Goal: Task Accomplishment & Management: Use online tool/utility

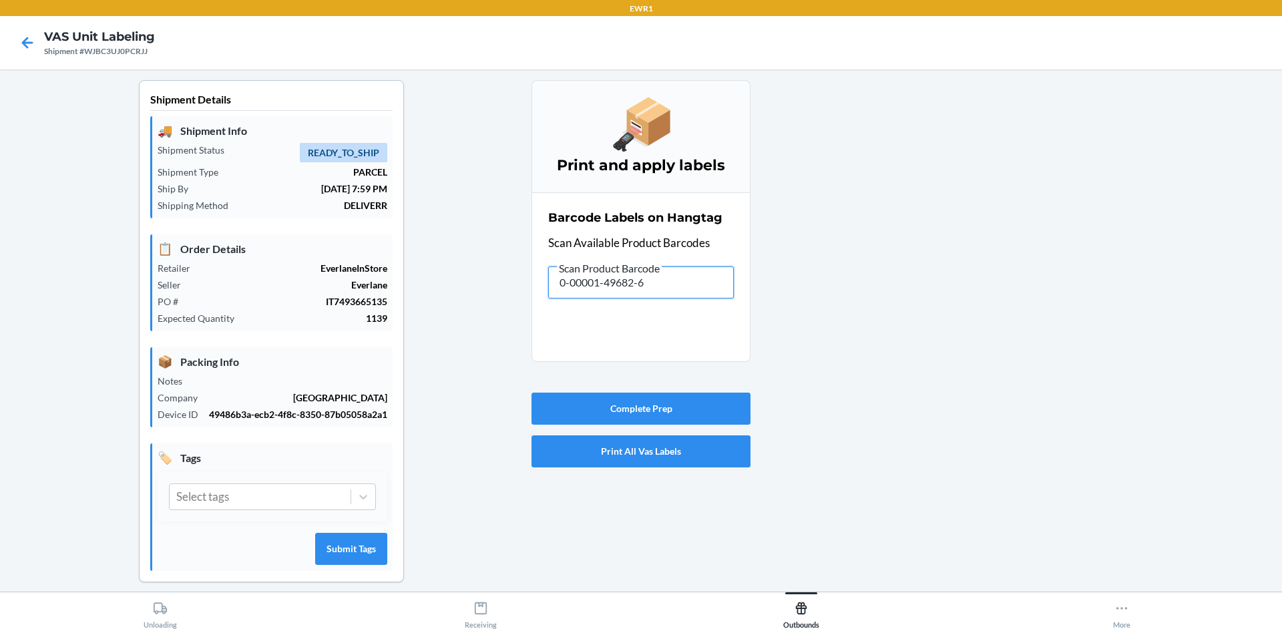
drag, startPoint x: 636, startPoint y: 284, endPoint x: 523, endPoint y: 298, distance: 114.3
click at [523, 298] on div "Shipment Details 🚚 Shipment Info Shipment Status READY_TO_SHIP Shipment Type PA…" at bounding box center [641, 341] width 1260 height 523
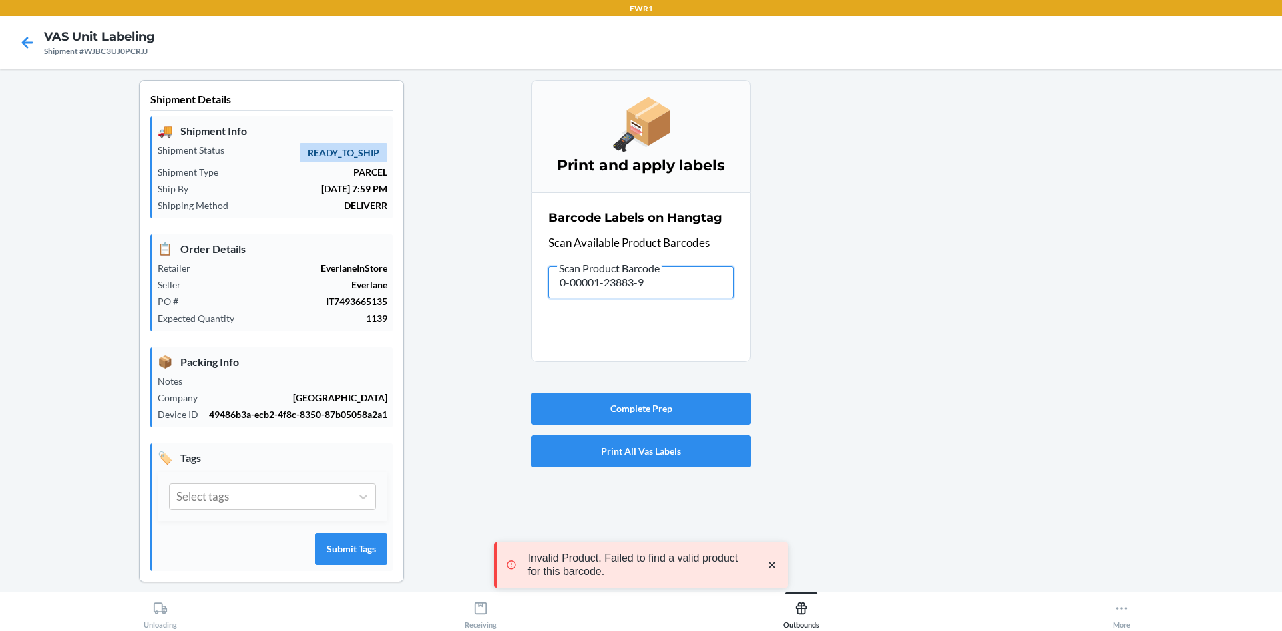
drag, startPoint x: 669, startPoint y: 282, endPoint x: 216, endPoint y: 296, distance: 453.5
click at [216, 306] on div "Shipment Details 🚚 Shipment Info Shipment Status READY_TO_SHIP Shipment Type PA…" at bounding box center [641, 341] width 1260 height 523
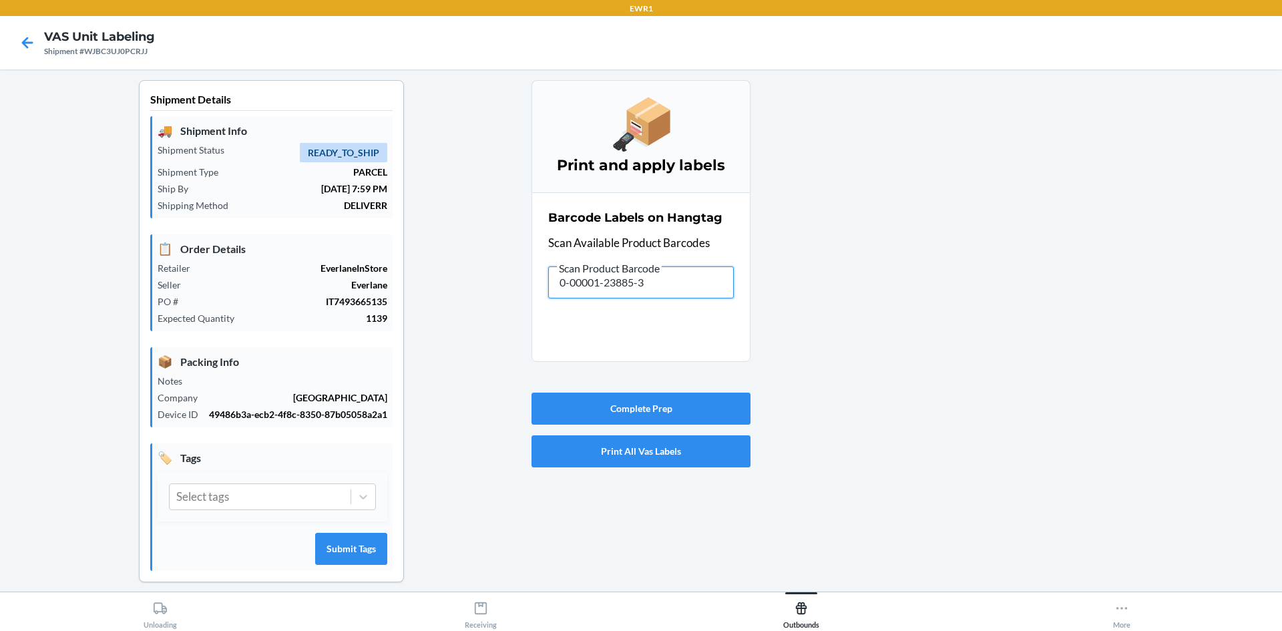
drag, startPoint x: 678, startPoint y: 290, endPoint x: 338, endPoint y: 275, distance: 340.1
click at [338, 275] on div "Shipment Details 🚚 Shipment Info Shipment Status READY_TO_SHIP Shipment Type PA…" at bounding box center [641, 341] width 1260 height 523
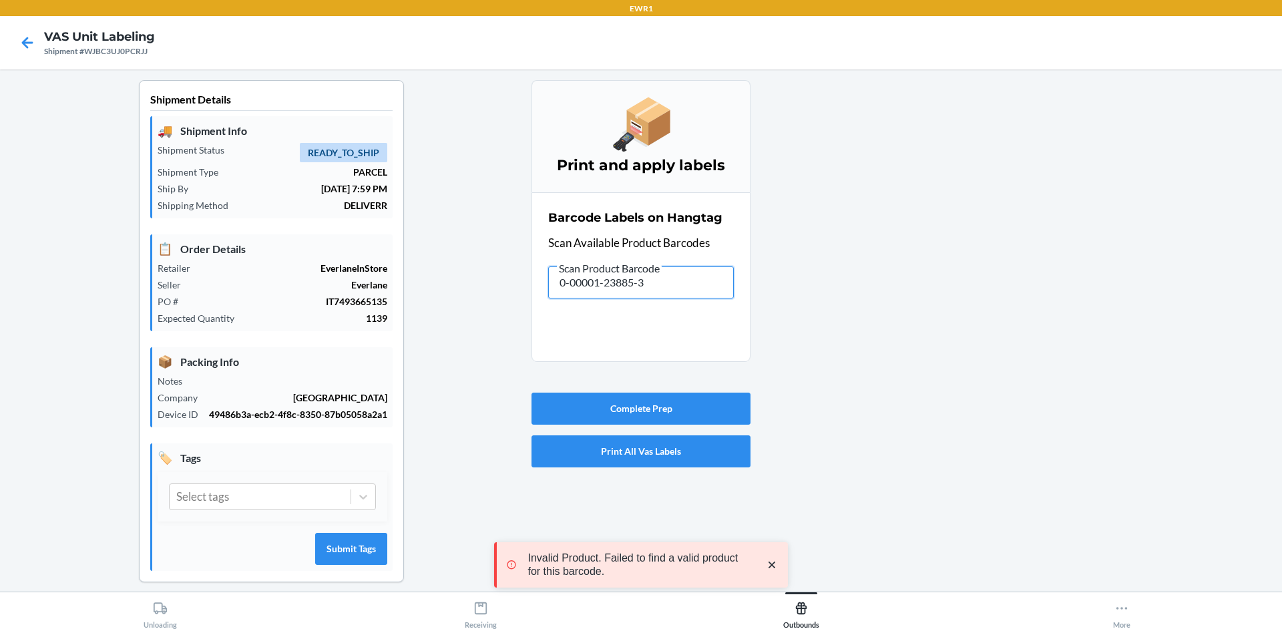
drag, startPoint x: 673, startPoint y: 282, endPoint x: 449, endPoint y: 290, distance: 223.8
click at [450, 303] on div "Shipment Details 🚚 Shipment Info Shipment Status READY_TO_SHIP Shipment Type PA…" at bounding box center [641, 341] width 1260 height 523
drag, startPoint x: 569, startPoint y: 265, endPoint x: 469, endPoint y: 254, distance: 101.4
click at [462, 274] on div "Shipment Details 🚚 Shipment Info Shipment Status READY_TO_SHIP Shipment Type PA…" at bounding box center [641, 341] width 1260 height 523
drag, startPoint x: 649, startPoint y: 266, endPoint x: 583, endPoint y: 287, distance: 68.8
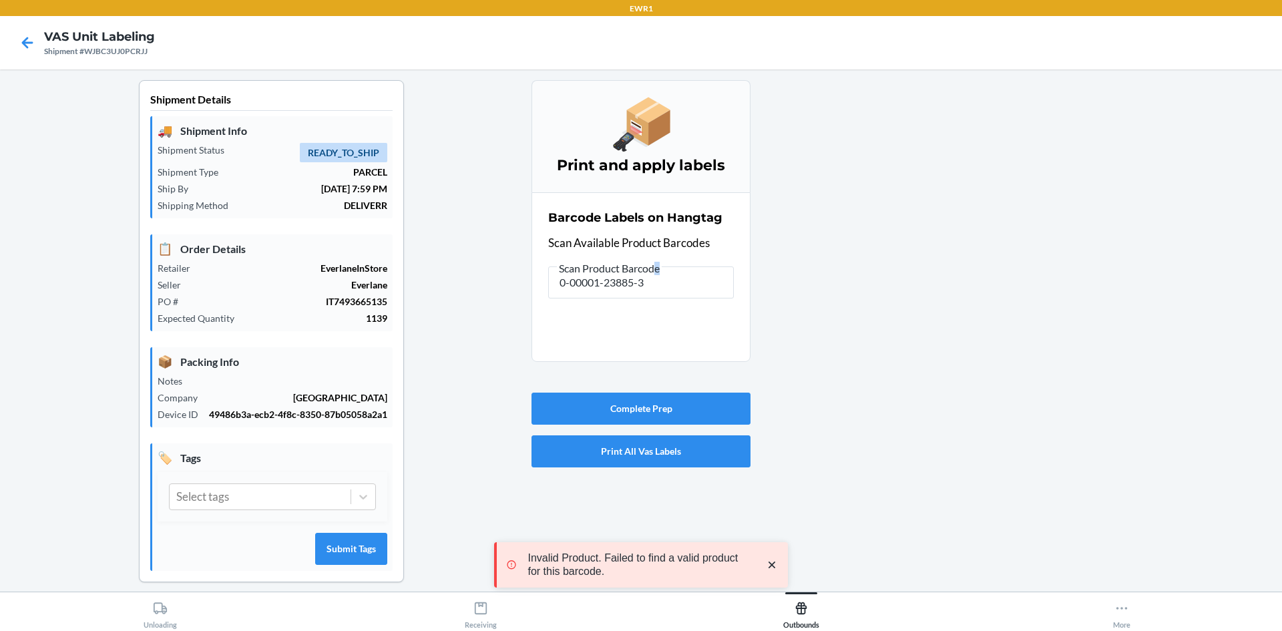
click at [583, 287] on label "Scan Product Barcode 0-00001-23885-3" at bounding box center [641, 279] width 186 height 39
drag, startPoint x: 681, startPoint y: 285, endPoint x: 468, endPoint y: 242, distance: 217.2
click at [440, 268] on div "Shipment Details 🚚 Shipment Info Shipment Status READY_TO_SHIP Shipment Type PA…" at bounding box center [641, 341] width 1260 height 523
drag, startPoint x: 662, startPoint y: 277, endPoint x: 455, endPoint y: 298, distance: 207.4
click at [455, 298] on div "Shipment Details 🚚 Shipment Info Shipment Status READY_TO_SHIP Shipment Type PA…" at bounding box center [641, 341] width 1260 height 523
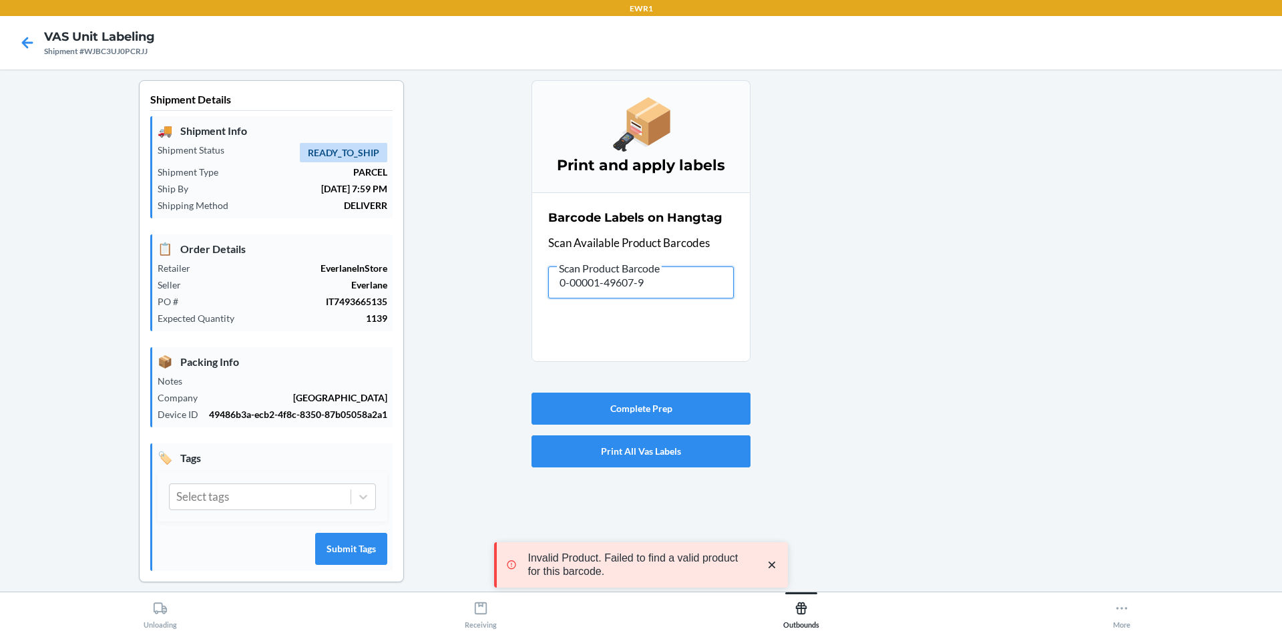
drag, startPoint x: 573, startPoint y: 284, endPoint x: 411, endPoint y: 246, distance: 166.8
click at [406, 266] on div "Shipment Details 🚚 Shipment Info Shipment Status READY_TO_SHIP Shipment Type PA…" at bounding box center [641, 341] width 1260 height 523
drag, startPoint x: 552, startPoint y: 285, endPoint x: 385, endPoint y: 286, distance: 167.6
click at [387, 293] on div "Shipment Details 🚚 Shipment Info Shipment Status READY_TO_SHIP Shipment Type PA…" at bounding box center [641, 341] width 1260 height 523
drag, startPoint x: 618, startPoint y: 294, endPoint x: 341, endPoint y: 302, distance: 277.2
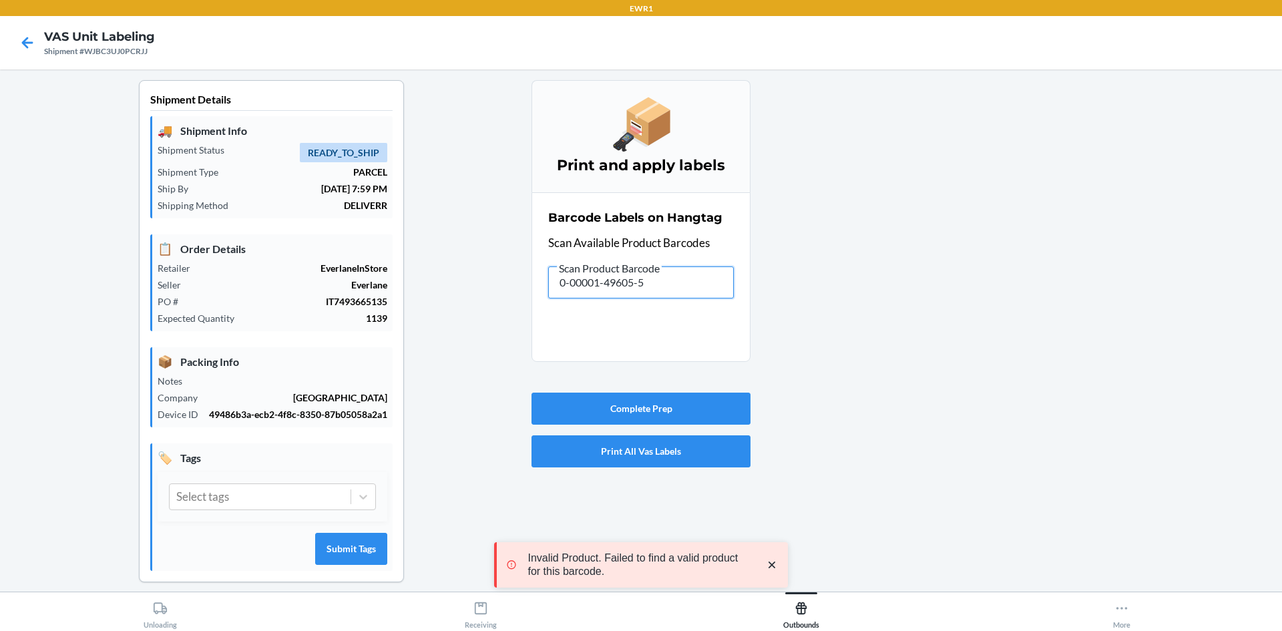
click at [339, 304] on div "Shipment Details 🚚 Shipment Info Shipment Status READY_TO_SHIP Shipment Type PA…" at bounding box center [641, 341] width 1260 height 523
drag, startPoint x: 664, startPoint y: 291, endPoint x: 334, endPoint y: 237, distance: 334.2
click at [327, 268] on div "Shipment Details 🚚 Shipment Info Shipment Status READY_TO_SHIP Shipment Type PA…" at bounding box center [641, 341] width 1260 height 523
drag, startPoint x: 666, startPoint y: 283, endPoint x: 336, endPoint y: 323, distance: 332.2
click at [336, 367] on div "Shipment Details 🚚 Shipment Info Shipment Status READY_TO_SHIP Shipment Type PA…" at bounding box center [641, 341] width 1260 height 523
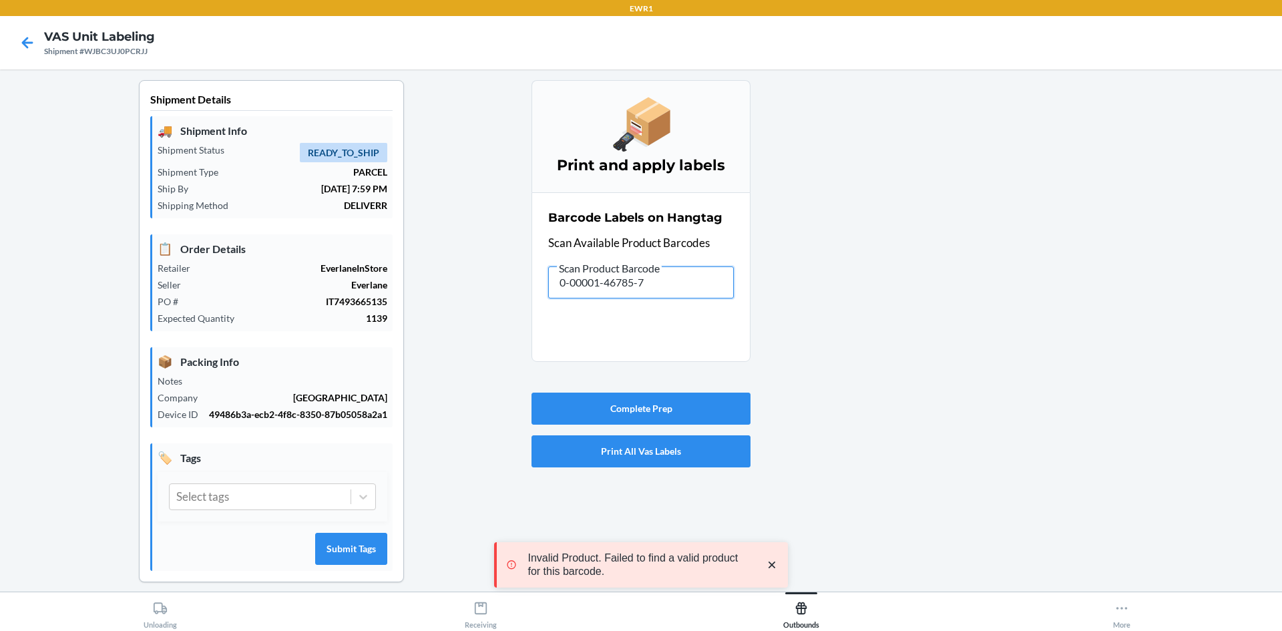
drag, startPoint x: 668, startPoint y: 280, endPoint x: 326, endPoint y: 263, distance: 341.6
click at [315, 323] on div "Shipment Details 🚚 Shipment Info Shipment Status READY_TO_SHIP Shipment Type PA…" at bounding box center [641, 341] width 1260 height 523
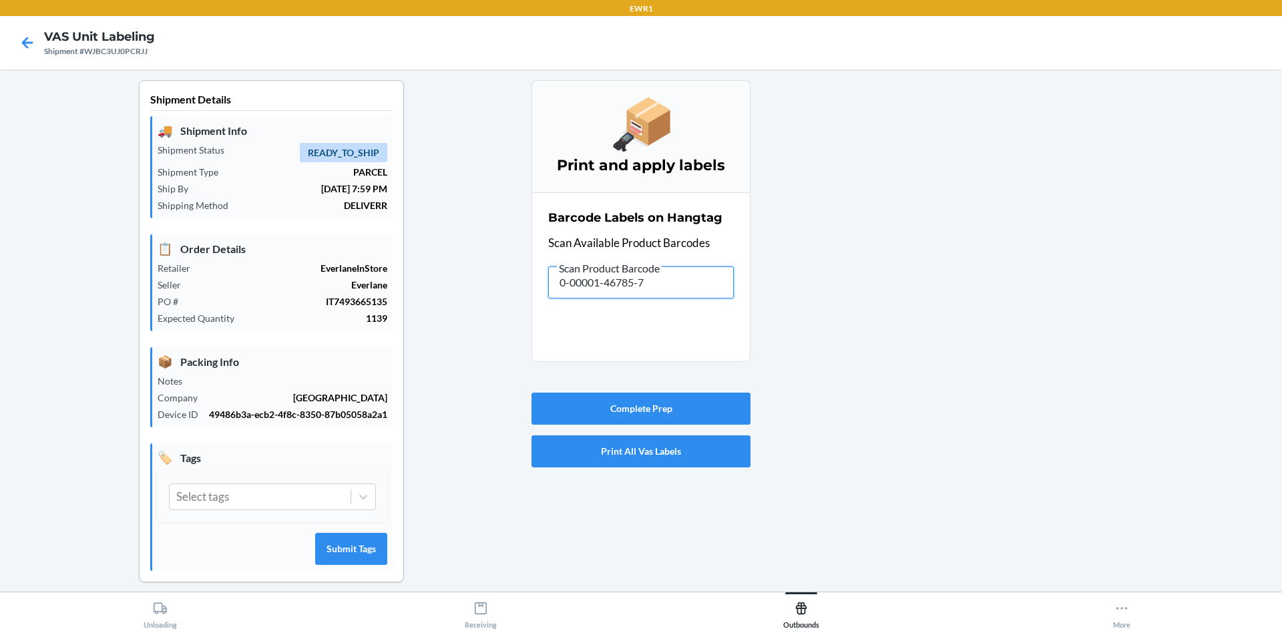
drag, startPoint x: 663, startPoint y: 281, endPoint x: 489, endPoint y: 316, distance: 177.1
click at [489, 316] on div "Shipment Details 🚚 Shipment Info Shipment Status READY_TO_SHIP Shipment Type PA…" at bounding box center [641, 341] width 1260 height 523
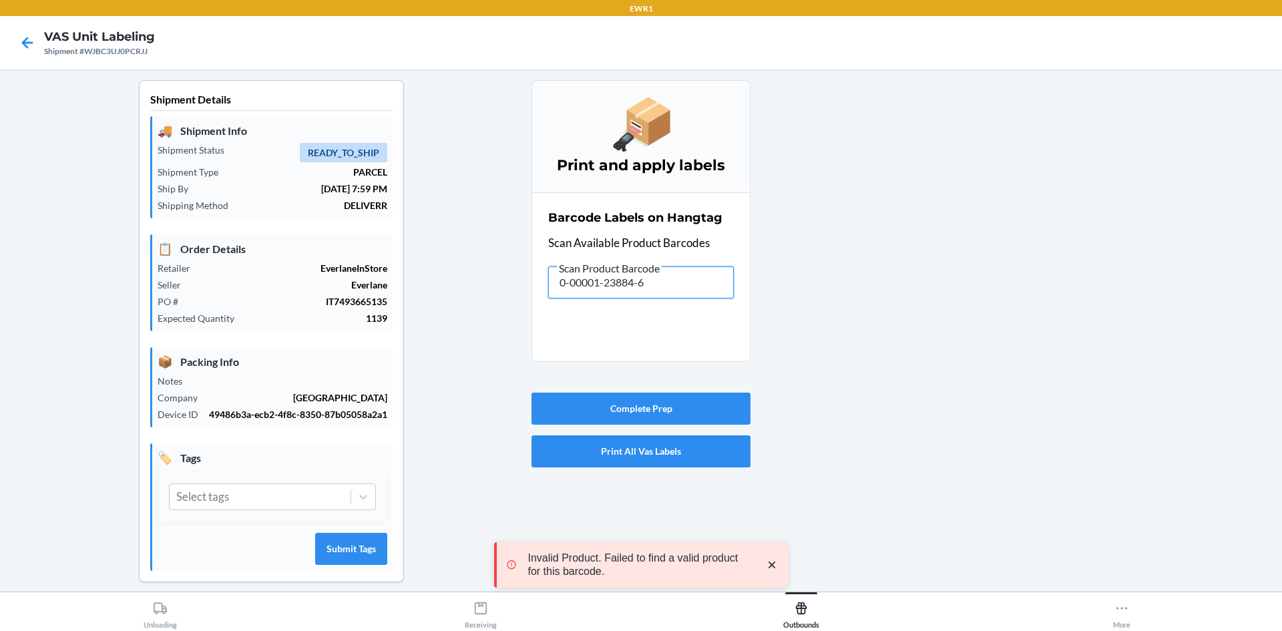
drag, startPoint x: 661, startPoint y: 278, endPoint x: 355, endPoint y: 298, distance: 307.1
click at [349, 315] on div "Shipment Details 🚚 Shipment Info Shipment Status READY_TO_SHIP Shipment Type PA…" at bounding box center [641, 341] width 1260 height 523
drag, startPoint x: 667, startPoint y: 297, endPoint x: 316, endPoint y: 332, distance: 352.2
click at [306, 336] on div "Shipment Details 🚚 Shipment Info Shipment Status READY_TO_SHIP Shipment Type PA…" at bounding box center [641, 341] width 1260 height 523
drag, startPoint x: 662, startPoint y: 284, endPoint x: 559, endPoint y: 296, distance: 103.5
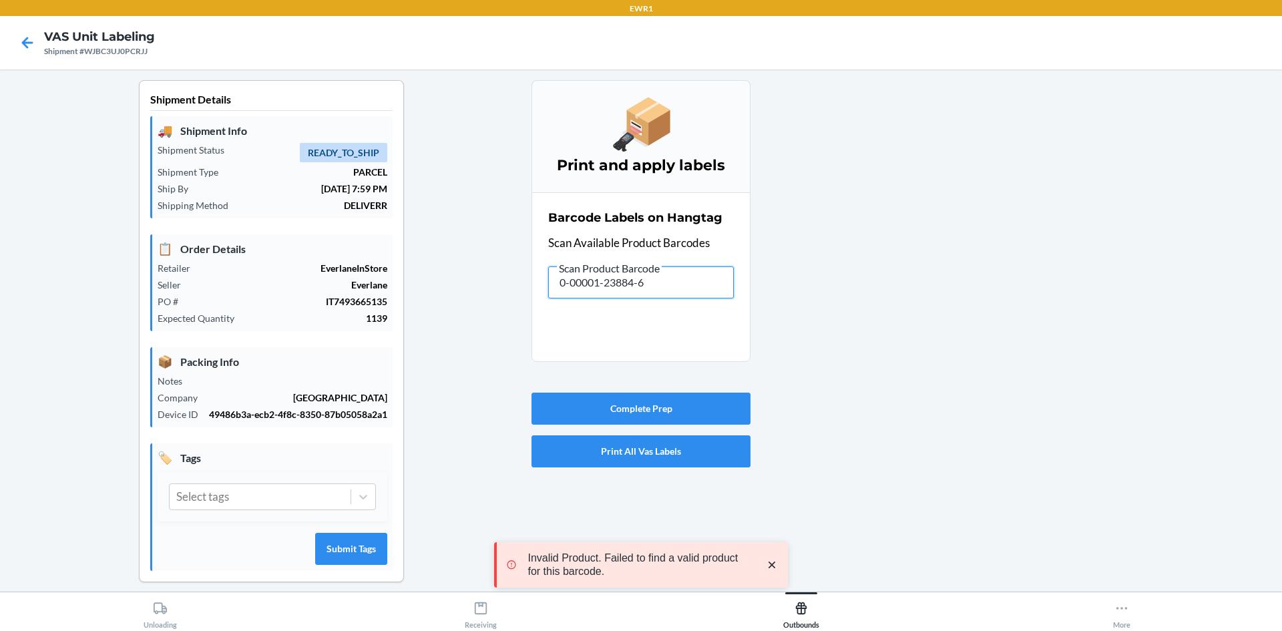
click at [559, 296] on input "0-00001-23884-6" at bounding box center [641, 282] width 186 height 32
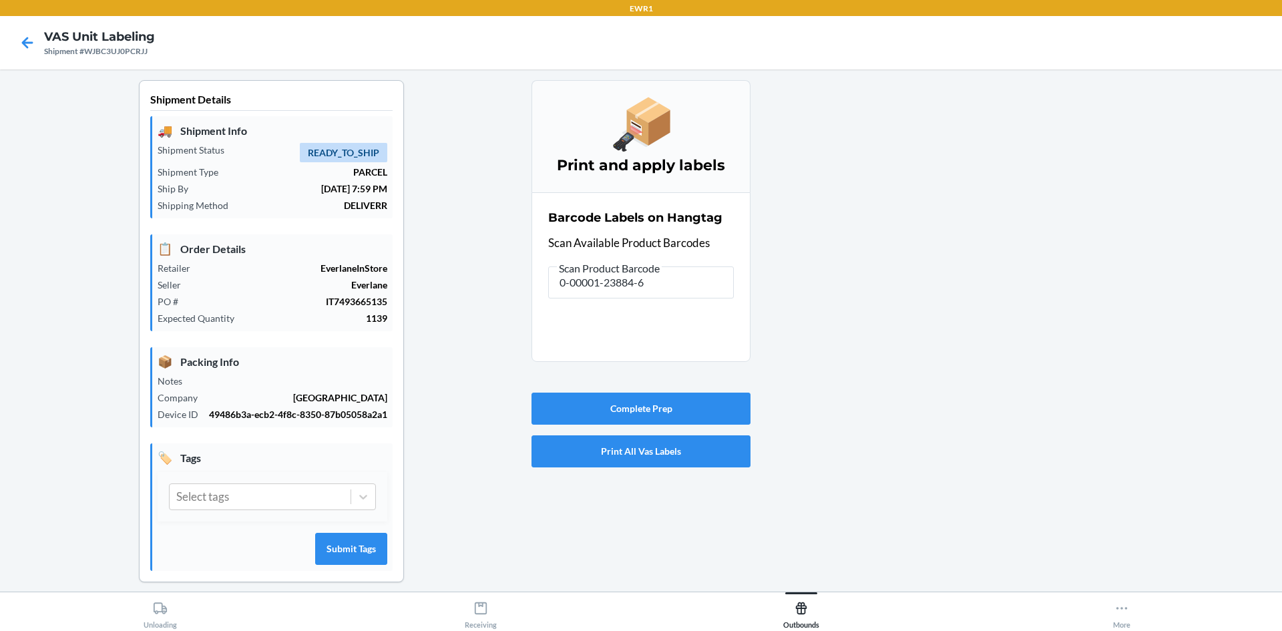
click at [672, 296] on div "Barcode Labels on Hangtag Scan Available Product Barcodes Scan Product Barcode …" at bounding box center [641, 253] width 186 height 97
drag, startPoint x: 675, startPoint y: 289, endPoint x: 497, endPoint y: 290, distance: 177.6
click at [497, 290] on div "Shipment Details 🚚 Shipment Info Shipment Status READY_TO_SHIP Shipment Type PA…" at bounding box center [641, 341] width 1260 height 523
drag, startPoint x: 660, startPoint y: 284, endPoint x: 289, endPoint y: 316, distance: 371.9
click at [290, 316] on div "Shipment Details 🚚 Shipment Info Shipment Status READY_TO_SHIP Shipment Type PA…" at bounding box center [641, 341] width 1260 height 523
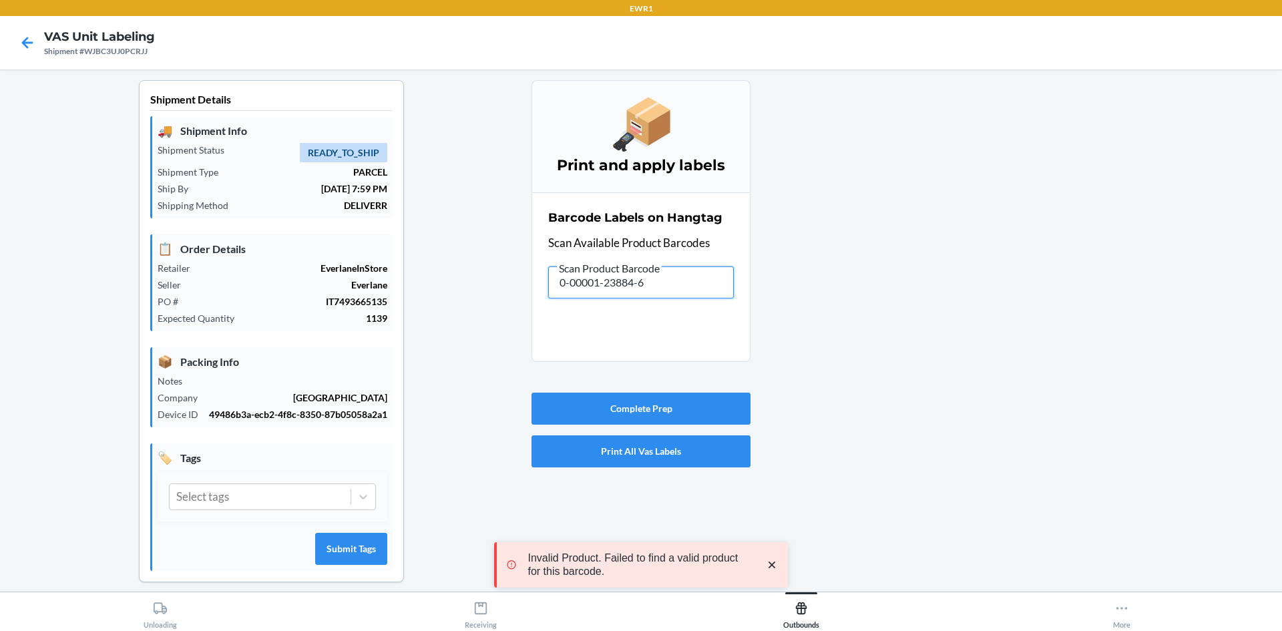
drag, startPoint x: 668, startPoint y: 280, endPoint x: 503, endPoint y: 272, distance: 165.8
click at [503, 283] on div "Shipment Details 🚚 Shipment Info Shipment Status READY_TO_SHIP Shipment Type PA…" at bounding box center [641, 341] width 1260 height 523
drag, startPoint x: 646, startPoint y: 284, endPoint x: 429, endPoint y: 269, distance: 218.2
click at [421, 277] on div "Shipment Details 🚚 Shipment Info Shipment Status READY_TO_SHIP Shipment Type PA…" at bounding box center [641, 341] width 1260 height 523
drag, startPoint x: 690, startPoint y: 286, endPoint x: 523, endPoint y: 295, distance: 167.1
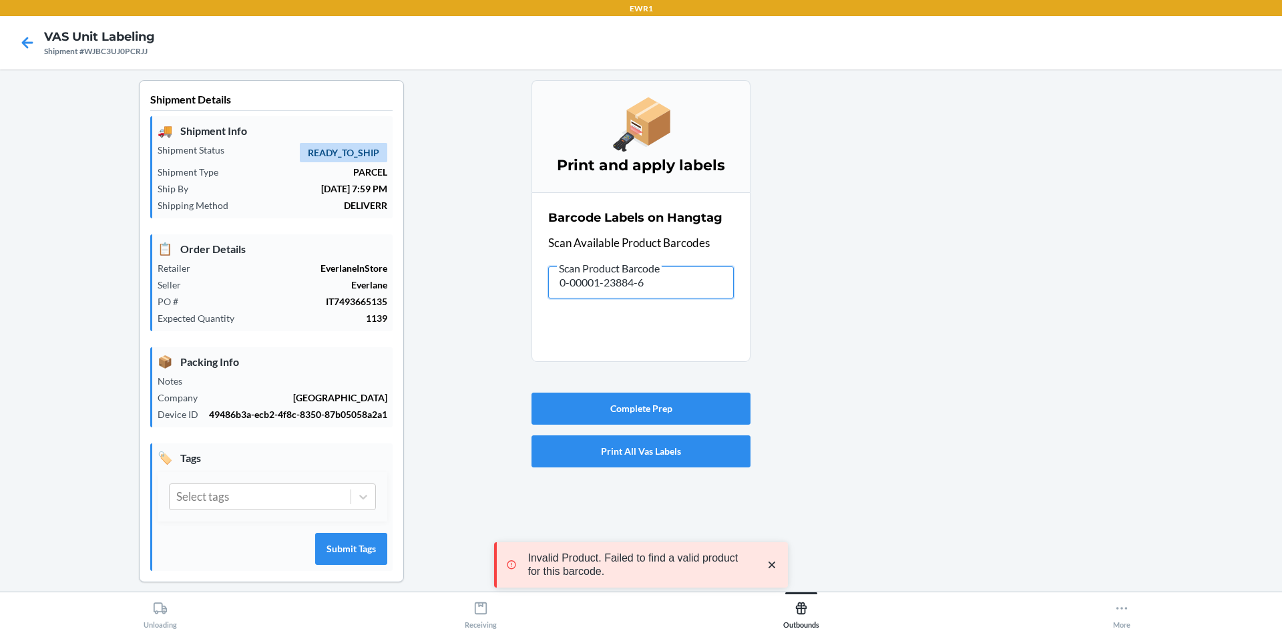
click at [523, 299] on div "Shipment Details 🚚 Shipment Info Shipment Status READY_TO_SHIP Shipment Type PA…" at bounding box center [641, 341] width 1260 height 523
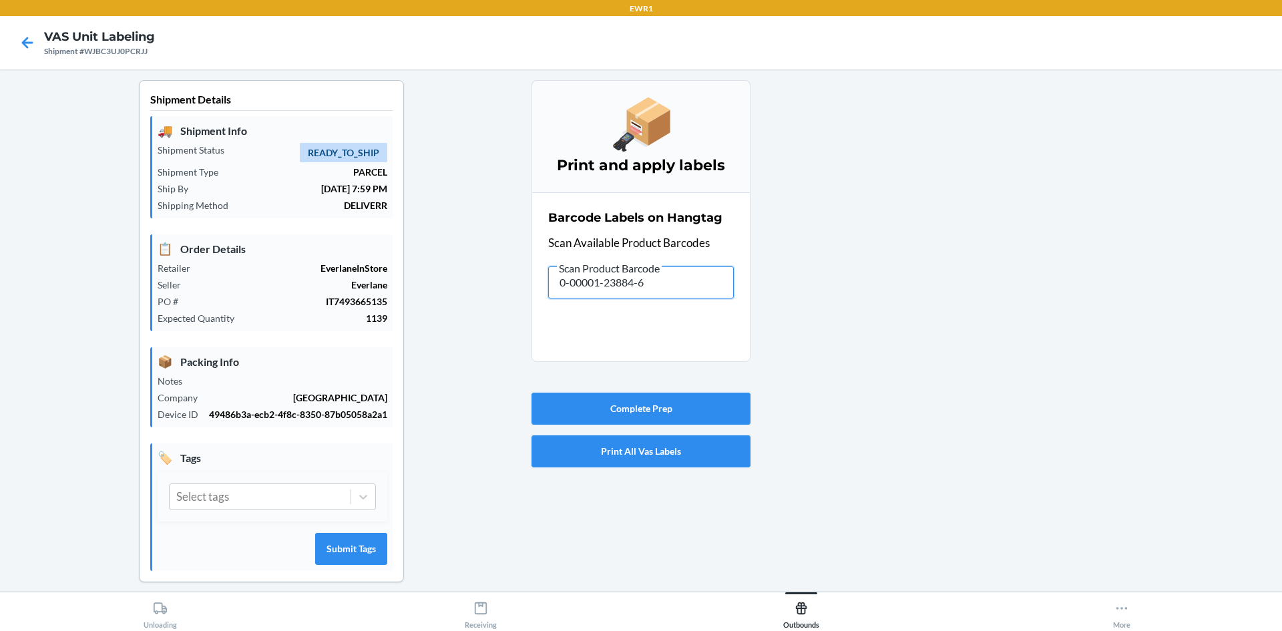
drag, startPoint x: 535, startPoint y: 296, endPoint x: 355, endPoint y: 294, distance: 180.3
click at [350, 298] on div "Shipment Details 🚚 Shipment Info Shipment Status READY_TO_SHIP Shipment Type PA…" at bounding box center [641, 341] width 1260 height 523
drag, startPoint x: 642, startPoint y: 292, endPoint x: 447, endPoint y: 276, distance: 196.3
click at [447, 276] on div "Shipment Details 🚚 Shipment Info Shipment Status READY_TO_SHIP Shipment Type PA…" at bounding box center [641, 341] width 1260 height 523
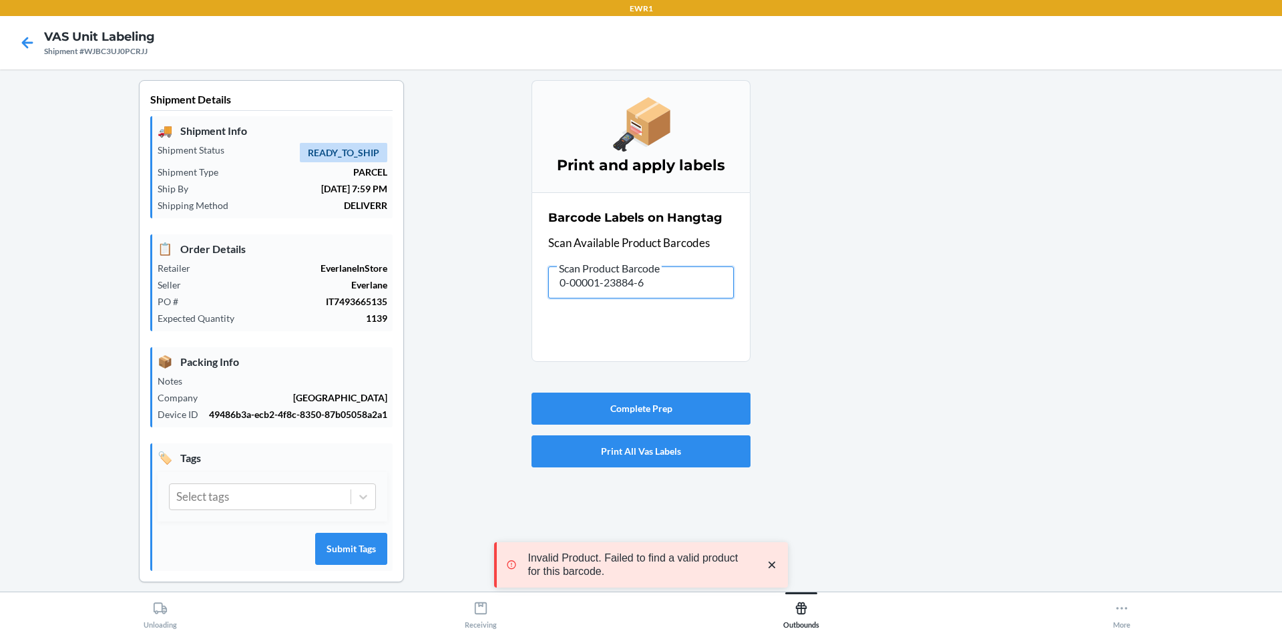
drag, startPoint x: 695, startPoint y: 277, endPoint x: 454, endPoint y: 298, distance: 241.9
click at [454, 298] on div "Shipment Details 🚚 Shipment Info Shipment Status READY_TO_SHIP Shipment Type PA…" at bounding box center [641, 341] width 1260 height 523
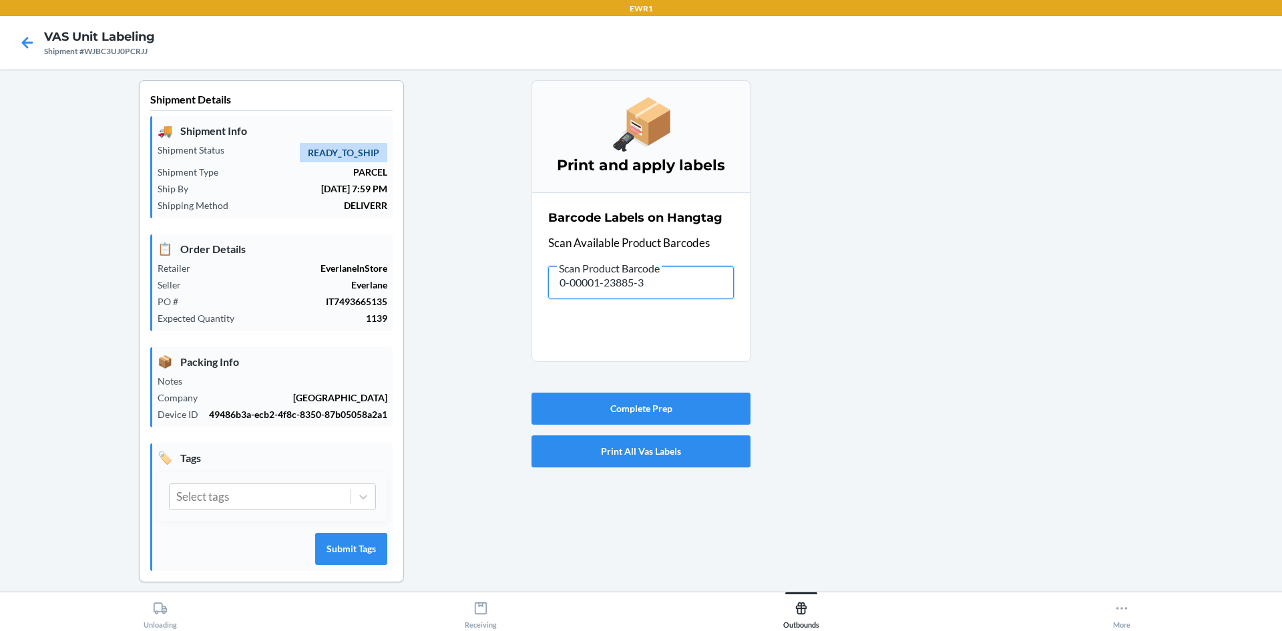
drag, startPoint x: 696, startPoint y: 290, endPoint x: 441, endPoint y: 240, distance: 259.2
click at [442, 255] on div "Shipment Details 🚚 Shipment Info Shipment Status READY_TO_SHIP Shipment Type PA…" at bounding box center [641, 341] width 1260 height 523
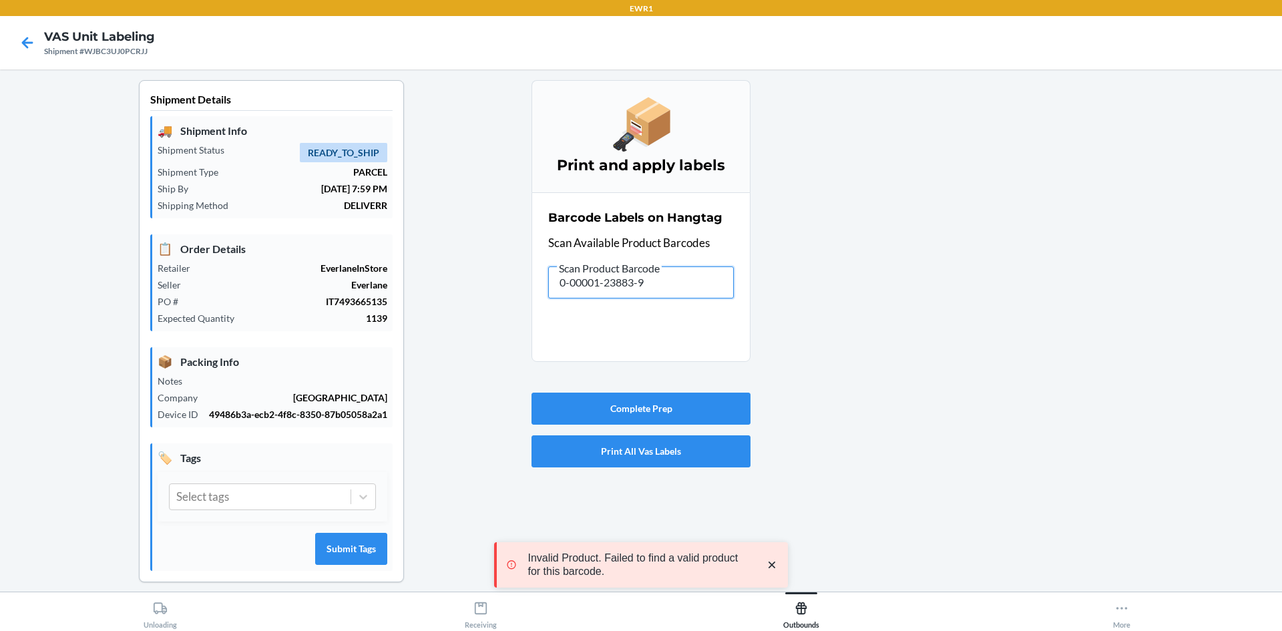
drag, startPoint x: 685, startPoint y: 283, endPoint x: 479, endPoint y: 252, distance: 208.7
click at [473, 259] on div "Shipment Details 🚚 Shipment Info Shipment Status READY_TO_SHIP Shipment Type PA…" at bounding box center [641, 341] width 1260 height 523
drag, startPoint x: 693, startPoint y: 282, endPoint x: 533, endPoint y: 306, distance: 161.4
click at [531, 309] on section "Barcode Labels on Hangtag Scan Available Product Barcodes Scan Product Barcode …" at bounding box center [640, 277] width 219 height 170
drag, startPoint x: 308, startPoint y: 254, endPoint x: 284, endPoint y: 250, distance: 24.3
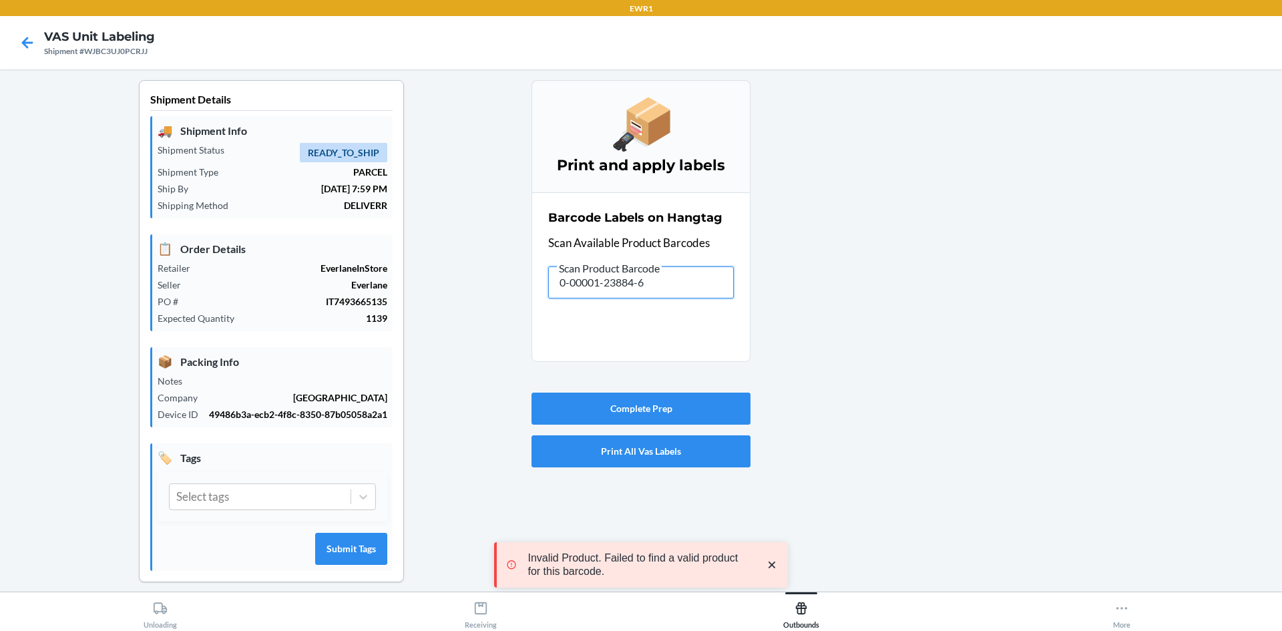
click at [289, 262] on div "Shipment Details 🚚 Shipment Info Shipment Status READY_TO_SHIP Shipment Type PA…" at bounding box center [641, 341] width 1260 height 523
drag, startPoint x: 661, startPoint y: 285, endPoint x: 423, endPoint y: 296, distance: 237.9
click at [423, 296] on div "Shipment Details 🚚 Shipment Info Shipment Status READY_TO_SHIP Shipment Type PA…" at bounding box center [641, 341] width 1260 height 523
drag, startPoint x: 663, startPoint y: 281, endPoint x: 423, endPoint y: 264, distance: 240.9
click at [423, 264] on div "Shipment Details 🚚 Shipment Info Shipment Status READY_TO_SHIP Shipment Type PA…" at bounding box center [641, 341] width 1260 height 523
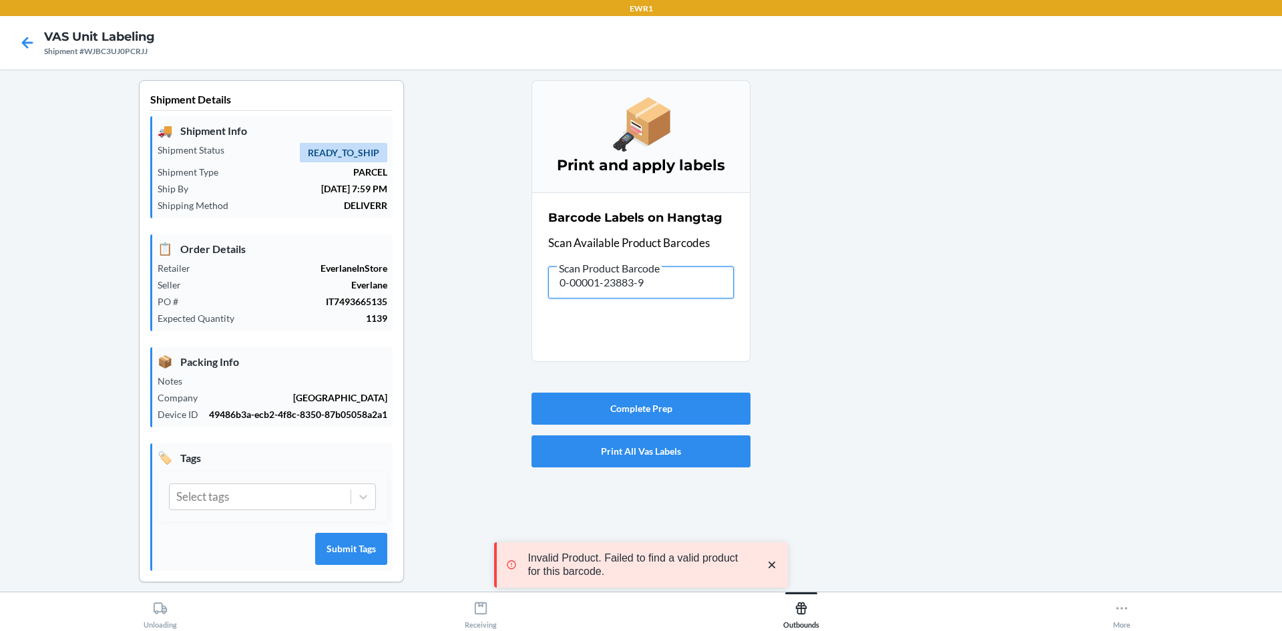
drag, startPoint x: 672, startPoint y: 290, endPoint x: 478, endPoint y: 308, distance: 194.5
click at [478, 308] on div "Shipment Details 🚚 Shipment Info Shipment Status READY_TO_SHIP Shipment Type PA…" at bounding box center [641, 341] width 1260 height 523
drag, startPoint x: 654, startPoint y: 294, endPoint x: 437, endPoint y: 239, distance: 224.4
click at [463, 272] on div "Shipment Details 🚚 Shipment Info Shipment Status READY_TO_SHIP Shipment Type PA…" at bounding box center [641, 341] width 1260 height 523
drag, startPoint x: 662, startPoint y: 288, endPoint x: 477, endPoint y: 304, distance: 185.6
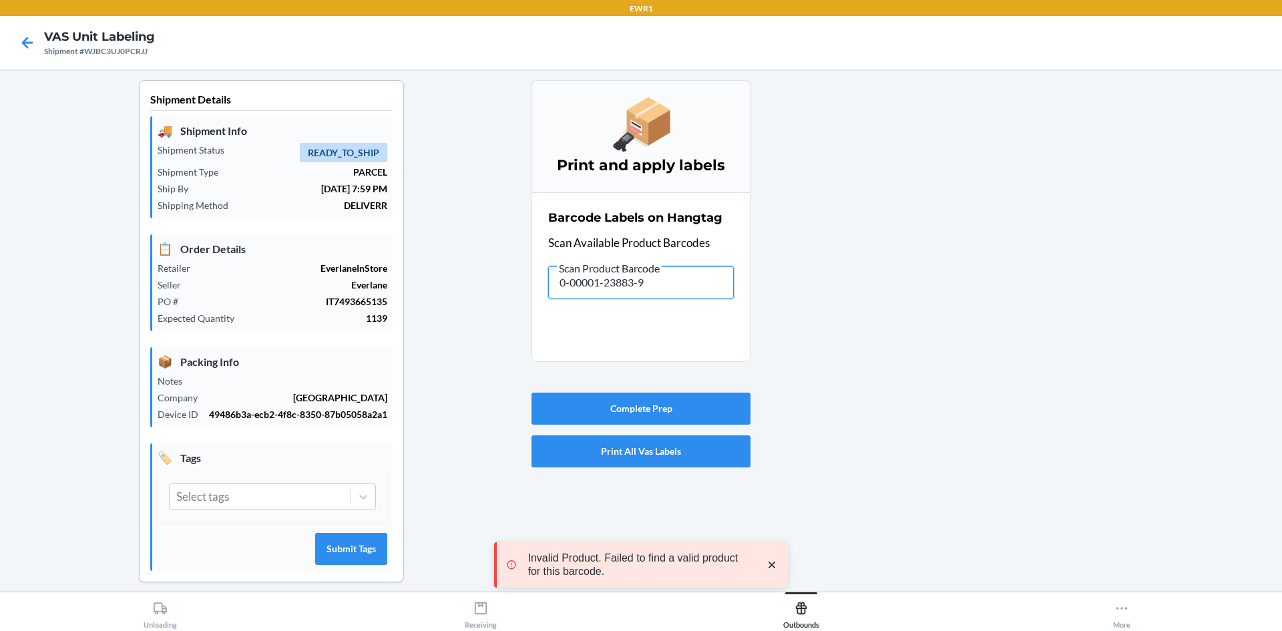
click at [479, 304] on div "Shipment Details 🚚 Shipment Info Shipment Status READY_TO_SHIP Shipment Type PA…" at bounding box center [641, 341] width 1260 height 523
drag, startPoint x: 552, startPoint y: 295, endPoint x: 513, endPoint y: 302, distance: 39.4
click at [513, 302] on div "Shipment Details 🚚 Shipment Info Shipment Status READY_TO_SHIP Shipment Type PA…" at bounding box center [641, 341] width 1260 height 523
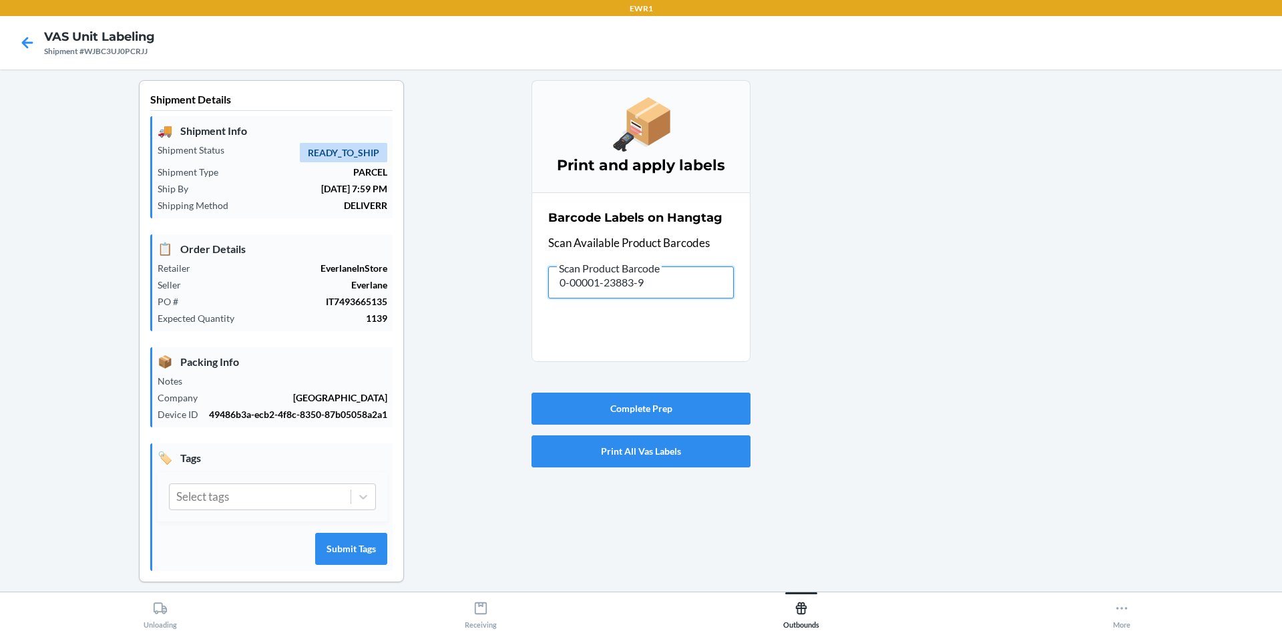
drag, startPoint x: 672, startPoint y: 284, endPoint x: 254, endPoint y: 239, distance: 421.0
click at [244, 268] on div "Shipment Details 🚚 Shipment Info Shipment Status READY_TO_SHIP Shipment Type PA…" at bounding box center [641, 341] width 1260 height 523
drag, startPoint x: 664, startPoint y: 273, endPoint x: 443, endPoint y: 308, distance: 223.8
click at [407, 300] on div "Shipment Details 🚚 Shipment Info Shipment Status READY_TO_SHIP Shipment Type PA…" at bounding box center [641, 341] width 1260 height 523
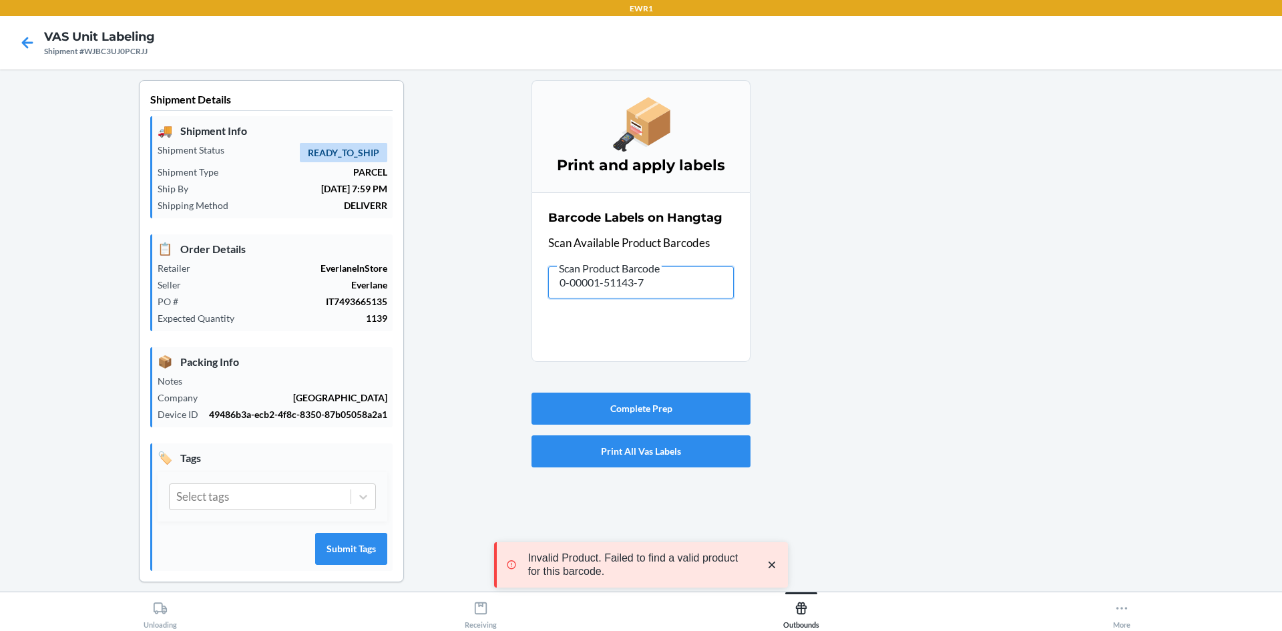
drag, startPoint x: 672, startPoint y: 283, endPoint x: 449, endPoint y: 316, distance: 225.5
click at [449, 316] on div "Shipment Details 🚚 Shipment Info Shipment Status READY_TO_SHIP Shipment Type PA…" at bounding box center [641, 341] width 1260 height 523
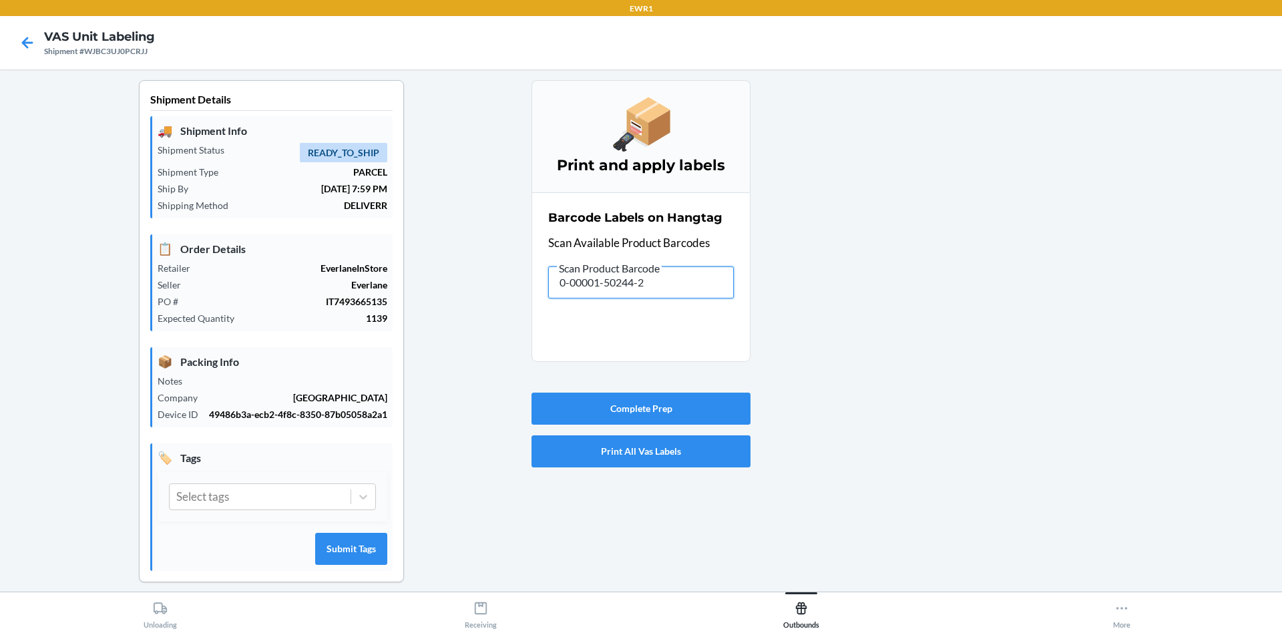
drag, startPoint x: 678, startPoint y: 288, endPoint x: 473, endPoint y: 273, distance: 205.5
click at [464, 288] on div "Shipment Details 🚚 Shipment Info Shipment Status READY_TO_SHIP Shipment Type PA…" at bounding box center [641, 341] width 1260 height 523
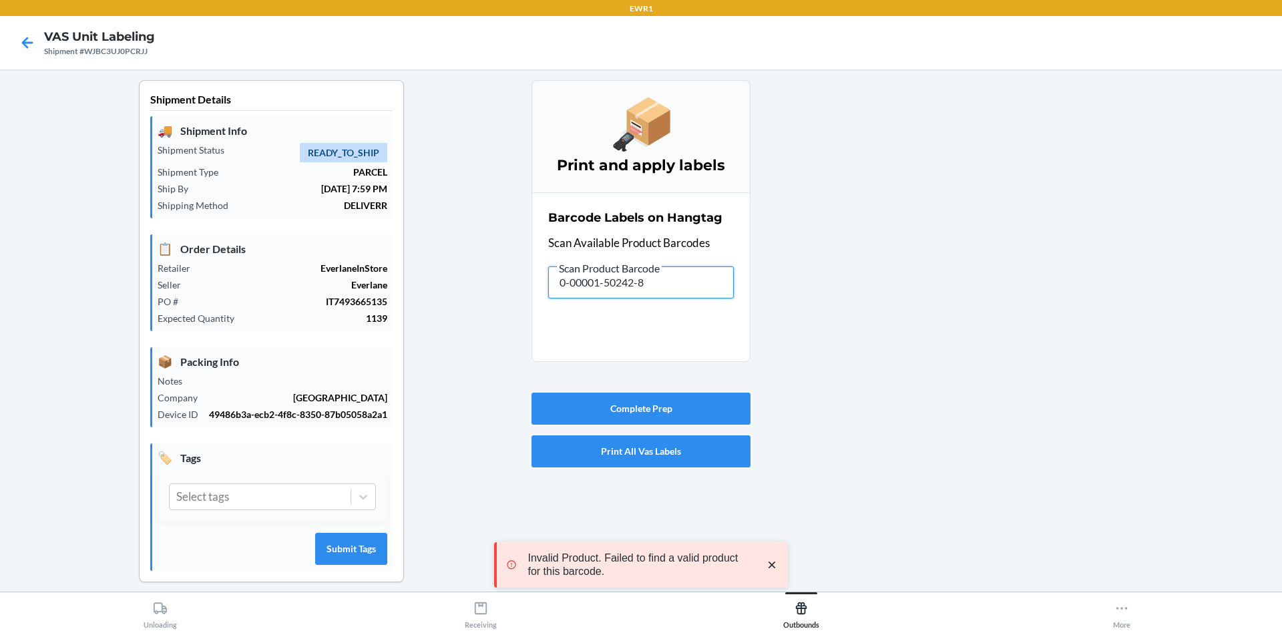
drag, startPoint x: 673, startPoint y: 292, endPoint x: 320, endPoint y: 256, distance: 354.3
click at [320, 256] on div "Shipment Details 🚚 Shipment Info Shipment Status READY_TO_SHIP Shipment Type PA…" at bounding box center [641, 341] width 1260 height 523
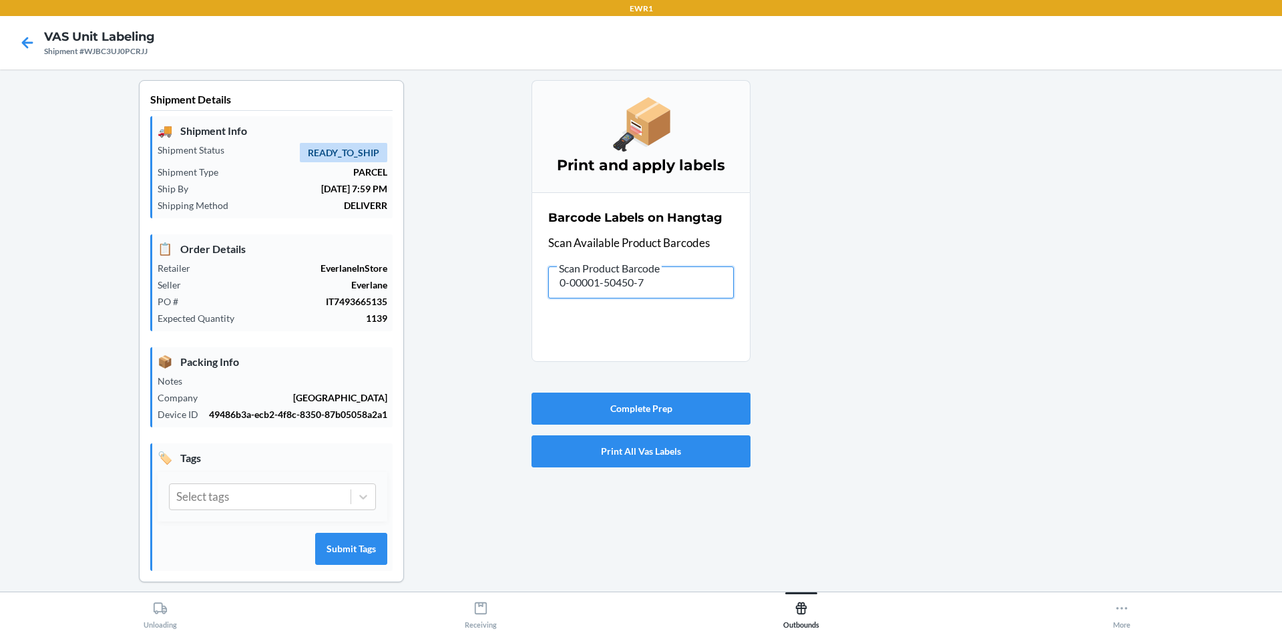
drag, startPoint x: 672, startPoint y: 276, endPoint x: 449, endPoint y: 342, distance: 232.4
click at [449, 342] on div "Shipment Details 🚚 Shipment Info Shipment Status READY_TO_SHIP Shipment Type PA…" at bounding box center [641, 341] width 1260 height 523
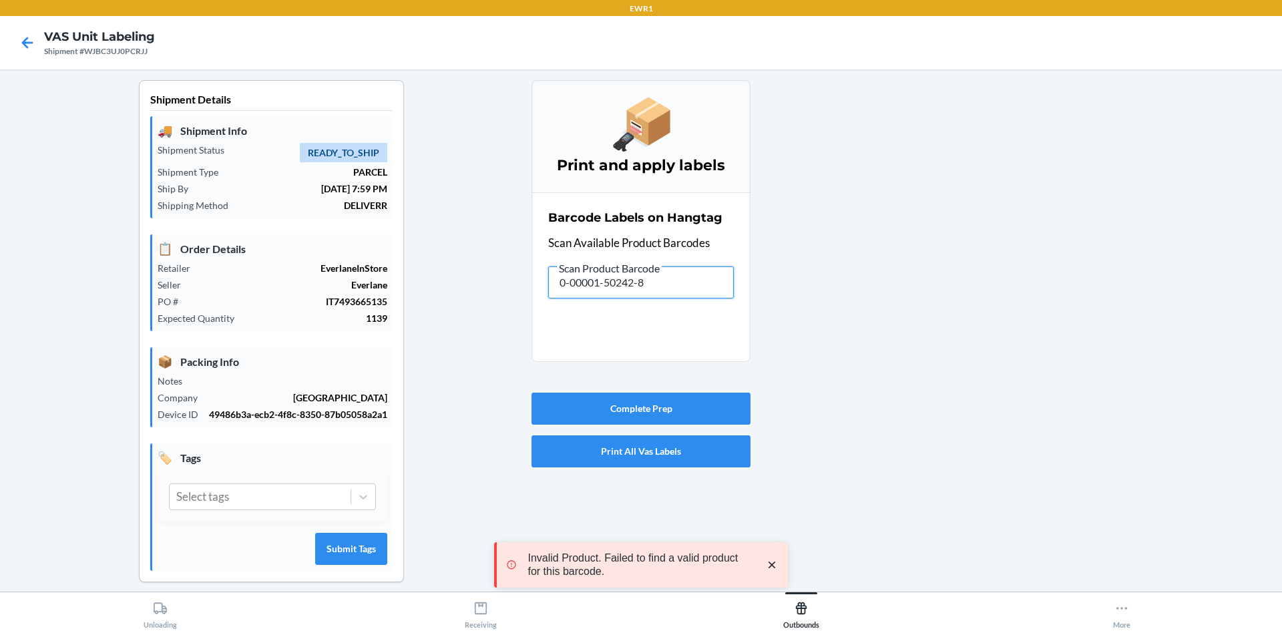
drag, startPoint x: 687, startPoint y: 287, endPoint x: 436, endPoint y: 294, distance: 251.1
click at [436, 298] on div "Shipment Details 🚚 Shipment Info Shipment Status READY_TO_SHIP Shipment Type PA…" at bounding box center [641, 341] width 1260 height 523
drag, startPoint x: 588, startPoint y: 294, endPoint x: 559, endPoint y: 304, distance: 29.8
click at [559, 305] on section "Barcode Labels on Hangtag Scan Available Product Barcodes Scan Product Barcode …" at bounding box center [640, 277] width 219 height 170
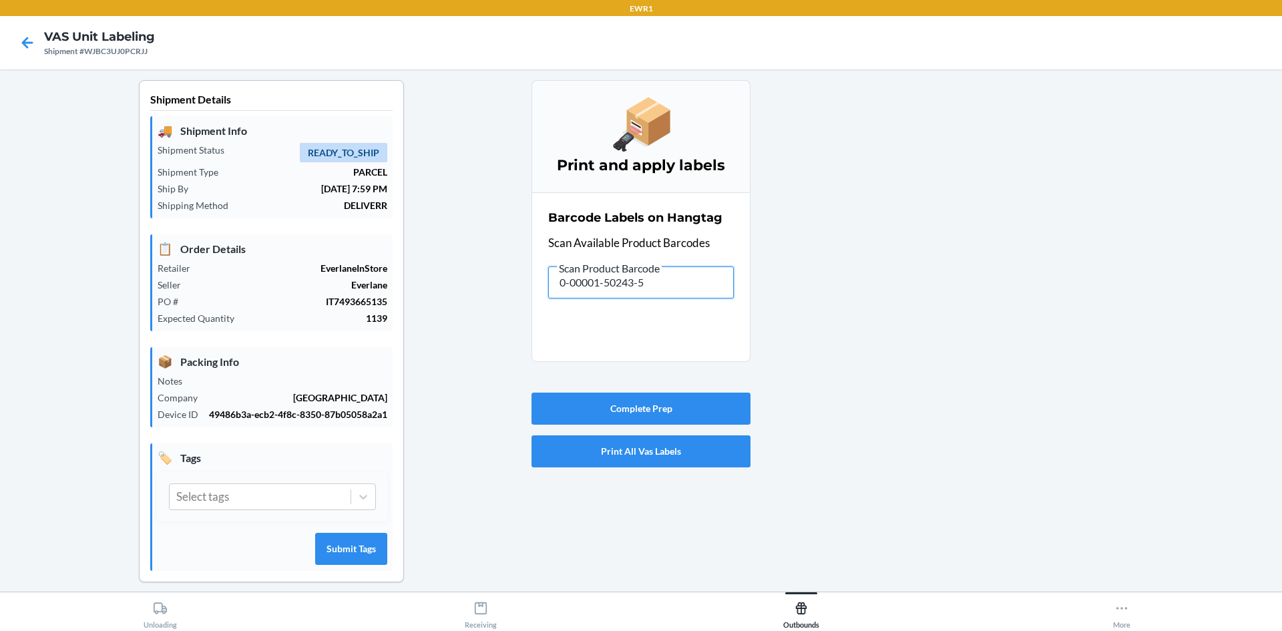
click at [673, 286] on input "0-00001-50243-5" at bounding box center [641, 282] width 186 height 32
drag, startPoint x: 678, startPoint y: 282, endPoint x: 545, endPoint y: 281, distance: 132.9
click at [531, 292] on section "Barcode Labels on Hangtag Scan Available Product Barcodes Scan Product Barcode …" at bounding box center [640, 277] width 219 height 170
drag, startPoint x: 655, startPoint y: 282, endPoint x: 392, endPoint y: 316, distance: 265.2
click at [392, 316] on div "Shipment Details 🚚 Shipment Info Shipment Status READY_TO_SHIP Shipment Type PA…" at bounding box center [641, 341] width 1260 height 523
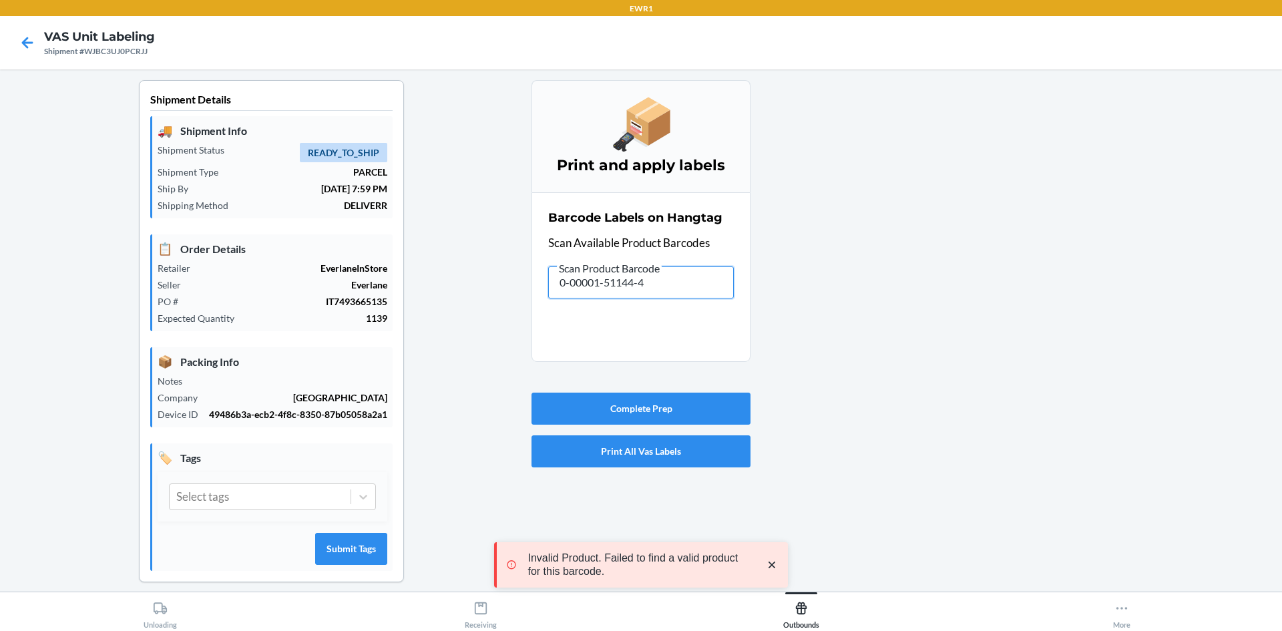
drag, startPoint x: 654, startPoint y: 276, endPoint x: 515, endPoint y: 311, distance: 143.1
click at [515, 311] on div "Shipment Details 🚚 Shipment Info Shipment Status READY_TO_SHIP Shipment Type PA…" at bounding box center [641, 341] width 1260 height 523
drag, startPoint x: 543, startPoint y: 296, endPoint x: 220, endPoint y: 337, distance: 325.8
click at [220, 337] on div "Shipment Details 🚚 Shipment Info Shipment Status READY_TO_SHIP Shipment Type PA…" at bounding box center [641, 341] width 1260 height 523
drag, startPoint x: 656, startPoint y: 278, endPoint x: 288, endPoint y: 281, distance: 367.9
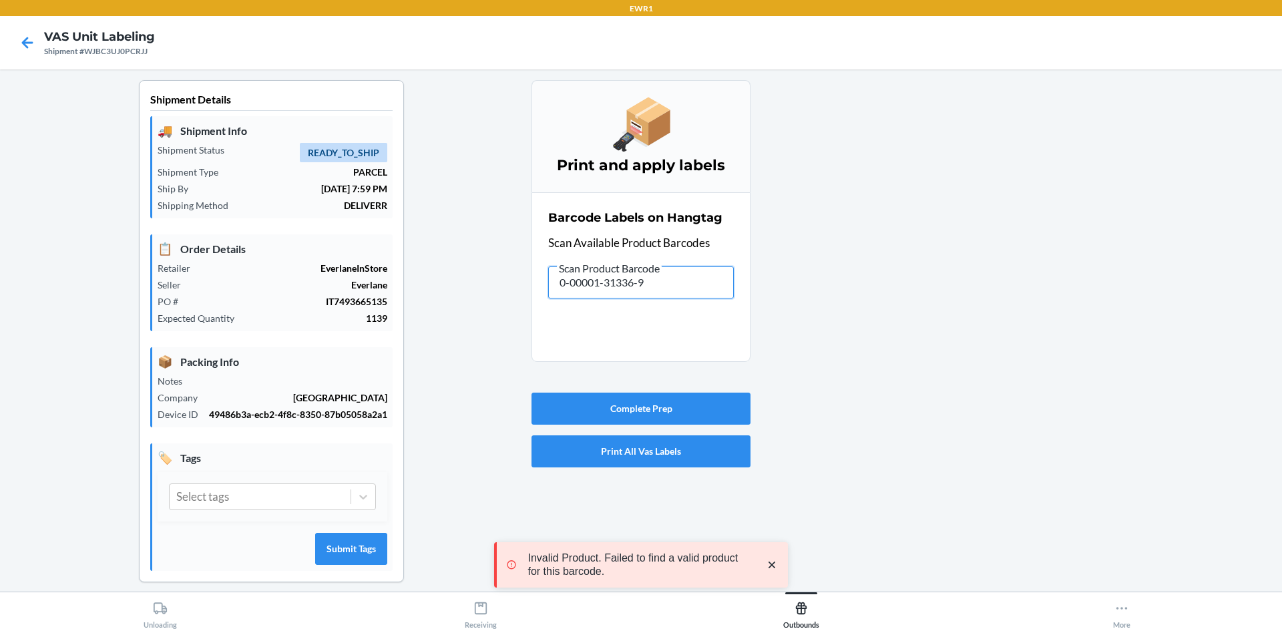
click at [275, 305] on div "Shipment Details 🚚 Shipment Info Shipment Status READY_TO_SHIP Shipment Type PA…" at bounding box center [641, 341] width 1260 height 523
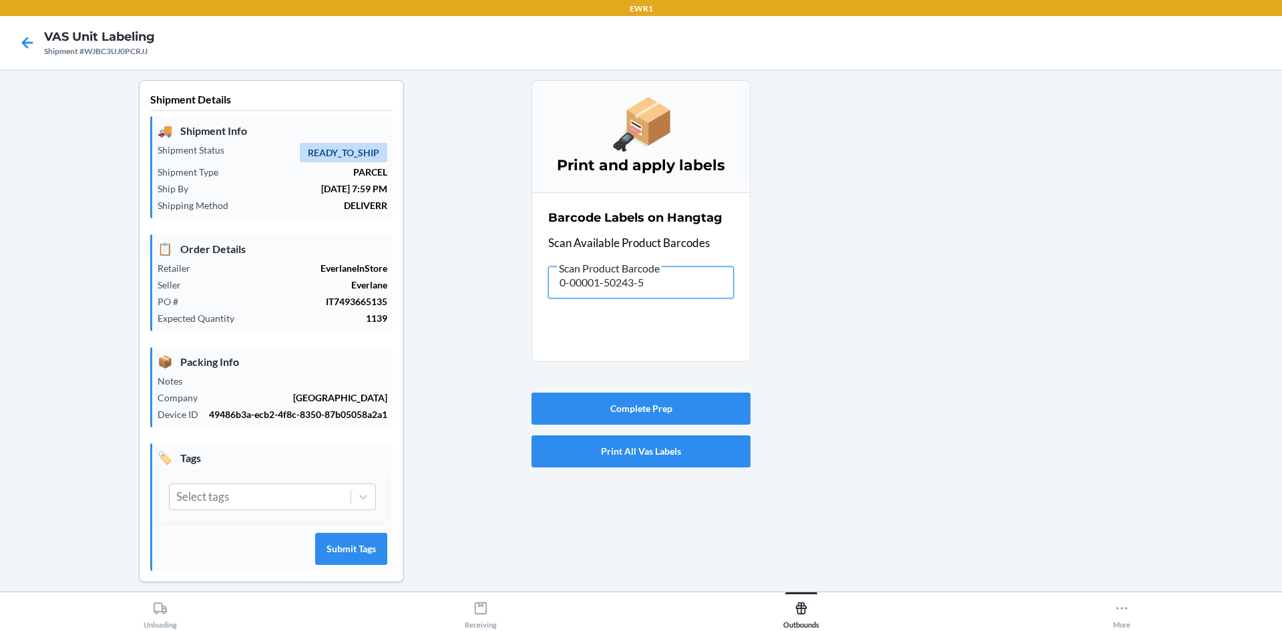
drag, startPoint x: 700, startPoint y: 288, endPoint x: 512, endPoint y: 334, distance: 193.7
click at [512, 334] on div "Shipment Details 🚚 Shipment Info Shipment Status READY_TO_SHIP Shipment Type PA…" at bounding box center [641, 341] width 1260 height 523
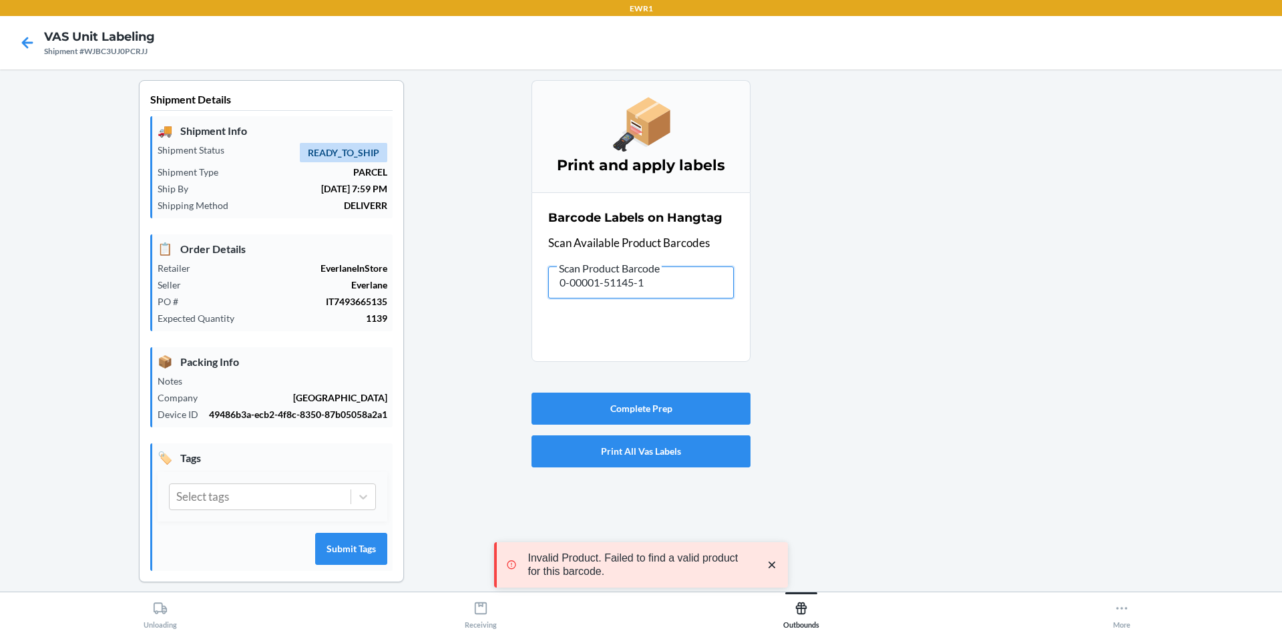
drag, startPoint x: 698, startPoint y: 288, endPoint x: 115, endPoint y: 419, distance: 597.5
click at [115, 419] on div "Shipment Details 🚚 Shipment Info Shipment Status READY_TO_SHIP Shipment Type PA…" at bounding box center [641, 341] width 1260 height 523
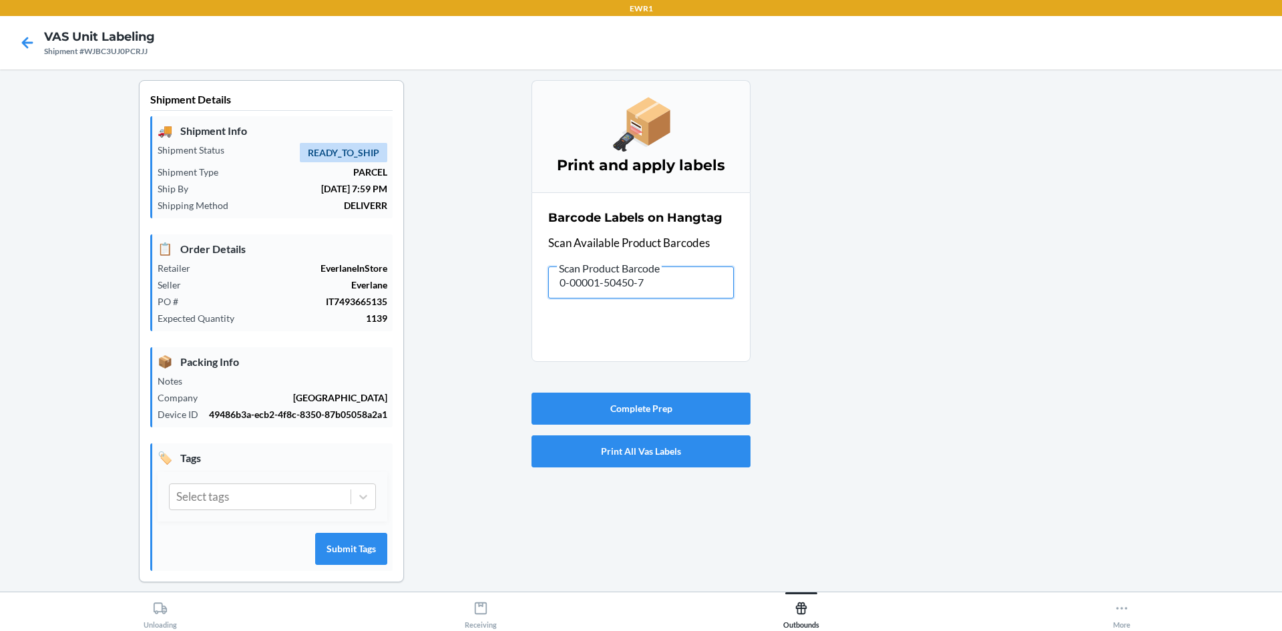
drag, startPoint x: 681, startPoint y: 284, endPoint x: 289, endPoint y: 288, distance: 391.9
click at [275, 289] on div "Shipment Details 🚚 Shipment Info Shipment Status READY_TO_SHIP Shipment Type PA…" at bounding box center [641, 341] width 1260 height 523
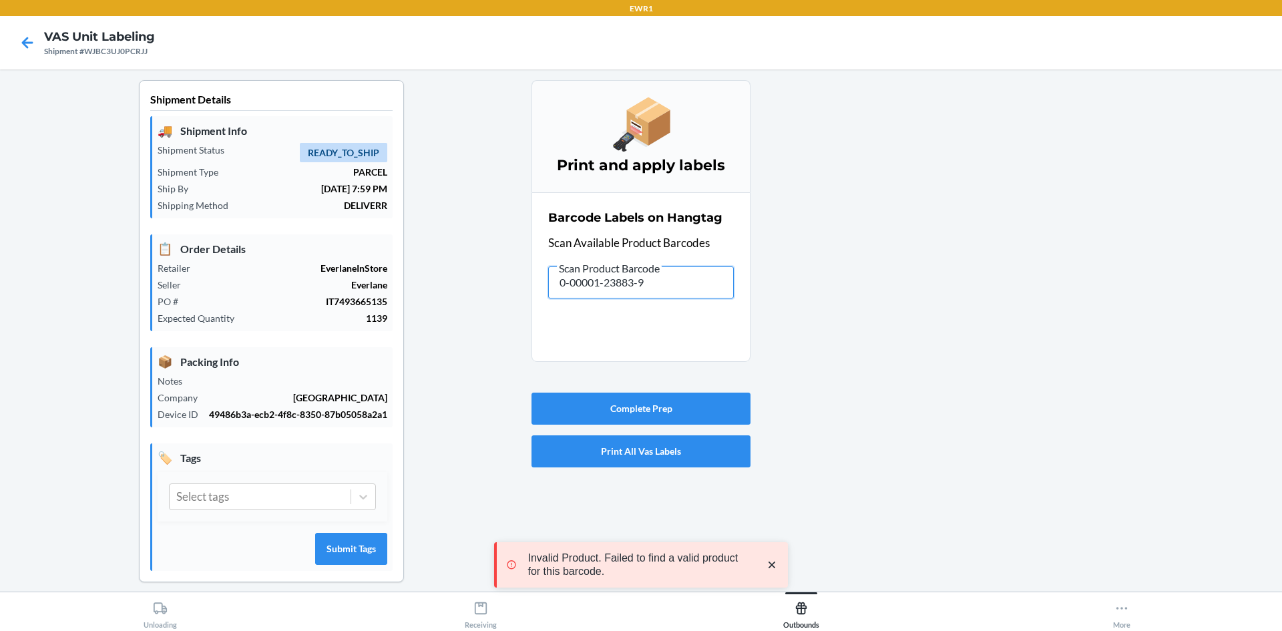
drag, startPoint x: 668, startPoint y: 283, endPoint x: 242, endPoint y: 273, distance: 426.1
click at [240, 273] on div "Shipment Details 🚚 Shipment Info Shipment Status READY_TO_SHIP Shipment Type PA…" at bounding box center [641, 341] width 1260 height 523
drag, startPoint x: 654, startPoint y: 282, endPoint x: 373, endPoint y: 314, distance: 283.6
click at [367, 320] on div "Shipment Details 🚚 Shipment Info Shipment Status READY_TO_SHIP Shipment Type PA…" at bounding box center [641, 341] width 1260 height 523
click at [669, 270] on input "0-00001-23883-9" at bounding box center [641, 282] width 186 height 32
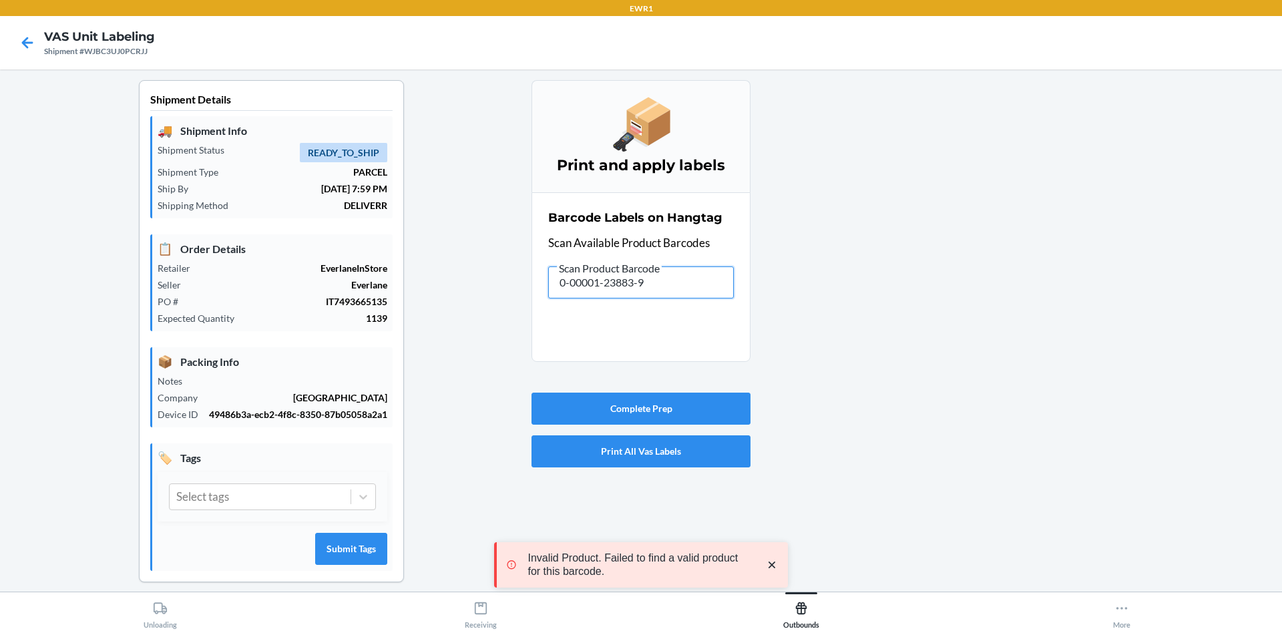
drag, startPoint x: 669, startPoint y: 270, endPoint x: 423, endPoint y: 282, distance: 246.7
click at [423, 282] on div "Shipment Details 🚚 Shipment Info Shipment Status READY_TO_SHIP Shipment Type PA…" at bounding box center [641, 341] width 1260 height 523
drag, startPoint x: 648, startPoint y: 279, endPoint x: 456, endPoint y: 157, distance: 227.8
click at [475, 263] on div "Shipment Details 🚚 Shipment Info Shipment Status READY_TO_SHIP Shipment Type PA…" at bounding box center [641, 341] width 1260 height 523
drag, startPoint x: 628, startPoint y: 293, endPoint x: 374, endPoint y: 306, distance: 254.7
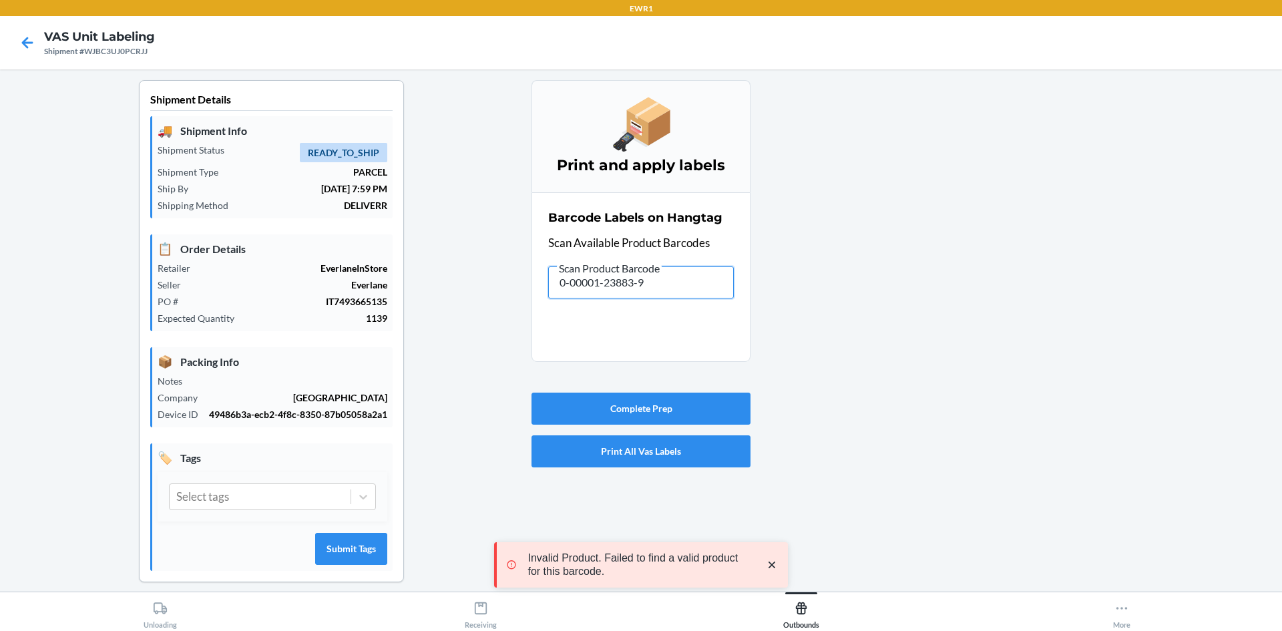
click at [374, 306] on div "Shipment Details 🚚 Shipment Info Shipment Status READY_TO_SHIP Shipment Type PA…" at bounding box center [641, 341] width 1260 height 523
drag, startPoint x: 475, startPoint y: 295, endPoint x: 317, endPoint y: 299, distance: 158.3
click at [317, 299] on div "Shipment Details 🚚 Shipment Info Shipment Status READY_TO_SHIP Shipment Type PA…" at bounding box center [641, 341] width 1260 height 523
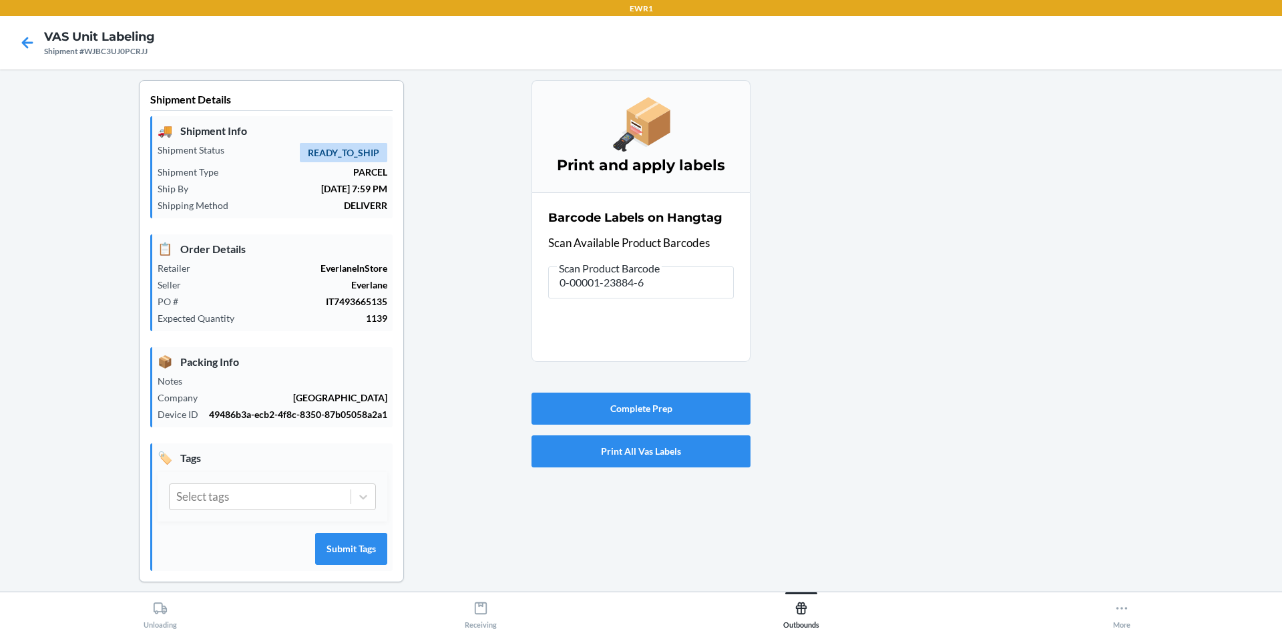
type input "0-00001-50450-7"
drag, startPoint x: 674, startPoint y: 287, endPoint x: 296, endPoint y: 289, distance: 377.9
click at [300, 365] on div "Shipment Details 🚚 Shipment Info Shipment Status READY_TO_SHIP Shipment Type PA…" at bounding box center [641, 341] width 1260 height 523
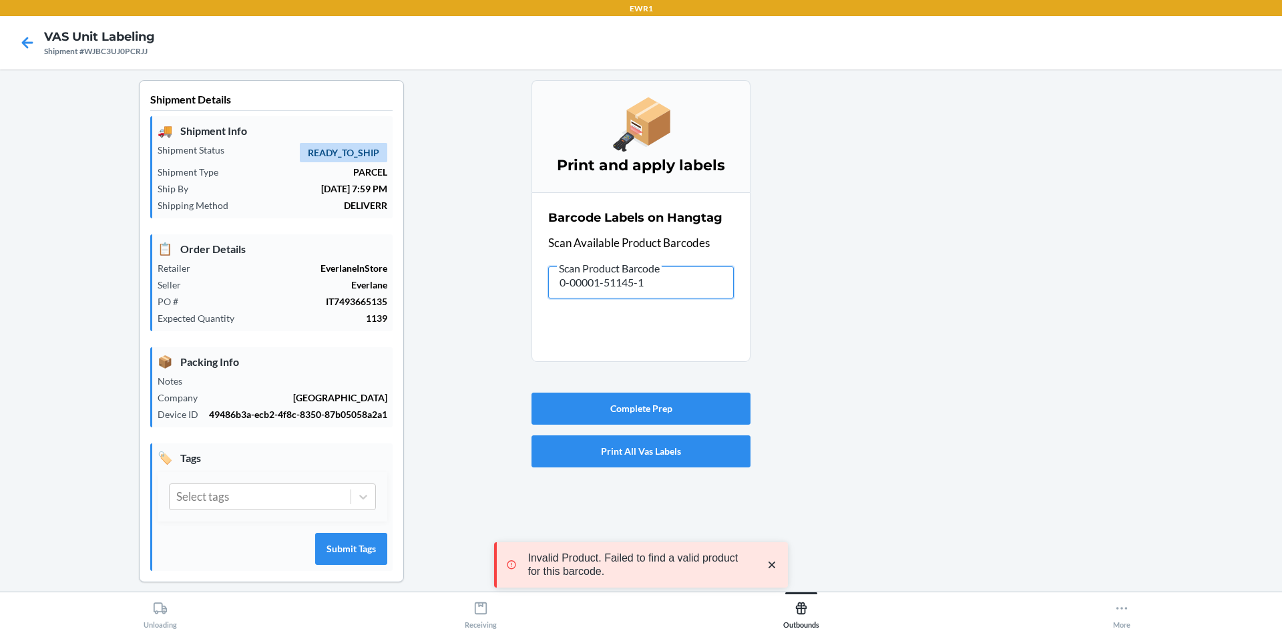
drag, startPoint x: 238, startPoint y: 405, endPoint x: 230, endPoint y: 391, distance: 16.1
click at [238, 404] on div "Shipment Details 🚚 Shipment Info Shipment Status READY_TO_SHIP Shipment Type PA…" at bounding box center [641, 341] width 1260 height 523
drag, startPoint x: 696, startPoint y: 288, endPoint x: 360, endPoint y: 336, distance: 339.2
click at [360, 336] on div "Shipment Details 🚚 Shipment Info Shipment Status READY_TO_SHIP Shipment Type PA…" at bounding box center [641, 341] width 1260 height 523
drag, startPoint x: 678, startPoint y: 284, endPoint x: 270, endPoint y: 286, distance: 407.9
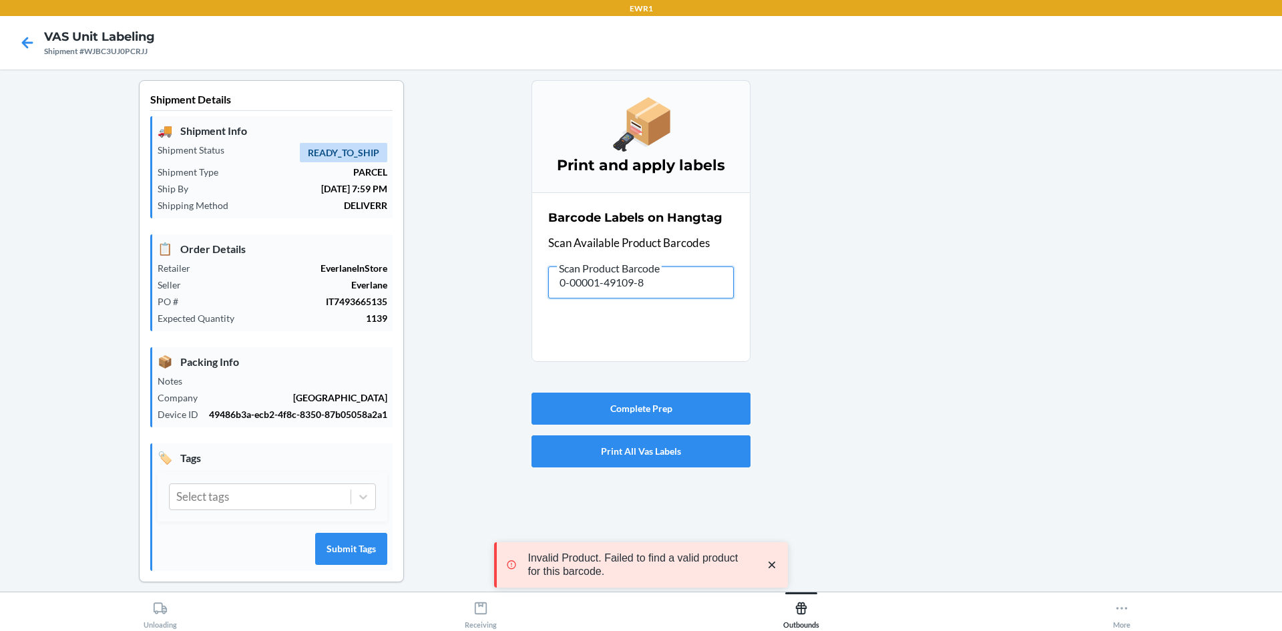
click at [272, 287] on div "Shipment Details 🚚 Shipment Info Shipment Status READY_TO_SHIP Shipment Type PA…" at bounding box center [641, 341] width 1260 height 523
drag, startPoint x: 435, startPoint y: 282, endPoint x: 189, endPoint y: 313, distance: 247.6
click at [189, 313] on div "Shipment Details 🚚 Shipment Info Shipment Status READY_TO_SHIP Shipment Type PA…" at bounding box center [641, 341] width 1260 height 523
drag, startPoint x: 645, startPoint y: 295, endPoint x: 212, endPoint y: 310, distance: 432.9
click at [200, 322] on div "Shipment Details 🚚 Shipment Info Shipment Status READY_TO_SHIP Shipment Type PA…" at bounding box center [641, 341] width 1260 height 523
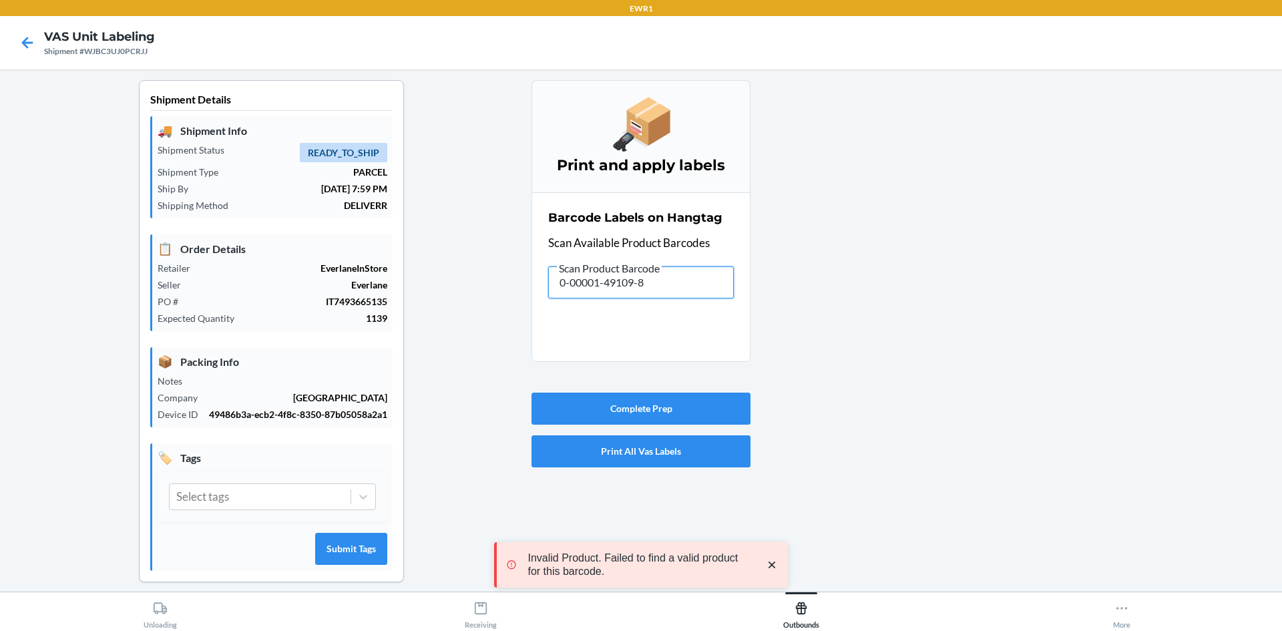
drag, startPoint x: 674, startPoint y: 280, endPoint x: 143, endPoint y: 290, distance: 530.8
click at [148, 320] on div "Shipment Details 🚚 Shipment Info Shipment Status READY_TO_SHIP Shipment Type PA…" at bounding box center [641, 341] width 1260 height 523
drag, startPoint x: 671, startPoint y: 282, endPoint x: 417, endPoint y: 279, distance: 253.7
click at [417, 283] on div "Shipment Details 🚚 Shipment Info Shipment Status READY_TO_SHIP Shipment Type PA…" at bounding box center [641, 341] width 1260 height 523
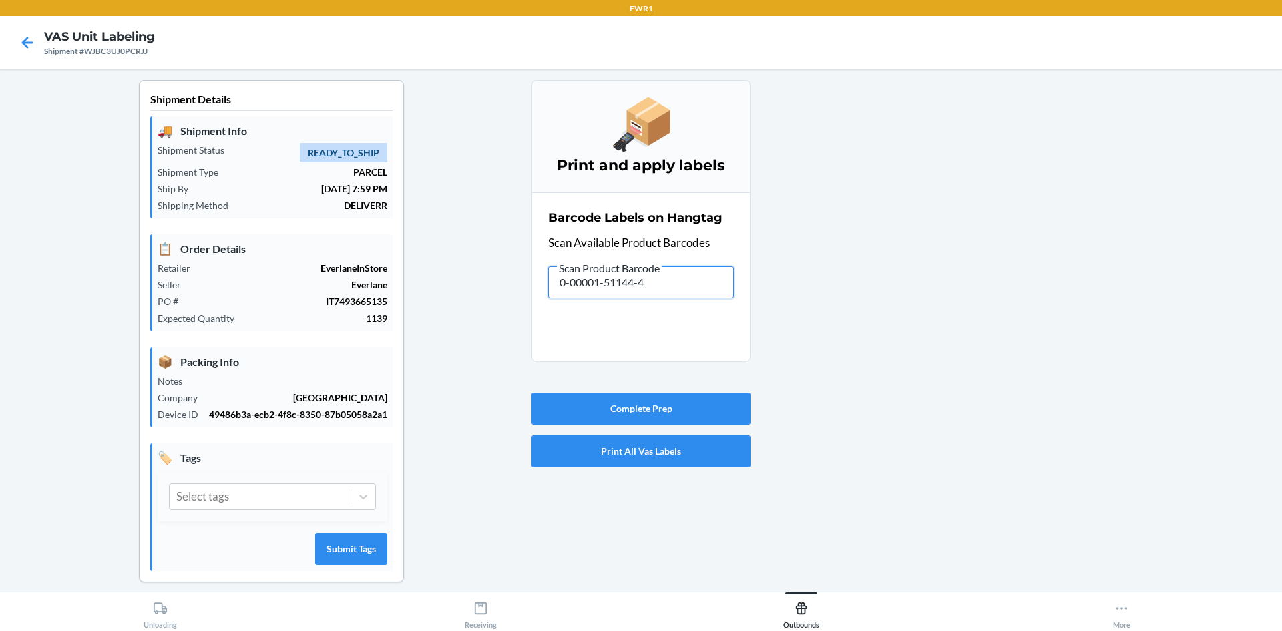
drag, startPoint x: 647, startPoint y: 282, endPoint x: 419, endPoint y: 332, distance: 233.6
click at [409, 336] on div "Shipment Details 🚚 Shipment Info Shipment Status READY_TO_SHIP Shipment Type PA…" at bounding box center [641, 341] width 1260 height 523
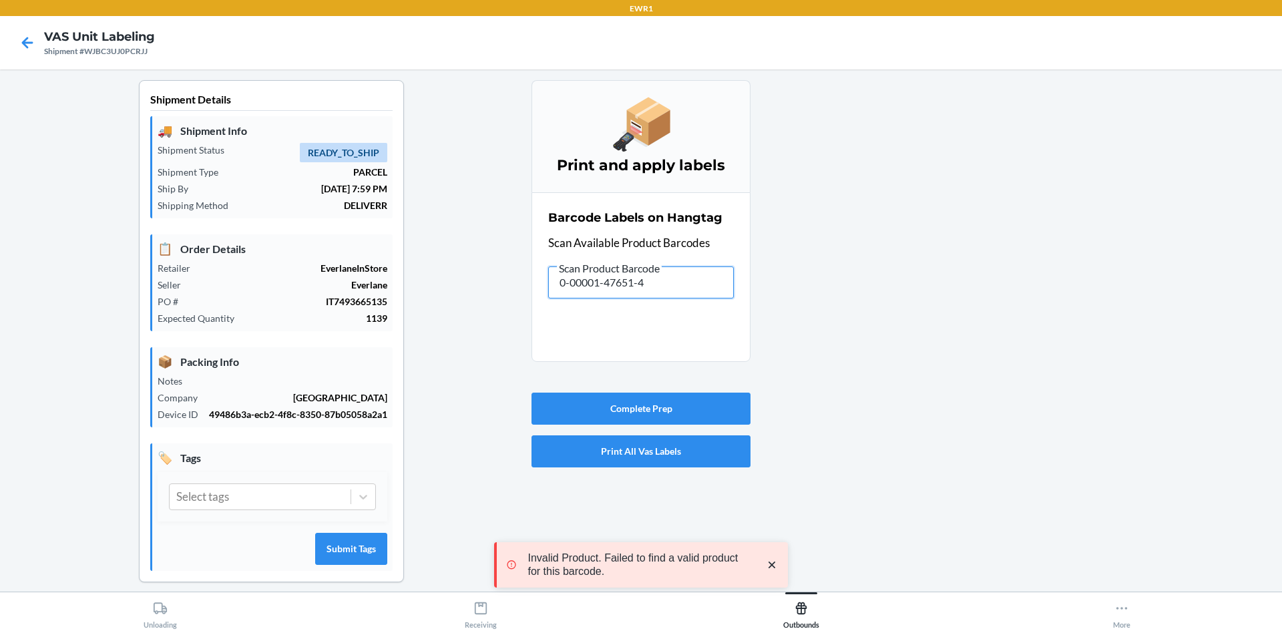
drag, startPoint x: 588, startPoint y: 283, endPoint x: 242, endPoint y: 315, distance: 347.3
click at [242, 315] on div "Shipment Details 🚚 Shipment Info Shipment Status READY_TO_SHIP Shipment Type PA…" at bounding box center [641, 341] width 1260 height 523
drag, startPoint x: 676, startPoint y: 276, endPoint x: 204, endPoint y: 328, distance: 474.9
click at [204, 328] on div "Shipment Details 🚚 Shipment Info Shipment Status READY_TO_SHIP Shipment Type PA…" at bounding box center [641, 341] width 1260 height 523
drag, startPoint x: 672, startPoint y: 274, endPoint x: 513, endPoint y: 302, distance: 160.7
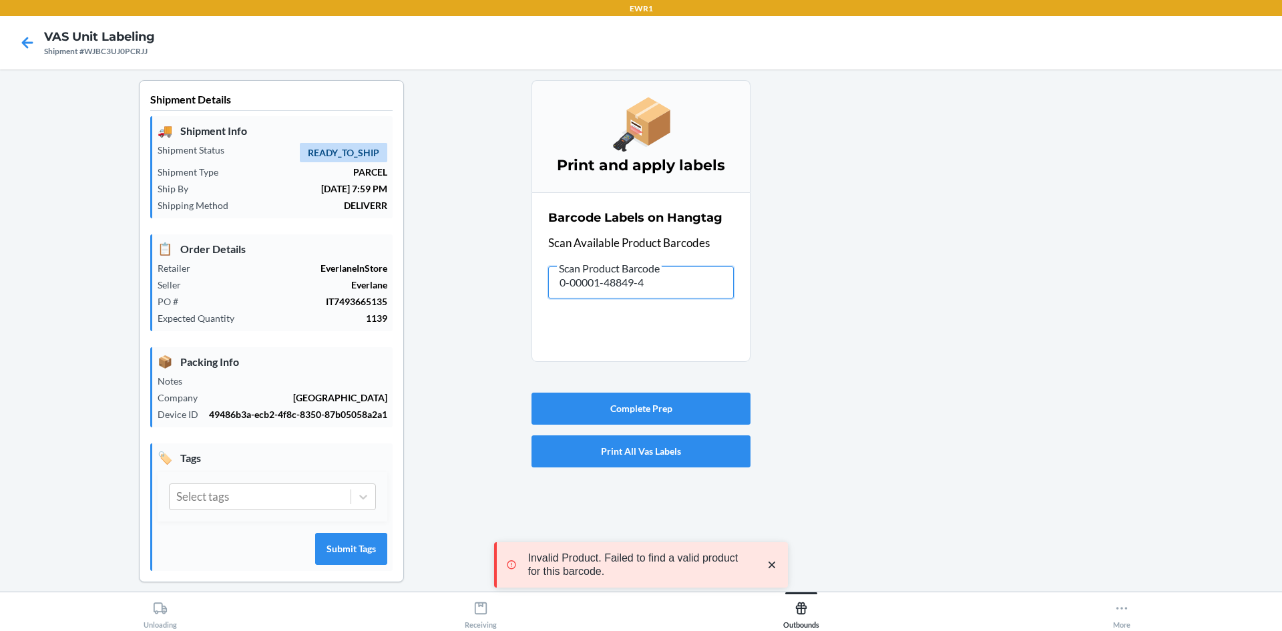
click at [486, 310] on div "Shipment Details 🚚 Shipment Info Shipment Status READY_TO_SHIP Shipment Type PA…" at bounding box center [641, 341] width 1260 height 523
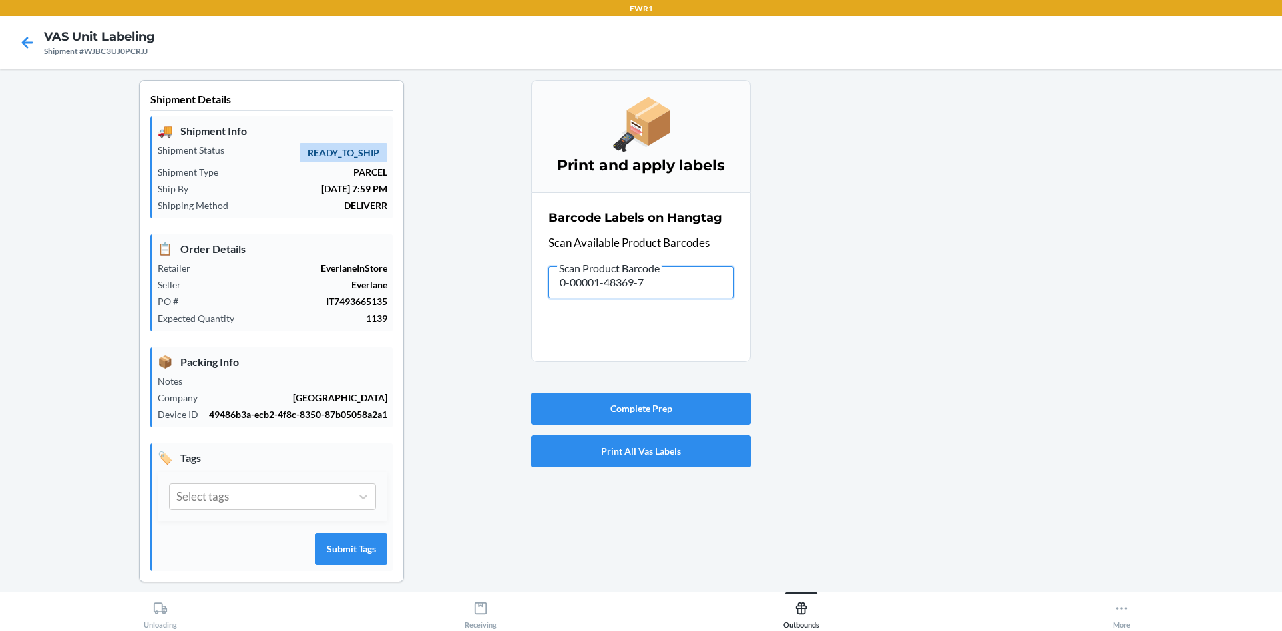
drag, startPoint x: 464, startPoint y: 301, endPoint x: 258, endPoint y: 286, distance: 206.8
click at [258, 287] on div "Shipment Details 🚚 Shipment Info Shipment Status READY_TO_SHIP Shipment Type PA…" at bounding box center [641, 341] width 1260 height 523
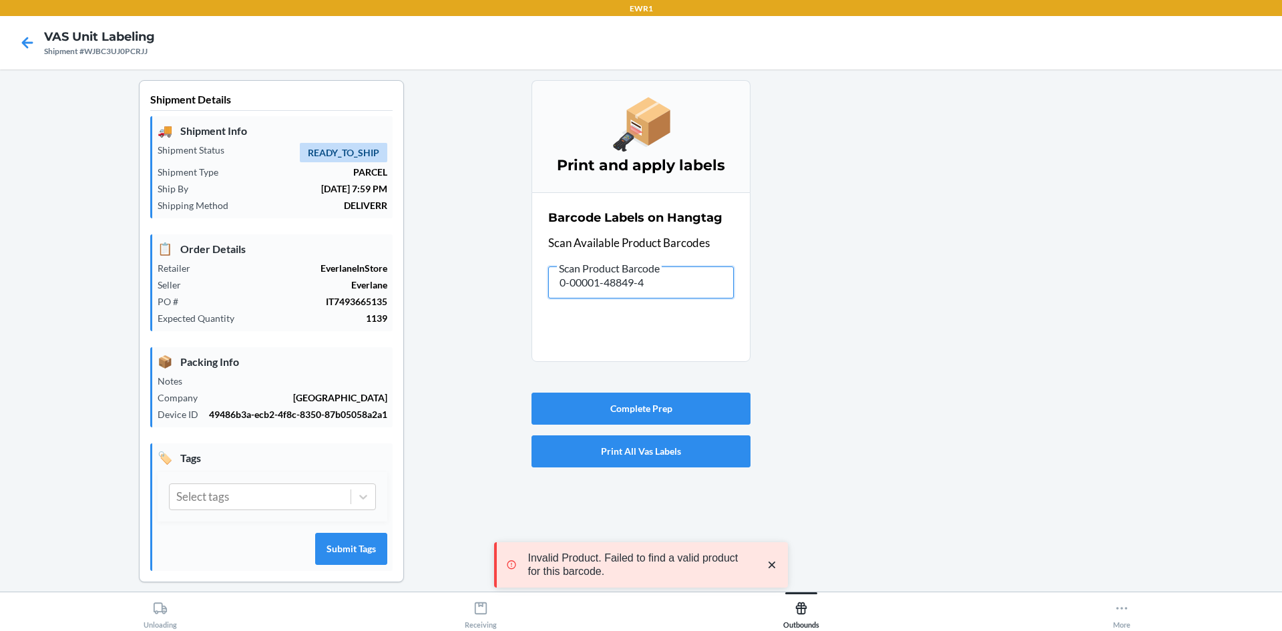
drag, startPoint x: 678, startPoint y: 284, endPoint x: 210, endPoint y: 297, distance: 467.5
click at [215, 322] on div "Shipment Details 🚚 Shipment Info Shipment Status READY_TO_SHIP Shipment Type PA…" at bounding box center [641, 341] width 1260 height 523
drag, startPoint x: 681, startPoint y: 290, endPoint x: 371, endPoint y: 241, distance: 314.2
click at [363, 289] on div "Shipment Details 🚚 Shipment Info Shipment Status READY_TO_SHIP Shipment Type PA…" at bounding box center [641, 341] width 1260 height 523
drag, startPoint x: 642, startPoint y: 282, endPoint x: 462, endPoint y: 263, distance: 180.6
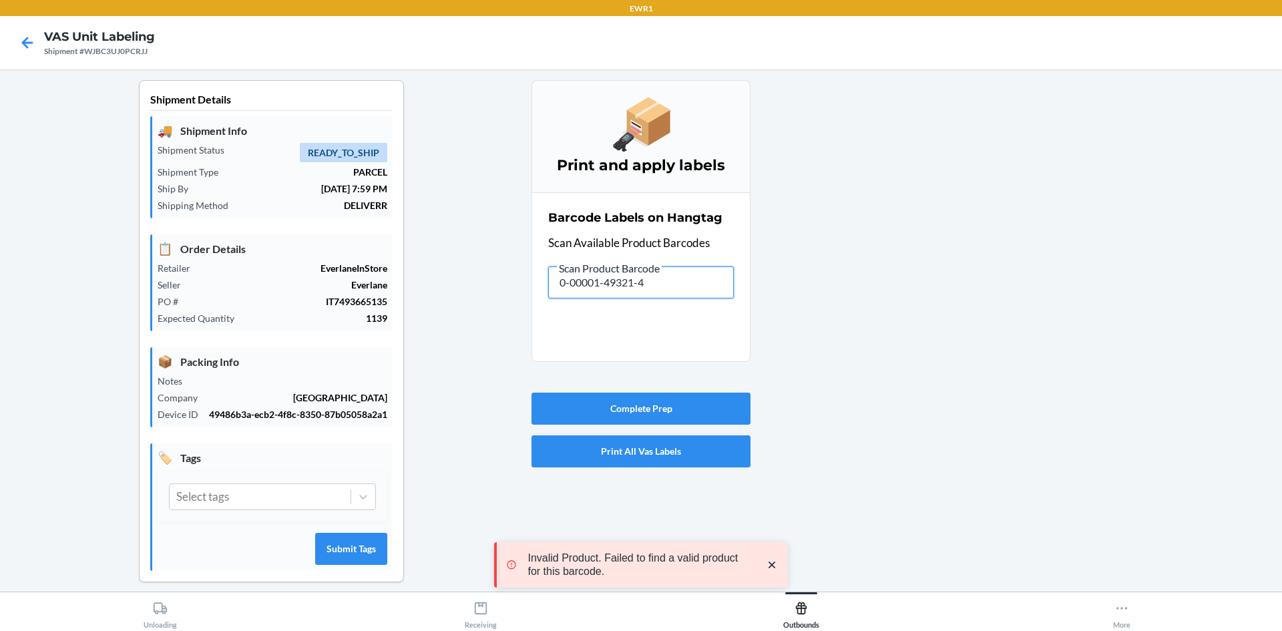
click at [462, 279] on div "Shipment Details 🚚 Shipment Info Shipment Status READY_TO_SHIP Shipment Type PA…" at bounding box center [641, 341] width 1260 height 523
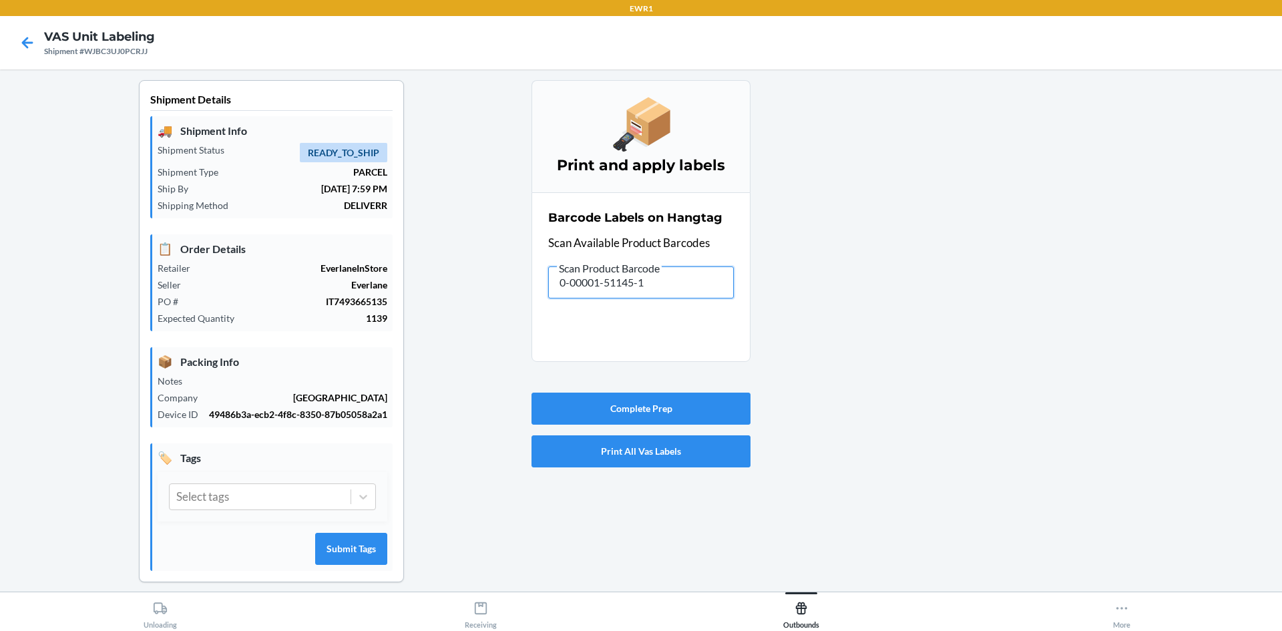
drag, startPoint x: 686, startPoint y: 291, endPoint x: 433, endPoint y: 266, distance: 253.6
click at [437, 297] on div "Shipment Details 🚚 Shipment Info Shipment Status READY_TO_SHIP Shipment Type PA…" at bounding box center [641, 341] width 1260 height 523
drag, startPoint x: 576, startPoint y: 290, endPoint x: 179, endPoint y: 258, distance: 398.6
click at [196, 284] on div "Shipment Details 🚚 Shipment Info Shipment Status READY_TO_SHIP Shipment Type PA…" at bounding box center [641, 341] width 1260 height 523
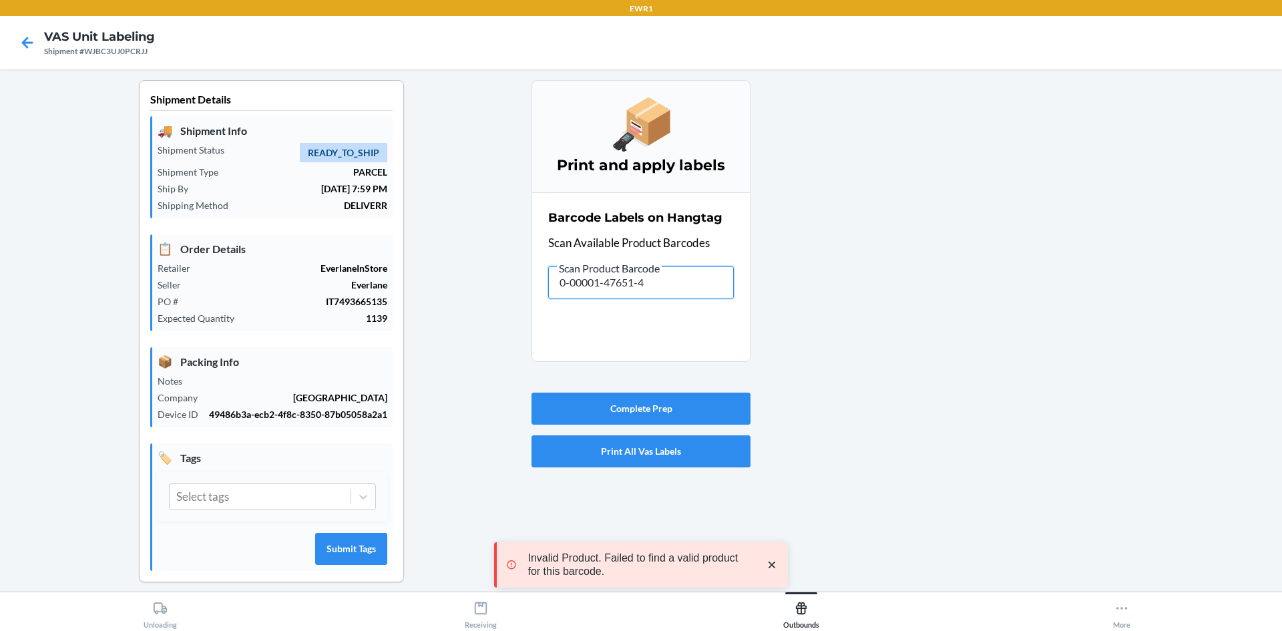
drag, startPoint x: 701, startPoint y: 286, endPoint x: 175, endPoint y: 332, distance: 528.1
click at [184, 336] on div "Shipment Details 🚚 Shipment Info Shipment Status READY_TO_SHIP Shipment Type PA…" at bounding box center [641, 341] width 1260 height 523
drag, startPoint x: 545, startPoint y: 299, endPoint x: 308, endPoint y: 245, distance: 243.1
click at [326, 288] on div "Shipment Details 🚚 Shipment Info Shipment Status READY_TO_SHIP Shipment Type PA…" at bounding box center [641, 341] width 1260 height 523
drag, startPoint x: 690, startPoint y: 292, endPoint x: 241, endPoint y: 268, distance: 450.0
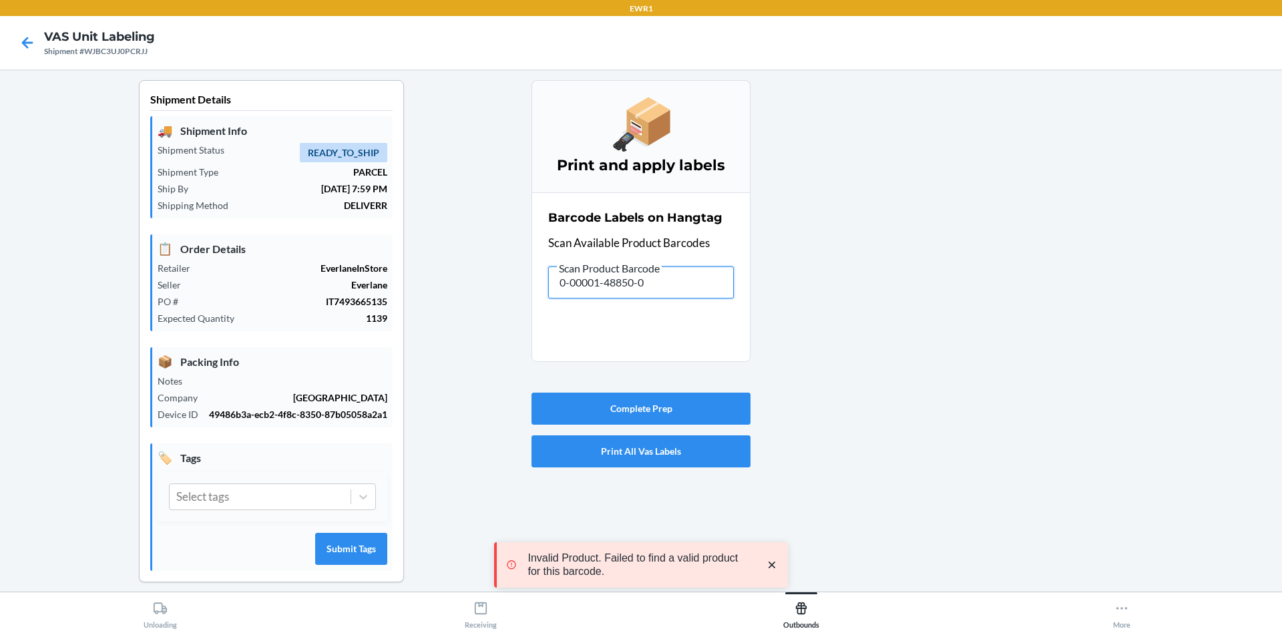
click at [263, 325] on div "Shipment Details 🚚 Shipment Info Shipment Status READY_TO_SHIP Shipment Type PA…" at bounding box center [641, 341] width 1260 height 523
drag, startPoint x: 658, startPoint y: 284, endPoint x: 316, endPoint y: 218, distance: 348.2
click at [332, 284] on div "Shipment Details 🚚 Shipment Info Shipment Status READY_TO_SHIP Shipment Type PA…" at bounding box center [641, 341] width 1260 height 523
drag, startPoint x: 680, startPoint y: 284, endPoint x: 222, endPoint y: 232, distance: 460.9
click at [226, 304] on div "Shipment Details 🚚 Shipment Info Shipment Status READY_TO_SHIP Shipment Type PA…" at bounding box center [641, 341] width 1260 height 523
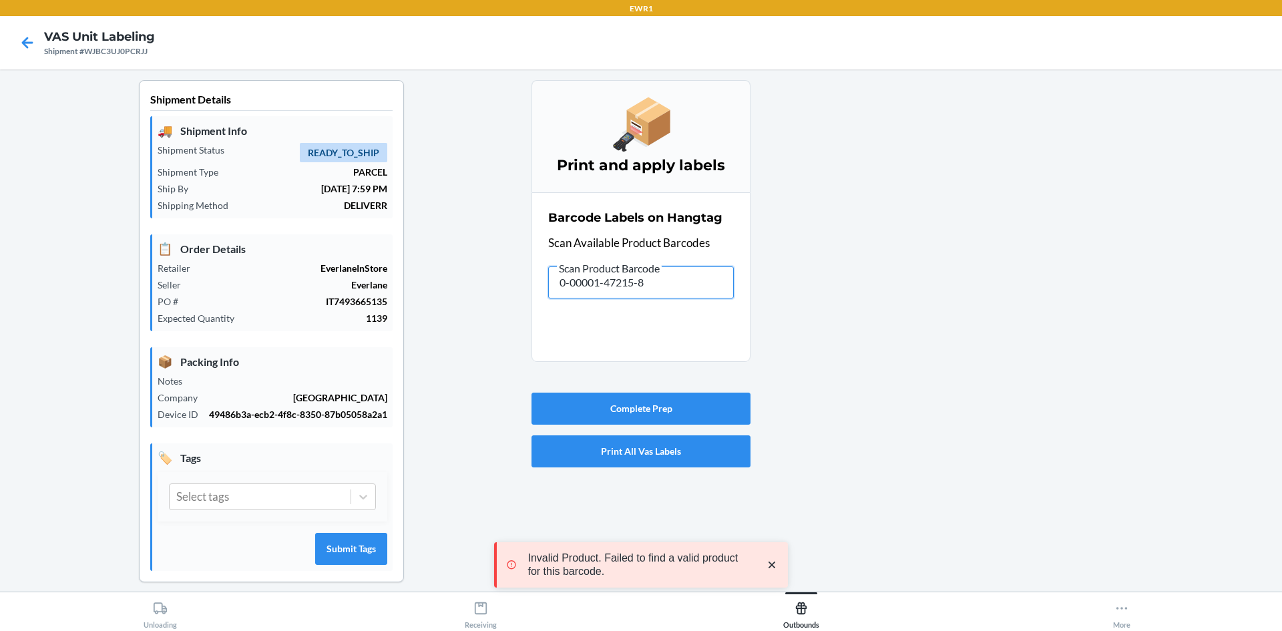
drag, startPoint x: 670, startPoint y: 291, endPoint x: 234, endPoint y: 306, distance: 436.2
click at [232, 304] on div "Shipment Details 🚚 Shipment Info Shipment Status READY_TO_SHIP Shipment Type PA…" at bounding box center [641, 341] width 1260 height 523
drag, startPoint x: 610, startPoint y: 290, endPoint x: 320, endPoint y: 297, distance: 289.2
click at [322, 296] on div "Shipment Details 🚚 Shipment Info Shipment Status READY_TO_SHIP Shipment Type PA…" at bounding box center [641, 341] width 1260 height 523
drag, startPoint x: 686, startPoint y: 288, endPoint x: 98, endPoint y: 330, distance: 589.0
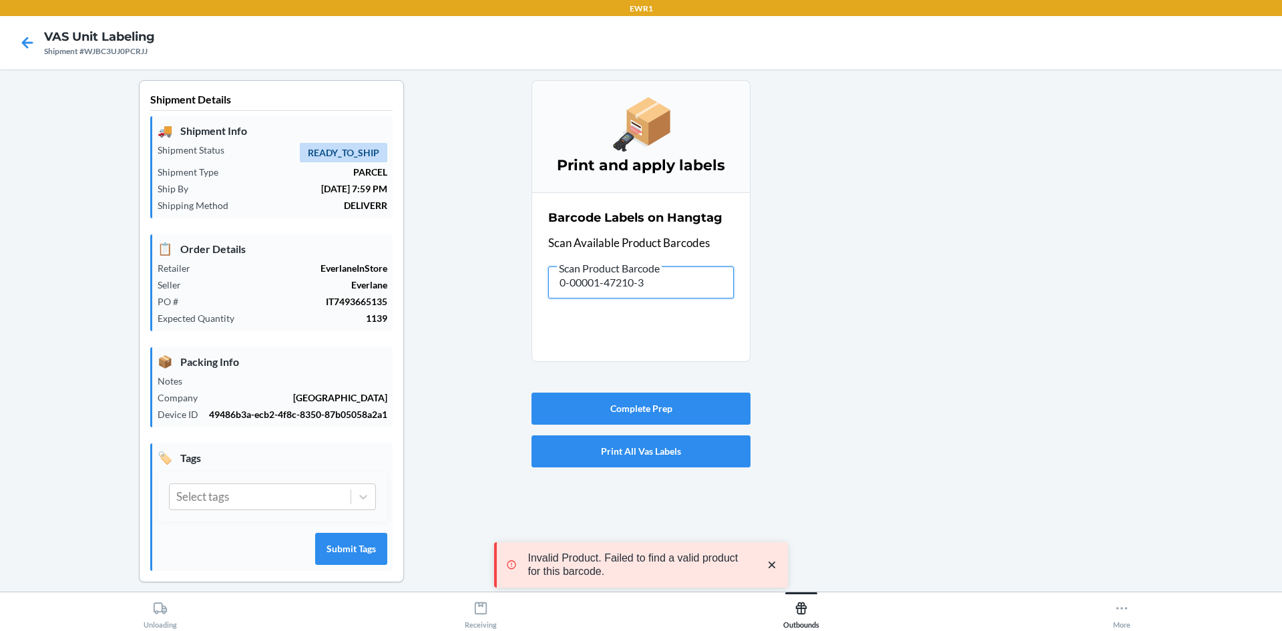
click at [98, 330] on div "Shipment Details 🚚 Shipment Info Shipment Status READY_TO_SHIP Shipment Type PA…" at bounding box center [641, 341] width 1260 height 523
drag, startPoint x: 546, startPoint y: 314, endPoint x: 176, endPoint y: 379, distance: 375.5
click at [187, 385] on div "Shipment Details 🚚 Shipment Info Shipment Status READY_TO_SHIP Shipment Type PA…" at bounding box center [641, 341] width 1260 height 523
drag, startPoint x: 641, startPoint y: 306, endPoint x: 306, endPoint y: 326, distance: 335.1
click at [316, 336] on div "Shipment Details 🚚 Shipment Info Shipment Status READY_TO_SHIP Shipment Type PA…" at bounding box center [641, 341] width 1260 height 523
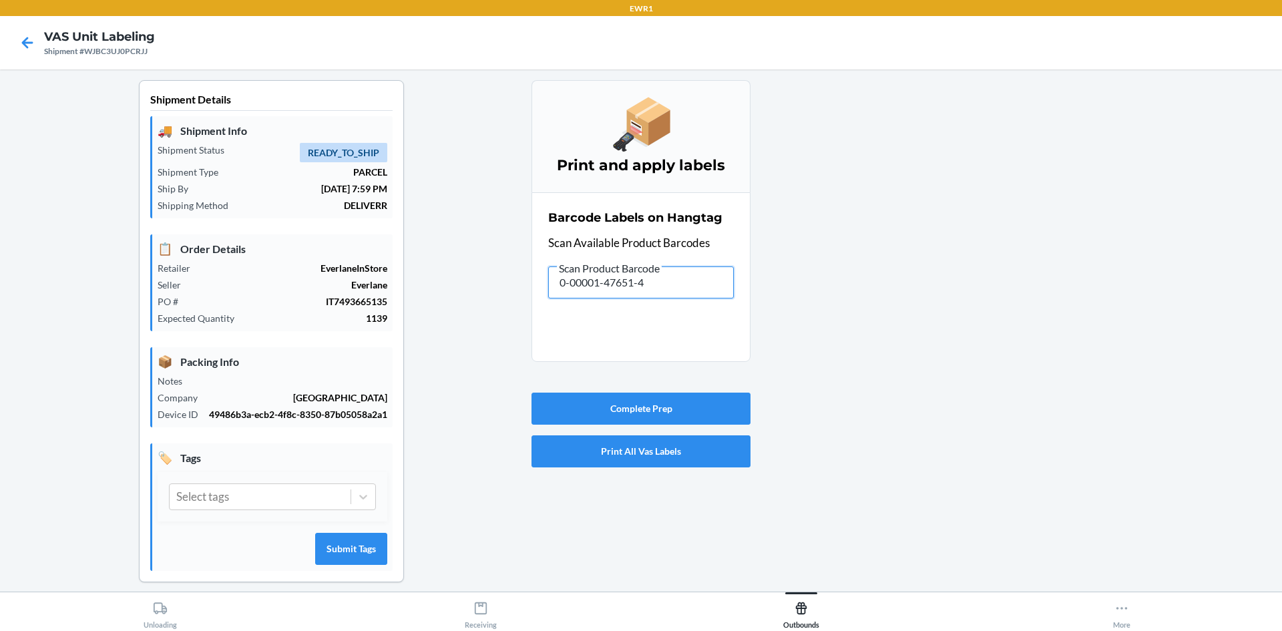
drag, startPoint x: 312, startPoint y: 288, endPoint x: 0, endPoint y: 318, distance: 313.3
click at [0, 332] on main "Shipment Details 🚚 Shipment Info Shipment Status READY_TO_SHIP Shipment Type PA…" at bounding box center [641, 330] width 1282 height 522
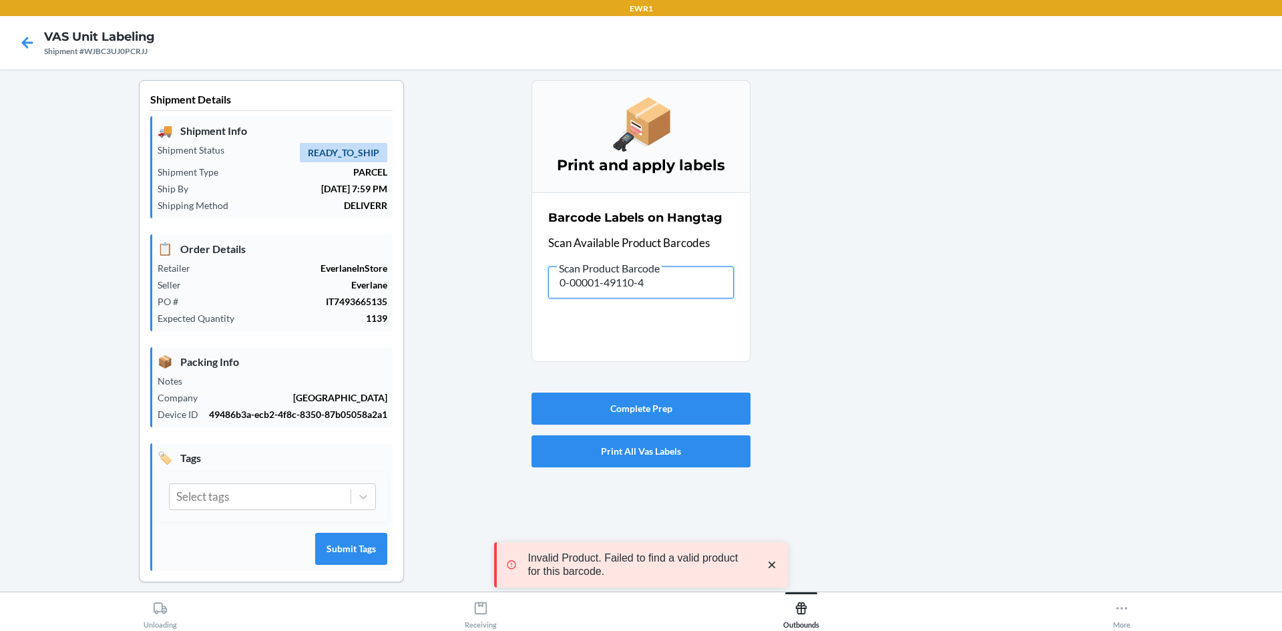
drag, startPoint x: 513, startPoint y: 288, endPoint x: 462, endPoint y: 288, distance: 51.4
click at [457, 290] on div "Shipment Details 🚚 Shipment Info Shipment Status READY_TO_SHIP Shipment Type PA…" at bounding box center [641, 341] width 1260 height 523
drag, startPoint x: 632, startPoint y: 280, endPoint x: 679, endPoint y: 282, distance: 46.8
click at [662, 280] on label "Scan Product Barcode 0-00001-49610-9" at bounding box center [641, 279] width 186 height 39
drag, startPoint x: 679, startPoint y: 282, endPoint x: 522, endPoint y: 254, distance: 159.5
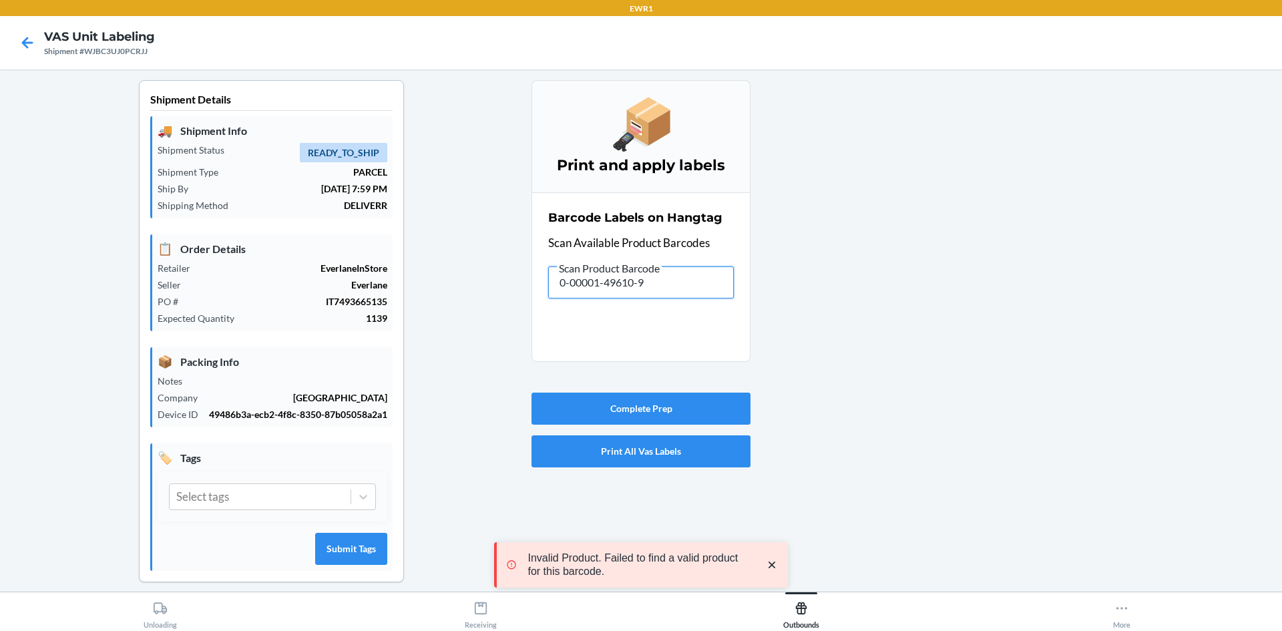
click at [495, 284] on div "Shipment Details 🚚 Shipment Info Shipment Status READY_TO_SHIP Shipment Type PA…" at bounding box center [641, 341] width 1260 height 523
drag, startPoint x: 678, startPoint y: 284, endPoint x: 320, endPoint y: 279, distance: 358.5
click at [320, 292] on div "Shipment Details 🚚 Shipment Info Shipment Status READY_TO_SHIP Shipment Type PA…" at bounding box center [641, 341] width 1260 height 523
drag, startPoint x: 640, startPoint y: 288, endPoint x: 504, endPoint y: 284, distance: 136.3
click at [511, 304] on div "Shipment Details 🚚 Shipment Info Shipment Status READY_TO_SHIP Shipment Type PA…" at bounding box center [641, 341] width 1260 height 523
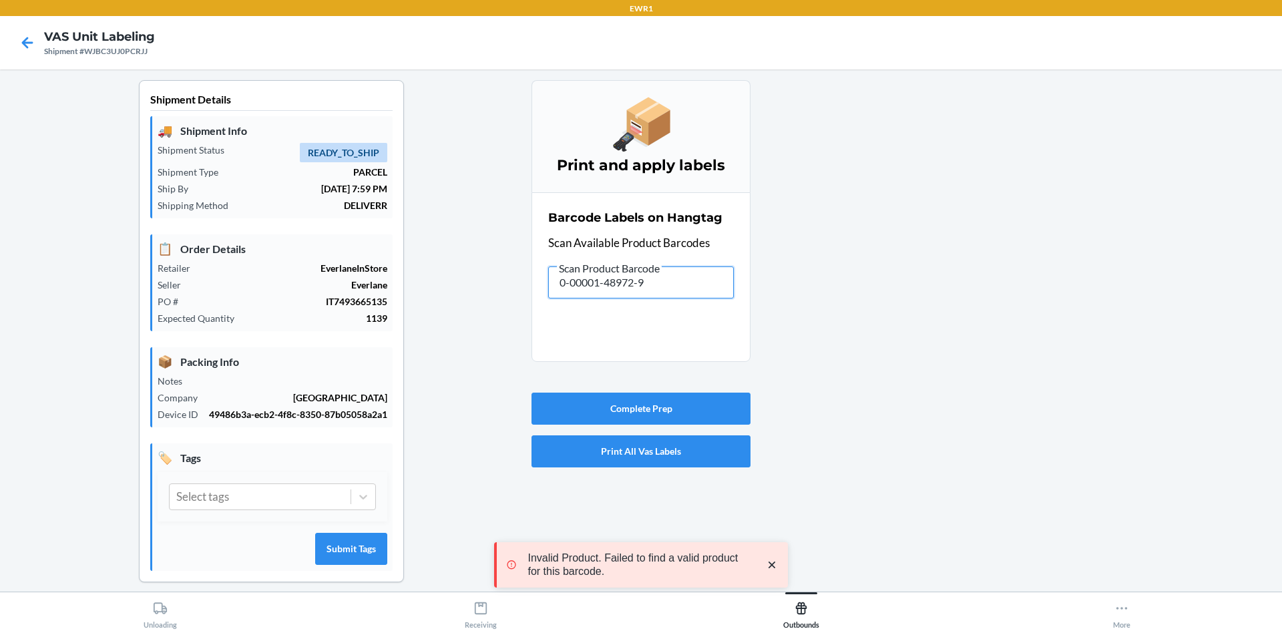
drag, startPoint x: 653, startPoint y: 288, endPoint x: 231, endPoint y: 336, distance: 424.7
click at [238, 352] on div "Shipment Details 🚚 Shipment Info Shipment Status READY_TO_SHIP Shipment Type PA…" at bounding box center [641, 341] width 1260 height 523
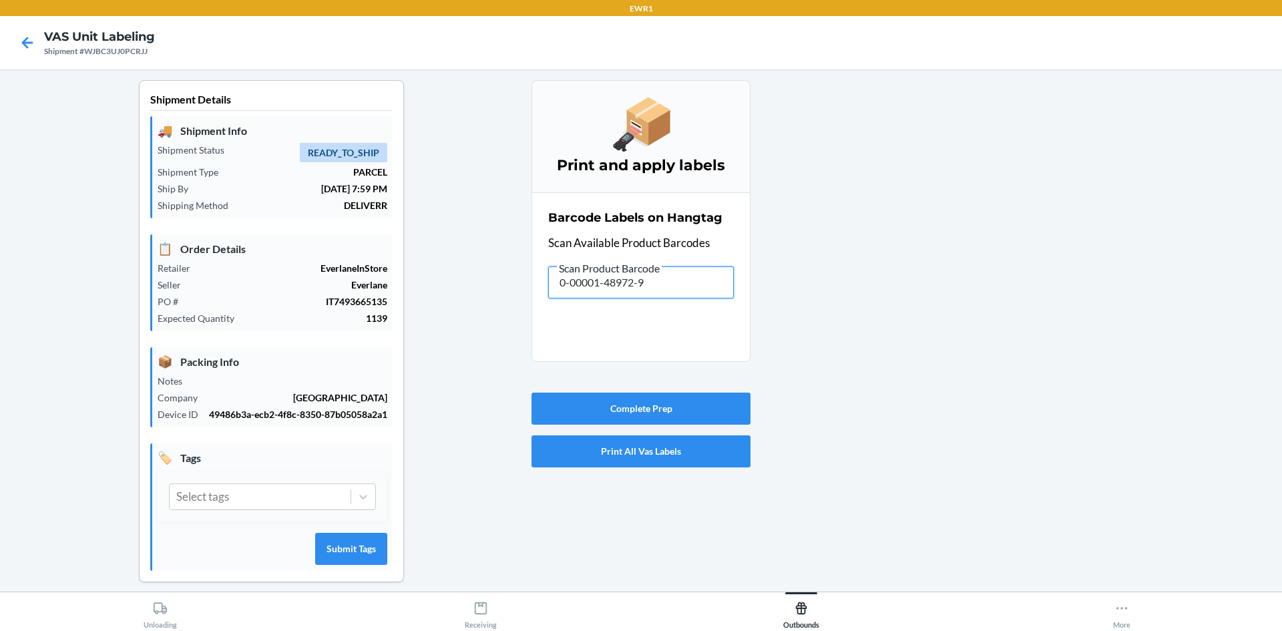
drag, startPoint x: 670, startPoint y: 296, endPoint x: 435, endPoint y: 332, distance: 237.7
click at [435, 332] on div "Shipment Details 🚚 Shipment Info Shipment Status READY_TO_SHIP Shipment Type PA…" at bounding box center [641, 341] width 1260 height 523
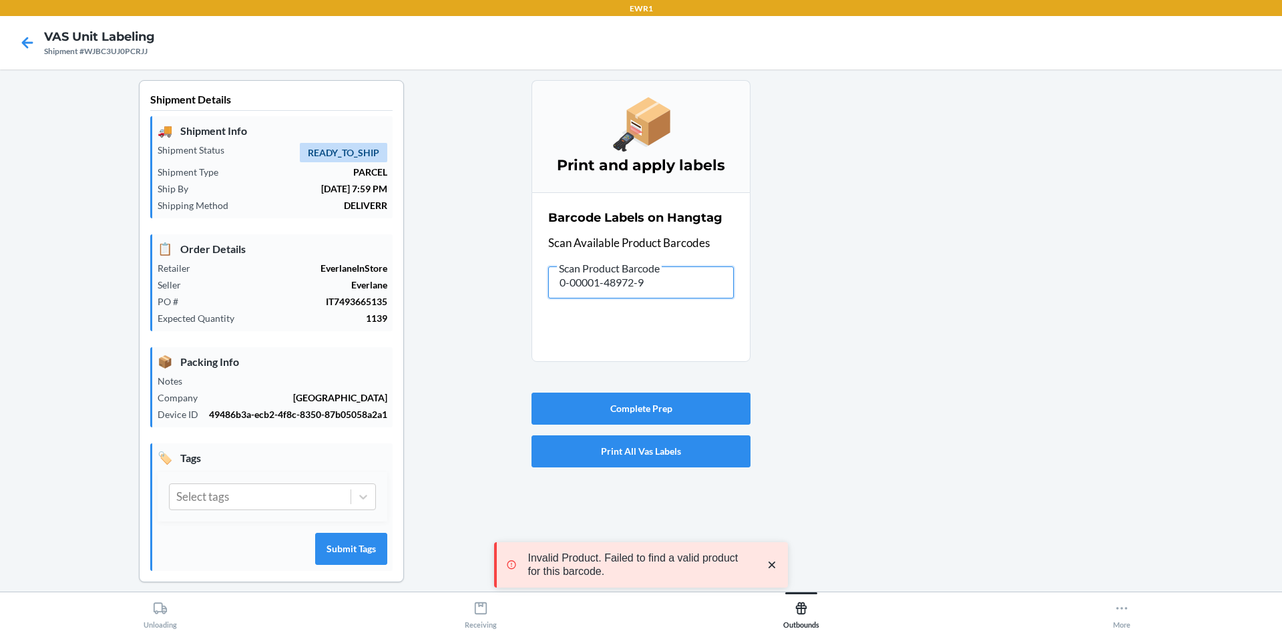
drag, startPoint x: 681, startPoint y: 276, endPoint x: 283, endPoint y: 316, distance: 399.9
click at [282, 323] on div "Shipment Details 🚚 Shipment Info Shipment Status READY_TO_SHIP Shipment Type PA…" at bounding box center [641, 341] width 1260 height 523
drag, startPoint x: 696, startPoint y: 291, endPoint x: 202, endPoint y: 303, distance: 494.2
click at [200, 318] on div "Shipment Details 🚚 Shipment Info Shipment Status READY_TO_SHIP Shipment Type PA…" at bounding box center [641, 341] width 1260 height 523
drag, startPoint x: 668, startPoint y: 280, endPoint x: 21, endPoint y: 251, distance: 646.9
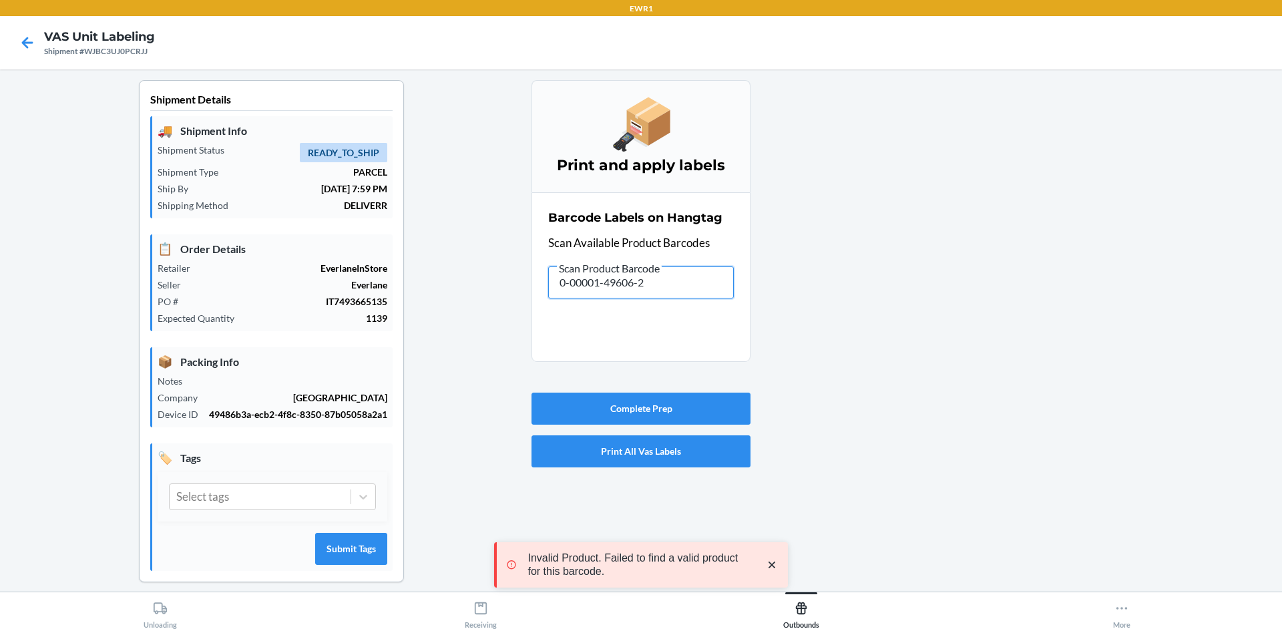
click at [9, 311] on main "Shipment Details 🚚 Shipment Info Shipment Status READY_TO_SHIP Shipment Type PA…" at bounding box center [641, 330] width 1282 height 522
drag, startPoint x: 669, startPoint y: 288, endPoint x: 215, endPoint y: 221, distance: 458.9
click at [219, 224] on div "Shipment Details 🚚 Shipment Info Shipment Status READY_TO_SHIP Shipment Type PA…" at bounding box center [641, 341] width 1260 height 523
drag, startPoint x: 687, startPoint y: 288, endPoint x: 70, endPoint y: 286, distance: 616.9
click at [24, 300] on div "Shipment Details 🚚 Shipment Info Shipment Status READY_TO_SHIP Shipment Type PA…" at bounding box center [641, 341] width 1260 height 523
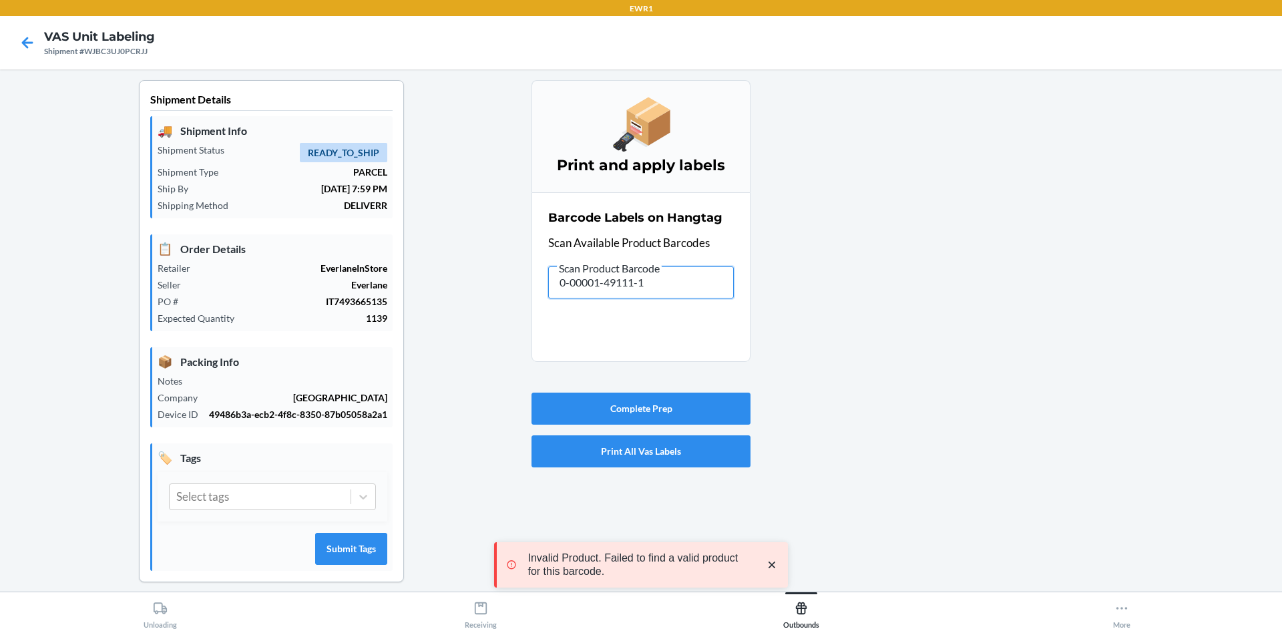
drag, startPoint x: 504, startPoint y: 304, endPoint x: 122, endPoint y: 282, distance: 383.2
click at [122, 284] on div "Shipment Details 🚚 Shipment Info Shipment Status READY_TO_SHIP Shipment Type PA…" at bounding box center [641, 341] width 1260 height 523
drag, startPoint x: 343, startPoint y: 279, endPoint x: 349, endPoint y: 282, distance: 6.9
click at [341, 284] on div "Shipment Details 🚚 Shipment Info Shipment Status READY_TO_SHIP Shipment Type PA…" at bounding box center [641, 341] width 1260 height 523
drag, startPoint x: 680, startPoint y: 290, endPoint x: 157, endPoint y: 329, distance: 524.2
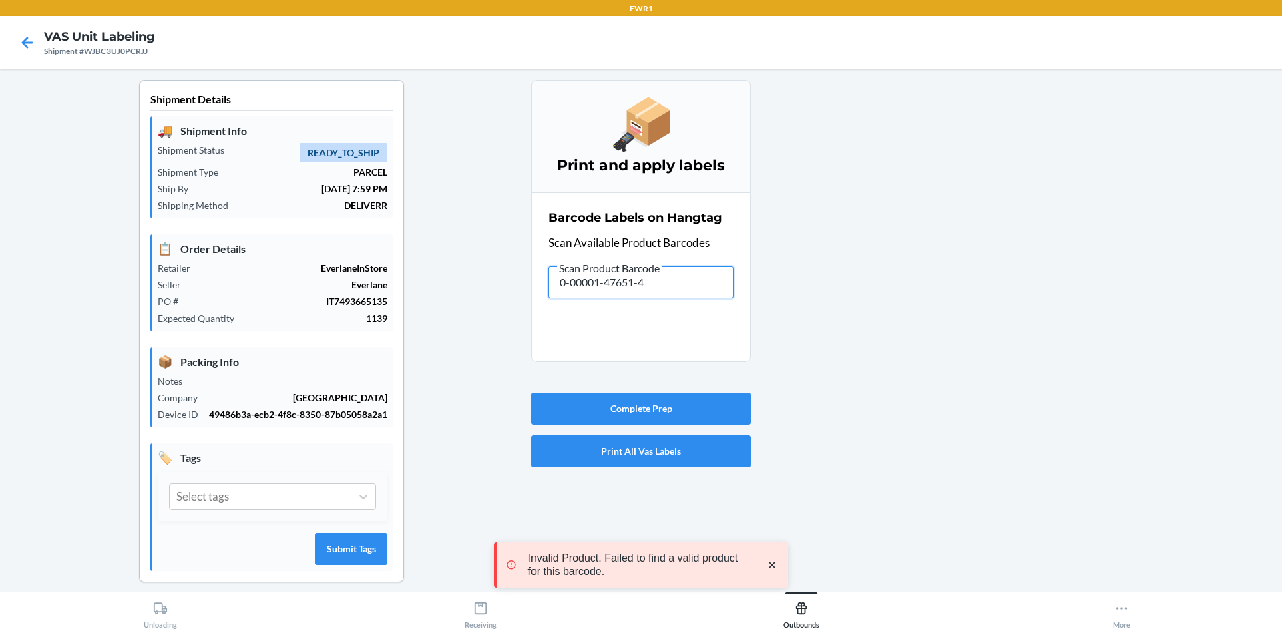
click at [191, 348] on div "Shipment Details 🚚 Shipment Info Shipment Status READY_TO_SHIP Shipment Type PA…" at bounding box center [641, 341] width 1260 height 523
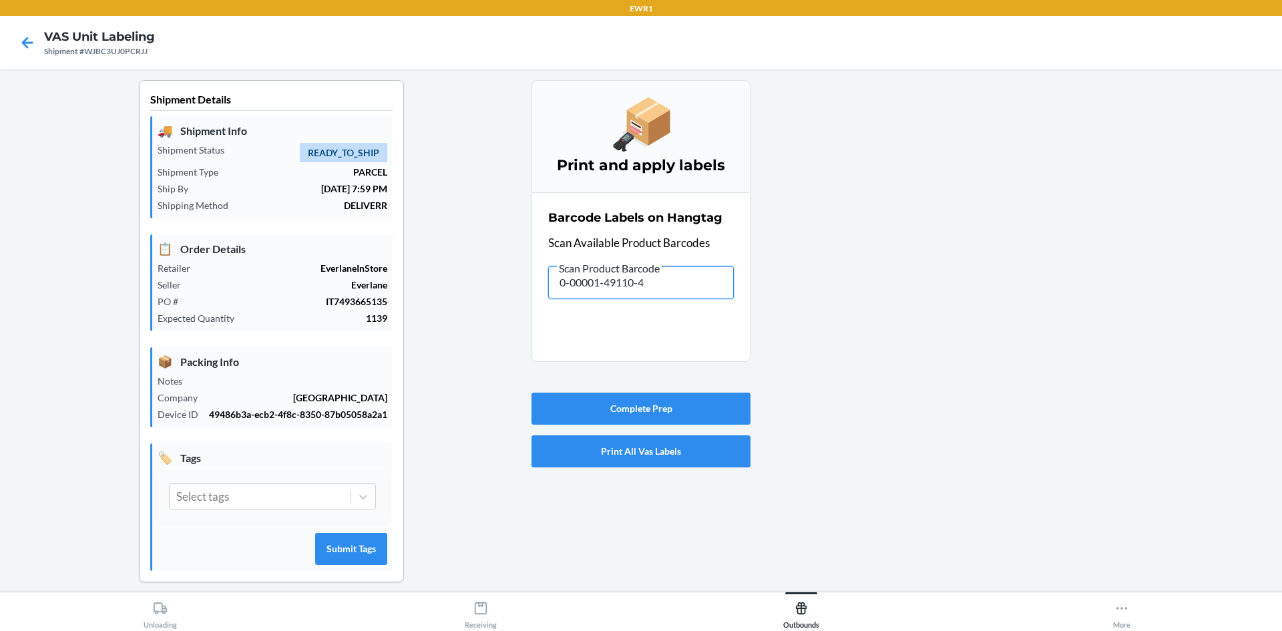
drag, startPoint x: 670, startPoint y: 284, endPoint x: 300, endPoint y: 272, distance: 370.1
click at [335, 302] on div "Shipment Details 🚚 Shipment Info Shipment Status READY_TO_SHIP Shipment Type PA…" at bounding box center [641, 341] width 1260 height 523
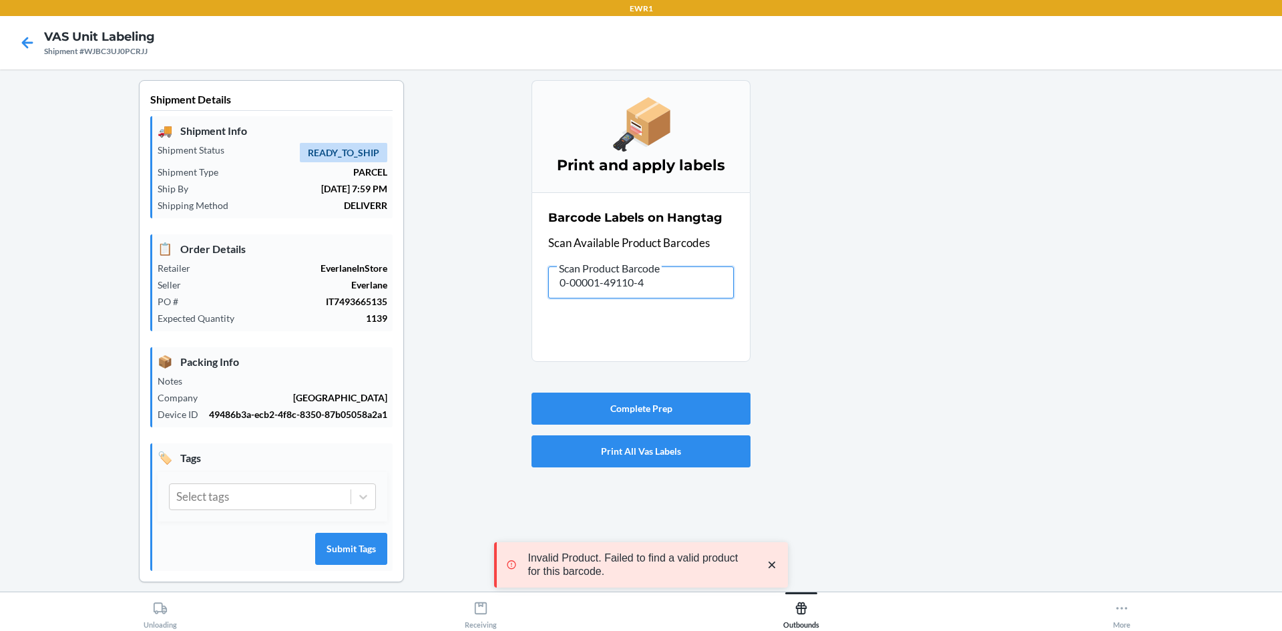
drag, startPoint x: 703, startPoint y: 282, endPoint x: 363, endPoint y: 321, distance: 342.7
click at [364, 321] on div "Shipment Details 🚚 Shipment Info Shipment Status READY_TO_SHIP Shipment Type PA…" at bounding box center [641, 341] width 1260 height 523
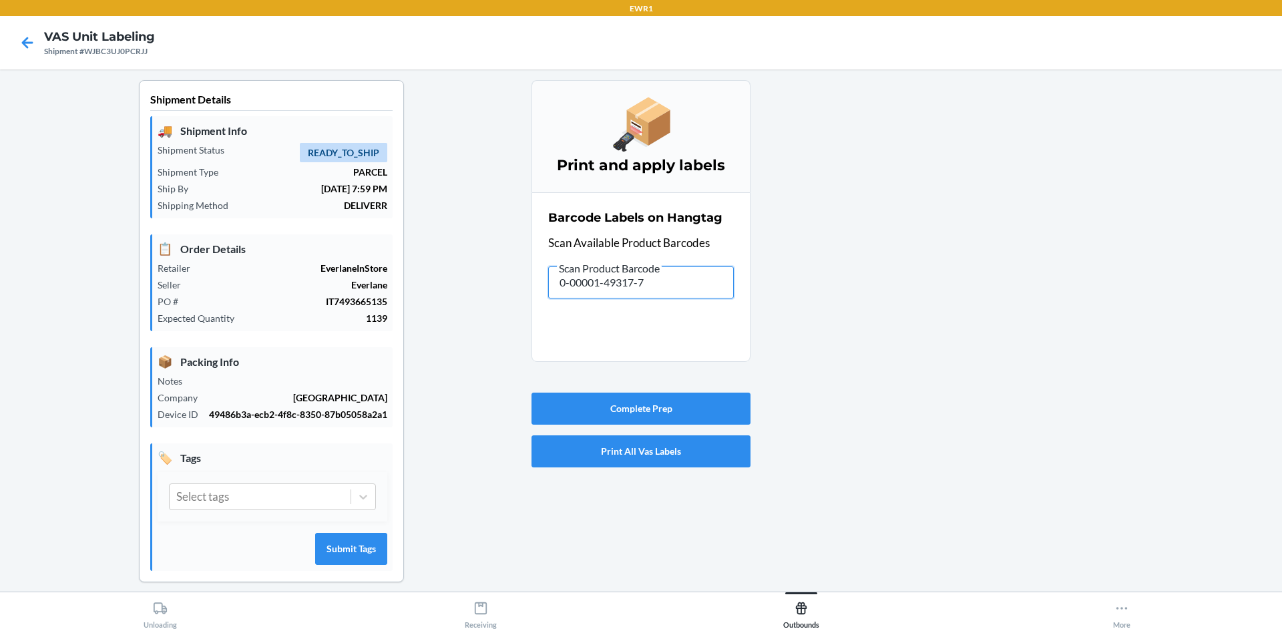
drag, startPoint x: 678, startPoint y: 287, endPoint x: 405, endPoint y: 318, distance: 274.1
click at [405, 318] on div "Shipment Details 🚚 Shipment Info Shipment Status READY_TO_SHIP Shipment Type PA…" at bounding box center [641, 341] width 1260 height 523
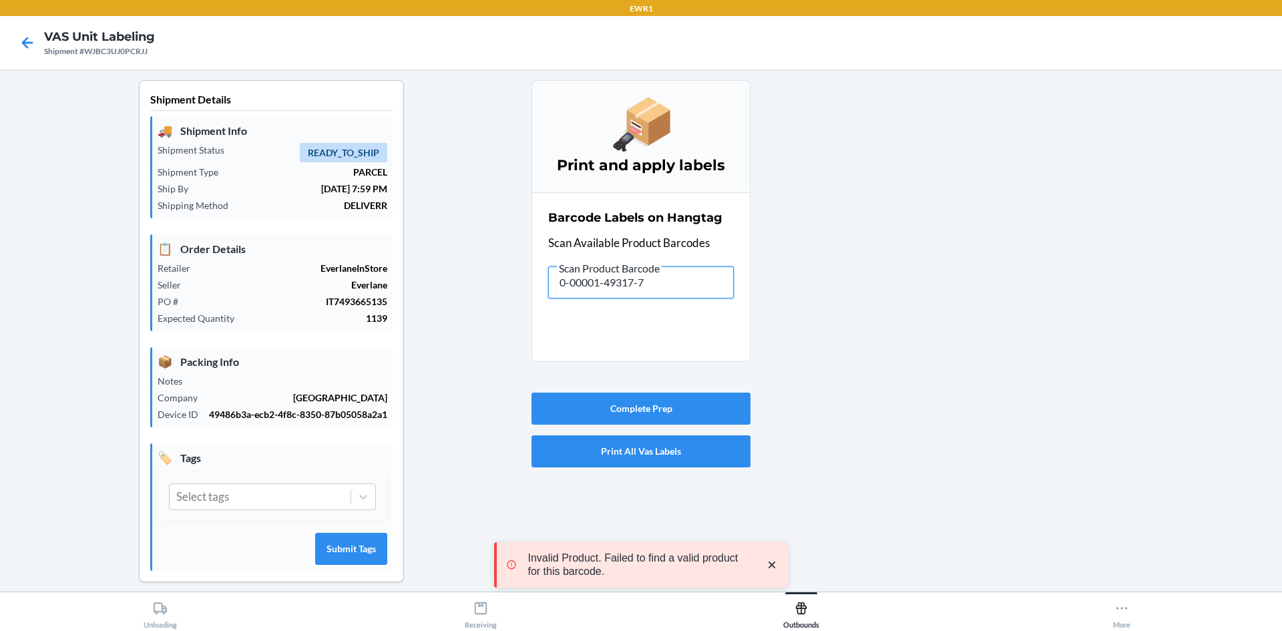
drag, startPoint x: 699, startPoint y: 278, endPoint x: 487, endPoint y: 260, distance: 212.5
click at [506, 287] on div "Shipment Details 🚚 Shipment Info Shipment Status READY_TO_SHIP Shipment Type PA…" at bounding box center [641, 341] width 1260 height 523
drag, startPoint x: 640, startPoint y: 286, endPoint x: 372, endPoint y: 247, distance: 271.3
click at [387, 273] on div "Shipment Details 🚚 Shipment Info Shipment Status READY_TO_SHIP Shipment Type PA…" at bounding box center [641, 341] width 1260 height 523
drag, startPoint x: 714, startPoint y: 291, endPoint x: 324, endPoint y: 231, distance: 394.5
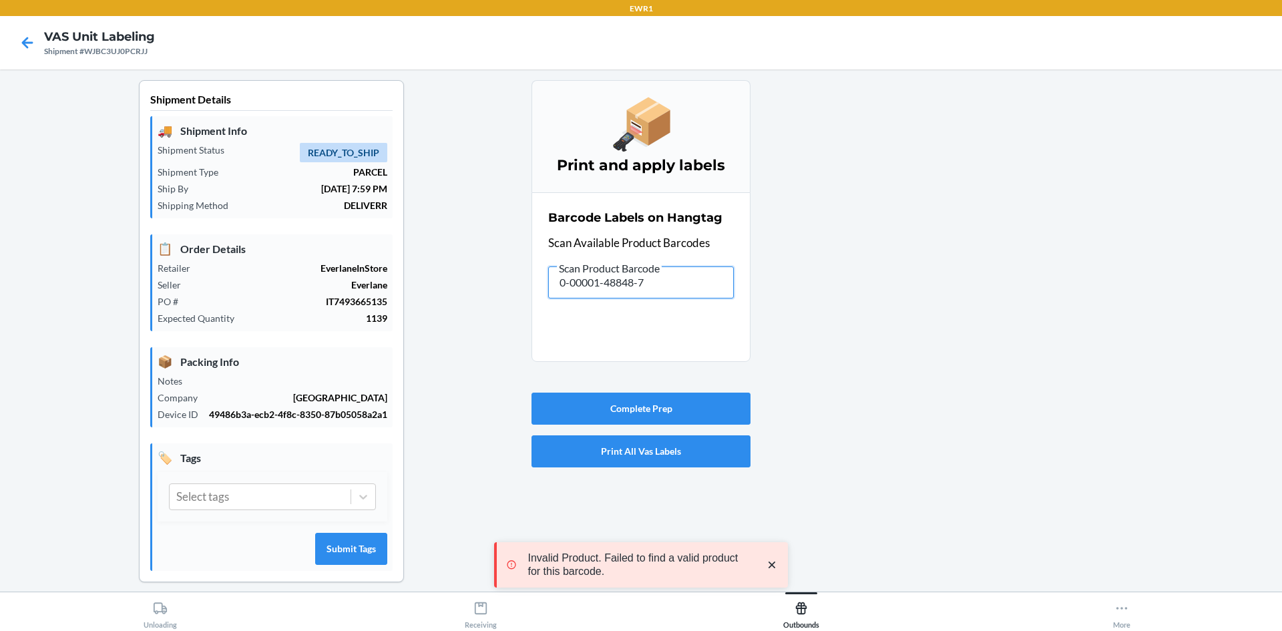
click at [332, 279] on div "Shipment Details 🚚 Shipment Info Shipment Status READY_TO_SHIP Shipment Type PA…" at bounding box center [641, 341] width 1260 height 523
drag, startPoint x: 671, startPoint y: 280, endPoint x: 319, endPoint y: 331, distance: 355.5
click at [319, 331] on div "Shipment Details 🚚 Shipment Info Shipment Status READY_TO_SHIP Shipment Type PA…" at bounding box center [641, 341] width 1260 height 523
drag, startPoint x: 671, startPoint y: 269, endPoint x: 365, endPoint y: 326, distance: 311.6
click at [365, 326] on div "Shipment Details 🚚 Shipment Info Shipment Status READY_TO_SHIP Shipment Type PA…" at bounding box center [641, 341] width 1260 height 523
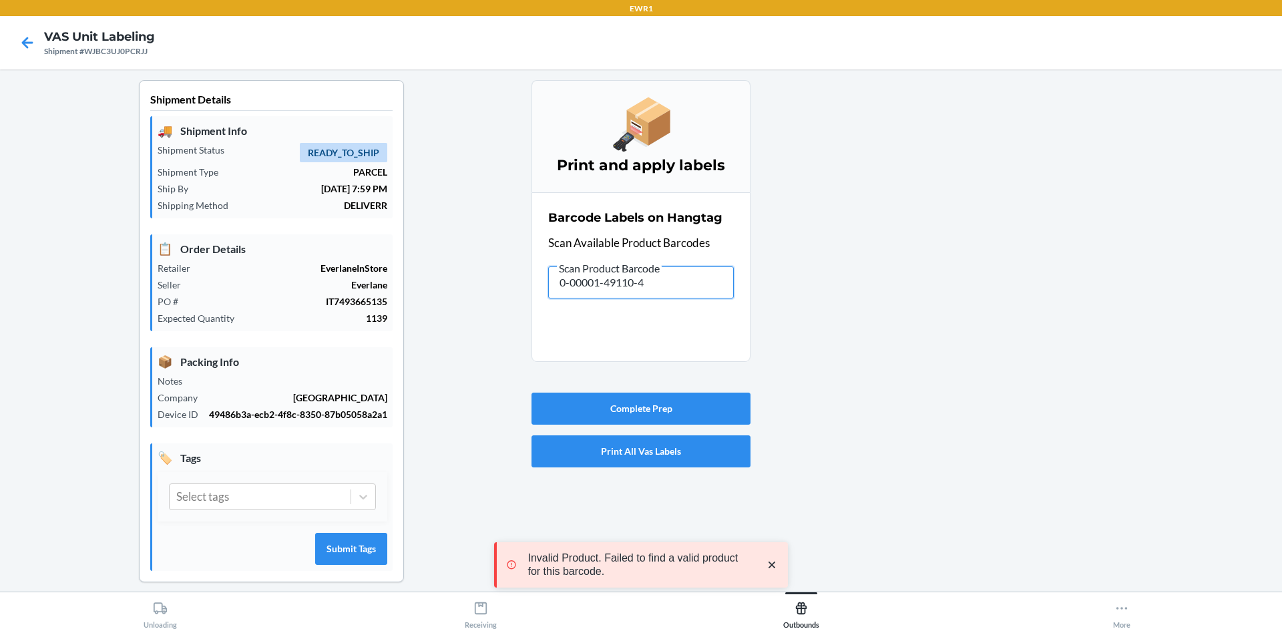
drag, startPoint x: 676, startPoint y: 282, endPoint x: 309, endPoint y: 286, distance: 367.2
click at [316, 308] on div "Shipment Details 🚚 Shipment Info Shipment Status READY_TO_SHIP Shipment Type PA…" at bounding box center [641, 341] width 1260 height 523
drag, startPoint x: 673, startPoint y: 286, endPoint x: 57, endPoint y: 311, distance: 616.7
click at [57, 311] on div "Shipment Details 🚚 Shipment Info Shipment Status READY_TO_SHIP Shipment Type PA…" at bounding box center [641, 341] width 1260 height 523
drag, startPoint x: 680, startPoint y: 280, endPoint x: 393, endPoint y: 290, distance: 287.2
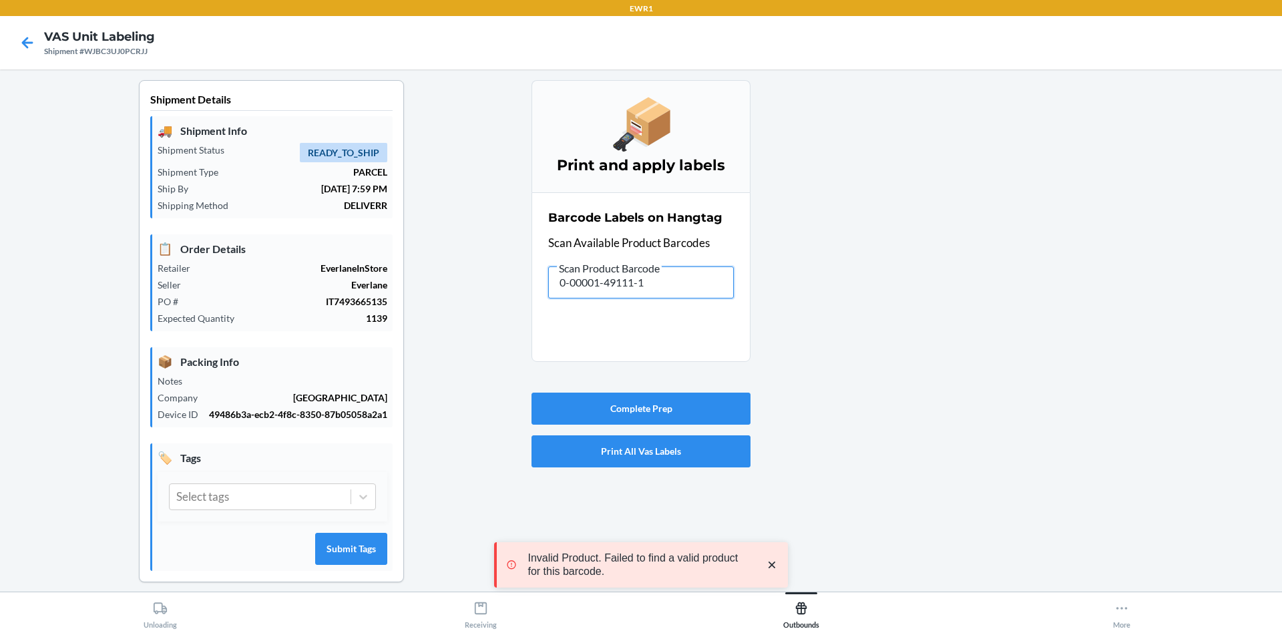
click at [393, 290] on div "Shipment Details 🚚 Shipment Info Shipment Status READY_TO_SHIP Shipment Type PA…" at bounding box center [641, 341] width 1260 height 523
drag, startPoint x: 676, startPoint y: 282, endPoint x: 282, endPoint y: 307, distance: 394.7
click at [281, 307] on div "Shipment Details 🚚 Shipment Info Shipment Status READY_TO_SHIP Shipment Type PA…" at bounding box center [641, 341] width 1260 height 523
drag, startPoint x: 662, startPoint y: 278, endPoint x: 319, endPoint y: 302, distance: 344.0
click at [393, 310] on div "Shipment Details 🚚 Shipment Info Shipment Status READY_TO_SHIP Shipment Type PA…" at bounding box center [641, 341] width 1260 height 523
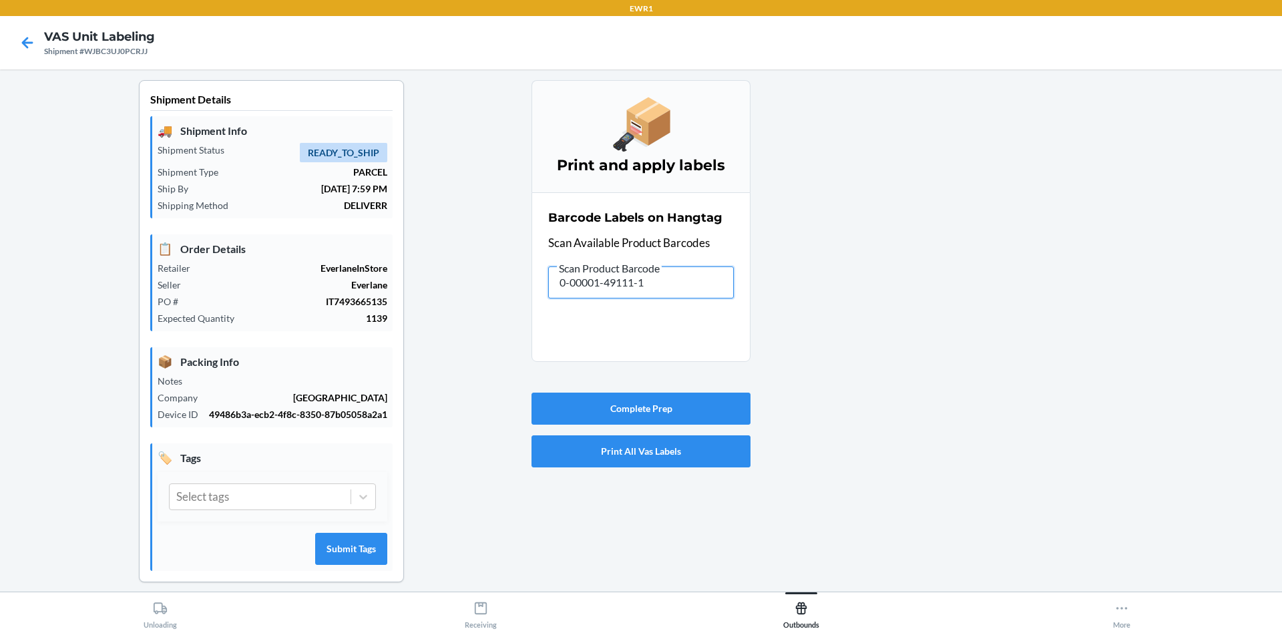
drag, startPoint x: 666, startPoint y: 290, endPoint x: 228, endPoint y: 311, distance: 438.5
click at [234, 318] on div "Shipment Details 🚚 Shipment Info Shipment Status READY_TO_SHIP Shipment Type PA…" at bounding box center [641, 341] width 1260 height 523
drag, startPoint x: 660, startPoint y: 278, endPoint x: 328, endPoint y: 339, distance: 338.1
click at [328, 339] on div "Shipment Details 🚚 Shipment Info Shipment Status READY_TO_SHIP Shipment Type PA…" at bounding box center [641, 341] width 1260 height 523
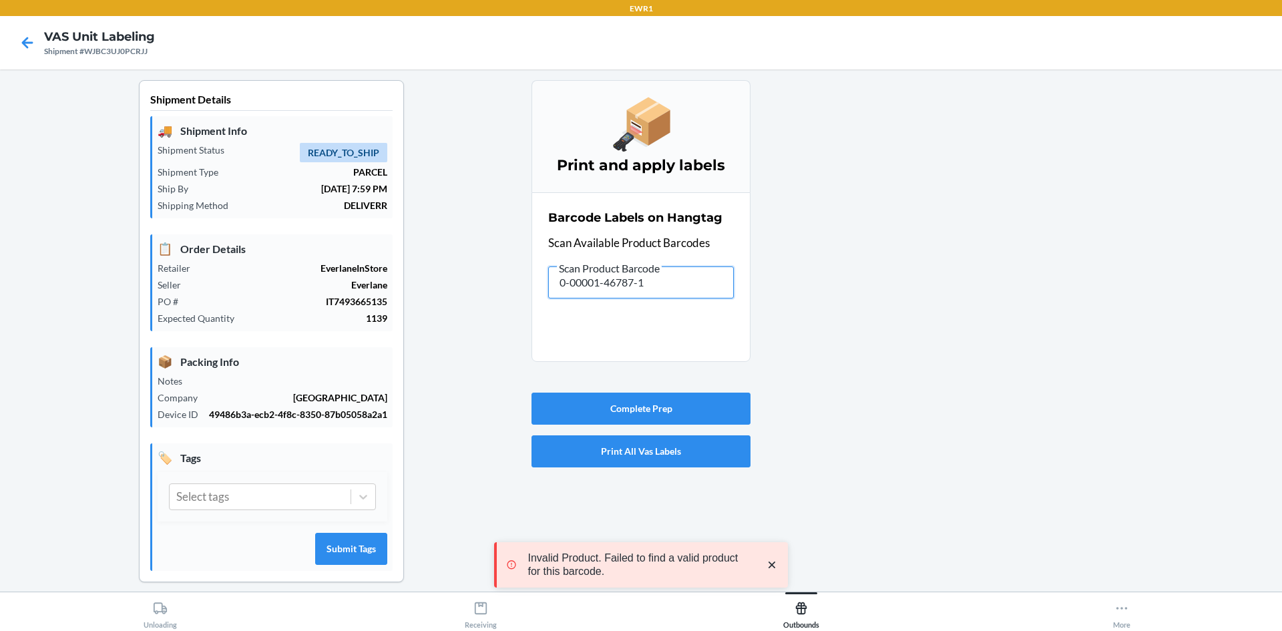
drag, startPoint x: 694, startPoint y: 284, endPoint x: 160, endPoint y: 323, distance: 535.5
click at [162, 323] on div "Shipment Details 🚚 Shipment Info Shipment Status READY_TO_SHIP Shipment Type PA…" at bounding box center [641, 341] width 1260 height 523
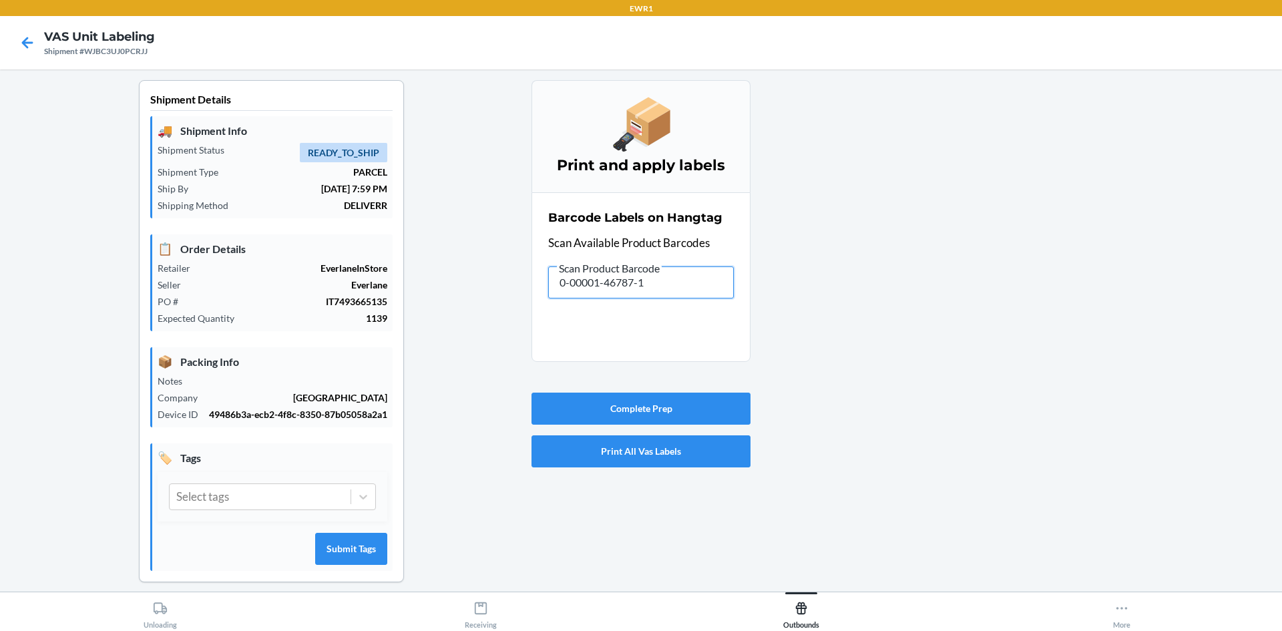
drag, startPoint x: 633, startPoint y: 306, endPoint x: 399, endPoint y: 308, distance: 233.7
click at [397, 314] on div "Shipment Details 🚚 Shipment Info Shipment Status READY_TO_SHIP Shipment Type PA…" at bounding box center [641, 341] width 1260 height 523
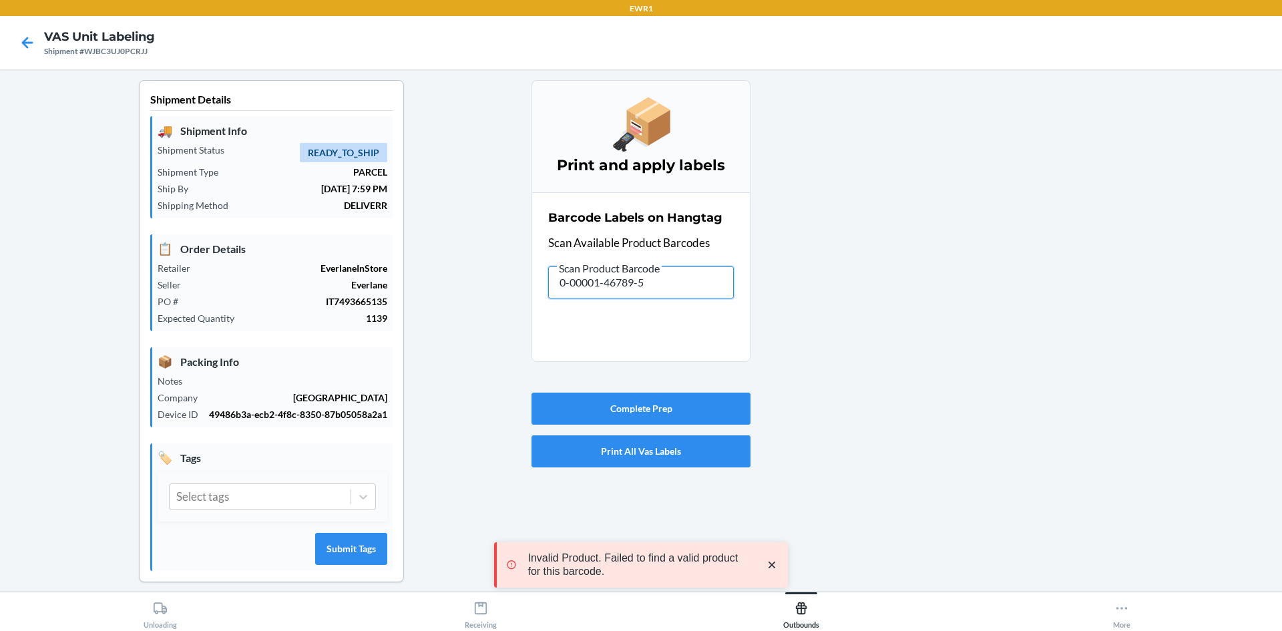
drag, startPoint x: 577, startPoint y: 286, endPoint x: 372, endPoint y: 270, distance: 206.2
click at [378, 277] on div "Shipment Details 🚚 Shipment Info Shipment Status READY_TO_SHIP Shipment Type PA…" at bounding box center [641, 341] width 1260 height 523
drag, startPoint x: 667, startPoint y: 282, endPoint x: 468, endPoint y: 328, distance: 204.2
click at [468, 328] on div "Shipment Details 🚚 Shipment Info Shipment Status READY_TO_SHIP Shipment Type PA…" at bounding box center [641, 341] width 1260 height 523
drag, startPoint x: 663, startPoint y: 276, endPoint x: 441, endPoint y: 280, distance: 222.4
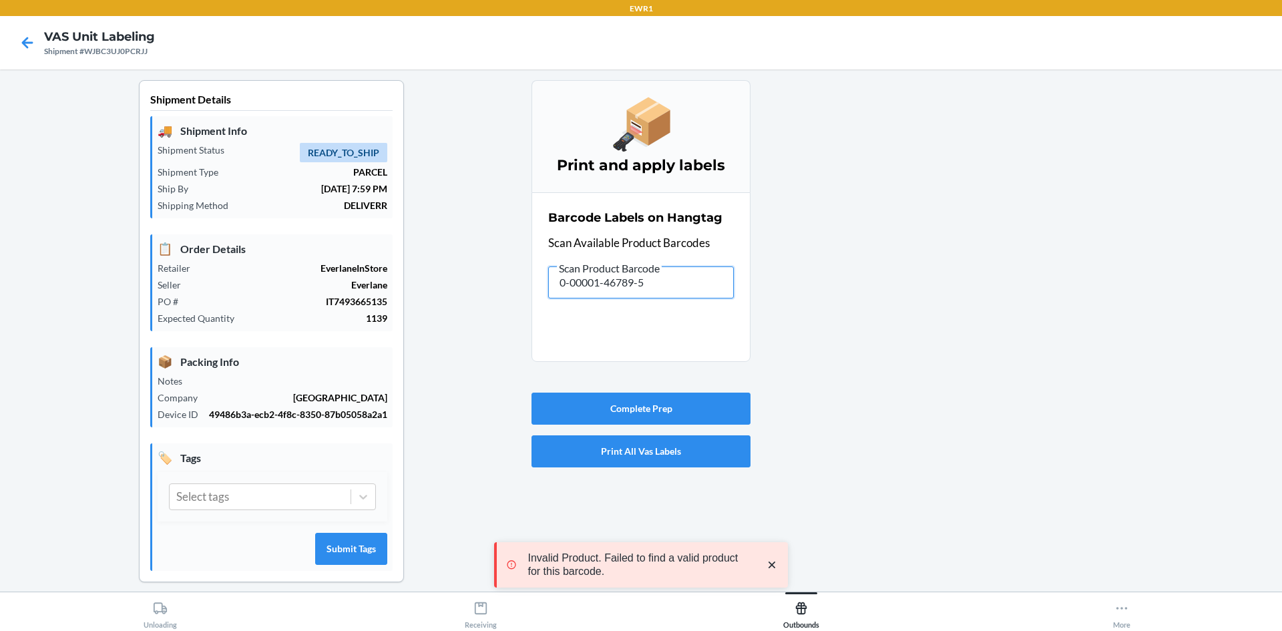
click at [441, 280] on div "Shipment Details 🚚 Shipment Info Shipment Status READY_TO_SHIP Shipment Type PA…" at bounding box center [641, 341] width 1260 height 523
drag, startPoint x: 645, startPoint y: 282, endPoint x: 393, endPoint y: 361, distance: 263.7
click at [393, 361] on div "Shipment Details 🚚 Shipment Info Shipment Status READY_TO_SHIP Shipment Type PA…" at bounding box center [641, 341] width 1260 height 523
drag, startPoint x: 662, startPoint y: 284, endPoint x: 388, endPoint y: 310, distance: 275.6
click at [388, 311] on div "Shipment Details 🚚 Shipment Info Shipment Status READY_TO_SHIP Shipment Type PA…" at bounding box center [641, 341] width 1260 height 523
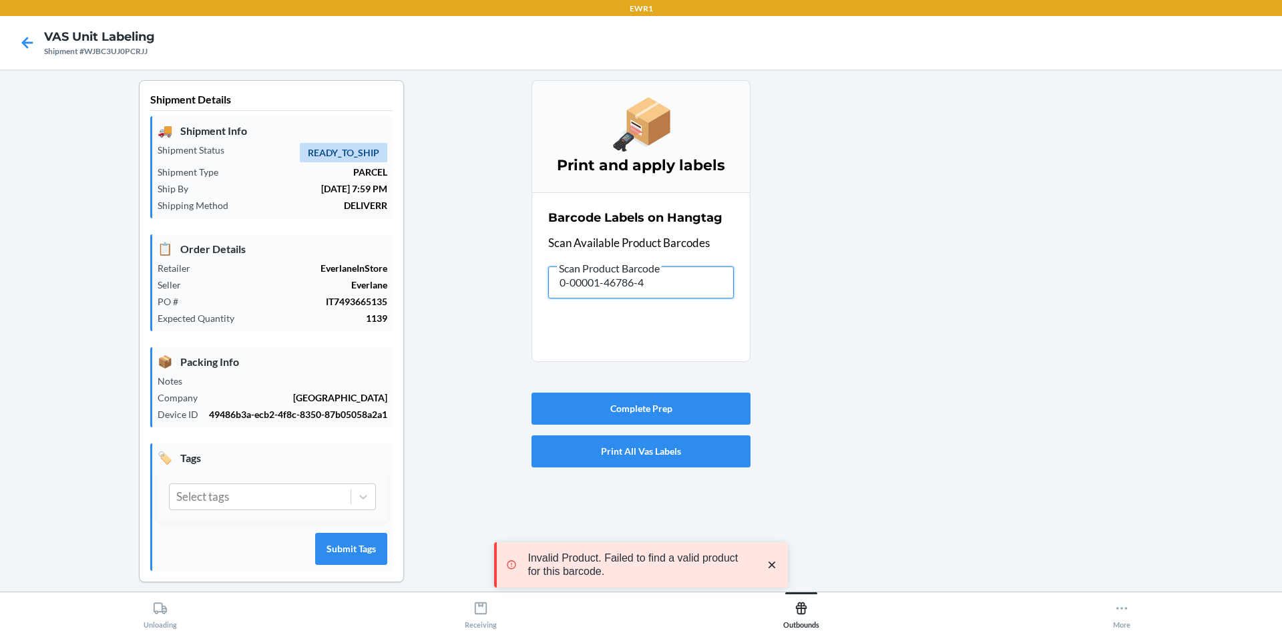
drag, startPoint x: 672, startPoint y: 294, endPoint x: 262, endPoint y: 278, distance: 410.2
click at [262, 279] on div "Shipment Details 🚚 Shipment Info Shipment Status READY_TO_SHIP Shipment Type PA…" at bounding box center [641, 341] width 1260 height 523
drag, startPoint x: 514, startPoint y: 292, endPoint x: 35, endPoint y: 336, distance: 480.7
click at [33, 337] on div "Shipment Details 🚚 Shipment Info Shipment Status READY_TO_SHIP Shipment Type PA…" at bounding box center [641, 341] width 1260 height 523
drag, startPoint x: 692, startPoint y: 295, endPoint x: 434, endPoint y: 322, distance: 259.1
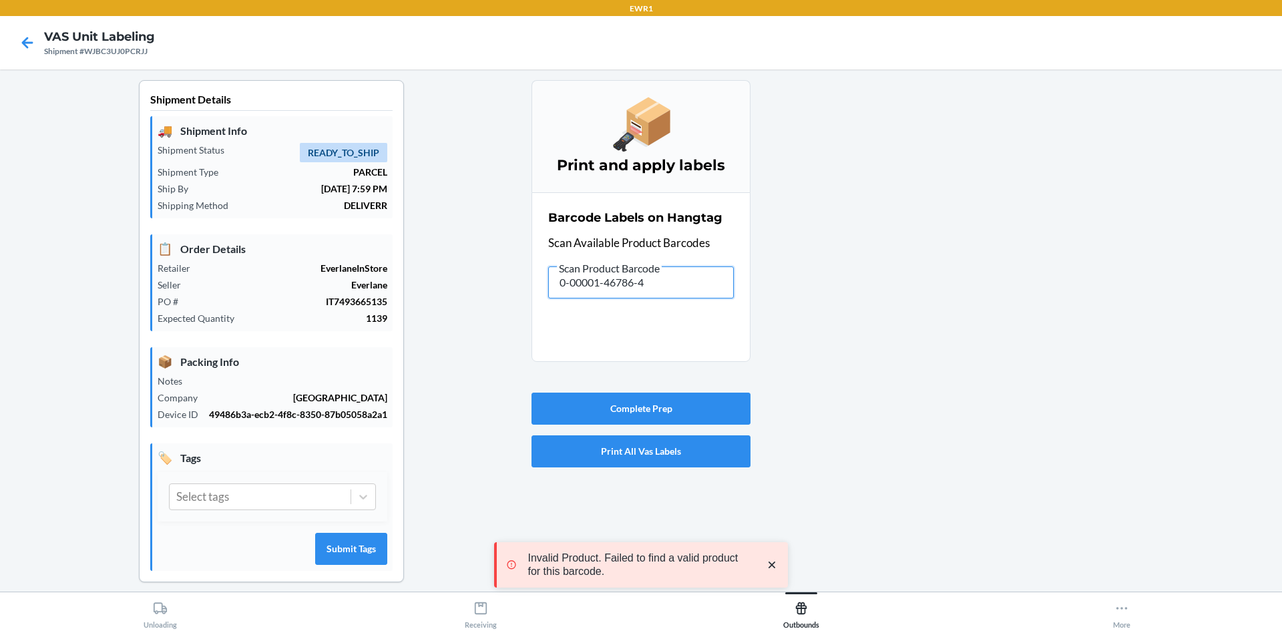
click at [434, 322] on div "Shipment Details 🚚 Shipment Info Shipment Status READY_TO_SHIP Shipment Type PA…" at bounding box center [641, 341] width 1260 height 523
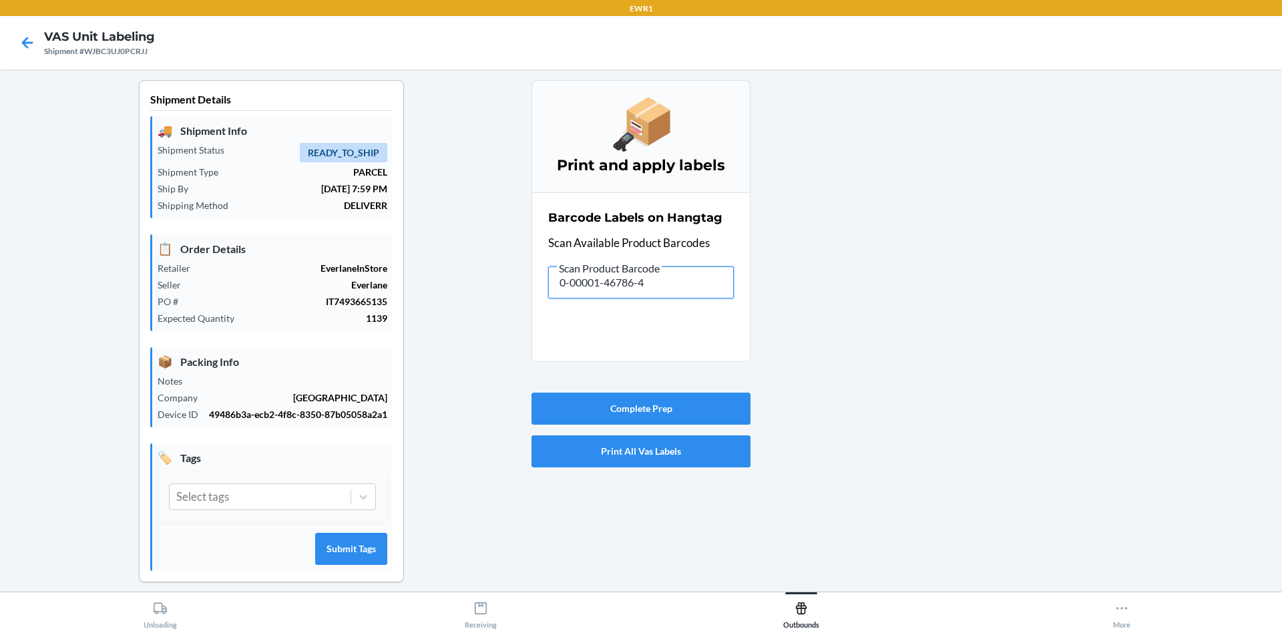
drag, startPoint x: 678, startPoint y: 273, endPoint x: 245, endPoint y: 390, distance: 448.1
click at [236, 389] on div "Shipment Details 🚚 Shipment Info Shipment Status READY_TO_SHIP Shipment Type PA…" at bounding box center [641, 341] width 1260 height 523
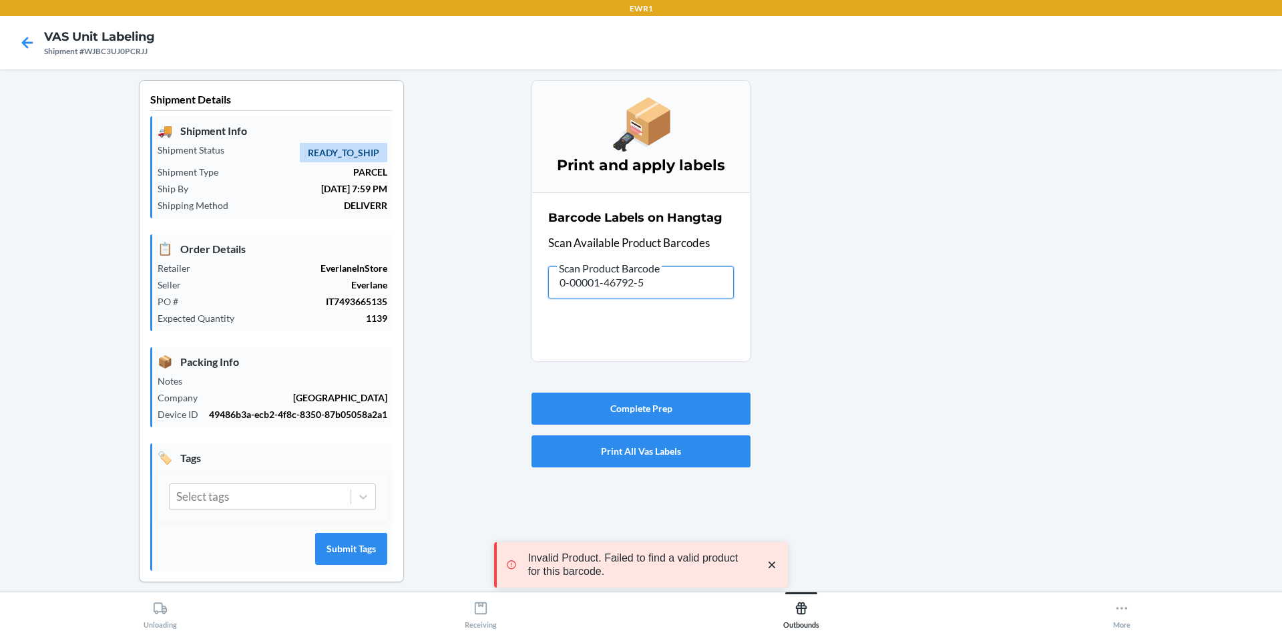
drag, startPoint x: 638, startPoint y: 324, endPoint x: 237, endPoint y: 373, distance: 403.6
click at [234, 392] on div "Shipment Details 🚚 Shipment Info Shipment Status READY_TO_SHIP Shipment Type PA…" at bounding box center [641, 341] width 1260 height 523
drag, startPoint x: 647, startPoint y: 284, endPoint x: 448, endPoint y: 312, distance: 200.9
click at [448, 312] on div "Shipment Details 🚚 Shipment Info Shipment Status READY_TO_SHIP Shipment Type PA…" at bounding box center [641, 341] width 1260 height 523
drag, startPoint x: 487, startPoint y: 323, endPoint x: 290, endPoint y: 389, distance: 207.7
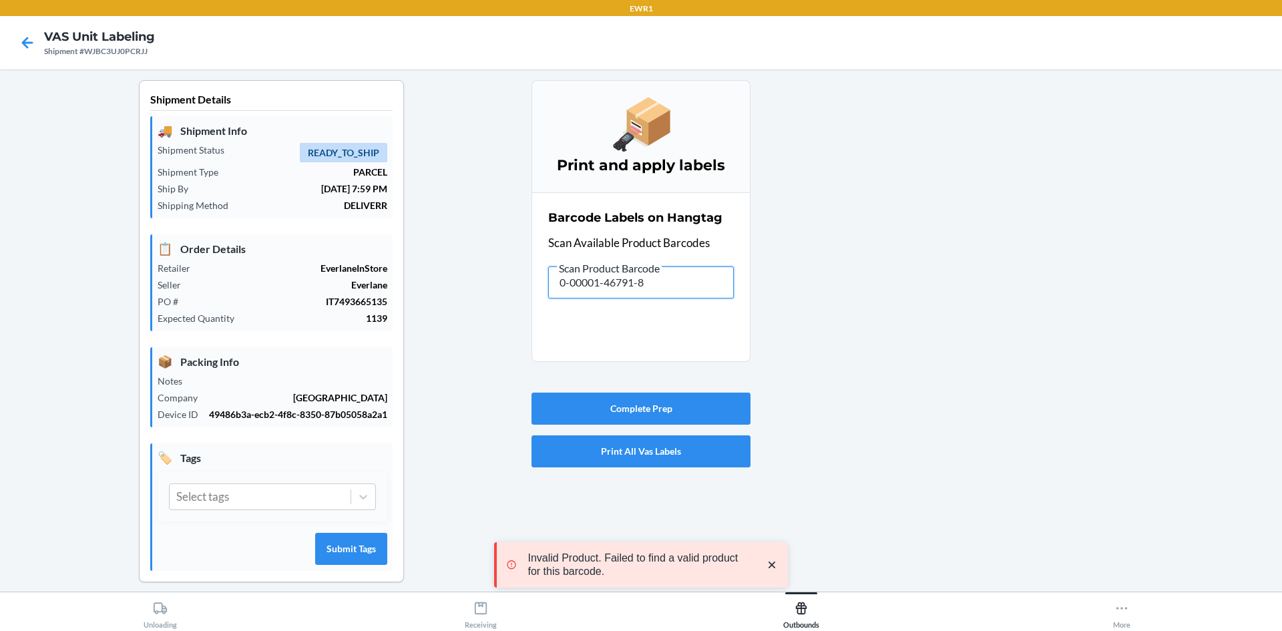
click at [292, 393] on div "Shipment Details 🚚 Shipment Info Shipment Status READY_TO_SHIP Shipment Type PA…" at bounding box center [641, 341] width 1260 height 523
drag, startPoint x: 686, startPoint y: 284, endPoint x: 240, endPoint y: 307, distance: 447.2
click at [253, 330] on div "Shipment Details 🚚 Shipment Info Shipment Status READY_TO_SHIP Shipment Type PA…" at bounding box center [641, 341] width 1260 height 523
drag, startPoint x: 663, startPoint y: 278, endPoint x: 300, endPoint y: 272, distance: 363.2
click at [317, 286] on div "Shipment Details 🚚 Shipment Info Shipment Status READY_TO_SHIP Shipment Type PA…" at bounding box center [641, 341] width 1260 height 523
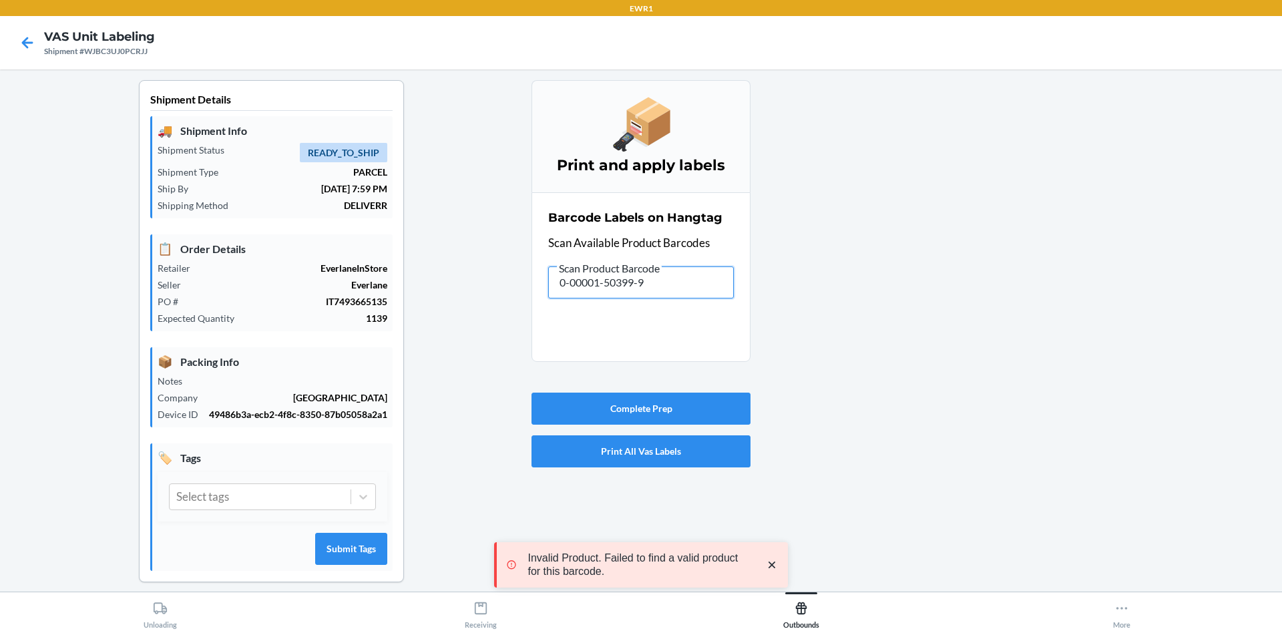
drag, startPoint x: 665, startPoint y: 283, endPoint x: 393, endPoint y: 260, distance: 273.4
click at [411, 319] on div "Shipment Details 🚚 Shipment Info Shipment Status READY_TO_SHIP Shipment Type PA…" at bounding box center [641, 341] width 1260 height 523
drag, startPoint x: 451, startPoint y: 316, endPoint x: 239, endPoint y: 297, distance: 213.2
click at [316, 351] on div "Shipment Details 🚚 Shipment Info Shipment Status READY_TO_SHIP Shipment Type PA…" at bounding box center [641, 341] width 1260 height 523
drag, startPoint x: 465, startPoint y: 351, endPoint x: 347, endPoint y: 303, distance: 127.0
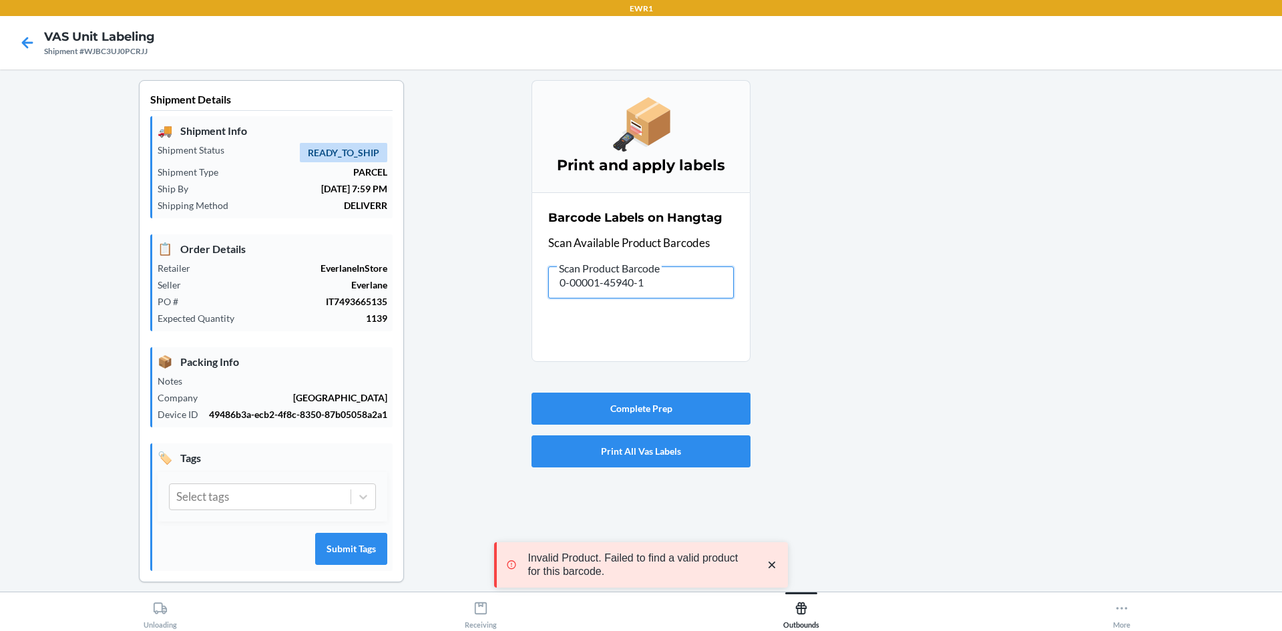
click at [337, 338] on div "Shipment Details 🚚 Shipment Info Shipment Status READY_TO_SHIP Shipment Type PA…" at bounding box center [641, 341] width 1260 height 523
drag, startPoint x: 658, startPoint y: 278, endPoint x: 518, endPoint y: 291, distance: 140.2
click at [531, 302] on section "Barcode Labels on Hangtag Scan Available Product Barcodes Scan Product Barcode …" at bounding box center [640, 277] width 219 height 170
drag, startPoint x: 667, startPoint y: 289, endPoint x: 429, endPoint y: 290, distance: 238.3
click at [429, 290] on div "Shipment Details 🚚 Shipment Info Shipment Status READY_TO_SHIP Shipment Type PA…" at bounding box center [641, 341] width 1260 height 523
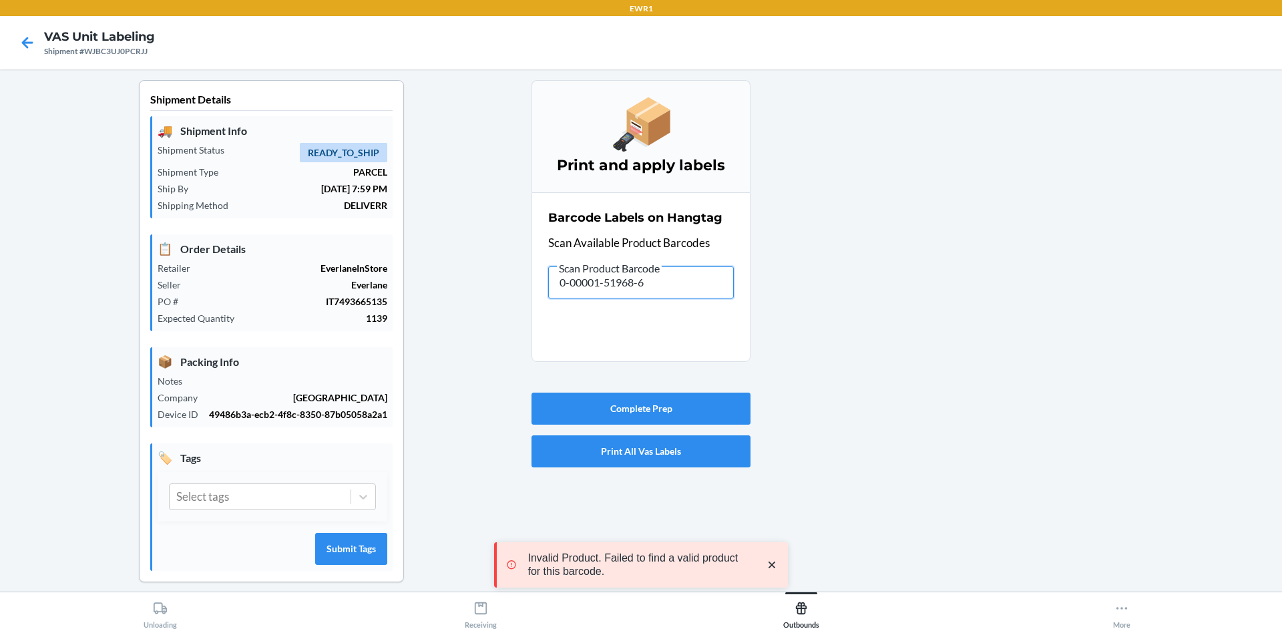
drag, startPoint x: 652, startPoint y: 279, endPoint x: 459, endPoint y: 305, distance: 194.7
click at [459, 305] on div "Shipment Details 🚚 Shipment Info Shipment Status READY_TO_SHIP Shipment Type PA…" at bounding box center [641, 341] width 1260 height 523
drag, startPoint x: 670, startPoint y: 292, endPoint x: 345, endPoint y: 219, distance: 332.5
click at [360, 278] on div "Shipment Details 🚚 Shipment Info Shipment Status READY_TO_SHIP Shipment Type PA…" at bounding box center [641, 341] width 1260 height 523
drag, startPoint x: 671, startPoint y: 294, endPoint x: 342, endPoint y: 317, distance: 329.3
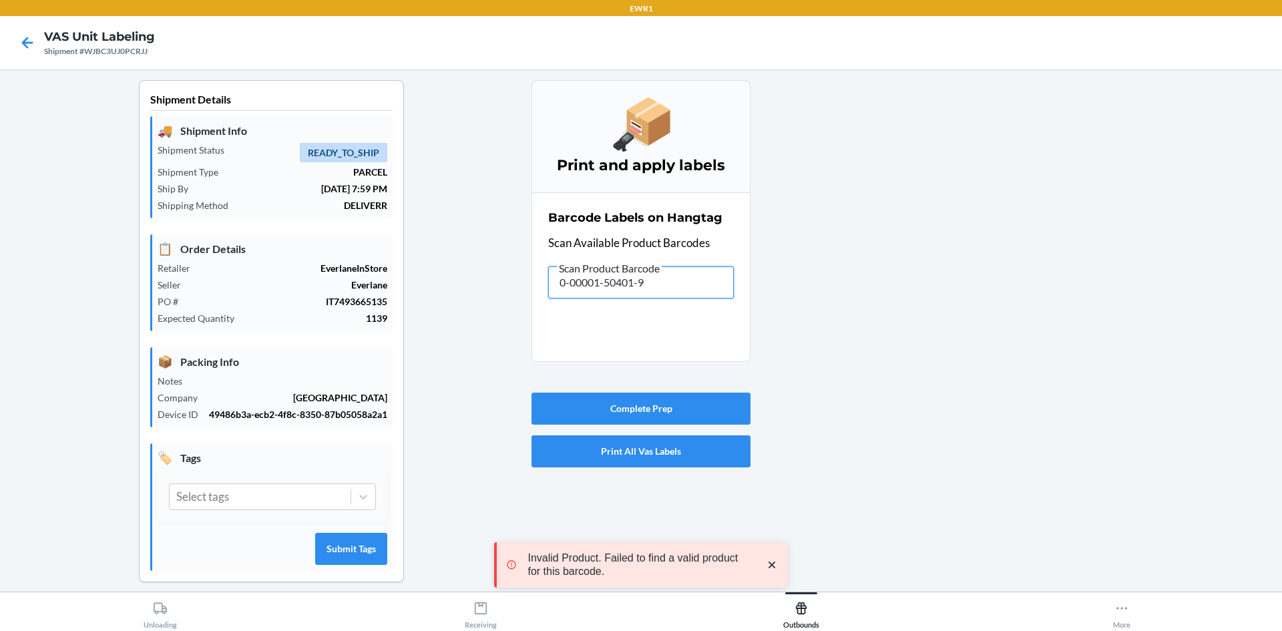
click at [342, 317] on div "Shipment Details 🚚 Shipment Info Shipment Status READY_TO_SHIP Shipment Type PA…" at bounding box center [641, 341] width 1260 height 523
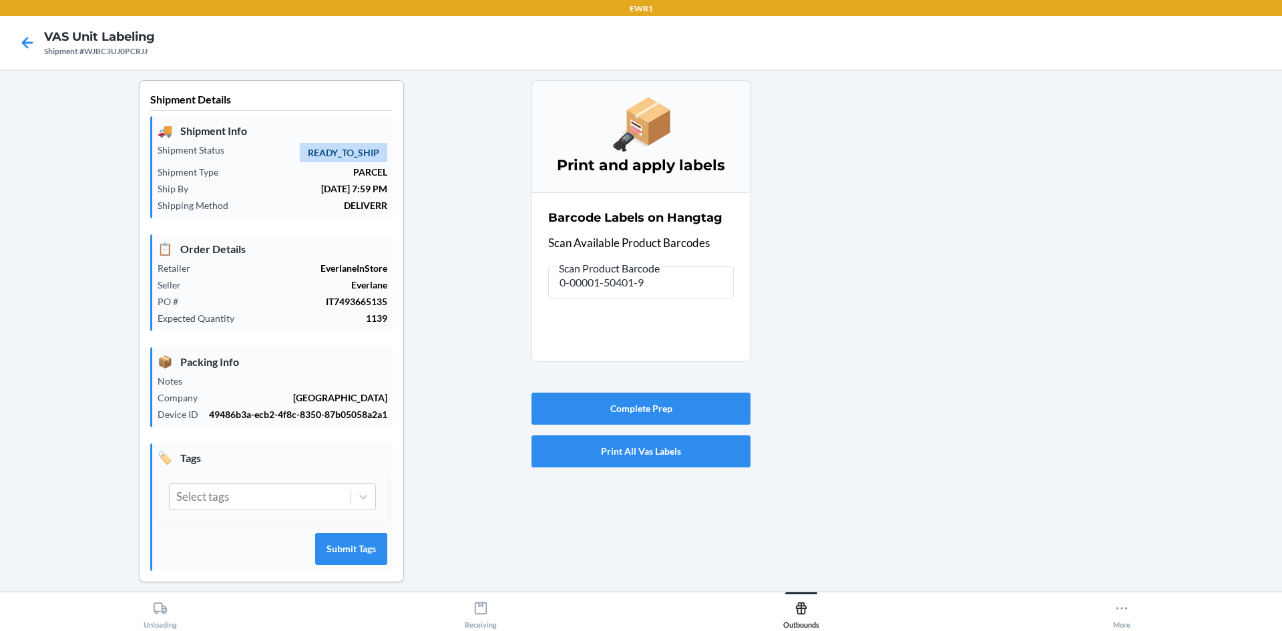
type input "0-00001-30820-4"
drag, startPoint x: 682, startPoint y: 283, endPoint x: 455, endPoint y: 336, distance: 233.7
click at [455, 336] on div "Shipment Details 🚚 Shipment Info Shipment Status READY_TO_SHIP Shipment Type PA…" at bounding box center [641, 341] width 1260 height 523
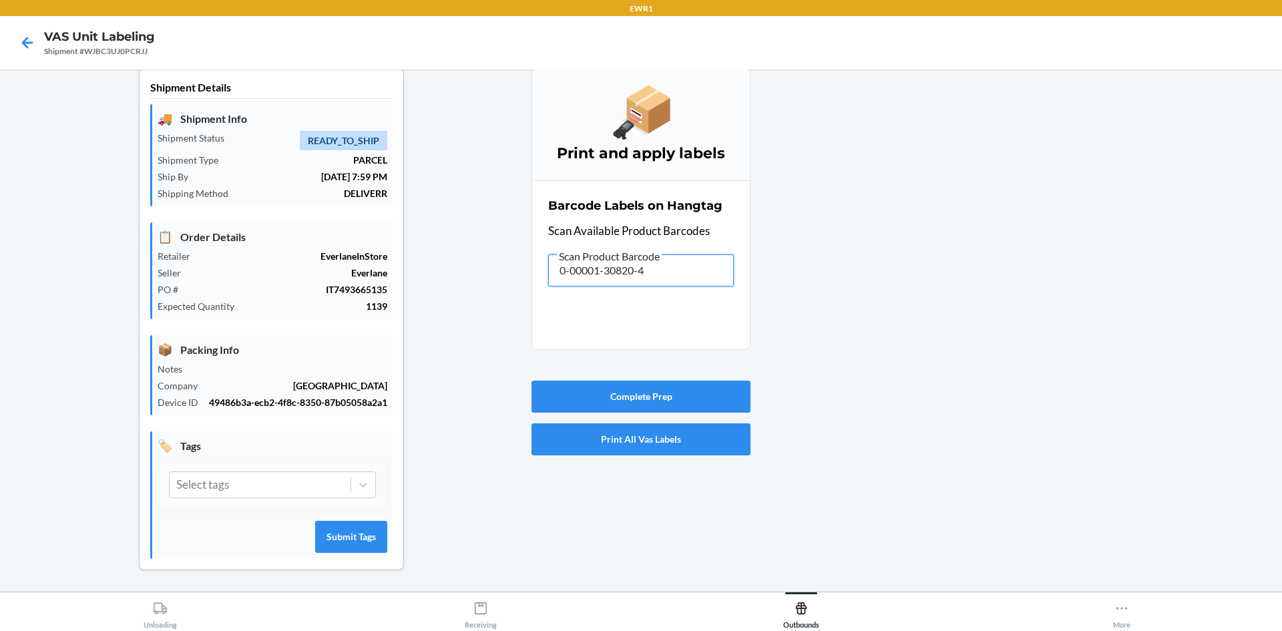
drag, startPoint x: 284, startPoint y: 292, endPoint x: 185, endPoint y: 187, distance: 144.5
click at [269, 274] on div "Shipment Details 🚚 Shipment Info Shipment Status READY_TO_SHIP Shipment Type PA…" at bounding box center [641, 329] width 1260 height 523
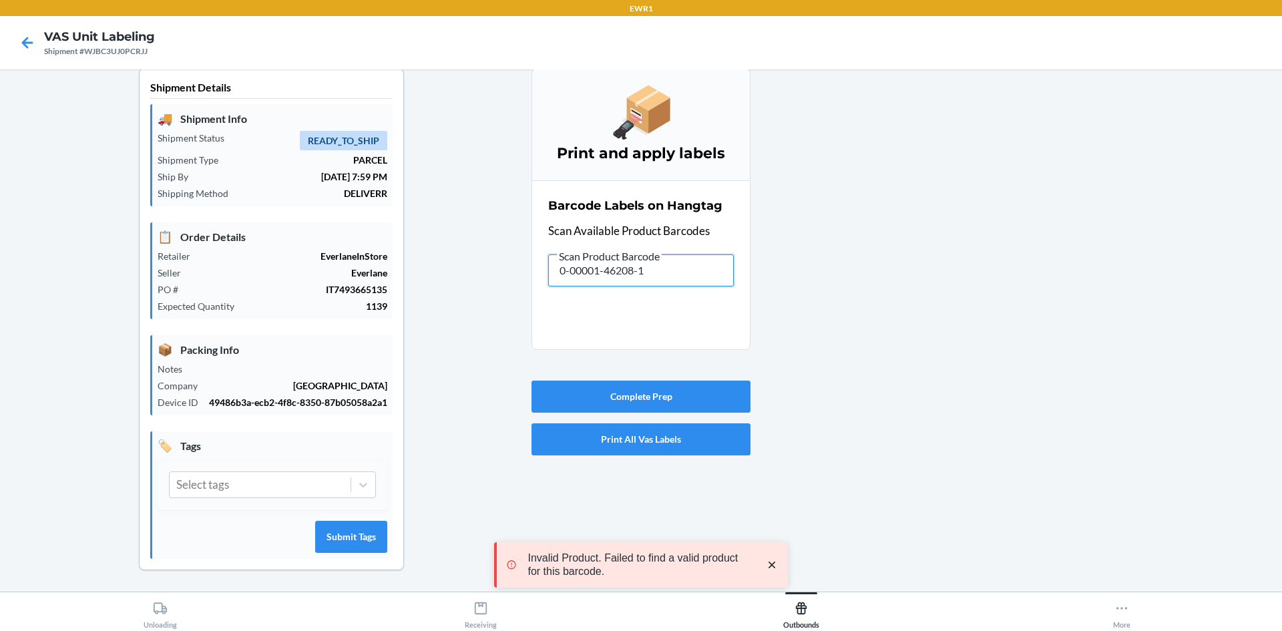
drag, startPoint x: 670, startPoint y: 276, endPoint x: 362, endPoint y: 277, distance: 308.4
click at [362, 277] on div "Shipment Details 🚚 Shipment Info Shipment Status READY_TO_SHIP Shipment Type PA…" at bounding box center [641, 329] width 1260 height 523
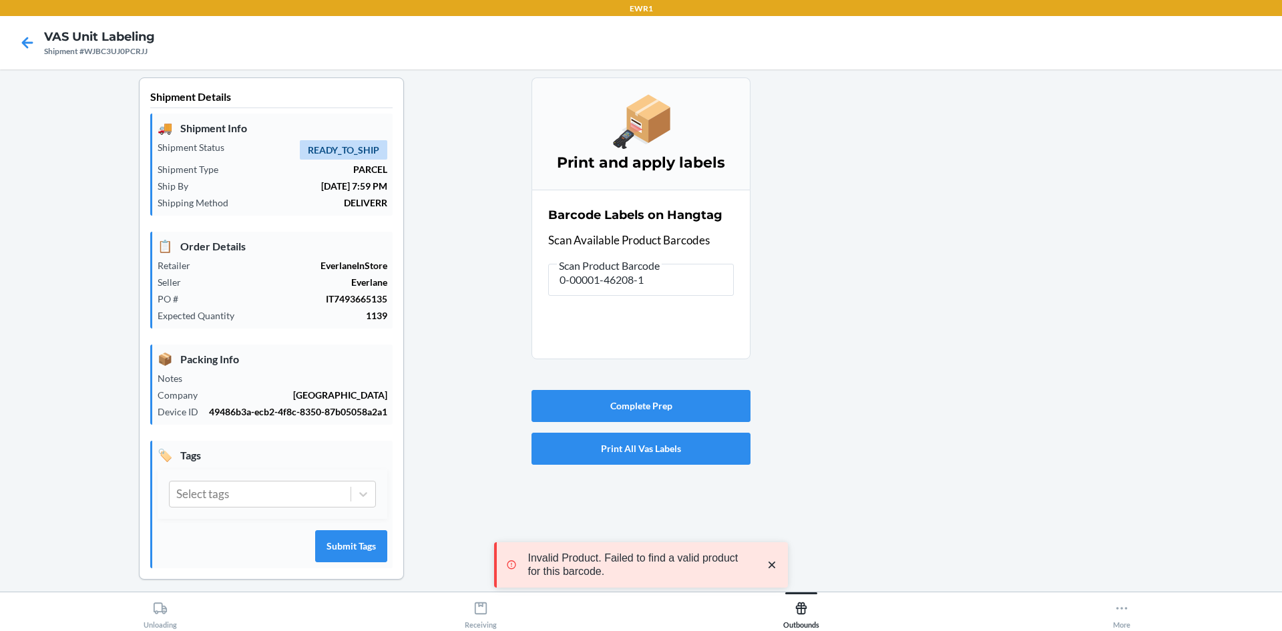
scroll to position [0, 0]
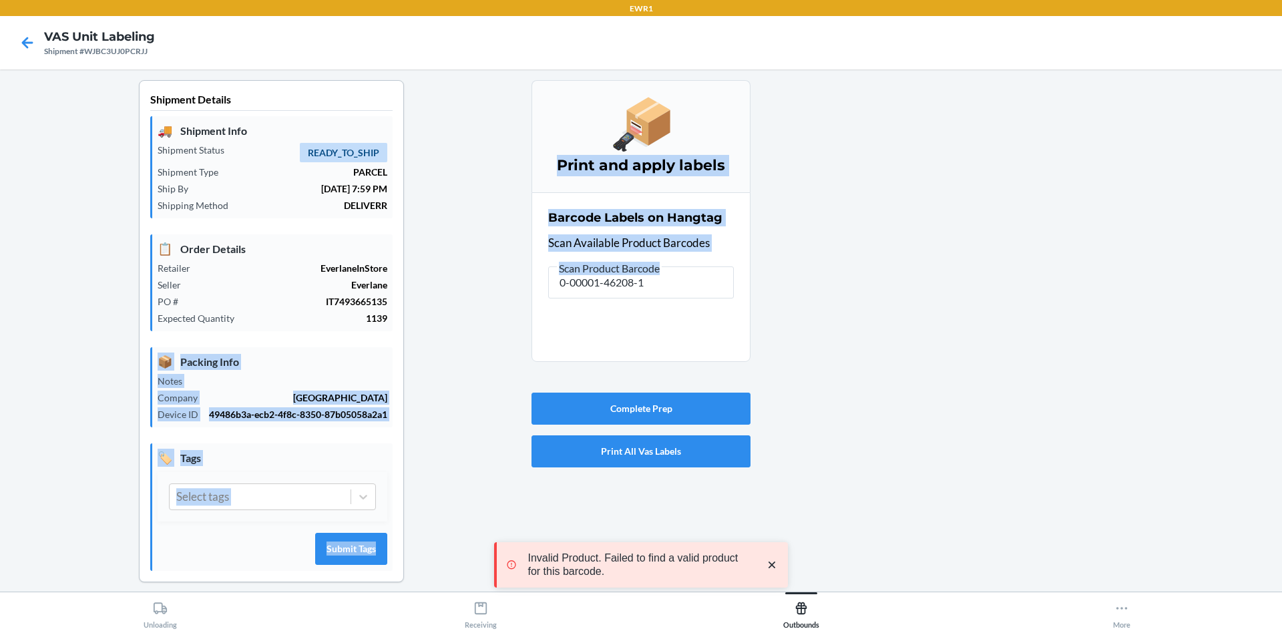
drag, startPoint x: 647, startPoint y: 298, endPoint x: 478, endPoint y: 312, distance: 169.4
click at [478, 312] on div "Shipment Details 🚚 Shipment Info Shipment Status READY_TO_SHIP Shipment Type PA…" at bounding box center [641, 341] width 1260 height 523
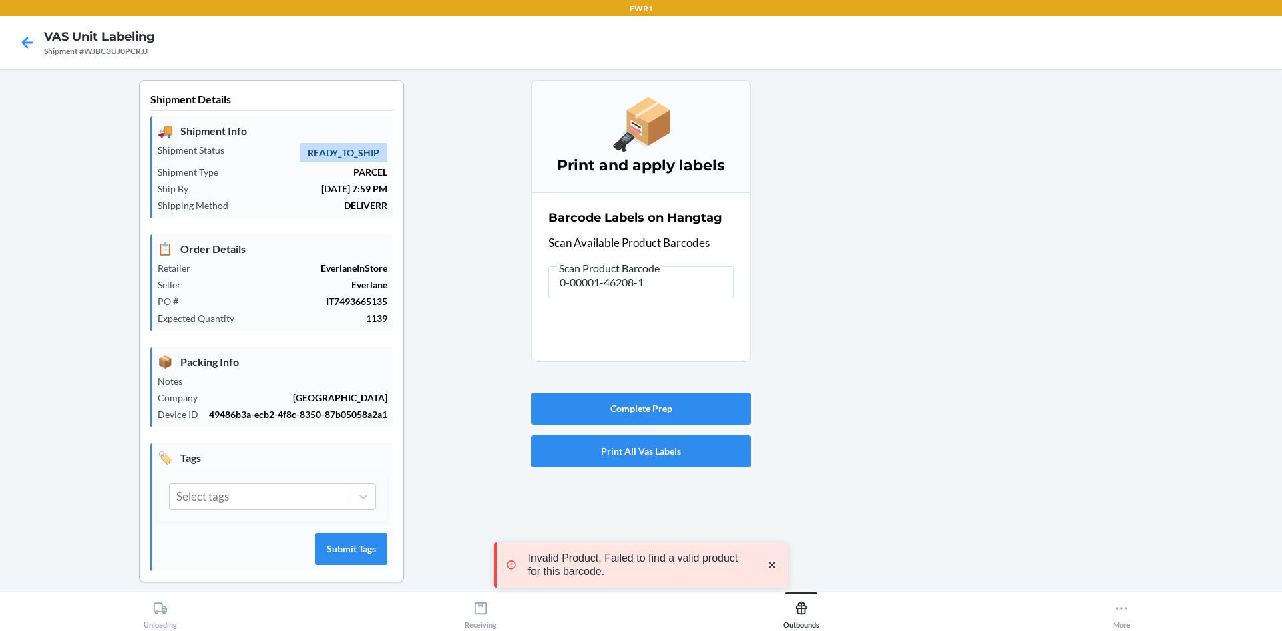
click at [826, 280] on div at bounding box center [1010, 341] width 521 height 523
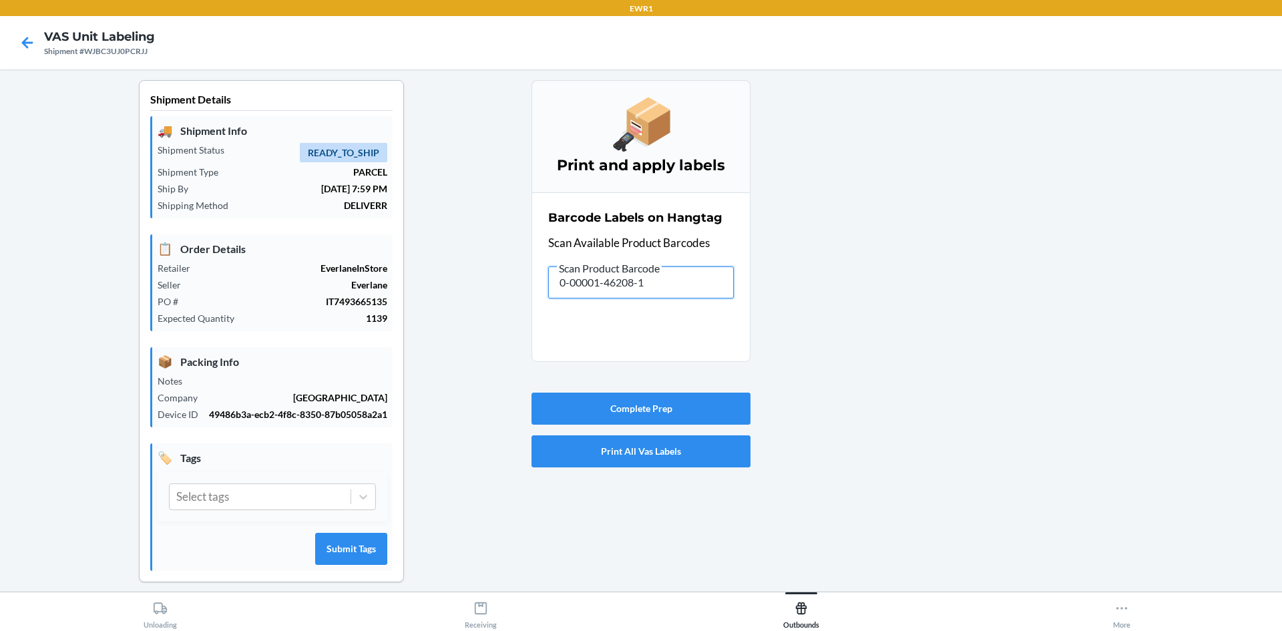
drag, startPoint x: 668, startPoint y: 281, endPoint x: 515, endPoint y: 305, distance: 154.8
click at [515, 305] on div "Shipment Details 🚚 Shipment Info Shipment Status READY_TO_SHIP Shipment Type PA…" at bounding box center [641, 341] width 1260 height 523
drag, startPoint x: 660, startPoint y: 284, endPoint x: 441, endPoint y: 299, distance: 219.5
click at [441, 299] on div "Shipment Details 🚚 Shipment Info Shipment Status READY_TO_SHIP Shipment Type PA…" at bounding box center [641, 341] width 1260 height 523
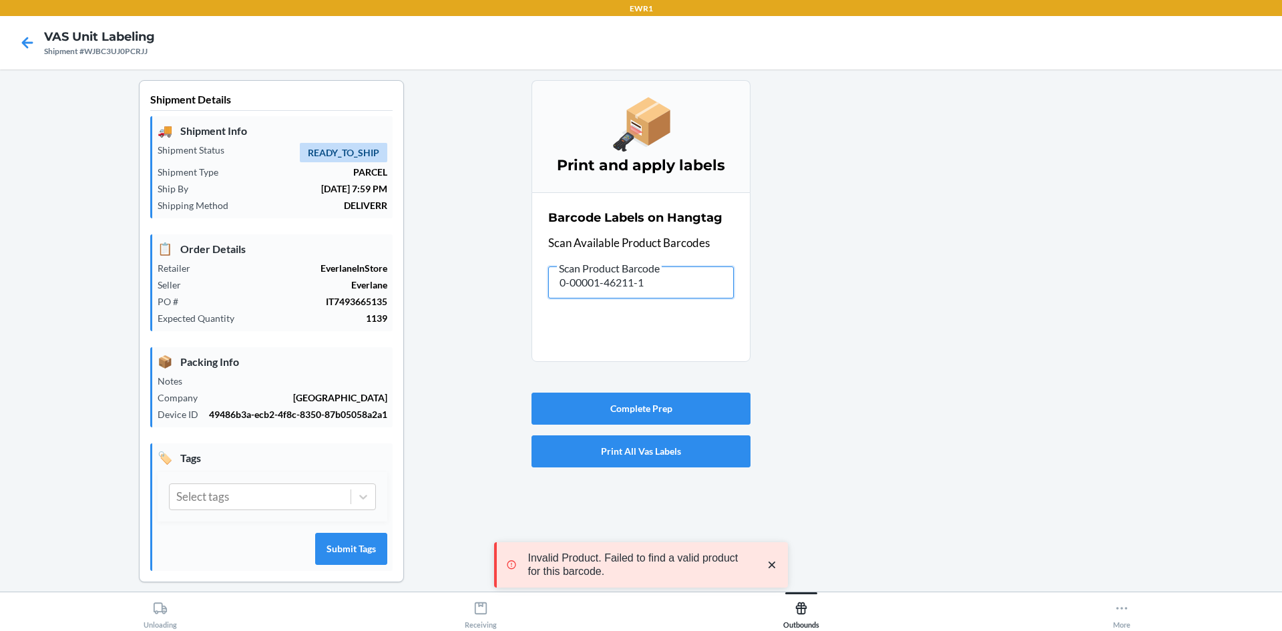
drag, startPoint x: 577, startPoint y: 306, endPoint x: 497, endPoint y: 318, distance: 81.0
click at [497, 318] on div "Shipment Details 🚚 Shipment Info Shipment Status READY_TO_SHIP Shipment Type PA…" at bounding box center [641, 341] width 1260 height 523
drag, startPoint x: 684, startPoint y: 278, endPoint x: 313, endPoint y: 348, distance: 377.1
click at [312, 372] on div "Shipment Details 🚚 Shipment Info Shipment Status READY_TO_SHIP Shipment Type PA…" at bounding box center [641, 341] width 1260 height 523
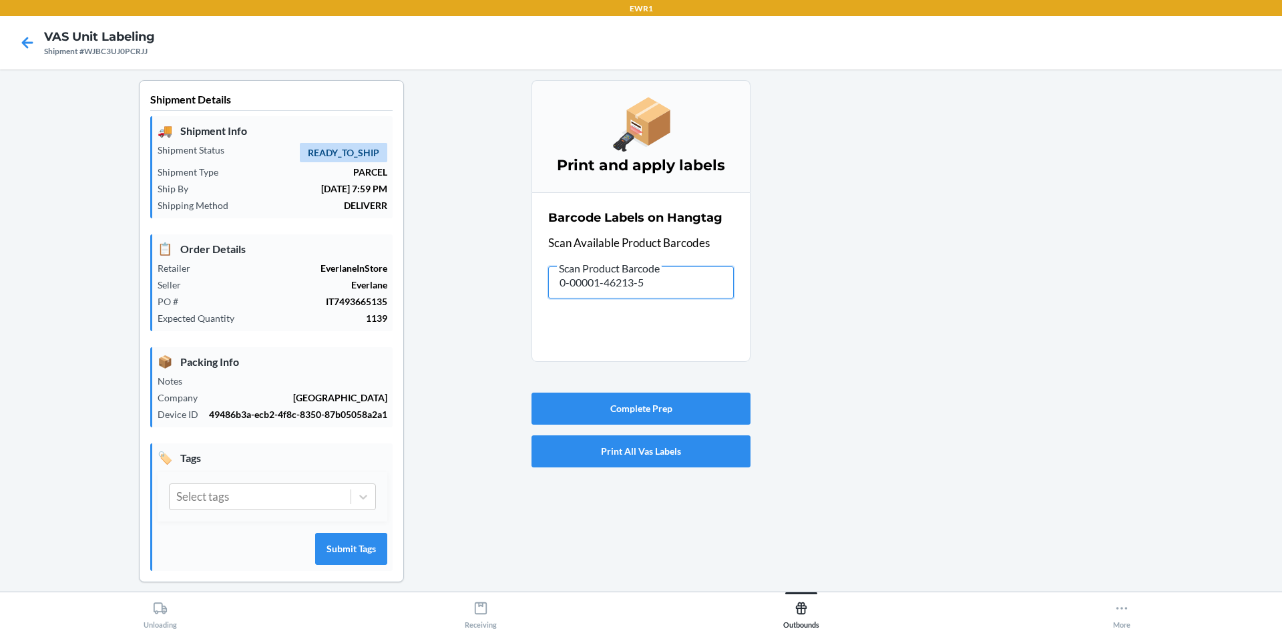
drag, startPoint x: 423, startPoint y: 291, endPoint x: 405, endPoint y: 297, distance: 19.6
click at [409, 297] on div "Shipment Details 🚚 Shipment Info Shipment Status READY_TO_SHIP Shipment Type PA…" at bounding box center [641, 341] width 1260 height 523
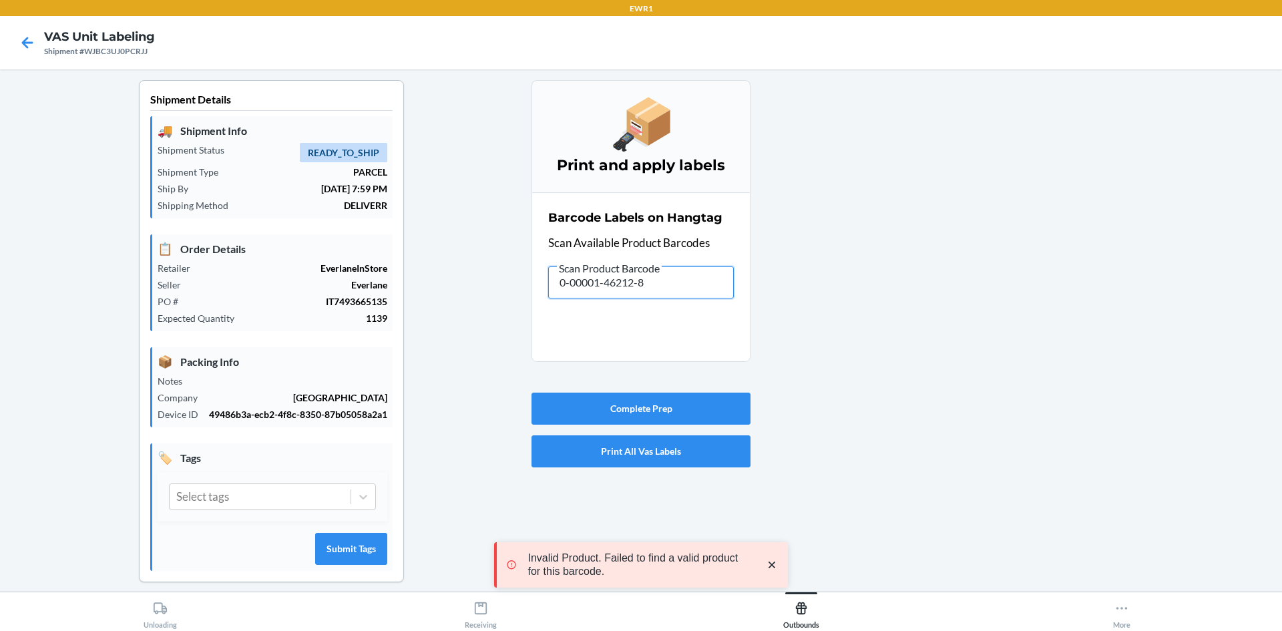
drag, startPoint x: 686, startPoint y: 292, endPoint x: 341, endPoint y: 347, distance: 349.6
click at [342, 364] on div "Shipment Details 🚚 Shipment Info Shipment Status READY_TO_SHIP Shipment Type PA…" at bounding box center [641, 341] width 1260 height 523
drag, startPoint x: 666, startPoint y: 295, endPoint x: 442, endPoint y: 326, distance: 226.4
click at [442, 326] on div "Shipment Details 🚚 Shipment Info Shipment Status READY_TO_SHIP Shipment Type PA…" at bounding box center [641, 341] width 1260 height 523
drag, startPoint x: 585, startPoint y: 308, endPoint x: 486, endPoint y: 323, distance: 100.6
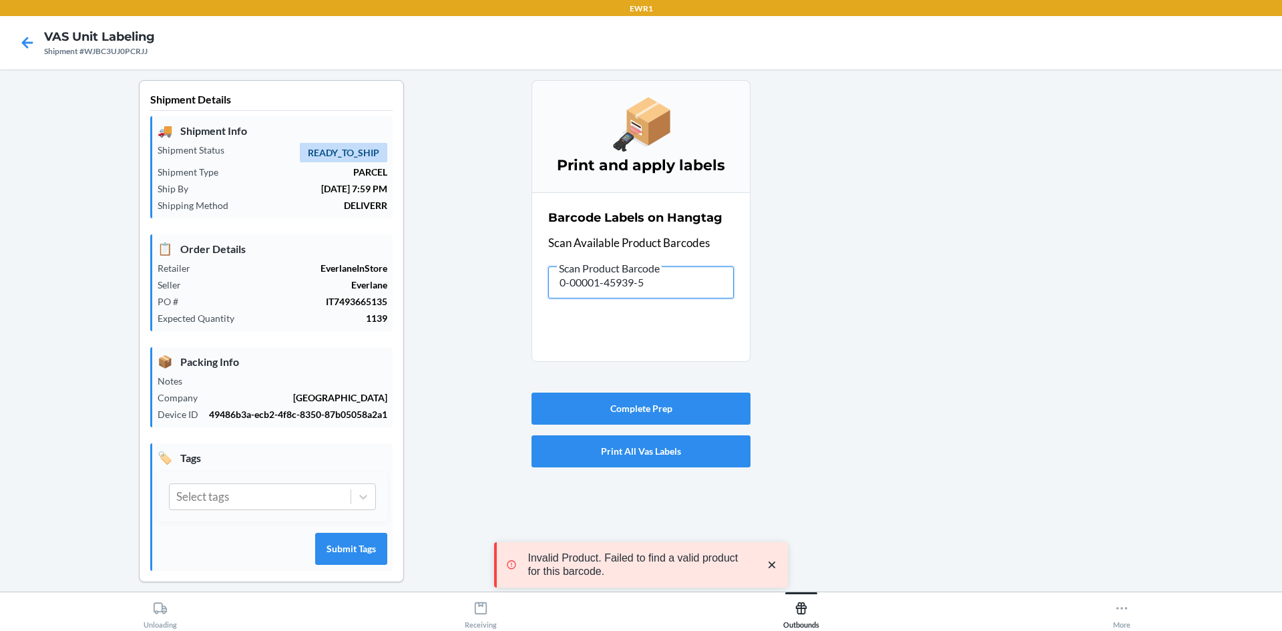
click at [486, 323] on div "Shipment Details 🚚 Shipment Info Shipment Status READY_TO_SHIP Shipment Type PA…" at bounding box center [641, 341] width 1260 height 523
drag, startPoint x: 681, startPoint y: 292, endPoint x: 294, endPoint y: 350, distance: 391.5
click at [294, 350] on div "Shipment Details 🚚 Shipment Info Shipment Status READY_TO_SHIP Shipment Type PA…" at bounding box center [641, 341] width 1260 height 523
drag, startPoint x: 475, startPoint y: 310, endPoint x: 437, endPoint y: 294, distance: 41.6
click at [441, 314] on div "Shipment Details 🚚 Shipment Info Shipment Status READY_TO_SHIP Shipment Type PA…" at bounding box center [641, 341] width 1260 height 523
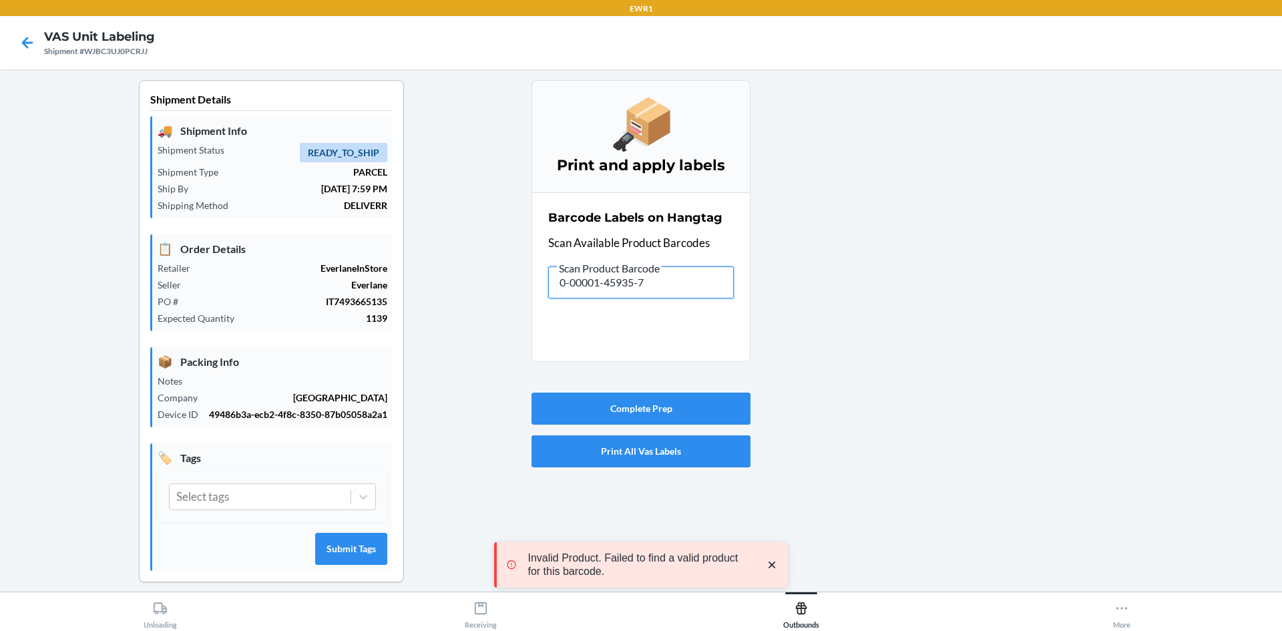
drag, startPoint x: 664, startPoint y: 280, endPoint x: 323, endPoint y: 342, distance: 346.1
click at [323, 342] on div "Shipment Details 🚚 Shipment Info Shipment Status READY_TO_SHIP Shipment Type PA…" at bounding box center [641, 341] width 1260 height 523
drag, startPoint x: 654, startPoint y: 282, endPoint x: 461, endPoint y: 309, distance: 195.5
click at [461, 309] on div "Shipment Details 🚚 Shipment Info Shipment Status READY_TO_SHIP Shipment Type PA…" at bounding box center [641, 341] width 1260 height 523
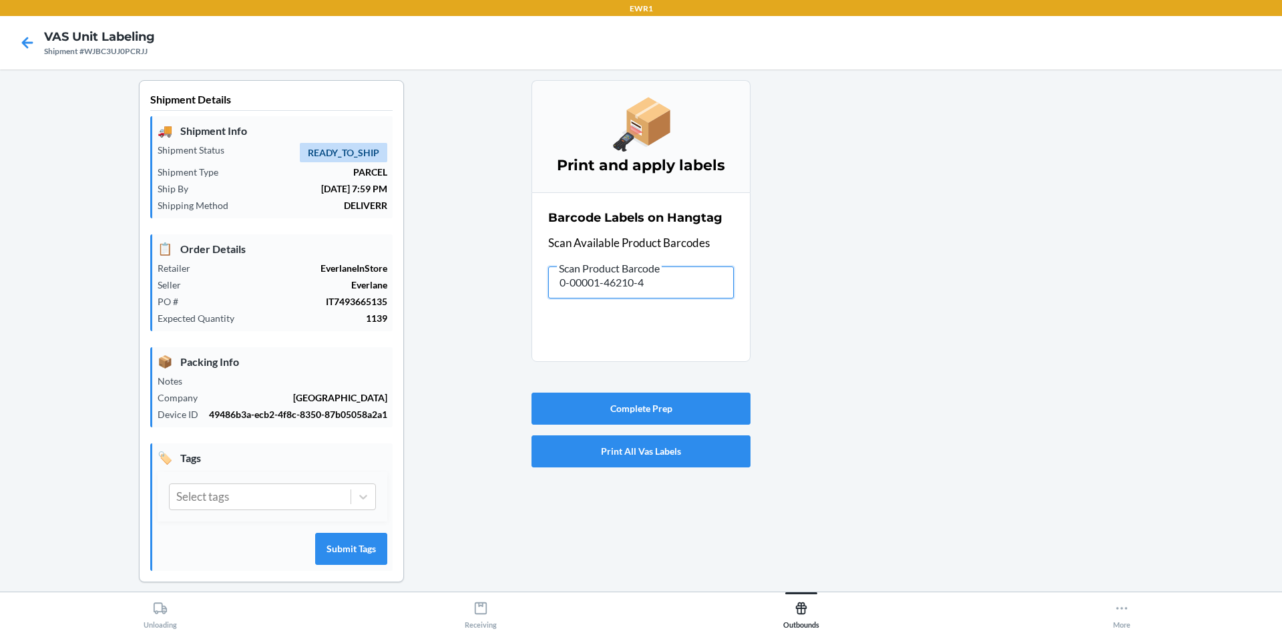
drag, startPoint x: 646, startPoint y: 281, endPoint x: 538, endPoint y: 304, distance: 109.9
click at [538, 304] on section "Barcode Labels on Hangtag Scan Available Product Barcodes Scan Product Barcode …" at bounding box center [640, 277] width 219 height 170
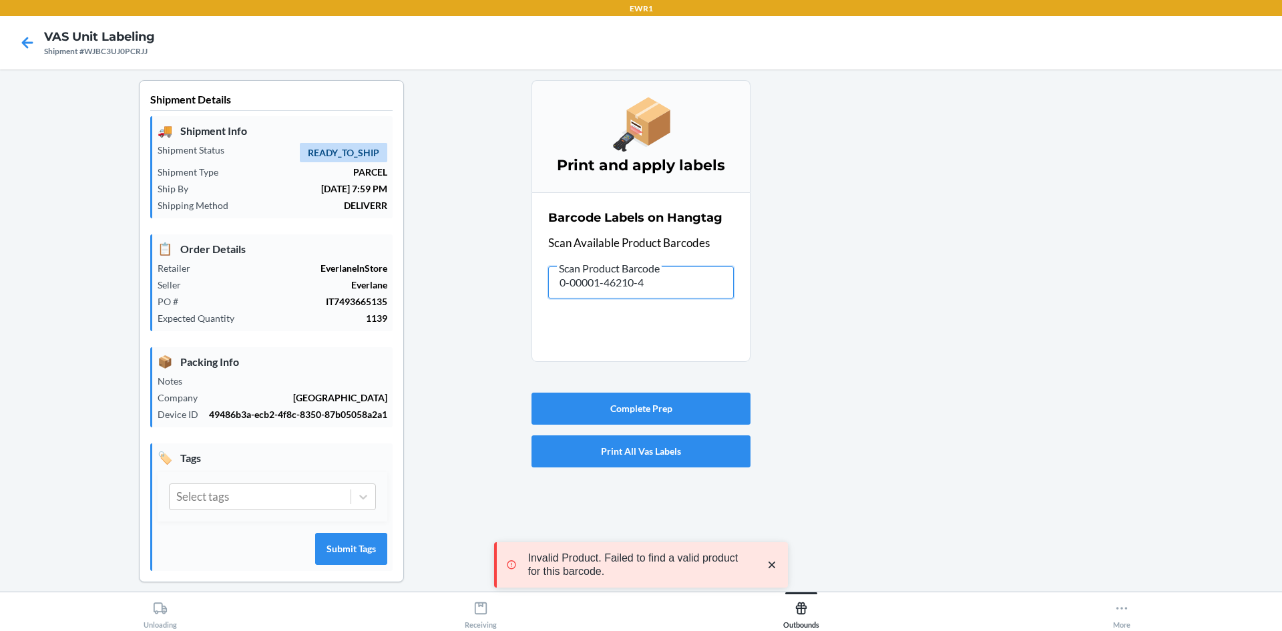
drag, startPoint x: 678, startPoint y: 282, endPoint x: 439, endPoint y: 248, distance: 241.4
click at [352, 295] on div "Shipment Details 🚚 Shipment Info Shipment Status READY_TO_SHIP Shipment Type PA…" at bounding box center [641, 341] width 1260 height 523
drag, startPoint x: 673, startPoint y: 280, endPoint x: 248, endPoint y: 328, distance: 427.3
click at [248, 328] on div "Shipment Details 🚚 Shipment Info Shipment Status READY_TO_SHIP Shipment Type PA…" at bounding box center [641, 341] width 1260 height 523
drag, startPoint x: 384, startPoint y: 291, endPoint x: 373, endPoint y: 272, distance: 22.4
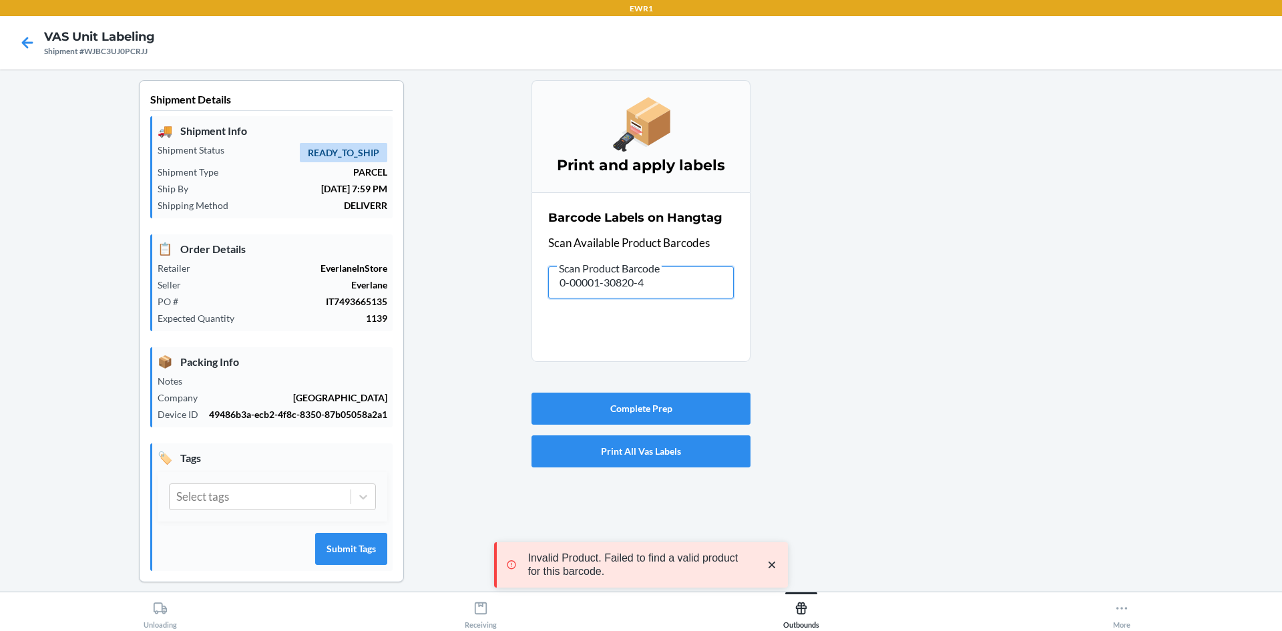
click at [380, 281] on div "Shipment Details 🚚 Shipment Info Shipment Status READY_TO_SHIP Shipment Type PA…" at bounding box center [641, 341] width 1260 height 523
drag, startPoint x: 659, startPoint y: 290, endPoint x: 463, endPoint y: 311, distance: 197.4
click at [464, 311] on div "Shipment Details 🚚 Shipment Info Shipment Status READY_TO_SHIP Shipment Type PA…" at bounding box center [641, 341] width 1260 height 523
drag, startPoint x: 672, startPoint y: 290, endPoint x: 257, endPoint y: 346, distance: 418.4
click at [275, 362] on div "Shipment Details 🚚 Shipment Info Shipment Status READY_TO_SHIP Shipment Type PA…" at bounding box center [641, 341] width 1260 height 523
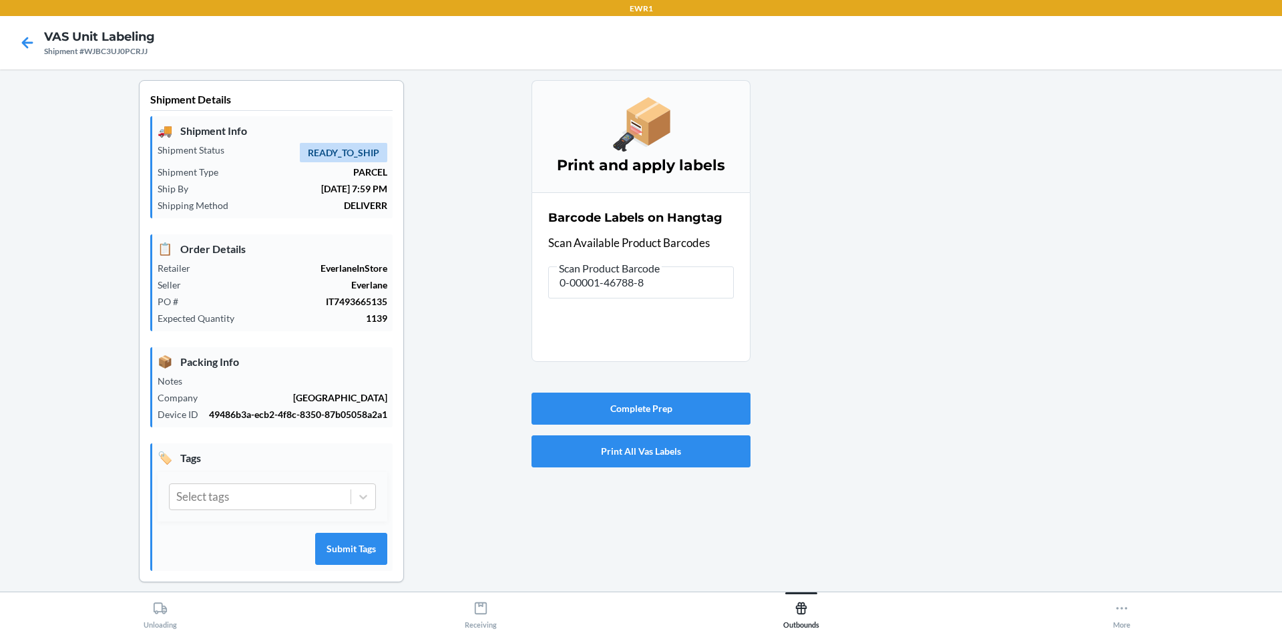
scroll to position [12, 0]
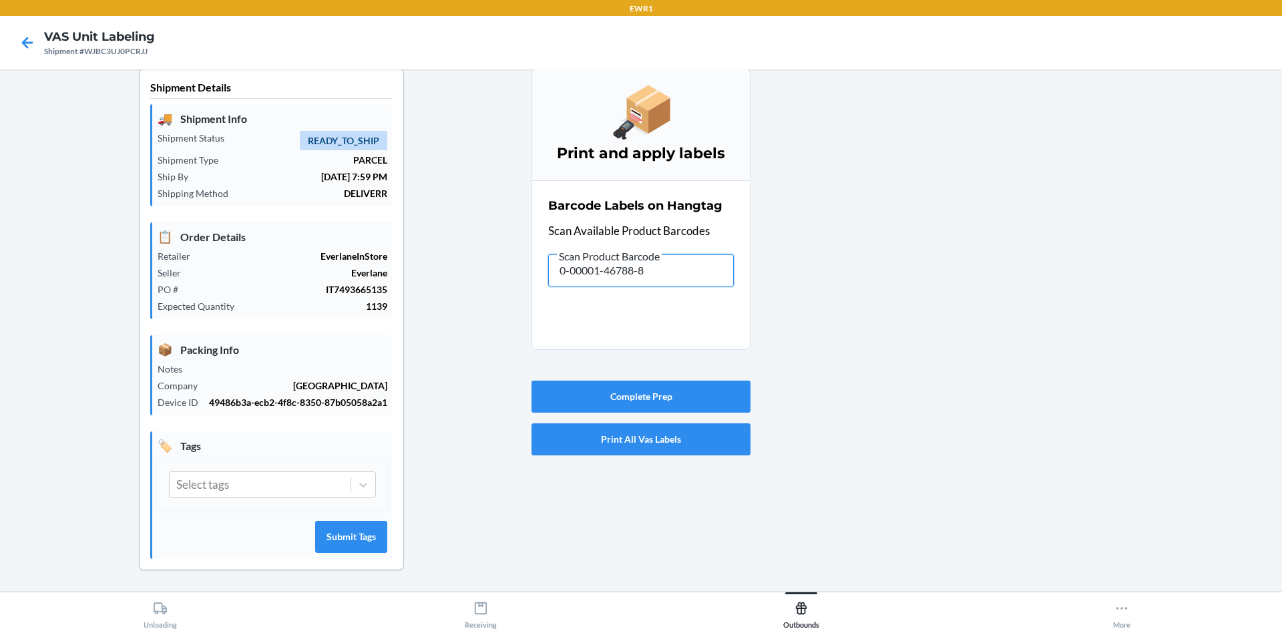
drag, startPoint x: 650, startPoint y: 274, endPoint x: 454, endPoint y: 273, distance: 195.6
click at [492, 273] on div "Shipment Details 🚚 Shipment Info Shipment Status READY_TO_SHIP Shipment Type PA…" at bounding box center [641, 329] width 1260 height 523
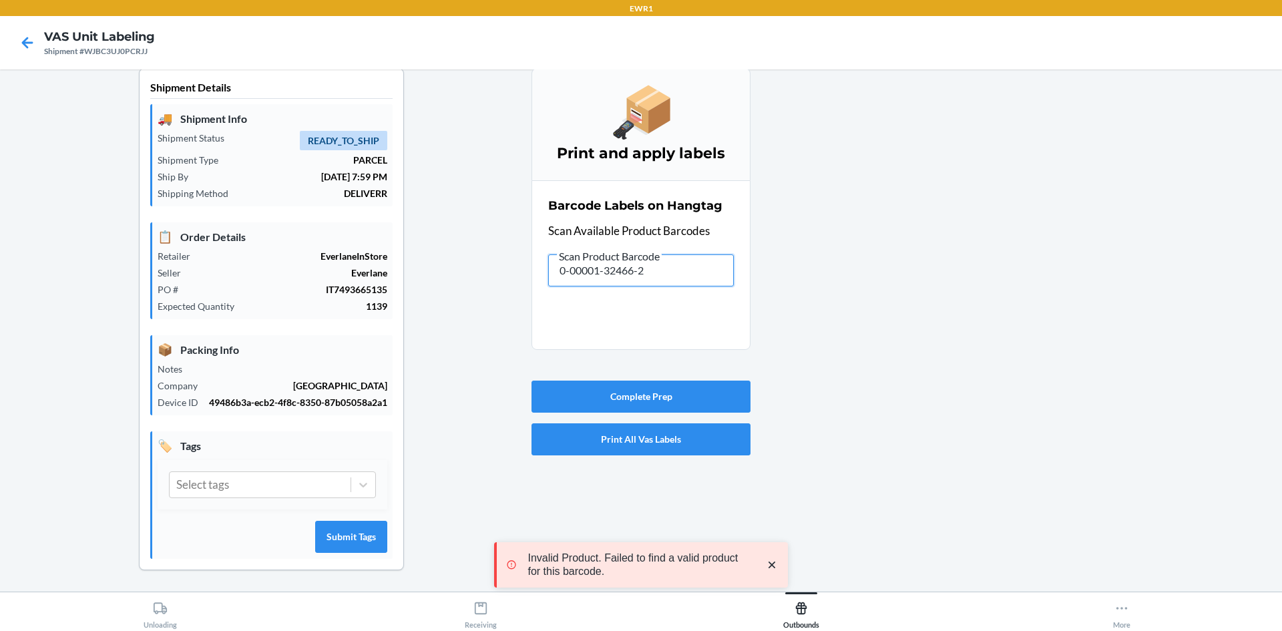
drag, startPoint x: 692, startPoint y: 272, endPoint x: 234, endPoint y: 271, distance: 458.0
click at [234, 271] on div "Shipment Details 🚚 Shipment Info Shipment Status READY_TO_SHIP Shipment Type PA…" at bounding box center [641, 329] width 1260 height 523
drag, startPoint x: 647, startPoint y: 268, endPoint x: 276, endPoint y: 295, distance: 371.5
click at [276, 295] on div "Shipment Details 🚚 Shipment Info Shipment Status READY_TO_SHIP Shipment Type PA…" at bounding box center [641, 329] width 1260 height 523
drag, startPoint x: 656, startPoint y: 270, endPoint x: 279, endPoint y: 282, distance: 377.4
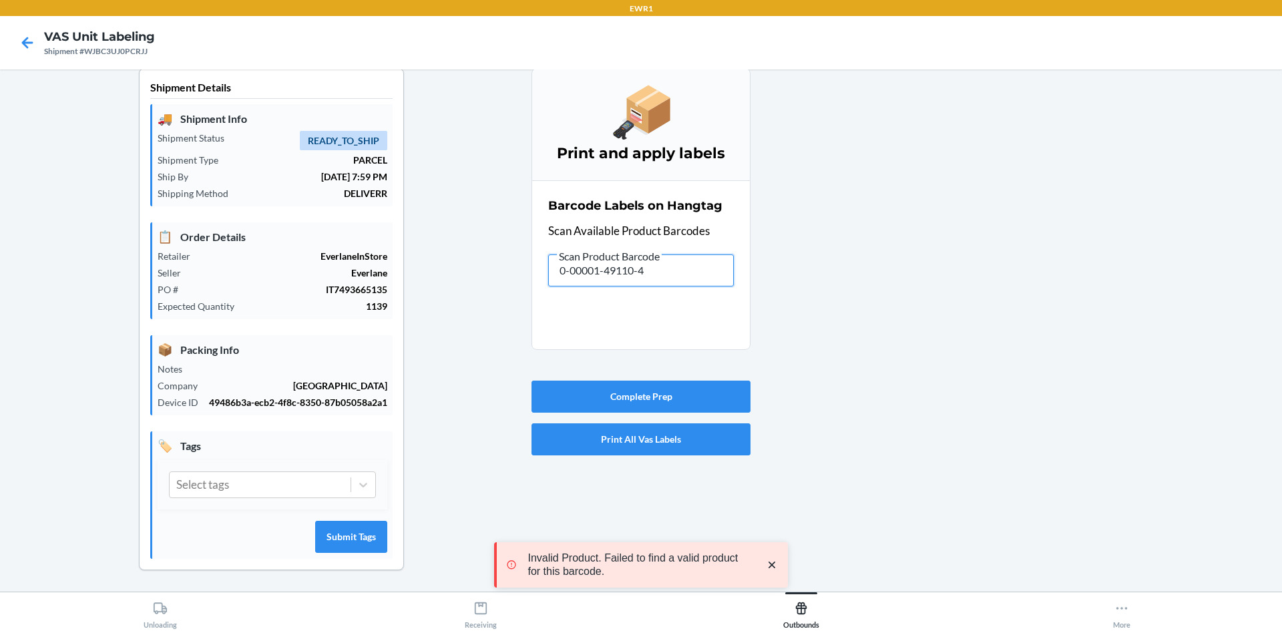
click at [279, 282] on div "Shipment Details 🚚 Shipment Info Shipment Status READY_TO_SHIP Shipment Type PA…" at bounding box center [641, 329] width 1260 height 523
drag, startPoint x: 691, startPoint y: 276, endPoint x: 456, endPoint y: 288, distance: 235.3
click at [456, 288] on div "Shipment Details 🚚 Shipment Info Shipment Status READY_TO_SHIP Shipment Type PA…" at bounding box center [641, 329] width 1260 height 523
drag, startPoint x: 706, startPoint y: 269, endPoint x: 499, endPoint y: 291, distance: 208.1
click at [498, 294] on div "Shipment Details 🚚 Shipment Info Shipment Status READY_TO_SHIP Shipment Type PA…" at bounding box center [641, 329] width 1260 height 523
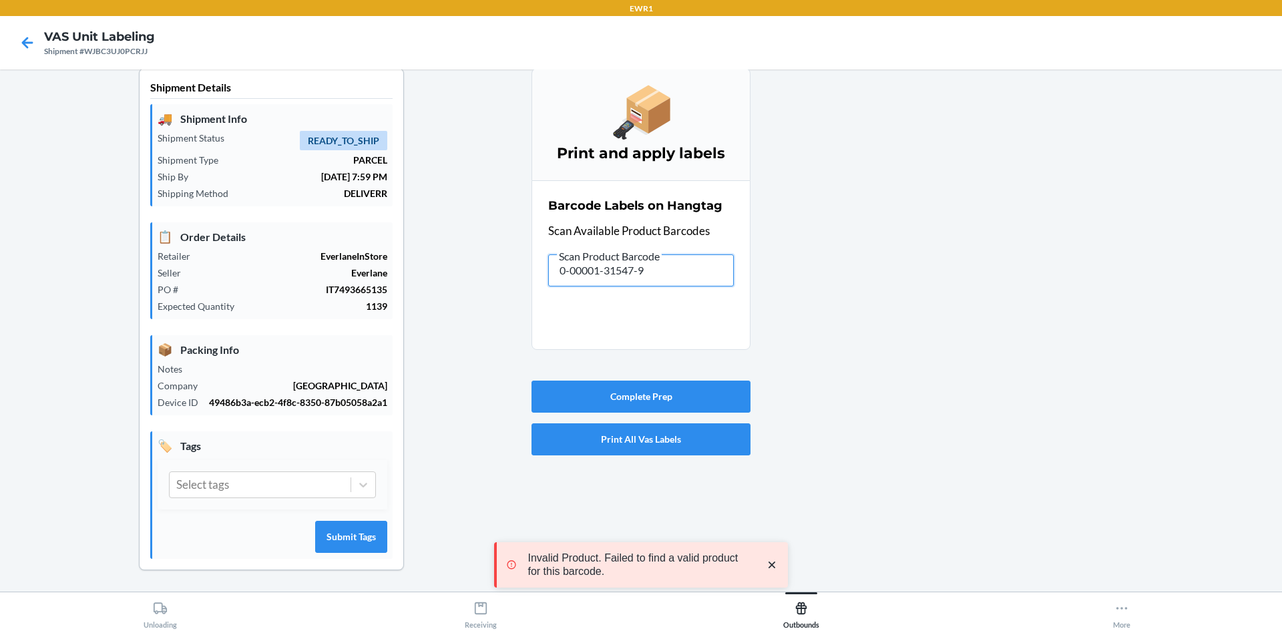
drag, startPoint x: 650, startPoint y: 269, endPoint x: 469, endPoint y: 304, distance: 184.4
click at [470, 304] on div "Shipment Details 🚚 Shipment Info Shipment Status READY_TO_SHIP Shipment Type PA…" at bounding box center [641, 329] width 1260 height 523
drag, startPoint x: 642, startPoint y: 289, endPoint x: 274, endPoint y: 285, distance: 367.9
click at [288, 301] on div "Shipment Details 🚚 Shipment Info Shipment Status READY_TO_SHIP Shipment Type PA…" at bounding box center [641, 329] width 1260 height 523
drag, startPoint x: 639, startPoint y: 282, endPoint x: 421, endPoint y: 361, distance: 232.3
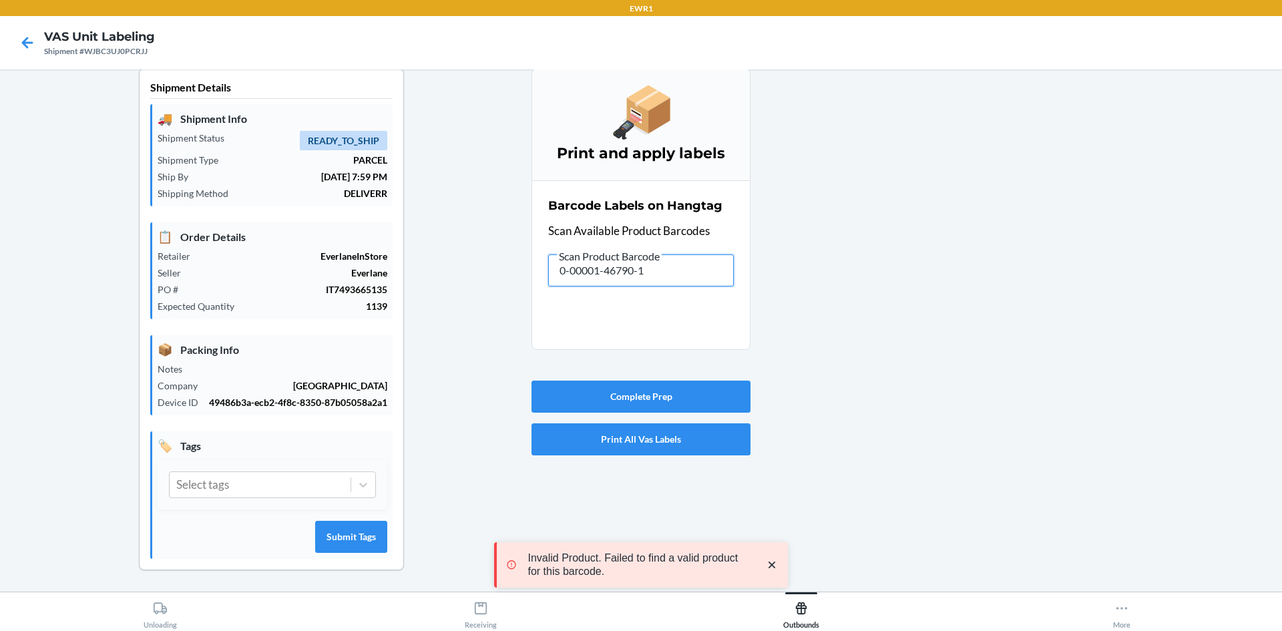
click at [421, 361] on div "Shipment Details 🚚 Shipment Info Shipment Status READY_TO_SHIP Shipment Type PA…" at bounding box center [641, 329] width 1260 height 523
drag, startPoint x: 664, startPoint y: 267, endPoint x: 457, endPoint y: 279, distance: 207.3
click at [457, 279] on div "Shipment Details 🚚 Shipment Info Shipment Status READY_TO_SHIP Shipment Type PA…" at bounding box center [641, 329] width 1260 height 523
drag, startPoint x: 654, startPoint y: 260, endPoint x: 572, endPoint y: 300, distance: 90.8
click at [572, 300] on section "Barcode Labels on Hangtag Scan Available Product Barcodes Scan Product Barcode …" at bounding box center [640, 265] width 219 height 170
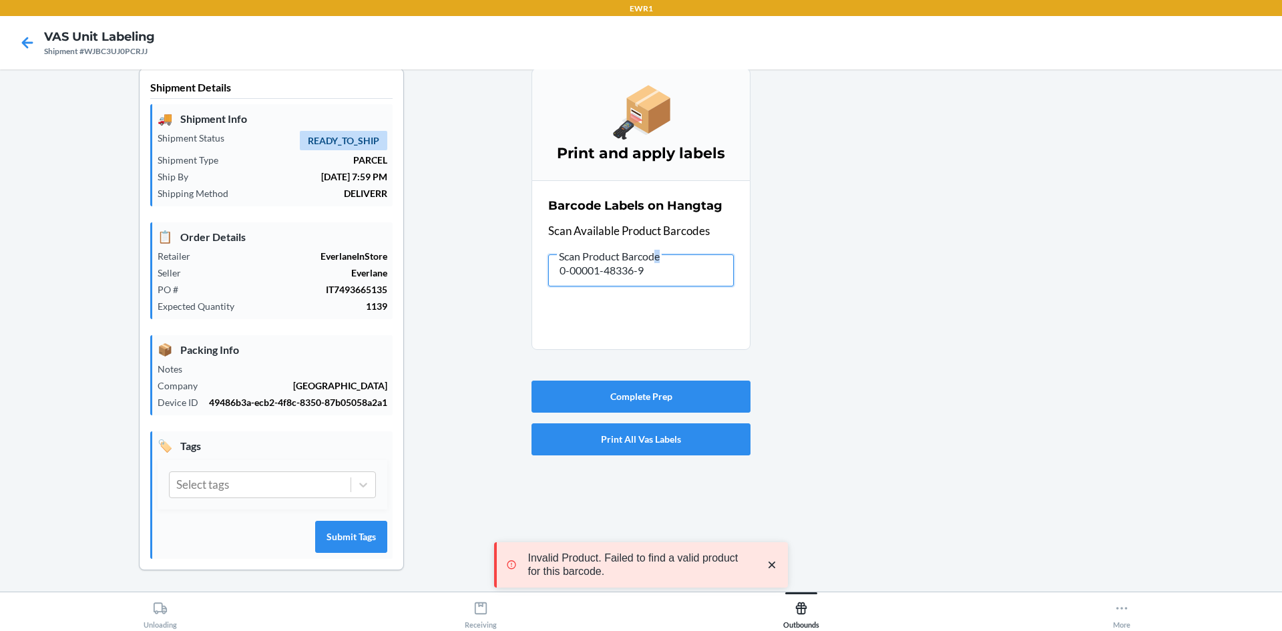
click at [705, 273] on input "0-00001-48336-9" at bounding box center [641, 270] width 186 height 32
drag, startPoint x: 699, startPoint y: 273, endPoint x: 541, endPoint y: 278, distance: 157.6
click at [541, 278] on section "Barcode Labels on Hangtag Scan Available Product Barcodes Scan Product Barcode …" at bounding box center [640, 265] width 219 height 170
drag, startPoint x: 675, startPoint y: 278, endPoint x: 438, endPoint y: 269, distance: 237.2
click at [438, 269] on div "Shipment Details 🚚 Shipment Info Shipment Status READY_TO_SHIP Shipment Type PA…" at bounding box center [641, 329] width 1260 height 523
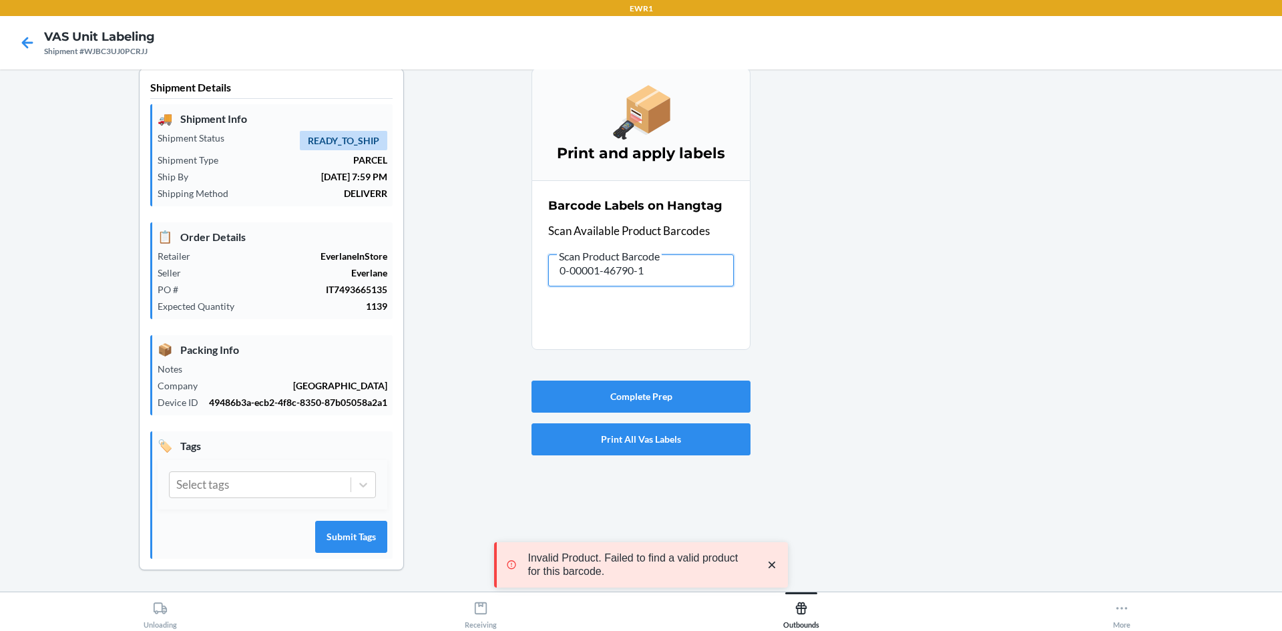
drag, startPoint x: 663, startPoint y: 278, endPoint x: 357, endPoint y: 230, distance: 310.1
click at [383, 254] on div "Shipment Details 🚚 Shipment Info Shipment Status READY_TO_SHIP Shipment Type PA…" at bounding box center [641, 329] width 1260 height 523
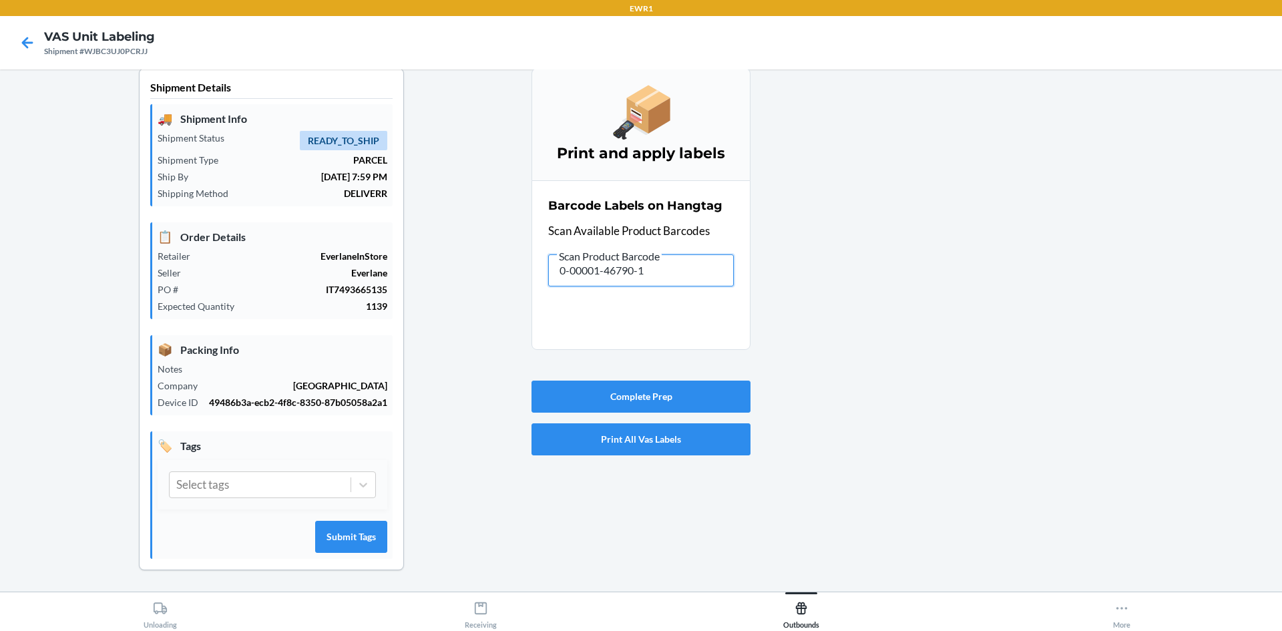
drag, startPoint x: 670, startPoint y: 269, endPoint x: 410, endPoint y: 266, distance: 260.4
click at [410, 266] on div "Shipment Details 🚚 Shipment Info Shipment Status READY_TO_SHIP Shipment Type PA…" at bounding box center [641, 329] width 1260 height 523
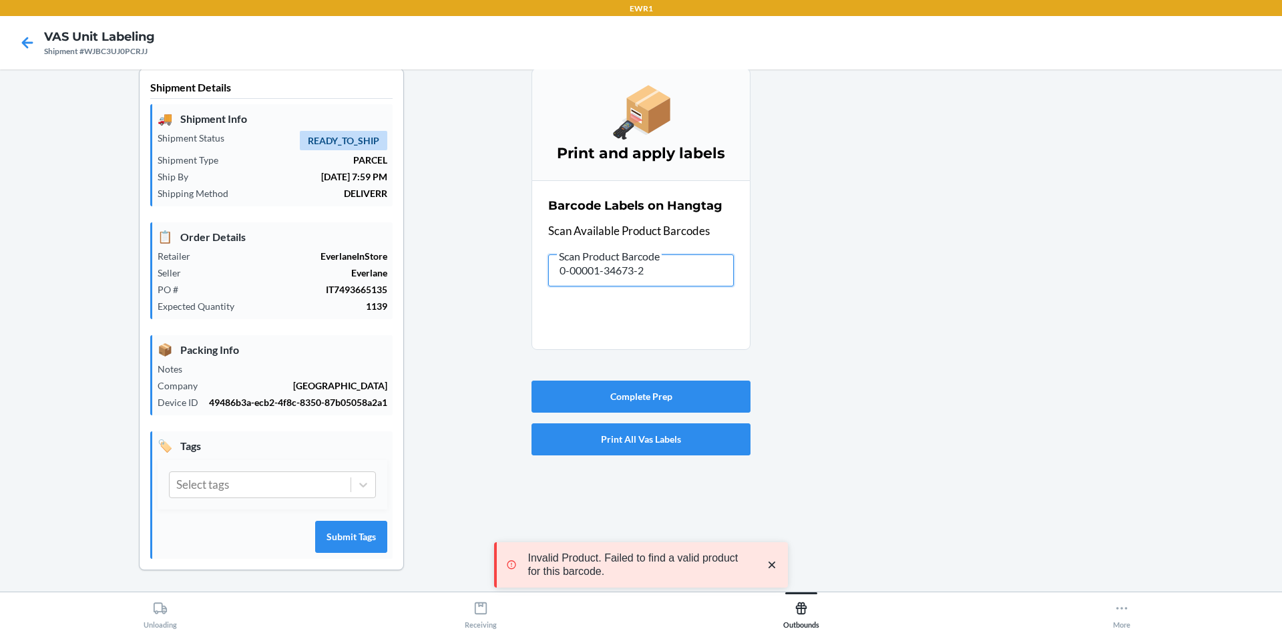
drag, startPoint x: 664, startPoint y: 258, endPoint x: 517, endPoint y: 282, distance: 149.6
click at [517, 282] on div "Shipment Details 🚚 Shipment Info Shipment Status READY_TO_SHIP Shipment Type PA…" at bounding box center [641, 329] width 1260 height 523
drag, startPoint x: 563, startPoint y: 273, endPoint x: 499, endPoint y: 278, distance: 64.3
click at [499, 278] on div "Shipment Details 🚚 Shipment Info Shipment Status READY_TO_SHIP Shipment Type PA…" at bounding box center [641, 329] width 1260 height 523
drag, startPoint x: 684, startPoint y: 270, endPoint x: 411, endPoint y: 268, distance: 273.1
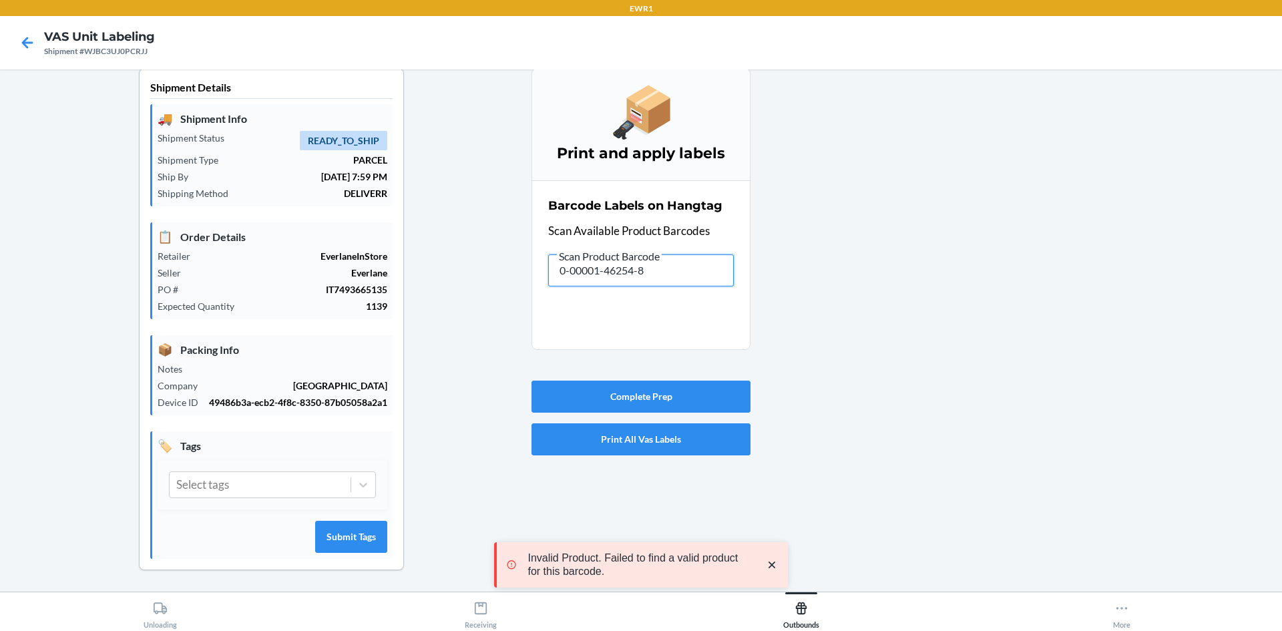
click at [423, 271] on div "Shipment Details 🚚 Shipment Info Shipment Status READY_TO_SHIP Shipment Type PA…" at bounding box center [641, 329] width 1260 height 523
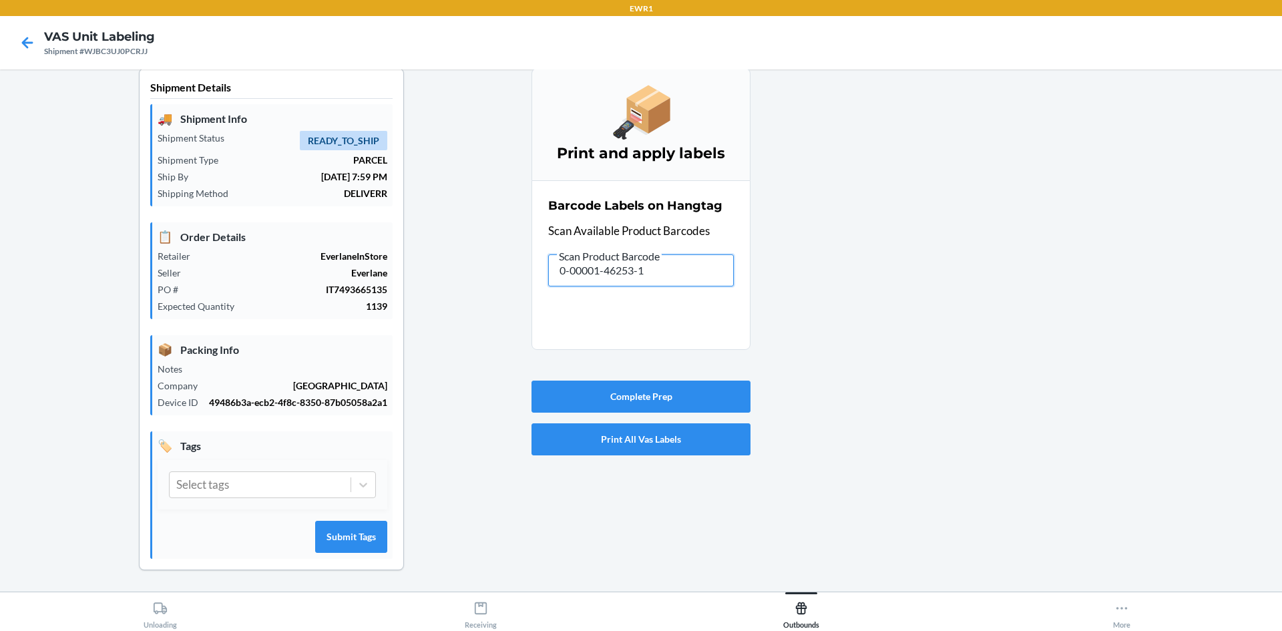
drag, startPoint x: 649, startPoint y: 272, endPoint x: 417, endPoint y: 254, distance: 233.1
click at [422, 266] on div "Shipment Details 🚚 Shipment Info Shipment Status READY_TO_SHIP Shipment Type PA…" at bounding box center [641, 329] width 1260 height 523
drag, startPoint x: 668, startPoint y: 277, endPoint x: 507, endPoint y: 281, distance: 160.9
click at [507, 282] on div "Shipment Details 🚚 Shipment Info Shipment Status READY_TO_SHIP Shipment Type PA…" at bounding box center [641, 329] width 1260 height 523
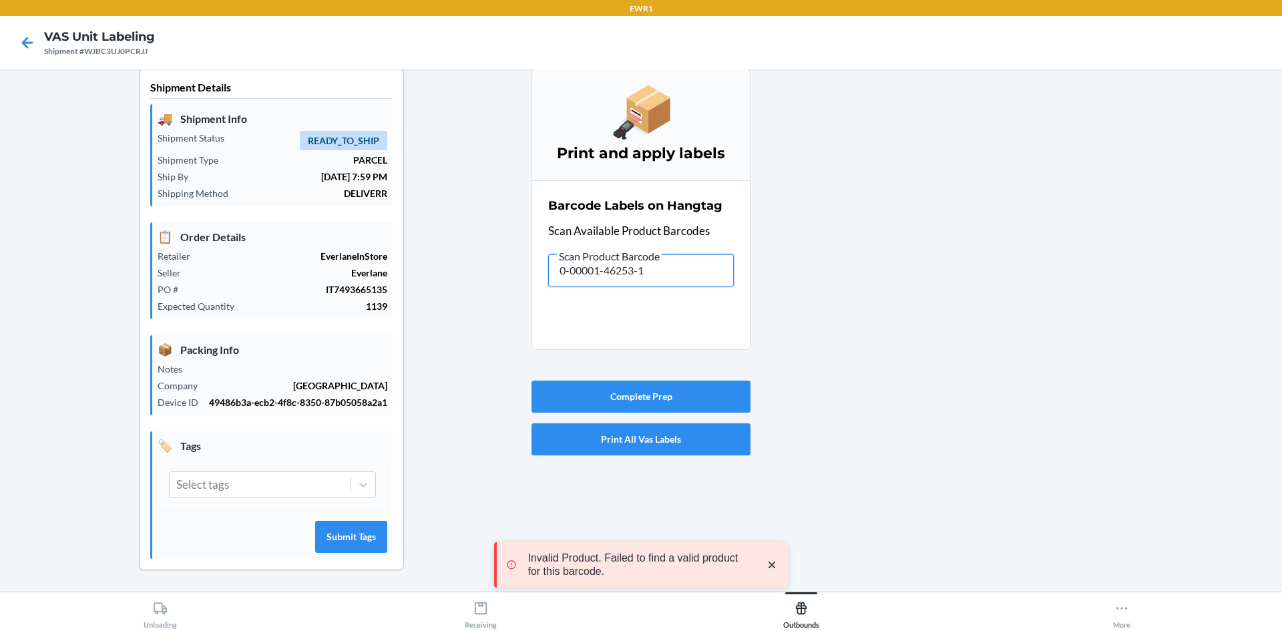
drag, startPoint x: 660, startPoint y: 271, endPoint x: 452, endPoint y: 264, distance: 208.4
click at [456, 271] on div "Shipment Details 🚚 Shipment Info Shipment Status READY_TO_SHIP Shipment Type PA…" at bounding box center [641, 329] width 1260 height 523
drag, startPoint x: 677, startPoint y: 267, endPoint x: 384, endPoint y: 284, distance: 293.6
click at [383, 288] on div "Shipment Details 🚚 Shipment Info Shipment Status READY_TO_SHIP Shipment Type PA…" at bounding box center [641, 329] width 1260 height 523
drag, startPoint x: 542, startPoint y: 272, endPoint x: 441, endPoint y: 265, distance: 101.7
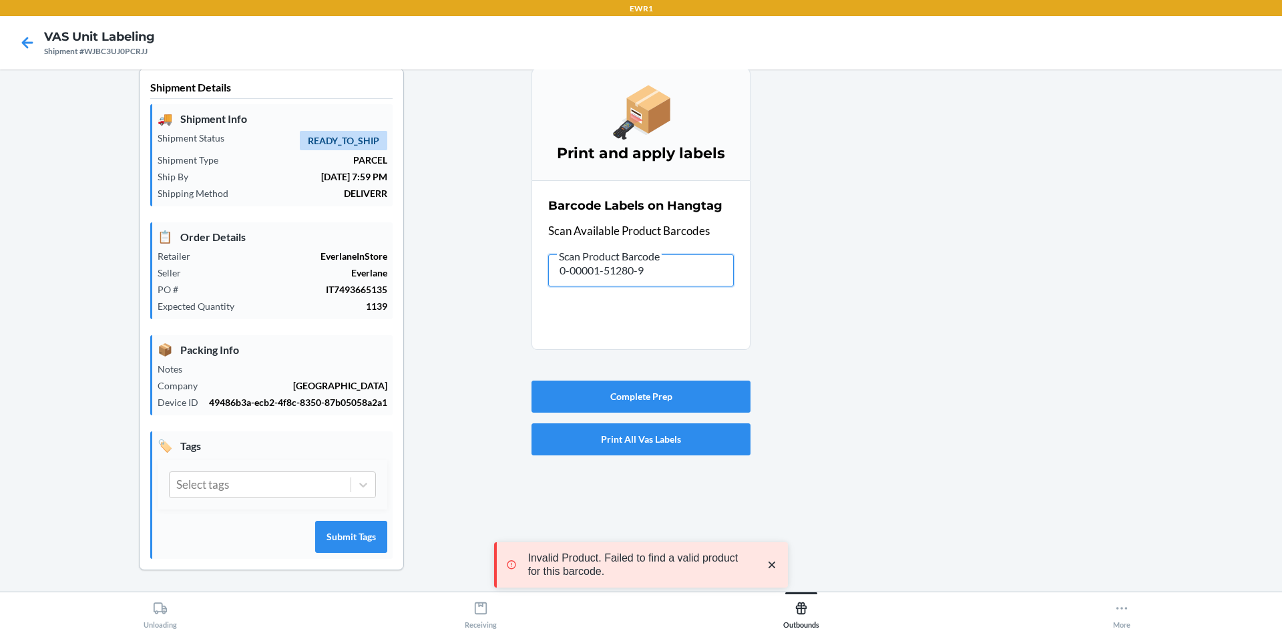
click at [455, 279] on div "Shipment Details 🚚 Shipment Info Shipment Status READY_TO_SHIP Shipment Type PA…" at bounding box center [641, 329] width 1260 height 523
drag, startPoint x: 781, startPoint y: 21, endPoint x: 344, endPoint y: 324, distance: 531.9
click at [349, 354] on div "Shipment Details 🚚 Shipment Info Shipment Status READY_TO_SHIP Shipment Type PA…" at bounding box center [641, 329] width 1260 height 523
drag, startPoint x: 660, startPoint y: 272, endPoint x: 398, endPoint y: 285, distance: 262.7
click at [398, 285] on div "Shipment Details 🚚 Shipment Info Shipment Status READY_TO_SHIP Shipment Type PA…" at bounding box center [641, 329] width 1260 height 523
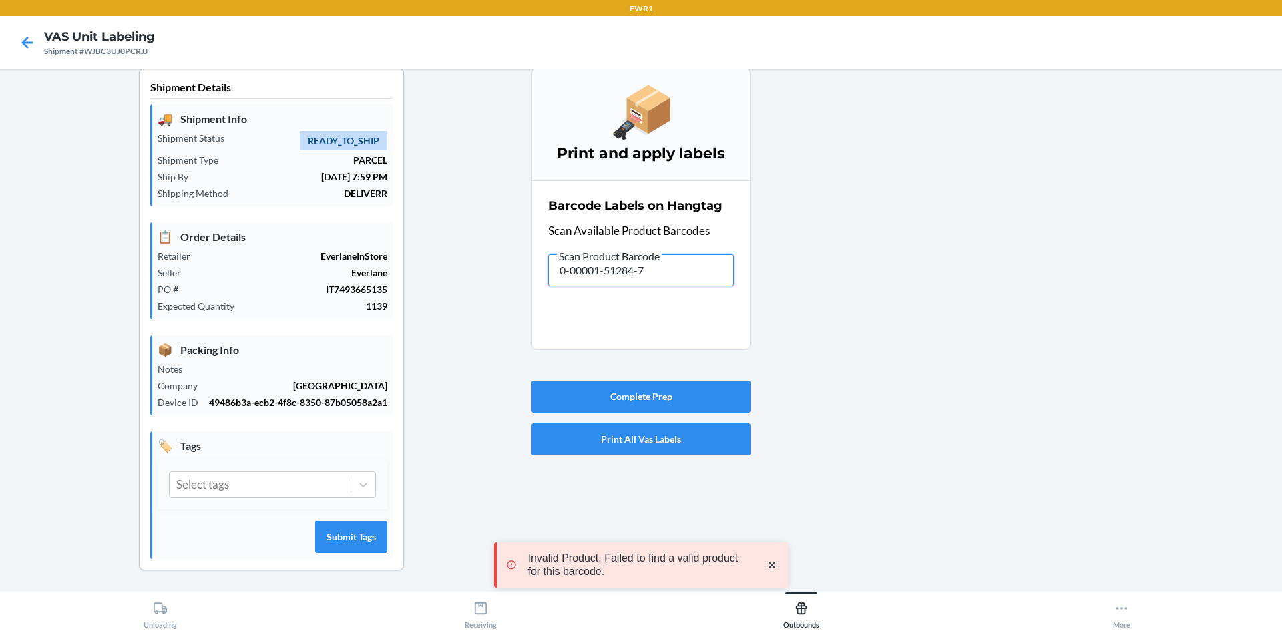
drag, startPoint x: 656, startPoint y: 270, endPoint x: 449, endPoint y: 261, distance: 207.8
click at [449, 270] on div "Shipment Details 🚚 Shipment Info Shipment Status READY_TO_SHIP Shipment Type PA…" at bounding box center [641, 329] width 1260 height 523
drag, startPoint x: 542, startPoint y: 273, endPoint x: 392, endPoint y: 247, distance: 152.5
click at [392, 247] on div "Shipment Details 🚚 Shipment Info Shipment Status READY_TO_SHIP Shipment Type PA…" at bounding box center [641, 329] width 1260 height 523
drag, startPoint x: 497, startPoint y: 284, endPoint x: 340, endPoint y: 284, distance: 156.9
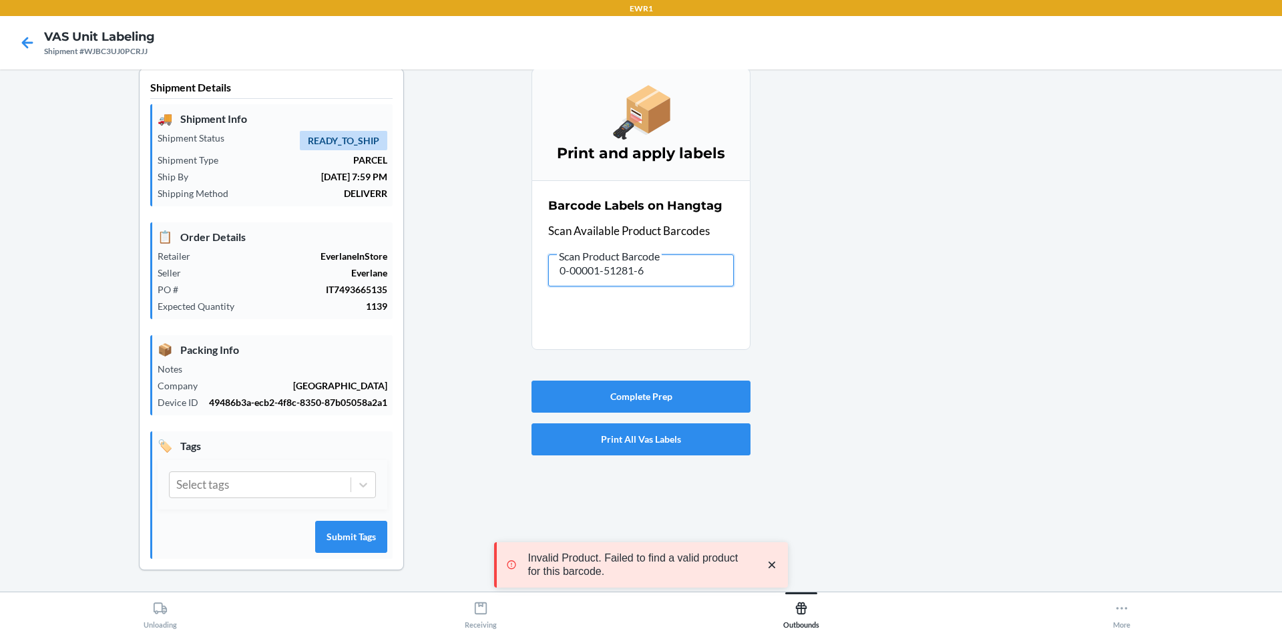
click at [340, 284] on div "Shipment Details 🚚 Shipment Info Shipment Status READY_TO_SHIP Shipment Type PA…" at bounding box center [641, 329] width 1260 height 523
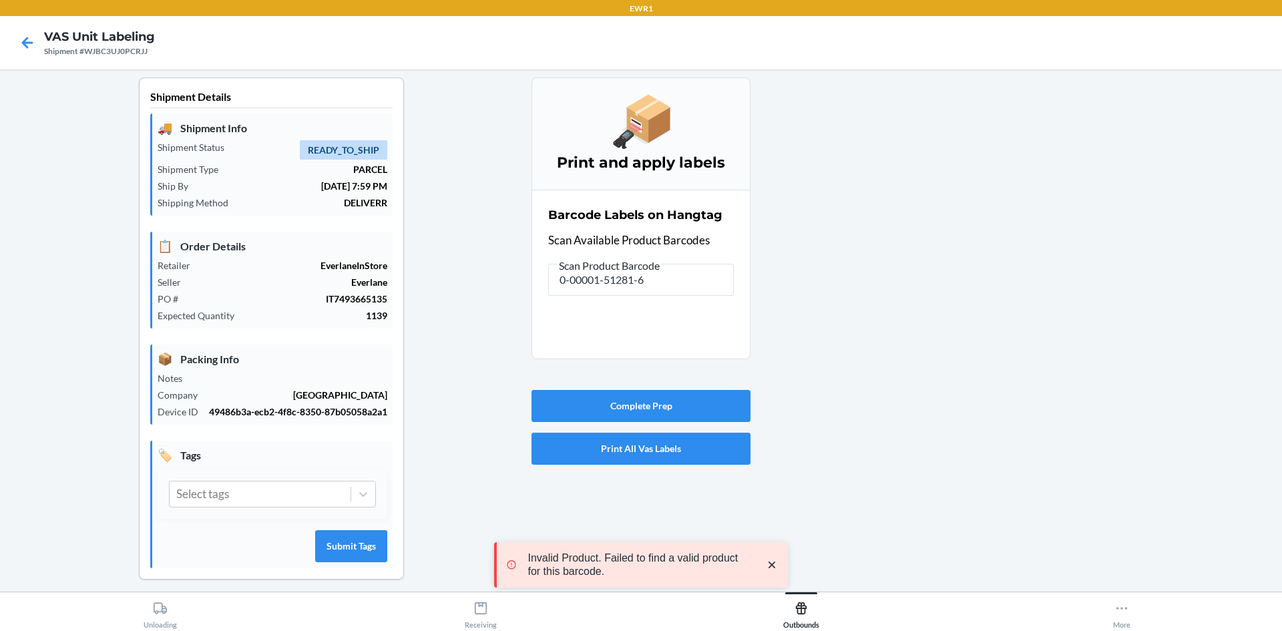
scroll to position [0, 0]
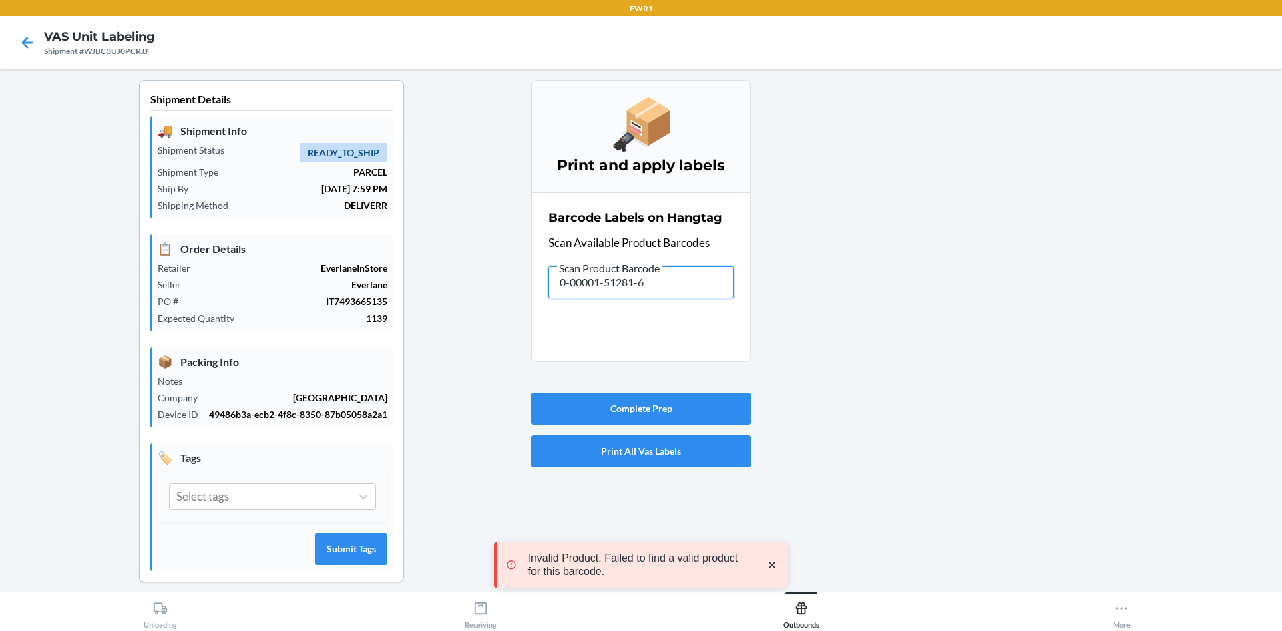
drag, startPoint x: 670, startPoint y: 287, endPoint x: 222, endPoint y: 344, distance: 450.9
click at [229, 355] on div "Shipment Details 🚚 Shipment Info Shipment Status READY_TO_SHIP Shipment Type PA…" at bounding box center [641, 341] width 1260 height 523
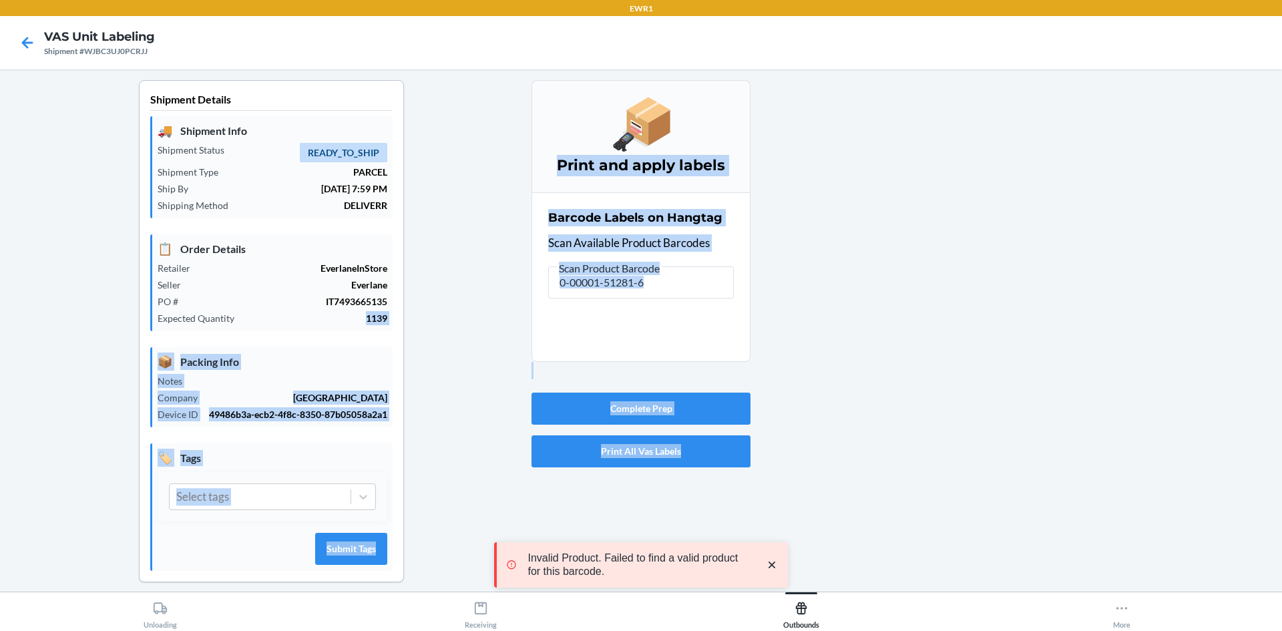
drag, startPoint x: 248, startPoint y: 272, endPoint x: 441, endPoint y: 311, distance: 196.3
click at [274, 318] on div "Shipment Details 🚚 Shipment Info Shipment Status READY_TO_SHIP Shipment Type PA…" at bounding box center [641, 341] width 1260 height 523
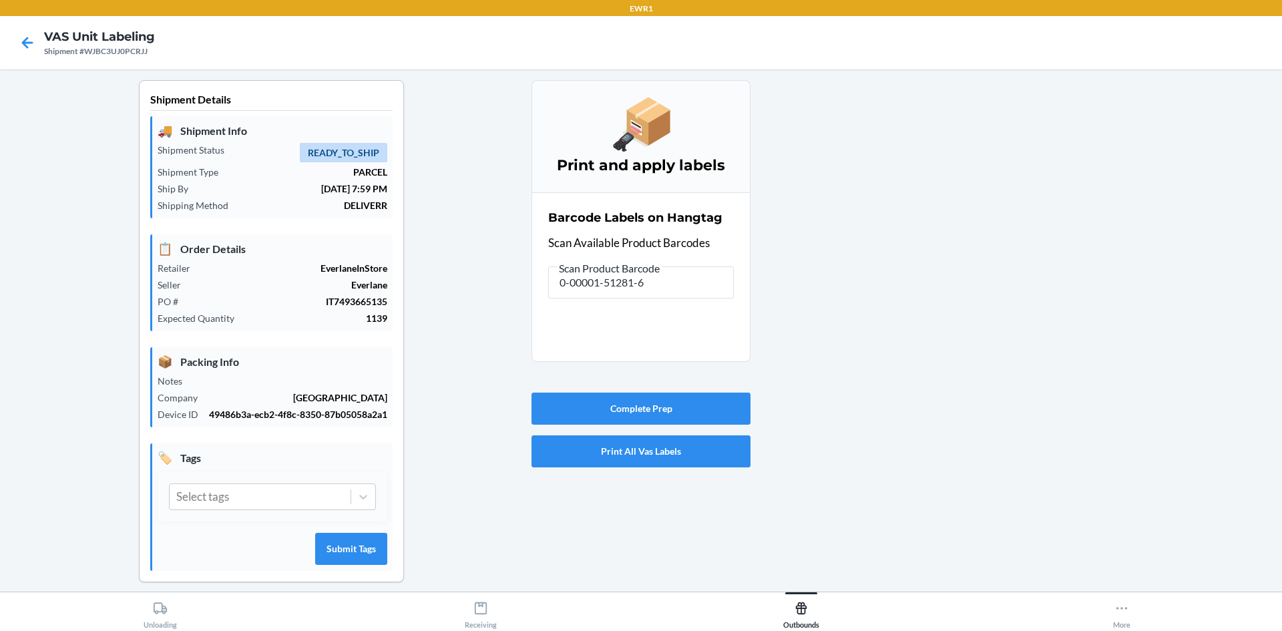
drag, startPoint x: 594, startPoint y: 282, endPoint x: 825, endPoint y: 364, distance: 244.9
click at [827, 351] on div at bounding box center [1010, 341] width 521 height 523
click at [647, 278] on input "0-00001-51281-6" at bounding box center [641, 282] width 186 height 32
drag, startPoint x: 647, startPoint y: 281, endPoint x: 396, endPoint y: 278, distance: 251.0
click at [535, 313] on section "Barcode Labels on Hangtag Scan Available Product Barcodes Scan Product Barcode …" at bounding box center [640, 277] width 219 height 170
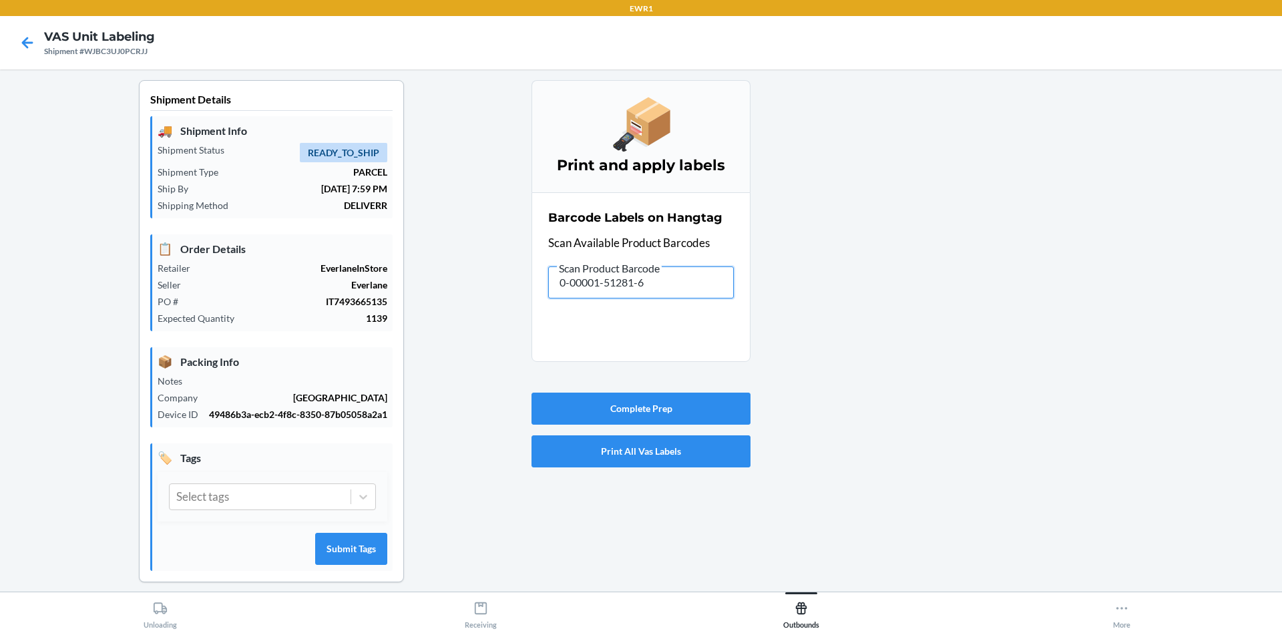
drag, startPoint x: 668, startPoint y: 278, endPoint x: 475, endPoint y: 287, distance: 193.8
click at [475, 287] on div "Shipment Details 🚚 Shipment Info Shipment Status READY_TO_SHIP Shipment Type PA…" at bounding box center [641, 341] width 1260 height 523
drag, startPoint x: 680, startPoint y: 286, endPoint x: 403, endPoint y: 308, distance: 277.9
click at [403, 308] on div "Shipment Details 🚚 Shipment Info Shipment Status READY_TO_SHIP Shipment Type PA…" at bounding box center [641, 341] width 1260 height 523
type input "0-00001-51280-9"
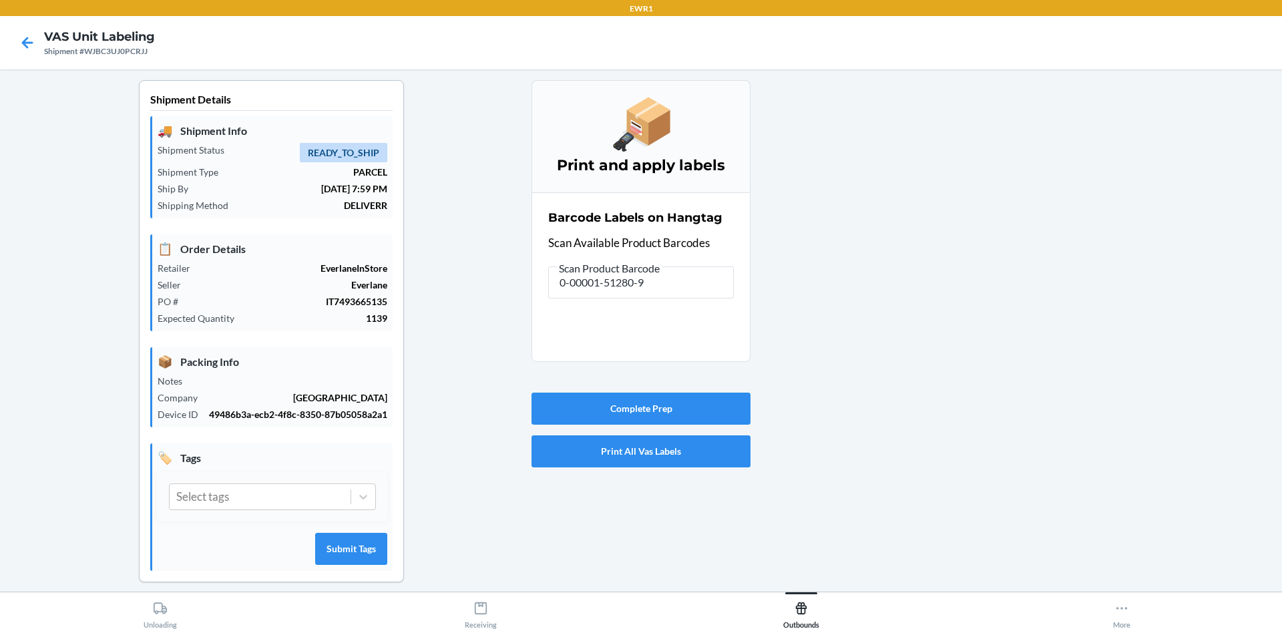
scroll to position [12, 0]
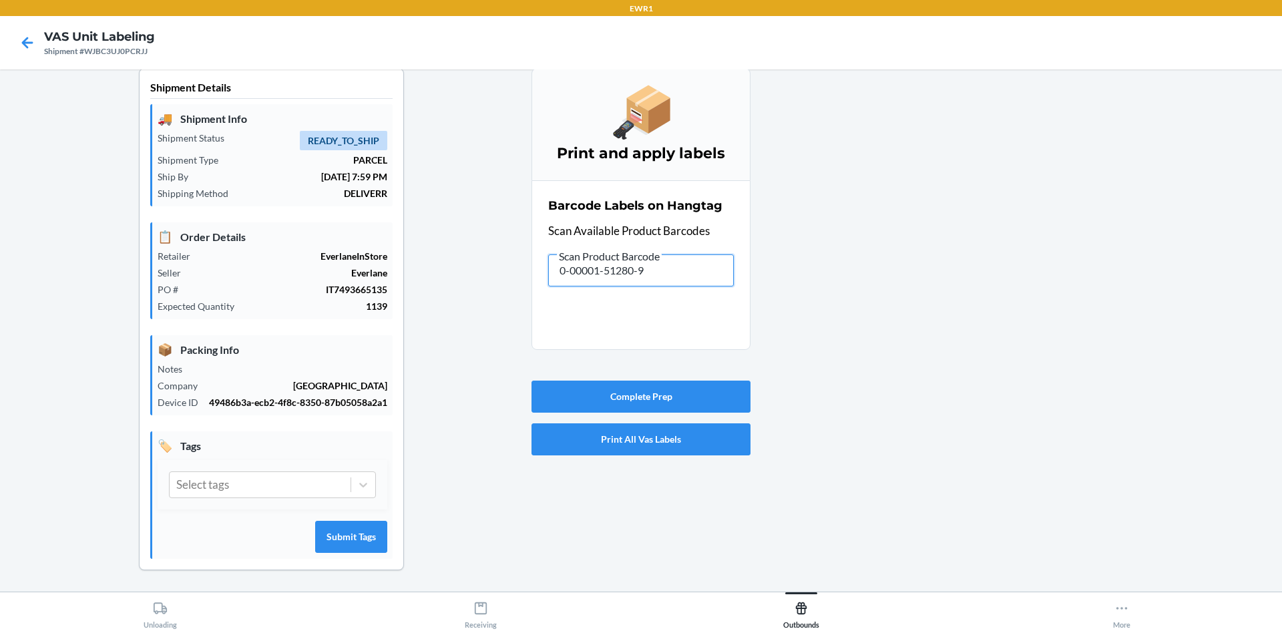
drag, startPoint x: 680, startPoint y: 268, endPoint x: 346, endPoint y: 284, distance: 334.2
click at [344, 284] on div "Shipment Details 🚚 Shipment Info Shipment Status READY_TO_SHIP Shipment Type PA…" at bounding box center [641, 329] width 1260 height 523
drag, startPoint x: 696, startPoint y: 280, endPoint x: 264, endPoint y: 229, distance: 435.6
click at [260, 229] on div "Shipment Details 🚚 Shipment Info Shipment Status READY_TO_SHIP Shipment Type PA…" at bounding box center [641, 329] width 1260 height 523
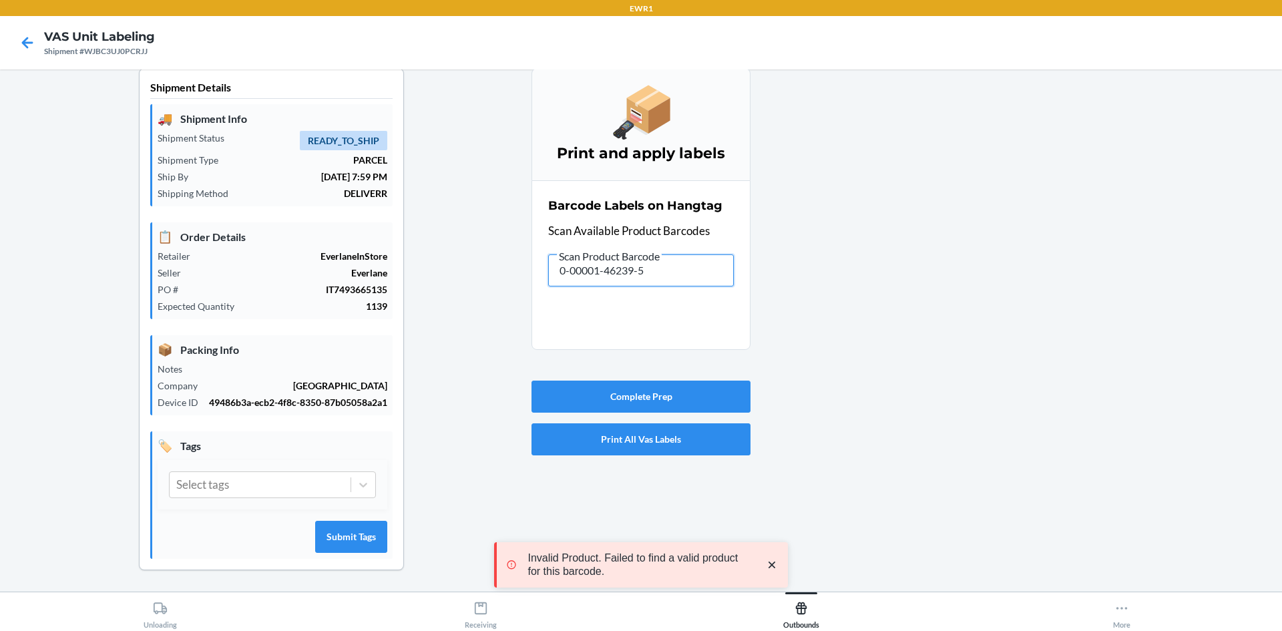
drag, startPoint x: 661, startPoint y: 273, endPoint x: 407, endPoint y: 268, distance: 254.4
click at [417, 274] on div "Shipment Details 🚚 Shipment Info Shipment Status READY_TO_SHIP Shipment Type PA…" at bounding box center [641, 329] width 1260 height 523
drag, startPoint x: 658, startPoint y: 258, endPoint x: 660, endPoint y: 280, distance: 22.8
click at [644, 278] on label "Scan Product Barcode 0-00001-31549-3" at bounding box center [641, 267] width 186 height 39
drag, startPoint x: 665, startPoint y: 279, endPoint x: 509, endPoint y: 260, distance: 157.3
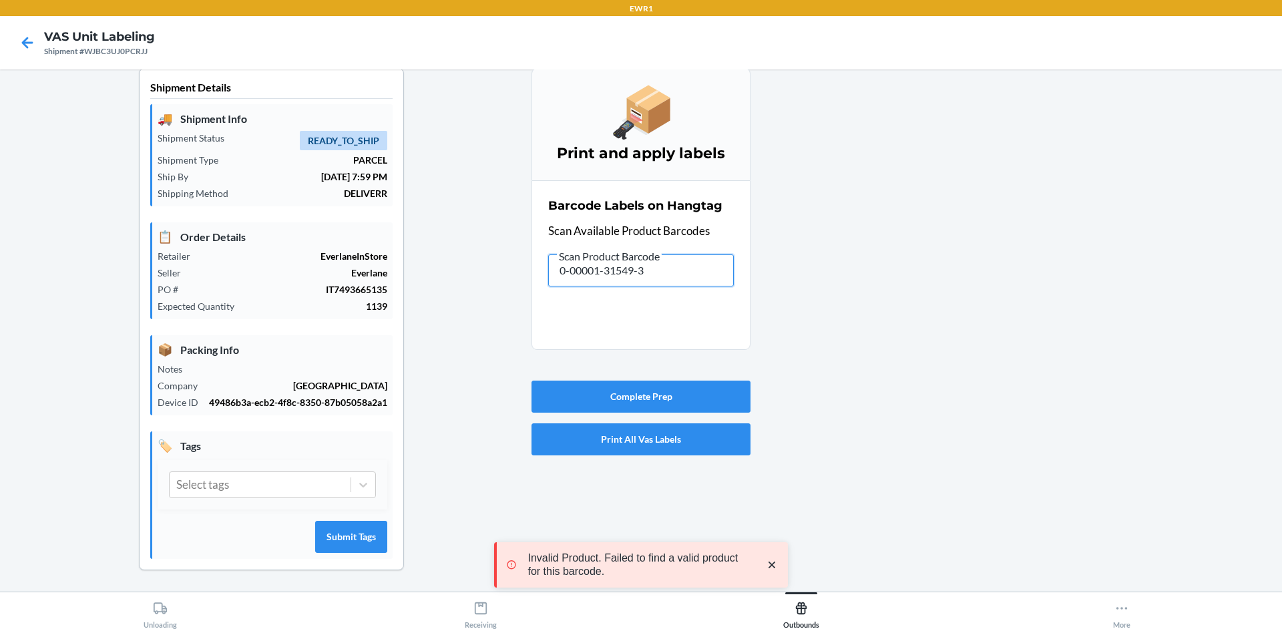
click at [511, 273] on div "Shipment Details 🚚 Shipment Info Shipment Status READY_TO_SHIP Shipment Type PA…" at bounding box center [641, 329] width 1260 height 523
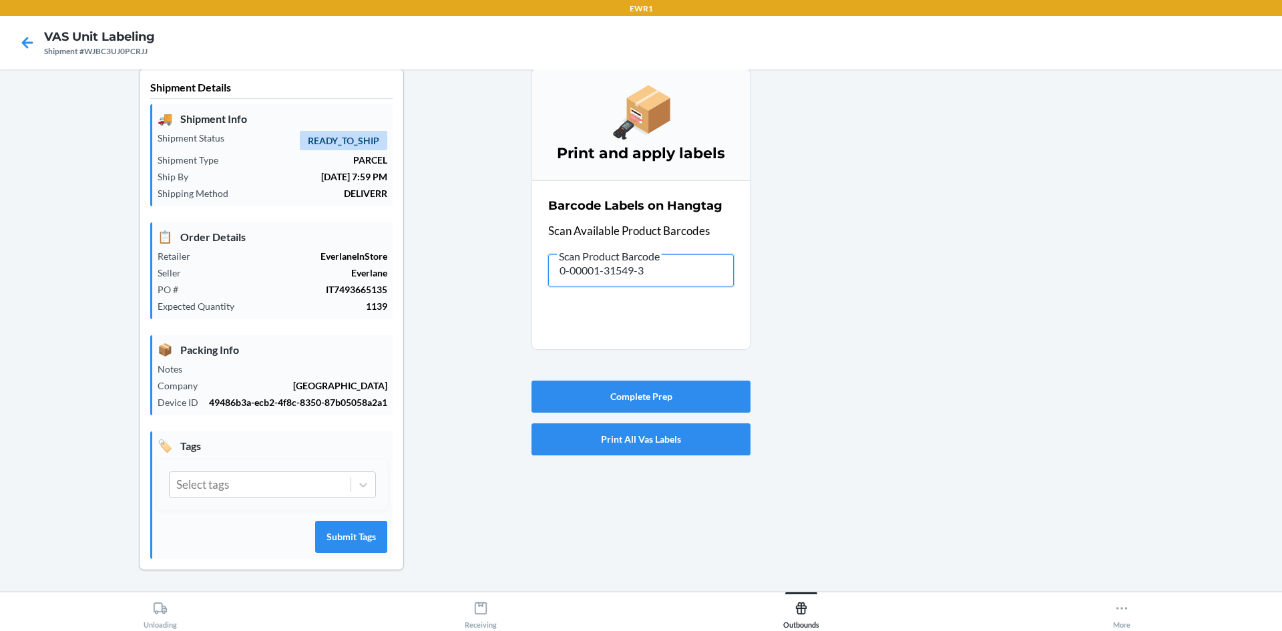
drag, startPoint x: 675, startPoint y: 282, endPoint x: 413, endPoint y: 252, distance: 264.2
click at [419, 282] on div "Shipment Details 🚚 Shipment Info Shipment Status READY_TO_SHIP Shipment Type PA…" at bounding box center [641, 329] width 1260 height 523
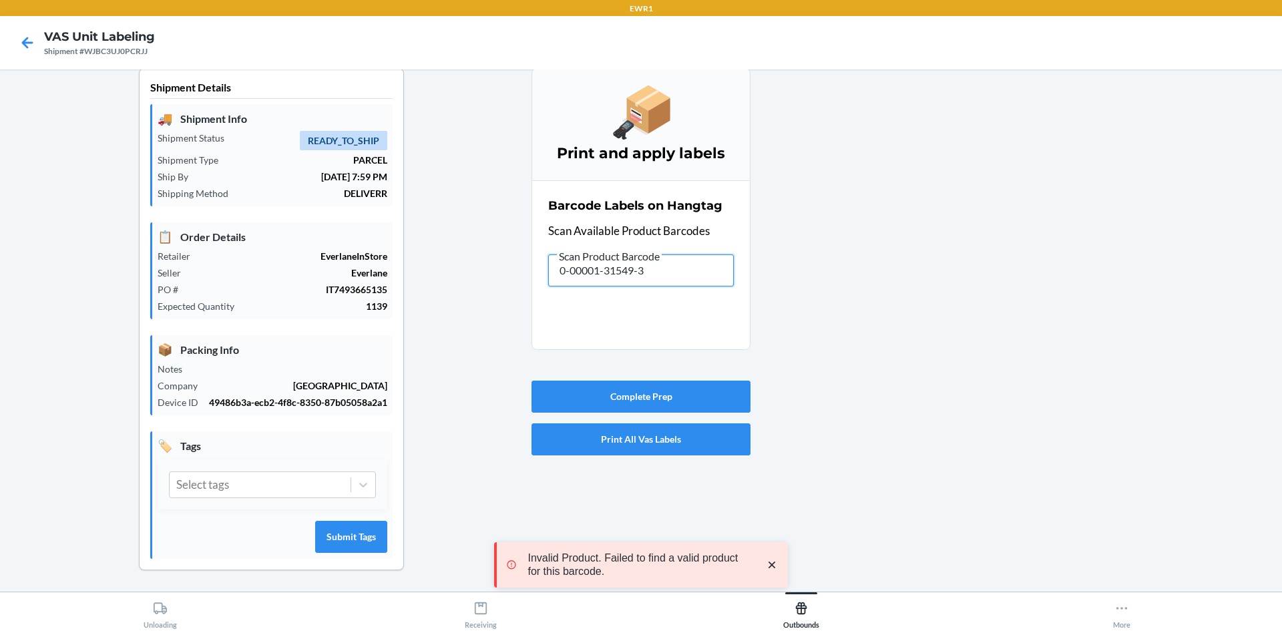
drag, startPoint x: 686, startPoint y: 280, endPoint x: 483, endPoint y: 305, distance: 205.1
click at [483, 305] on div "Shipment Details 🚚 Shipment Info Shipment Status READY_TO_SHIP Shipment Type PA…" at bounding box center [641, 329] width 1260 height 523
drag, startPoint x: 669, startPoint y: 278, endPoint x: 524, endPoint y: 301, distance: 146.7
click at [524, 301] on div "Shipment Details 🚚 Shipment Info Shipment Status READY_TO_SHIP Shipment Type PA…" at bounding box center [641, 329] width 1260 height 523
drag, startPoint x: 654, startPoint y: 264, endPoint x: 442, endPoint y: 270, distance: 212.4
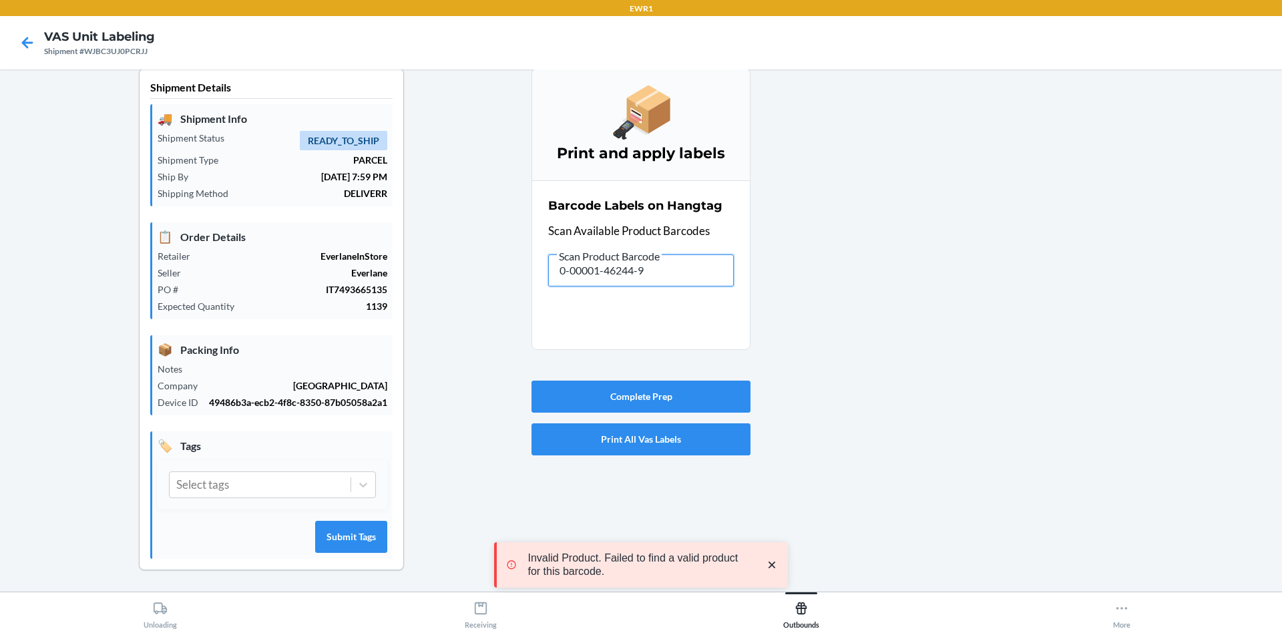
click at [437, 284] on div "Shipment Details 🚚 Shipment Info Shipment Status READY_TO_SHIP Shipment Type PA…" at bounding box center [641, 329] width 1260 height 523
drag, startPoint x: 628, startPoint y: 265, endPoint x: 648, endPoint y: 274, distance: 22.7
click at [648, 274] on input "0-00001-50765-2" at bounding box center [641, 270] width 186 height 32
click at [671, 275] on input "0-00001-50765-2" at bounding box center [641, 270] width 186 height 32
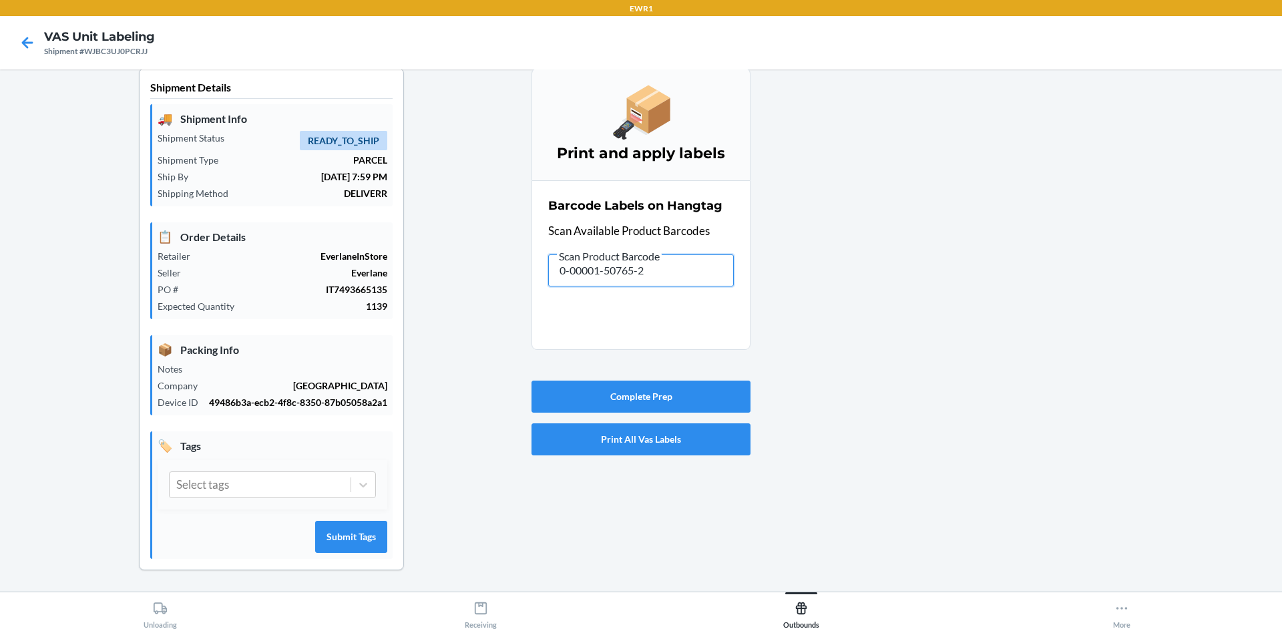
drag, startPoint x: 673, startPoint y: 271, endPoint x: 516, endPoint y: 286, distance: 157.6
click at [516, 288] on div "Shipment Details 🚚 Shipment Info Shipment Status READY_TO_SHIP Shipment Type PA…" at bounding box center [641, 329] width 1260 height 523
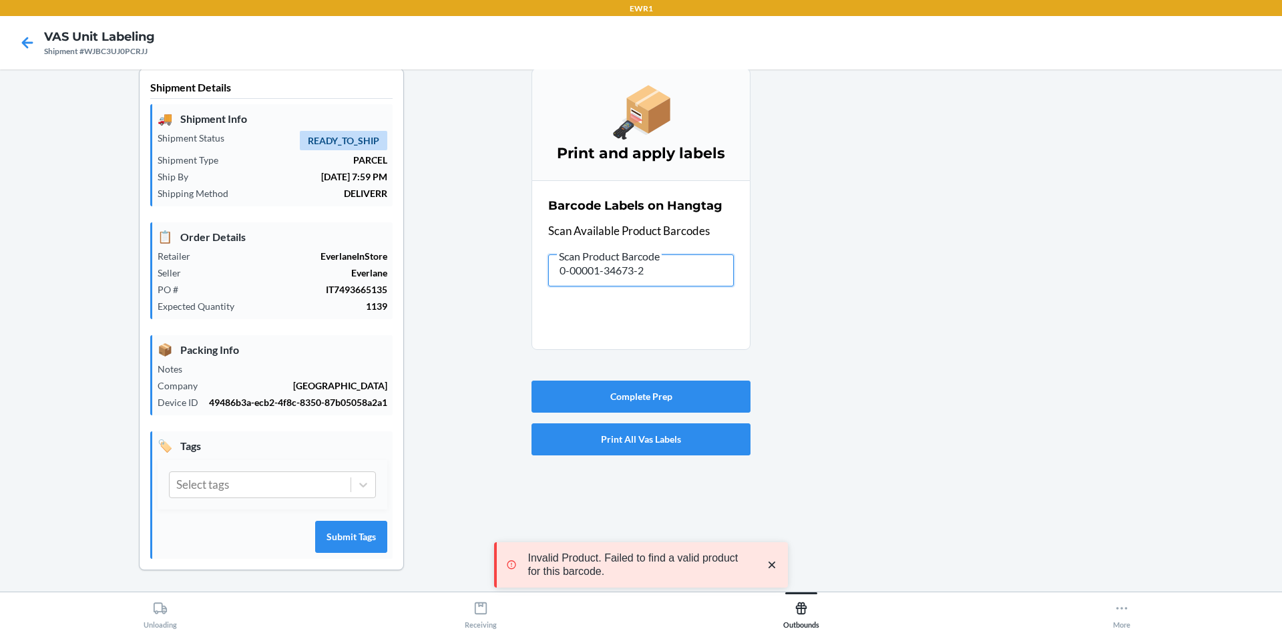
drag, startPoint x: 644, startPoint y: 267, endPoint x: 415, endPoint y: 291, distance: 230.2
click at [416, 293] on div "Shipment Details 🚚 Shipment Info Shipment Status READY_TO_SHIP Shipment Type PA…" at bounding box center [641, 329] width 1260 height 523
drag, startPoint x: 644, startPoint y: 275, endPoint x: 499, endPoint y: 253, distance: 145.9
click at [499, 263] on div "Shipment Details 🚚 Shipment Info Shipment Status READY_TO_SHIP Shipment Type PA…" at bounding box center [641, 329] width 1260 height 523
drag, startPoint x: 689, startPoint y: 273, endPoint x: 435, endPoint y: 256, distance: 254.9
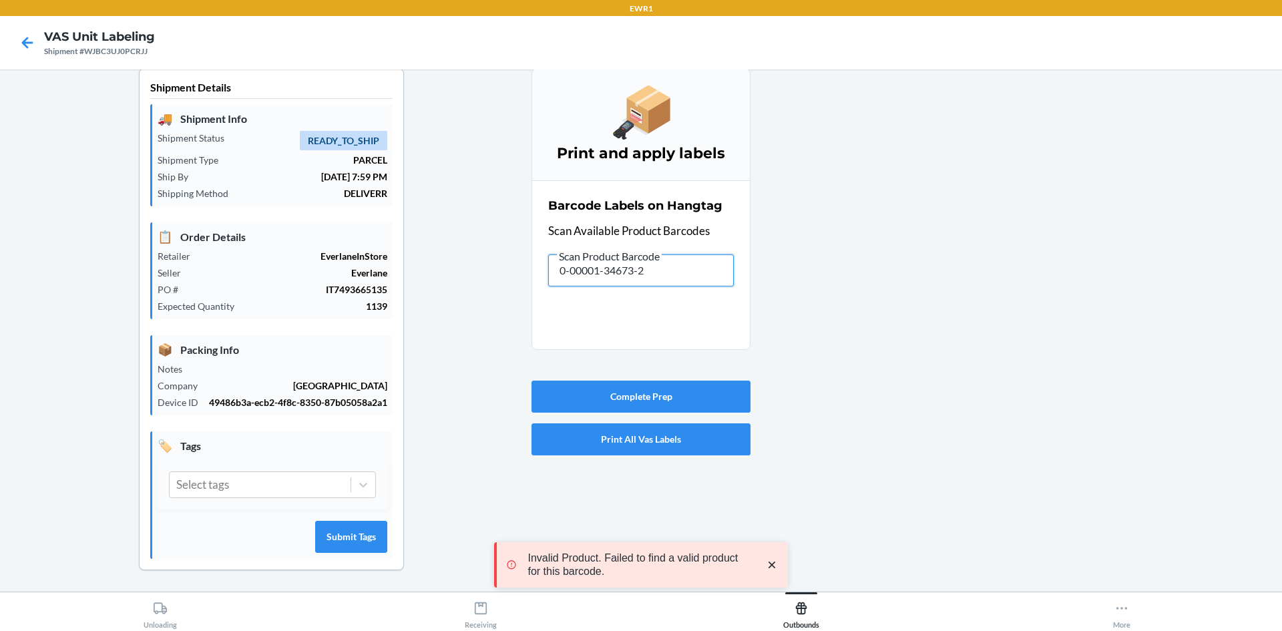
click at [434, 264] on div "Shipment Details 🚚 Shipment Info Shipment Status READY_TO_SHIP Shipment Type PA…" at bounding box center [641, 329] width 1260 height 523
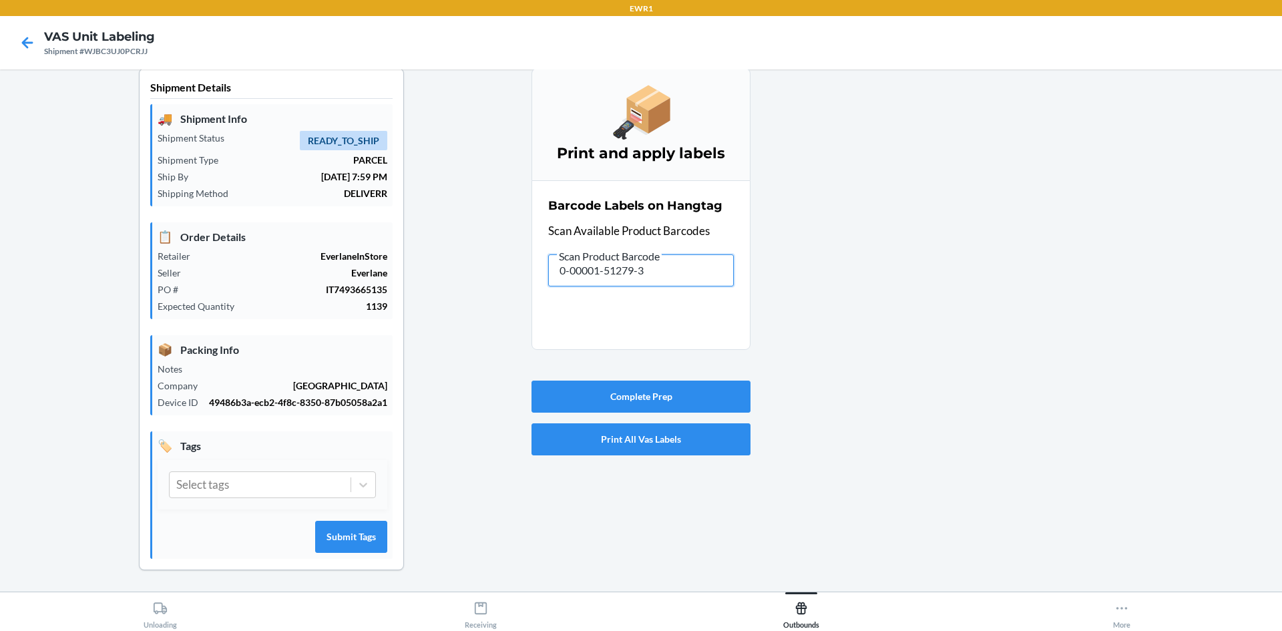
drag, startPoint x: 675, startPoint y: 270, endPoint x: 299, endPoint y: 273, distance: 375.9
click at [302, 276] on div "Shipment Details 🚚 Shipment Info Shipment Status READY_TO_SHIP Shipment Type PA…" at bounding box center [641, 329] width 1260 height 523
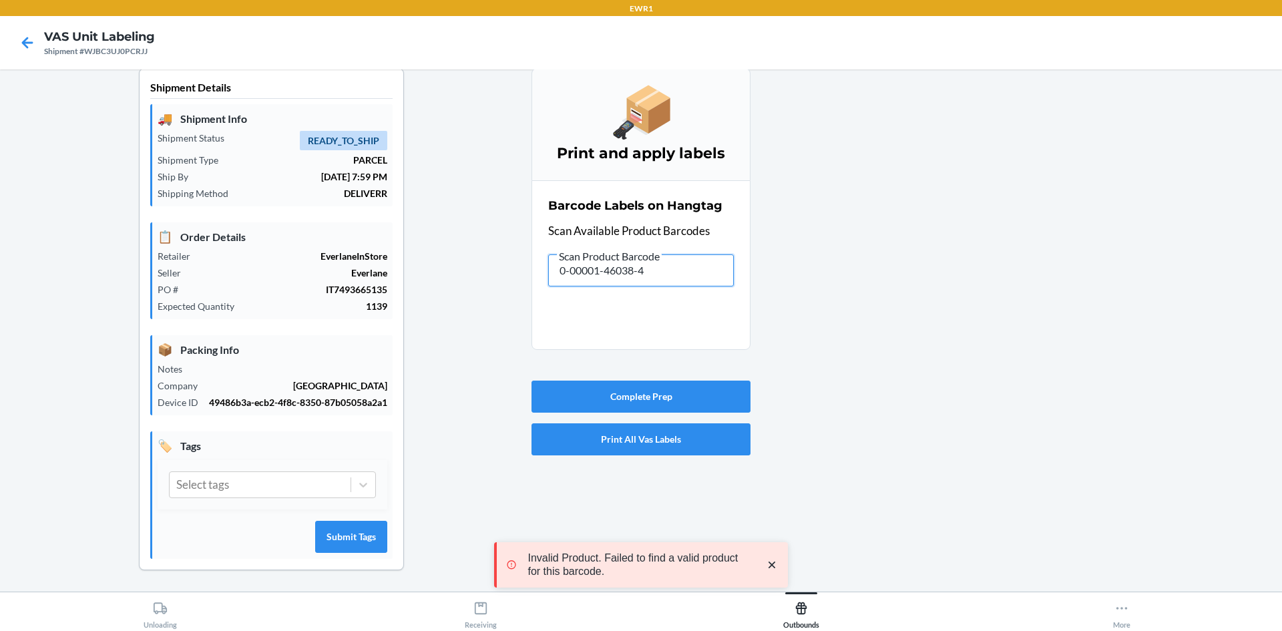
drag, startPoint x: 676, startPoint y: 266, endPoint x: 513, endPoint y: 297, distance: 165.1
click at [513, 297] on div "Shipment Details 🚚 Shipment Info Shipment Status READY_TO_SHIP Shipment Type PA…" at bounding box center [641, 329] width 1260 height 523
drag, startPoint x: 661, startPoint y: 278, endPoint x: 465, endPoint y: 289, distance: 196.6
click at [465, 289] on div "Shipment Details 🚚 Shipment Info Shipment Status READY_TO_SHIP Shipment Type PA…" at bounding box center [641, 329] width 1260 height 523
drag, startPoint x: 696, startPoint y: 275, endPoint x: 423, endPoint y: 252, distance: 274.1
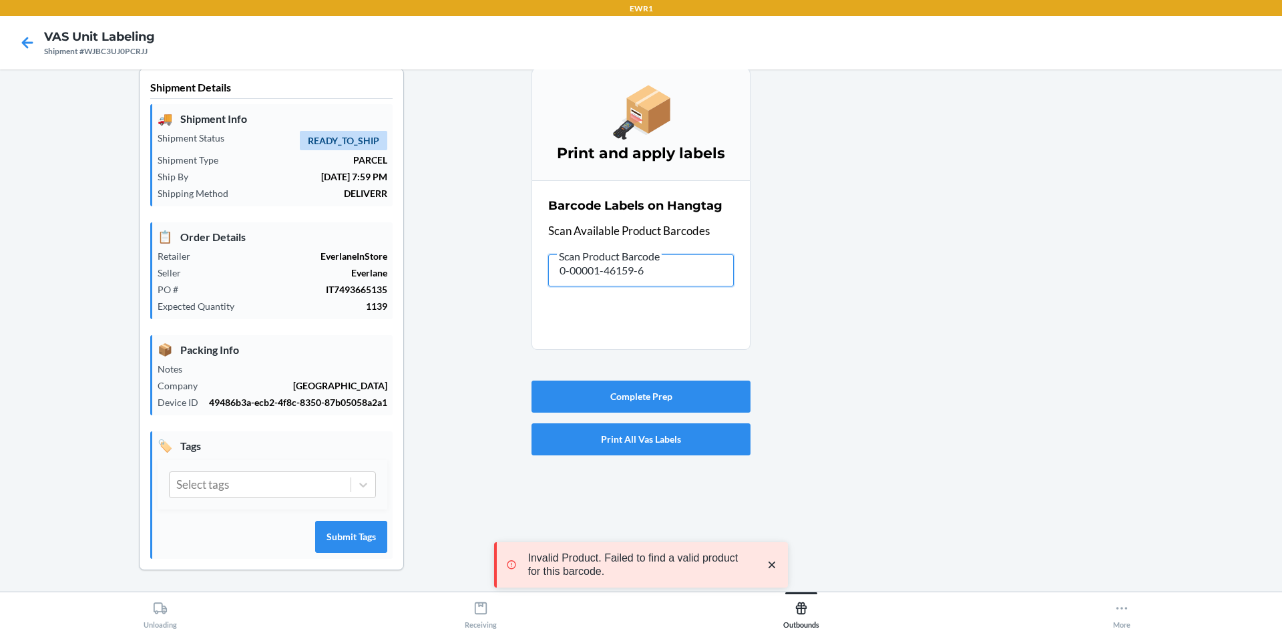
click at [413, 280] on div "Shipment Details 🚚 Shipment Info Shipment Status READY_TO_SHIP Shipment Type PA…" at bounding box center [641, 329] width 1260 height 523
drag, startPoint x: 652, startPoint y: 262, endPoint x: 617, endPoint y: 289, distance: 44.3
click at [615, 289] on div "Barcode Labels on Hangtag Scan Available Product Barcodes Scan Product Barcode …" at bounding box center [641, 241] width 186 height 97
drag, startPoint x: 774, startPoint y: 274, endPoint x: 781, endPoint y: 278, distance: 7.8
click at [776, 276] on div at bounding box center [1010, 329] width 521 height 523
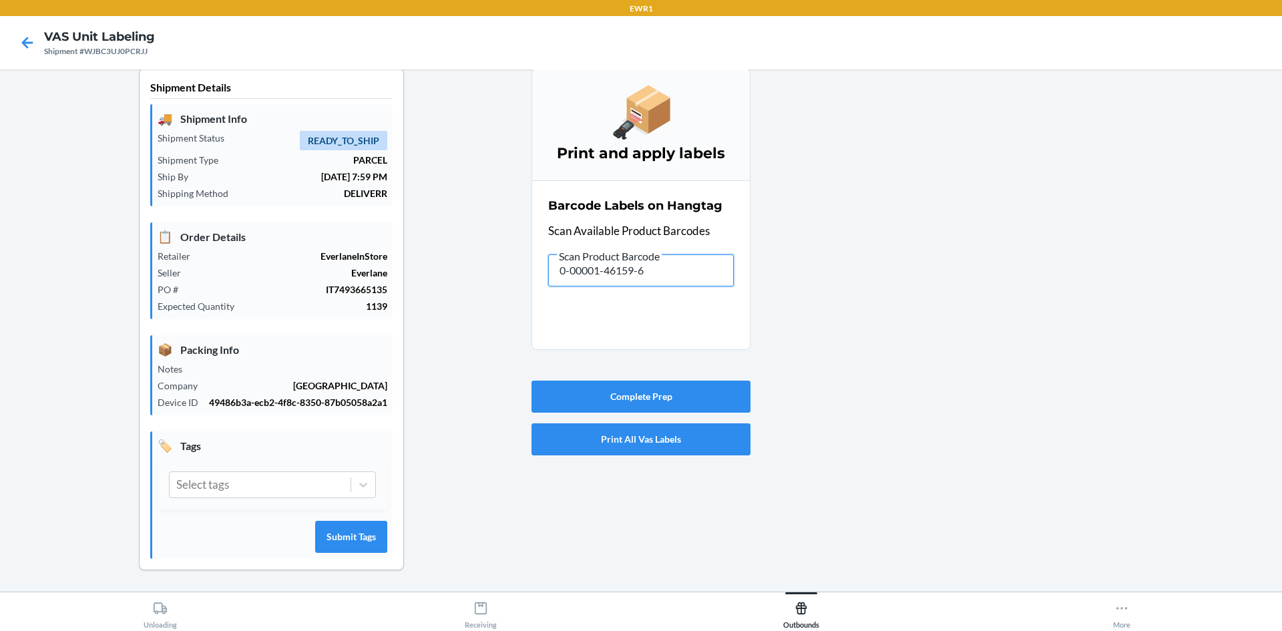
drag, startPoint x: 672, startPoint y: 278, endPoint x: 481, endPoint y: 268, distance: 190.5
click at [481, 284] on div "Shipment Details 🚚 Shipment Info Shipment Status READY_TO_SHIP Shipment Type PA…" at bounding box center [641, 329] width 1260 height 523
drag, startPoint x: 659, startPoint y: 276, endPoint x: 467, endPoint y: 270, distance: 192.4
click at [469, 276] on div "Shipment Details 🚚 Shipment Info Shipment Status READY_TO_SHIP Shipment Type PA…" at bounding box center [641, 329] width 1260 height 523
drag, startPoint x: 672, startPoint y: 280, endPoint x: 497, endPoint y: 268, distance: 175.4
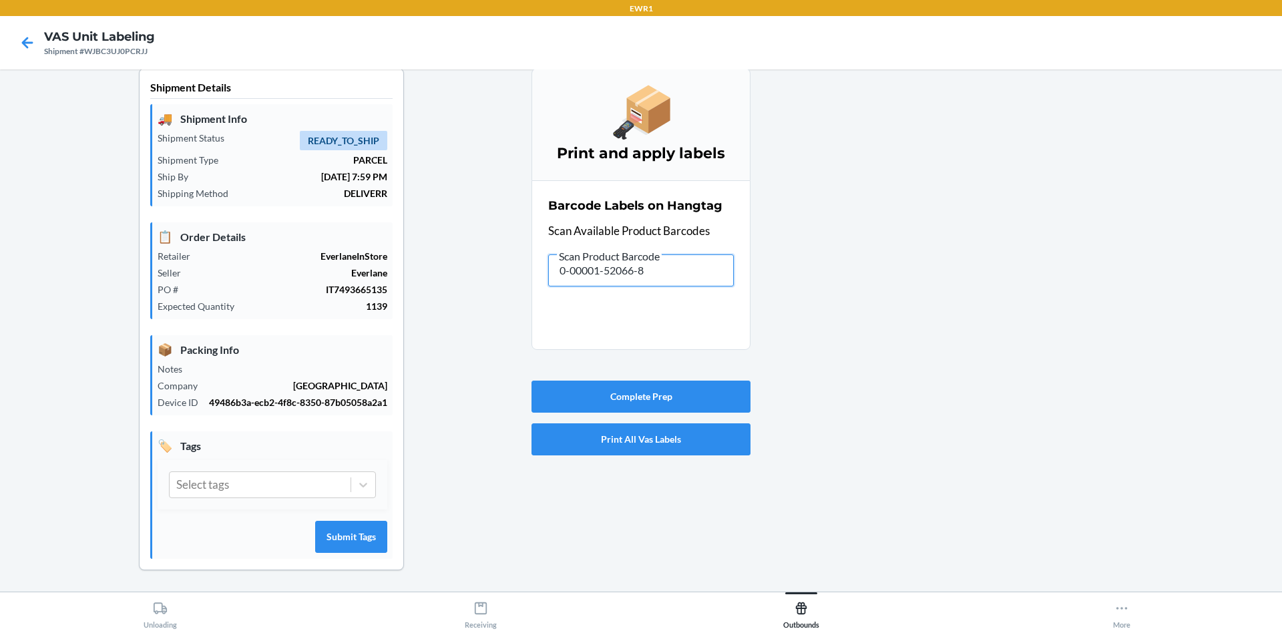
click at [520, 280] on div "Shipment Details 🚚 Shipment Info Shipment Status READY_TO_SHIP Shipment Type PA…" at bounding box center [641, 329] width 1260 height 523
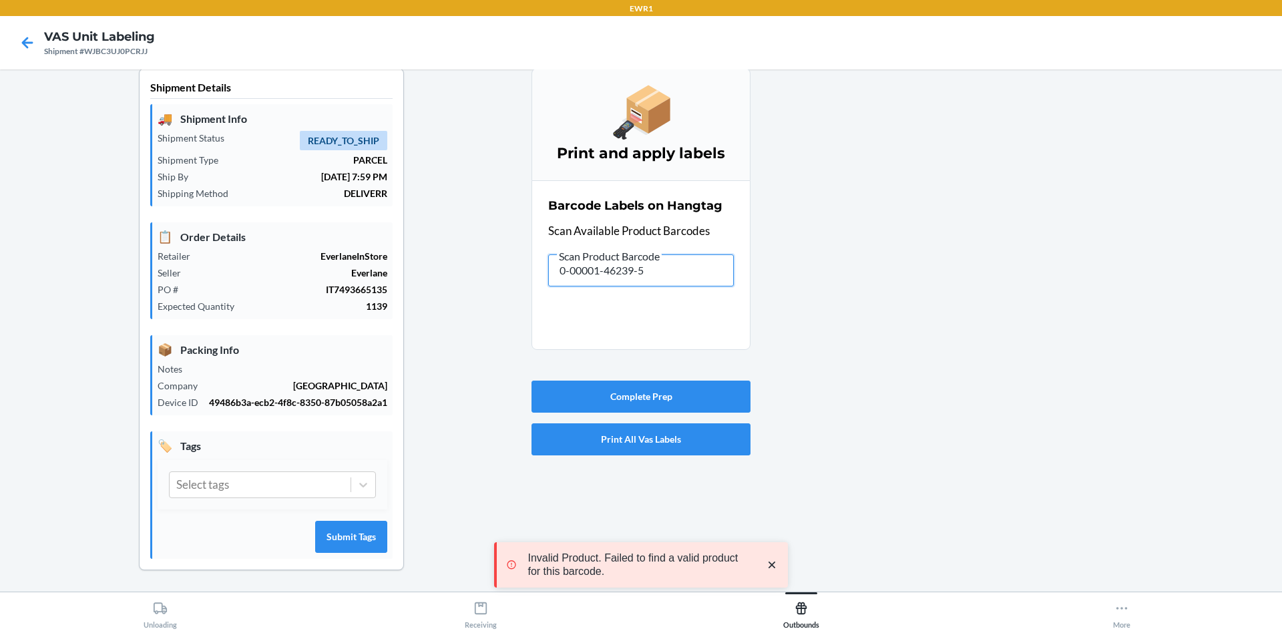
drag, startPoint x: 665, startPoint y: 278, endPoint x: 435, endPoint y: 285, distance: 229.8
click at [437, 286] on div "Shipment Details 🚚 Shipment Info Shipment Status READY_TO_SHIP Shipment Type PA…" at bounding box center [641, 329] width 1260 height 523
drag, startPoint x: 656, startPoint y: 269, endPoint x: 508, endPoint y: 248, distance: 149.7
click at [531, 274] on section "Barcode Labels on Hangtag Scan Available Product Barcodes Scan Product Barcode …" at bounding box center [640, 265] width 219 height 170
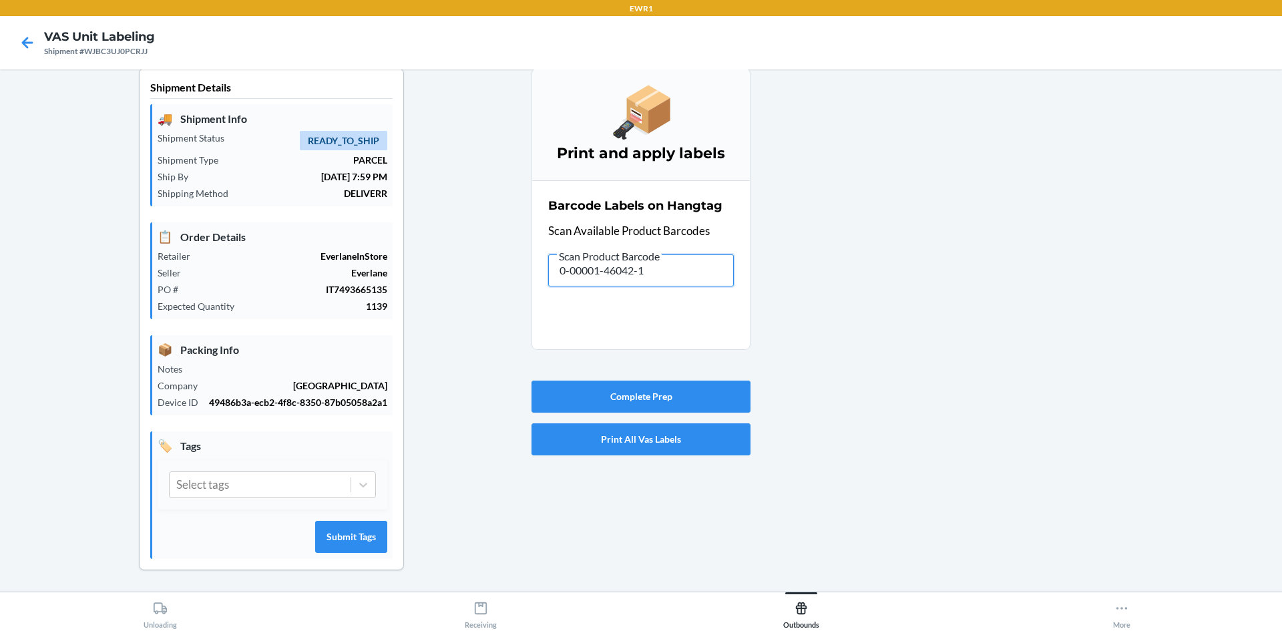
drag, startPoint x: 569, startPoint y: 294, endPoint x: 274, endPoint y: 260, distance: 297.0
click at [371, 320] on div "Shipment Details 🚚 Shipment Info Shipment Status READY_TO_SHIP Shipment Type PA…" at bounding box center [641, 329] width 1260 height 523
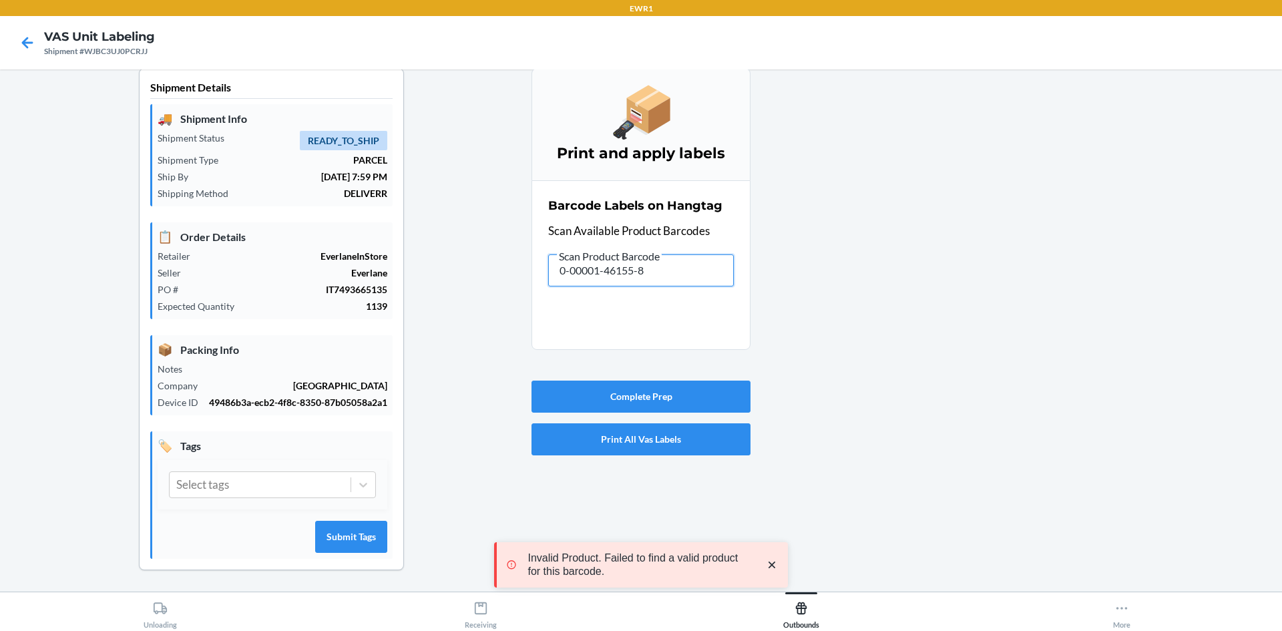
drag, startPoint x: 690, startPoint y: 274, endPoint x: 411, endPoint y: 273, distance: 279.7
click at [435, 312] on div "Shipment Details 🚚 Shipment Info Shipment Status READY_TO_SHIP Shipment Type PA…" at bounding box center [641, 329] width 1260 height 523
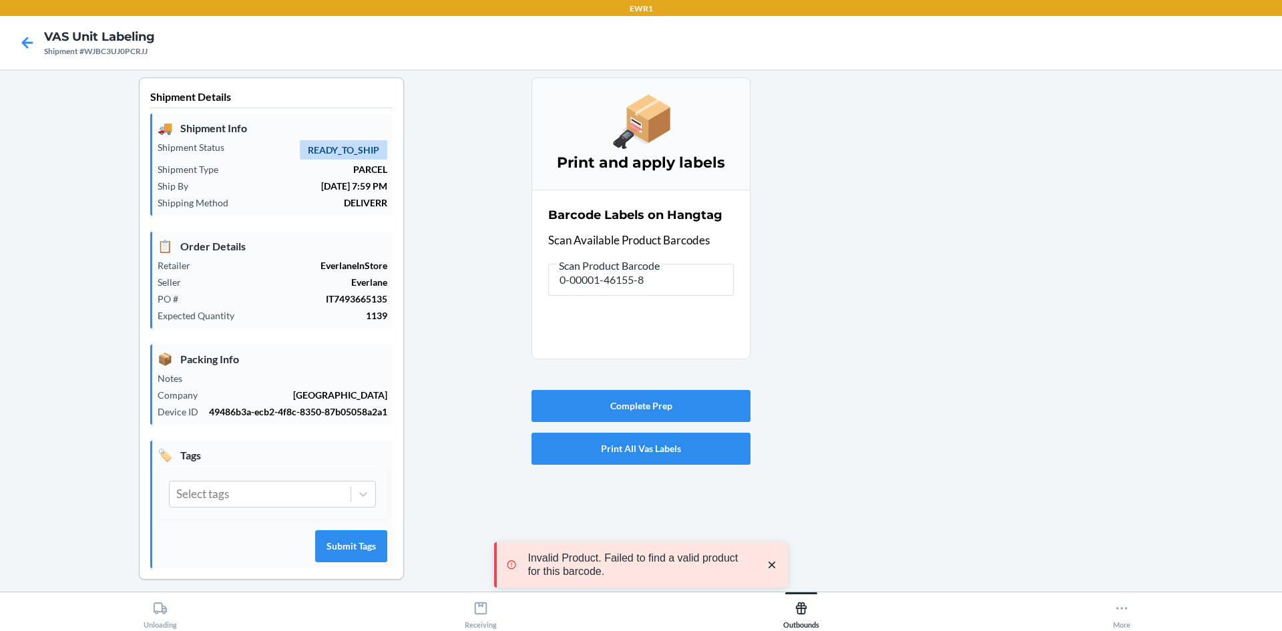
scroll to position [0, 0]
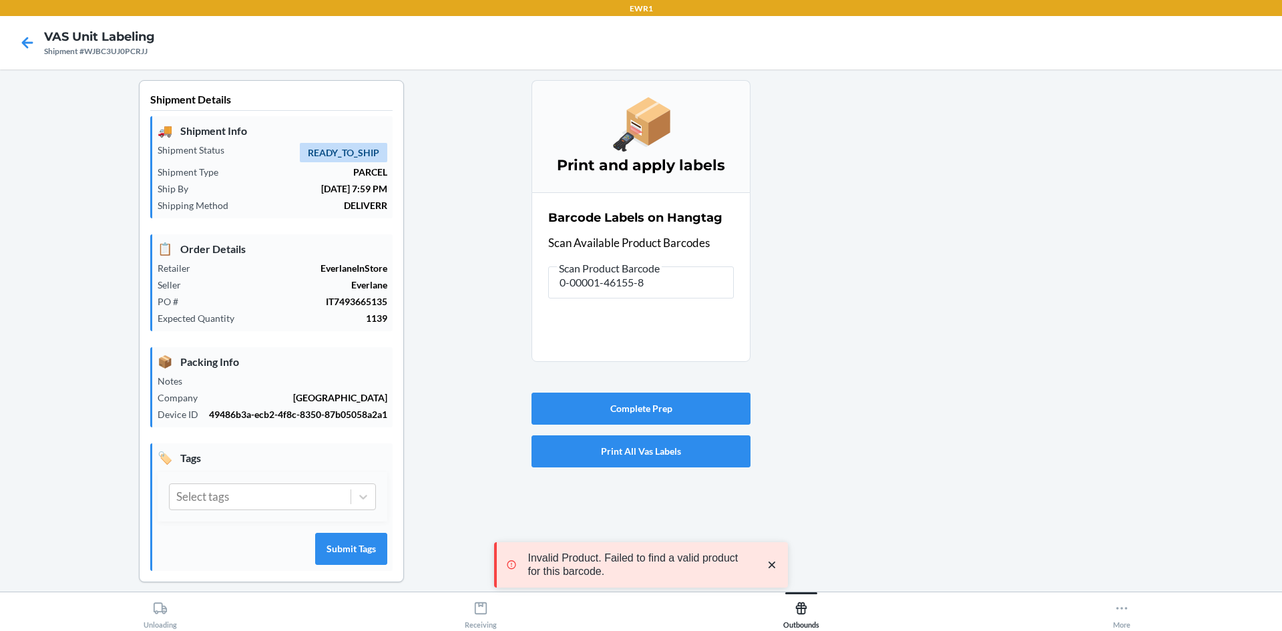
drag, startPoint x: 690, startPoint y: 277, endPoint x: 605, endPoint y: 280, distance: 85.5
click at [583, 286] on div "Barcode Labels on Hangtag Scan Available Product Barcodes Scan Product Barcode …" at bounding box center [641, 253] width 186 height 97
drag, startPoint x: 698, startPoint y: 286, endPoint x: 461, endPoint y: 235, distance: 242.4
click at [493, 292] on div "Shipment Details 🚚 Shipment Info Shipment Status READY_TO_SHIP Shipment Type PA…" at bounding box center [641, 341] width 1260 height 523
drag, startPoint x: 667, startPoint y: 291, endPoint x: 469, endPoint y: 286, distance: 198.4
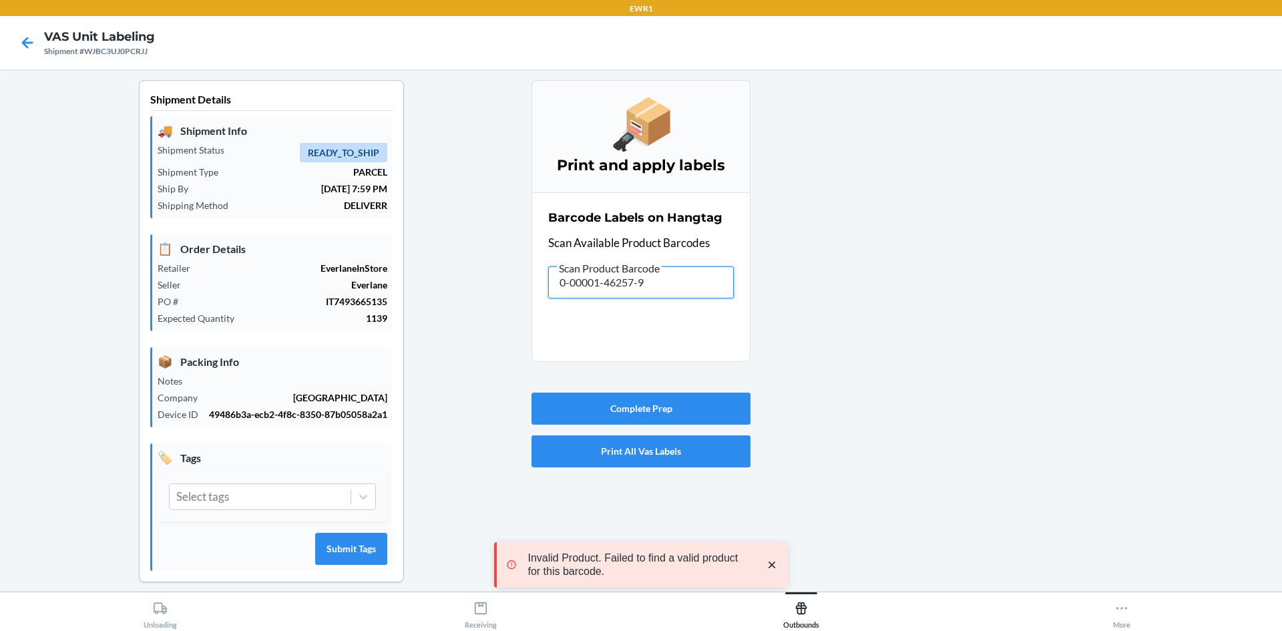
click at [469, 303] on div "Shipment Details 🚚 Shipment Info Shipment Status READY_TO_SHIP Shipment Type PA…" at bounding box center [641, 341] width 1260 height 523
drag, startPoint x: 640, startPoint y: 285, endPoint x: 505, endPoint y: 282, distance: 134.9
click at [517, 290] on div "Shipment Details 🚚 Shipment Info Shipment Status READY_TO_SHIP Shipment Type PA…" at bounding box center [641, 341] width 1260 height 523
drag, startPoint x: 680, startPoint y: 287, endPoint x: 475, endPoint y: 280, distance: 205.1
click at [475, 280] on div "Shipment Details 🚚 Shipment Info Shipment Status READY_TO_SHIP Shipment Type PA…" at bounding box center [641, 341] width 1260 height 523
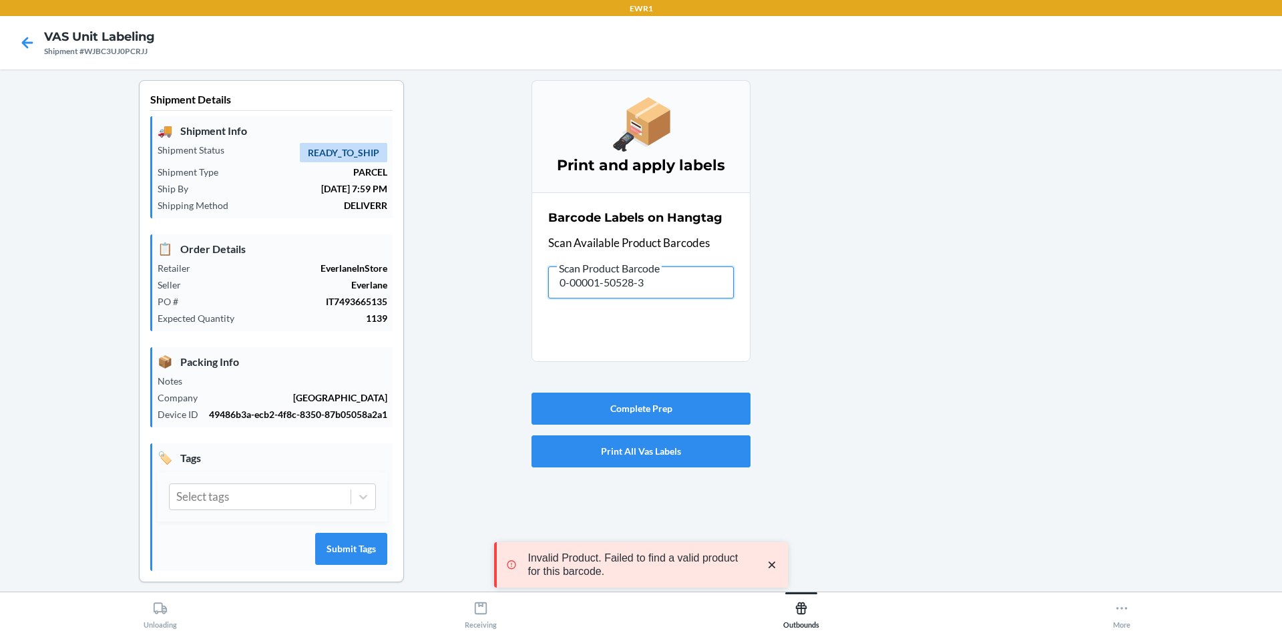
drag, startPoint x: 660, startPoint y: 286, endPoint x: 553, endPoint y: 302, distance: 108.7
click at [554, 302] on div "Barcode Labels on Hangtag Scan Available Product Barcodes Scan Product Barcode …" at bounding box center [641, 253] width 186 height 97
drag, startPoint x: 596, startPoint y: 294, endPoint x: 477, endPoint y: 285, distance: 118.5
click at [477, 286] on div "Shipment Details 🚚 Shipment Info Shipment Status READY_TO_SHIP Shipment Type PA…" at bounding box center [641, 341] width 1260 height 523
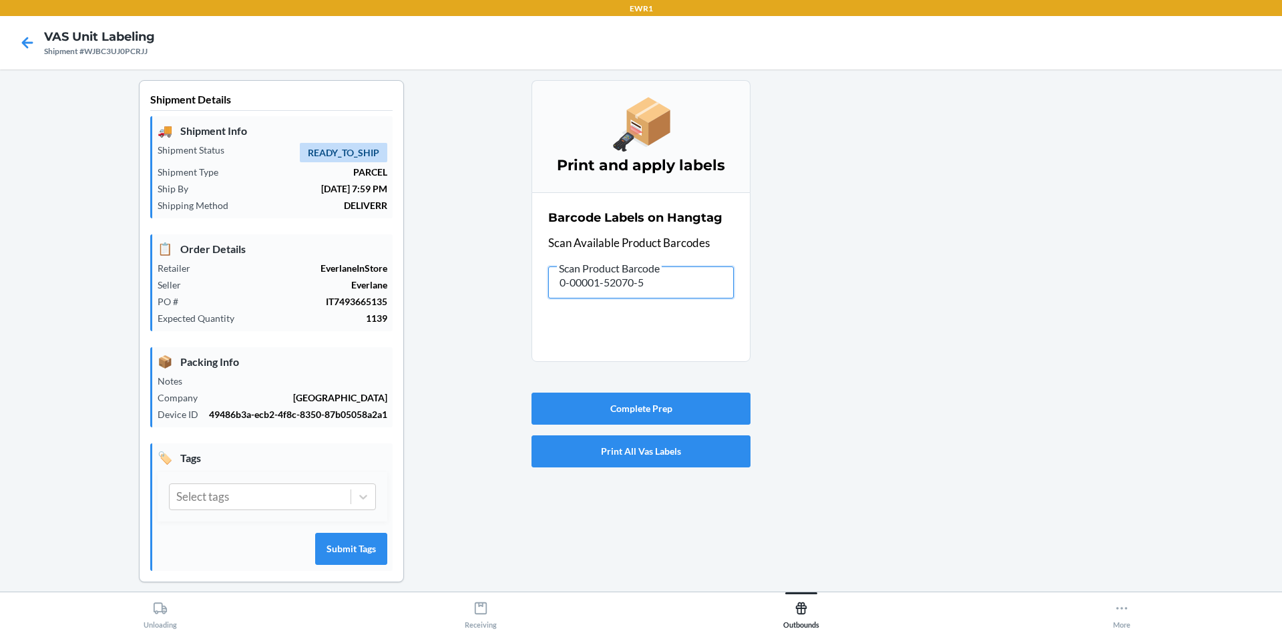
drag, startPoint x: 648, startPoint y: 280, endPoint x: 453, endPoint y: 300, distance: 196.6
click at [456, 304] on div "Shipment Details 🚚 Shipment Info Shipment Status READY_TO_SHIP Shipment Type PA…" at bounding box center [641, 341] width 1260 height 523
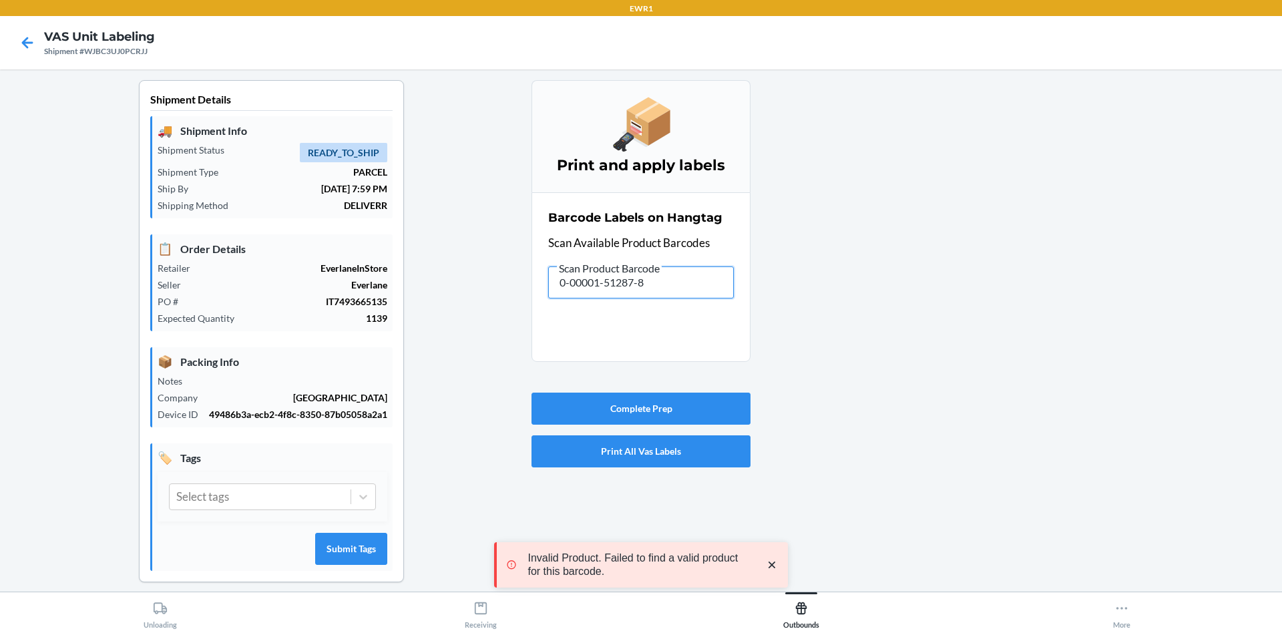
drag, startPoint x: 660, startPoint y: 279, endPoint x: 485, endPoint y: 293, distance: 175.5
click at [489, 298] on div "Shipment Details 🚚 Shipment Info Shipment Status READY_TO_SHIP Shipment Type PA…" at bounding box center [641, 341] width 1260 height 523
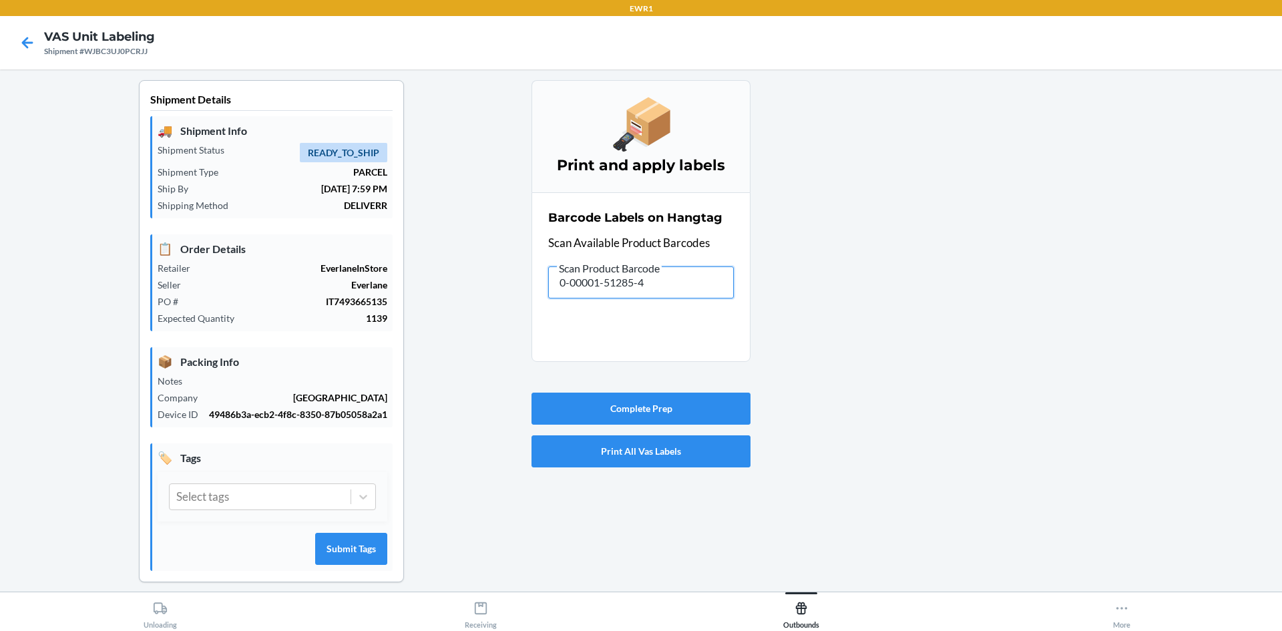
drag, startPoint x: 660, startPoint y: 285, endPoint x: 499, endPoint y: 291, distance: 160.3
click at [499, 301] on div "Shipment Details 🚚 Shipment Info Shipment Status READY_TO_SHIP Shipment Type PA…" at bounding box center [641, 341] width 1260 height 523
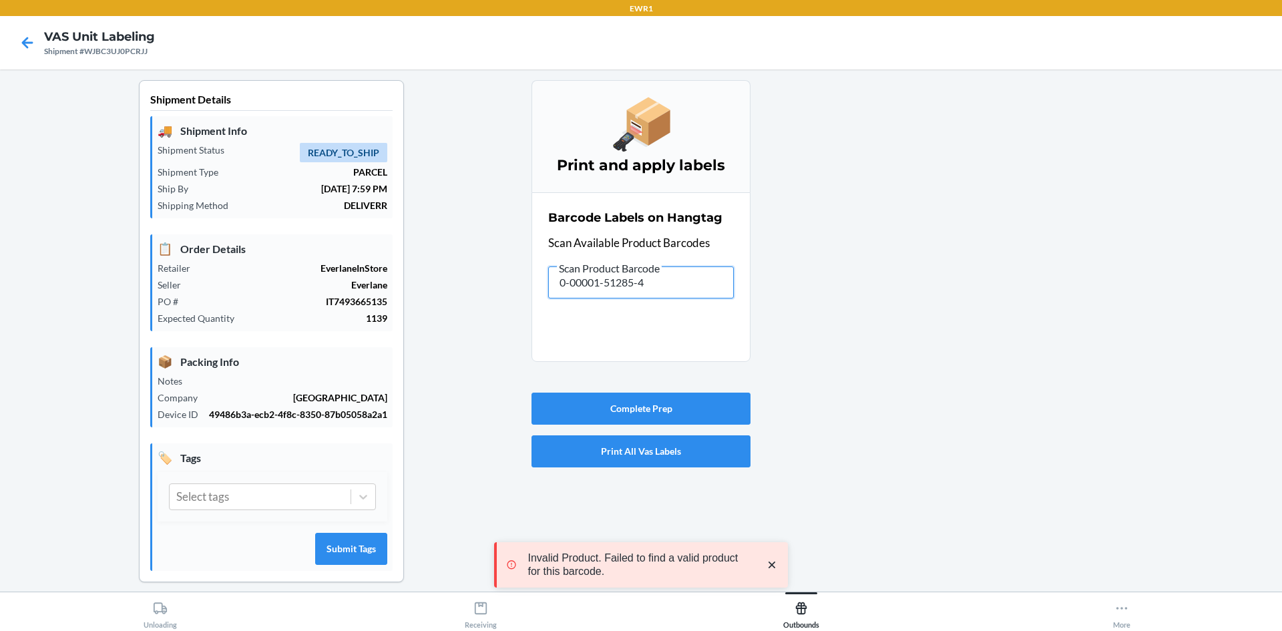
drag, startPoint x: 672, startPoint y: 281, endPoint x: 365, endPoint y: 294, distance: 306.7
click at [366, 294] on div "Shipment Details 🚚 Shipment Info Shipment Status READY_TO_SHIP Shipment Type PA…" at bounding box center [641, 341] width 1260 height 523
drag, startPoint x: 653, startPoint y: 284, endPoint x: 477, endPoint y: 272, distance: 176.0
click at [485, 292] on div "Shipment Details 🚚 Shipment Info Shipment Status READY_TO_SHIP Shipment Type PA…" at bounding box center [641, 341] width 1260 height 523
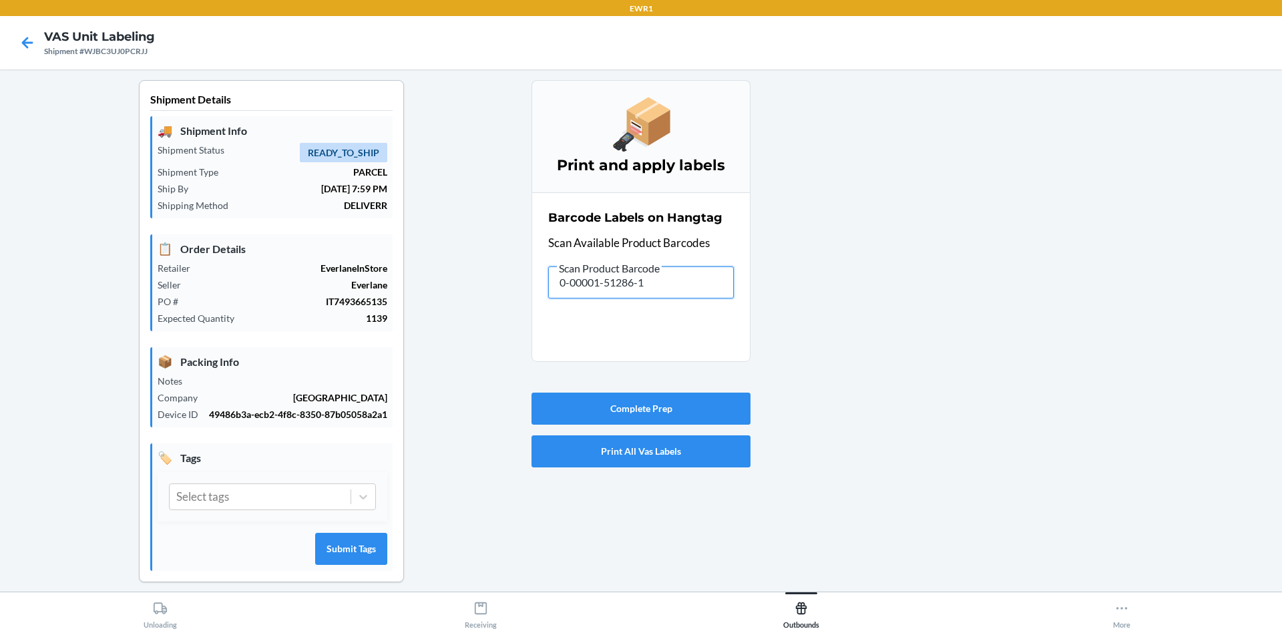
drag, startPoint x: 658, startPoint y: 278, endPoint x: 508, endPoint y: 278, distance: 150.2
click at [489, 309] on div "Shipment Details 🚚 Shipment Info Shipment Status READY_TO_SHIP Shipment Type PA…" at bounding box center [641, 341] width 1260 height 523
drag, startPoint x: 661, startPoint y: 287, endPoint x: 501, endPoint y: 297, distance: 160.5
click at [501, 298] on div "Shipment Details 🚚 Shipment Info Shipment Status READY_TO_SHIP Shipment Type PA…" at bounding box center [641, 341] width 1260 height 523
drag, startPoint x: 684, startPoint y: 284, endPoint x: 404, endPoint y: 289, distance: 280.4
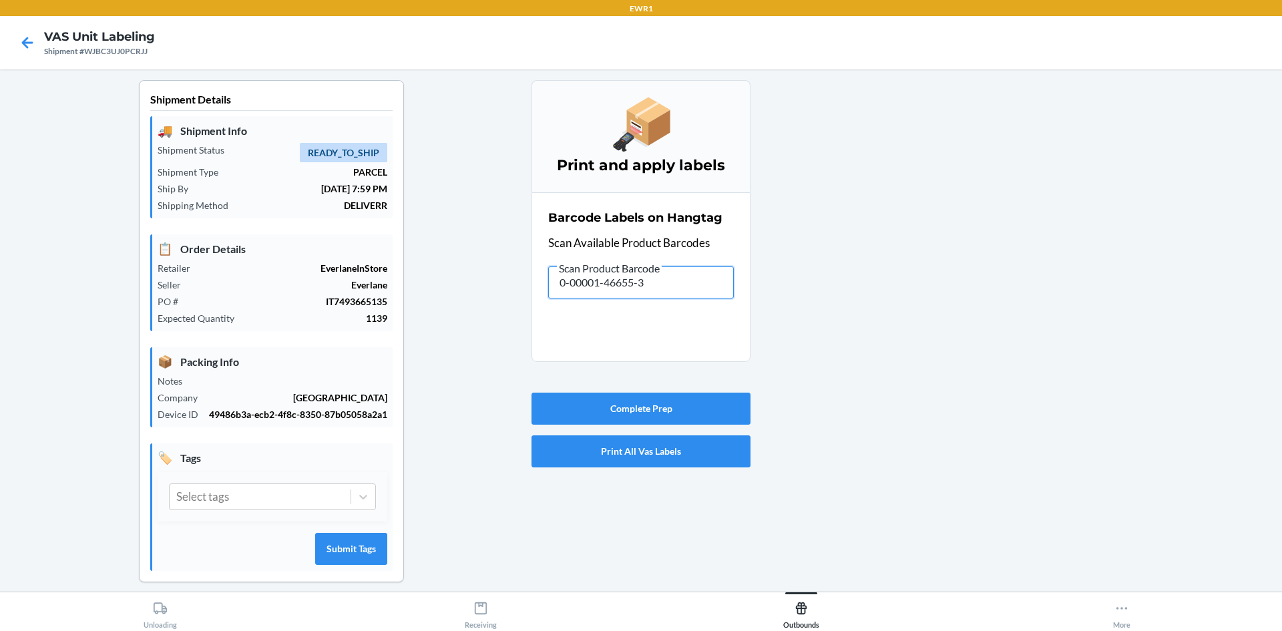
click at [405, 290] on div "Shipment Details 🚚 Shipment Info Shipment Status READY_TO_SHIP Shipment Type PA…" at bounding box center [641, 341] width 1260 height 523
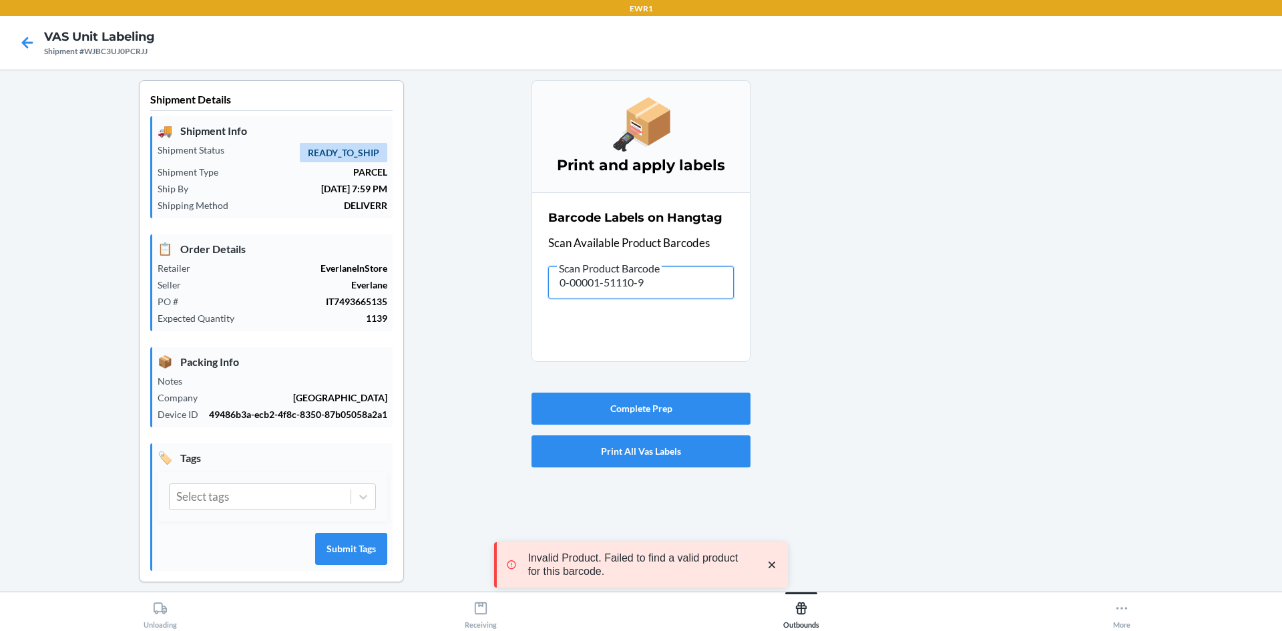
drag, startPoint x: 694, startPoint y: 284, endPoint x: 484, endPoint y: 298, distance: 210.8
click at [484, 298] on div "Shipment Details 🚚 Shipment Info Shipment Status READY_TO_SHIP Shipment Type PA…" at bounding box center [641, 341] width 1260 height 523
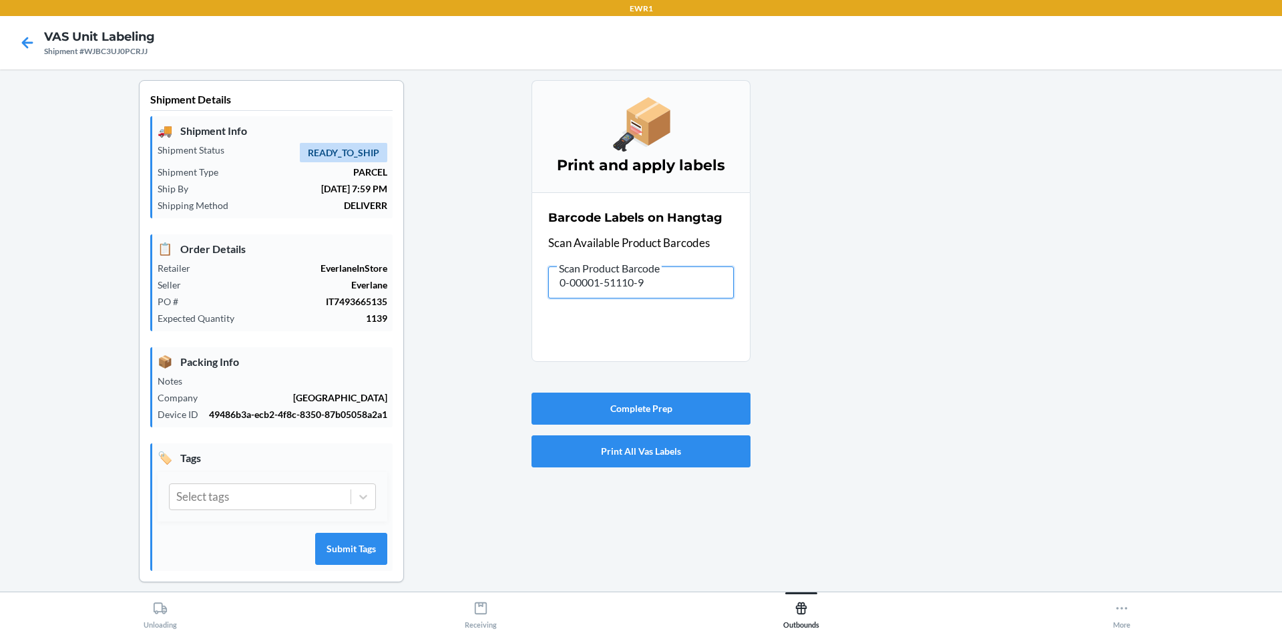
drag, startPoint x: 629, startPoint y: 287, endPoint x: 523, endPoint y: 288, distance: 106.2
click at [523, 288] on div "Shipment Details 🚚 Shipment Info Shipment Status READY_TO_SHIP Shipment Type PA…" at bounding box center [641, 341] width 1260 height 523
drag, startPoint x: 641, startPoint y: 283, endPoint x: 375, endPoint y: 275, distance: 266.5
click at [374, 277] on div "Shipment Details 🚚 Shipment Info Shipment Status READY_TO_SHIP Shipment Type PA…" at bounding box center [641, 341] width 1260 height 523
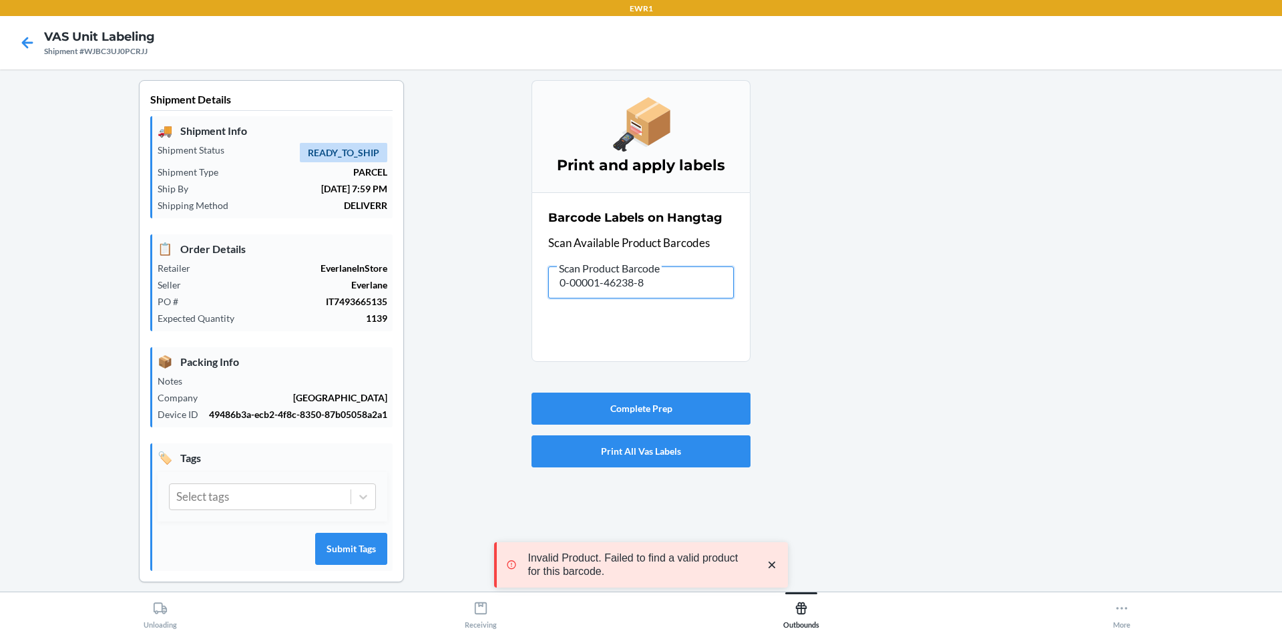
drag, startPoint x: 672, startPoint y: 281, endPoint x: 493, endPoint y: 292, distance: 179.9
click at [512, 296] on div "Shipment Details 🚚 Shipment Info Shipment Status READY_TO_SHIP Shipment Type PA…" at bounding box center [641, 341] width 1260 height 523
drag, startPoint x: 660, startPoint y: 284, endPoint x: 492, endPoint y: 302, distance: 169.2
click at [492, 302] on div "Shipment Details 🚚 Shipment Info Shipment Status READY_TO_SHIP Shipment Type PA…" at bounding box center [641, 341] width 1260 height 523
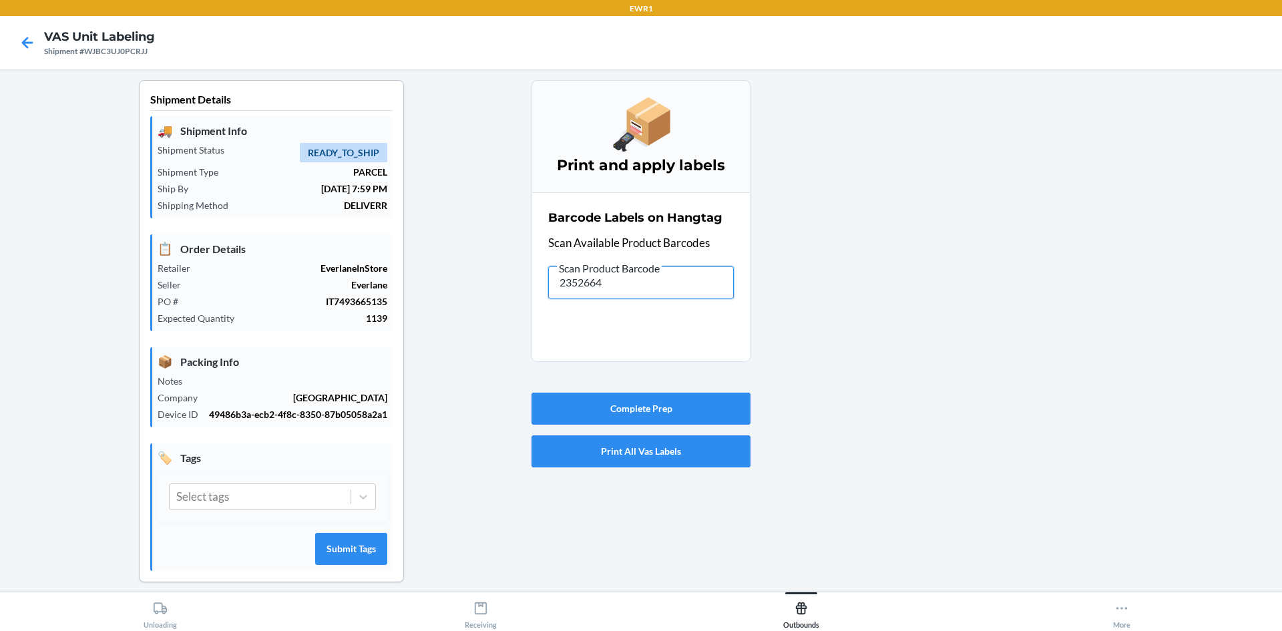
drag, startPoint x: 614, startPoint y: 288, endPoint x: 501, endPoint y: 297, distance: 112.5
click at [501, 297] on div "Shipment Details 🚚 Shipment Info Shipment Status READY_TO_SHIP Shipment Type PA…" at bounding box center [641, 341] width 1260 height 523
drag, startPoint x: 666, startPoint y: 286, endPoint x: 548, endPoint y: 285, distance: 118.2
click at [511, 301] on div "Shipment Details 🚚 Shipment Info Shipment Status READY_TO_SHIP Shipment Type PA…" at bounding box center [641, 341] width 1260 height 523
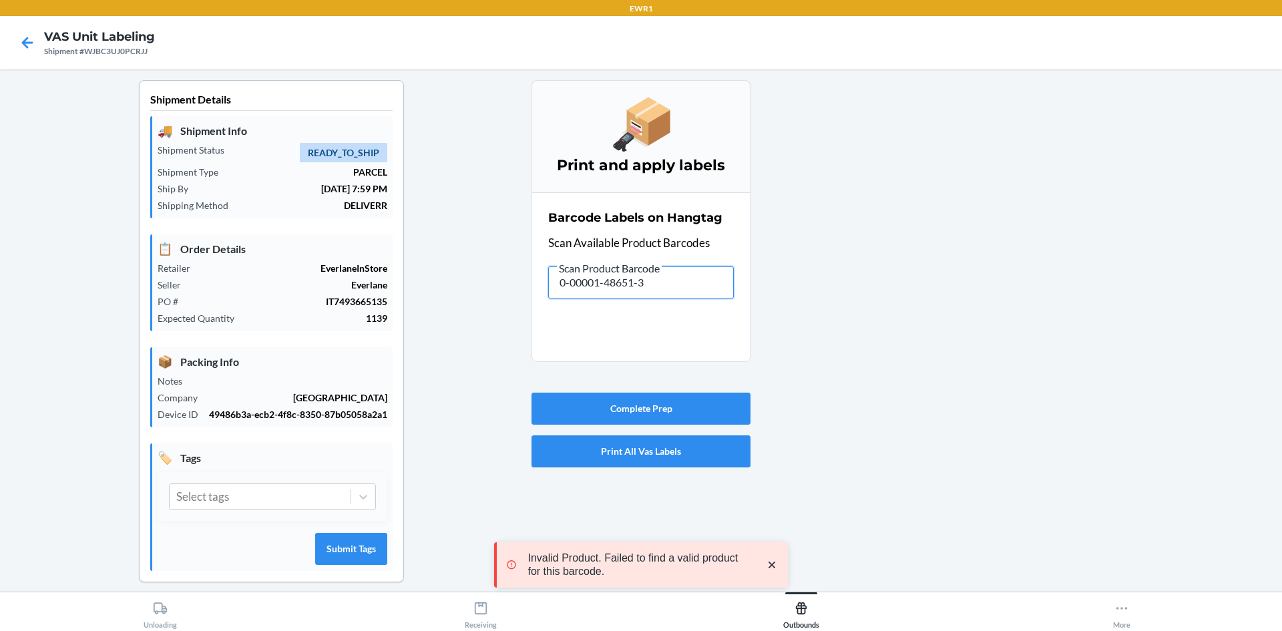
drag, startPoint x: 686, startPoint y: 292, endPoint x: 417, endPoint y: 295, distance: 269.1
click at [427, 299] on div "Shipment Details 🚚 Shipment Info Shipment Status READY_TO_SHIP Shipment Type PA…" at bounding box center [641, 341] width 1260 height 523
drag, startPoint x: 676, startPoint y: 283, endPoint x: 314, endPoint y: 286, distance: 361.9
click at [314, 286] on div "Shipment Details 🚚 Shipment Info Shipment Status READY_TO_SHIP Shipment Type PA…" at bounding box center [641, 341] width 1260 height 523
drag, startPoint x: 684, startPoint y: 287, endPoint x: 489, endPoint y: 278, distance: 195.2
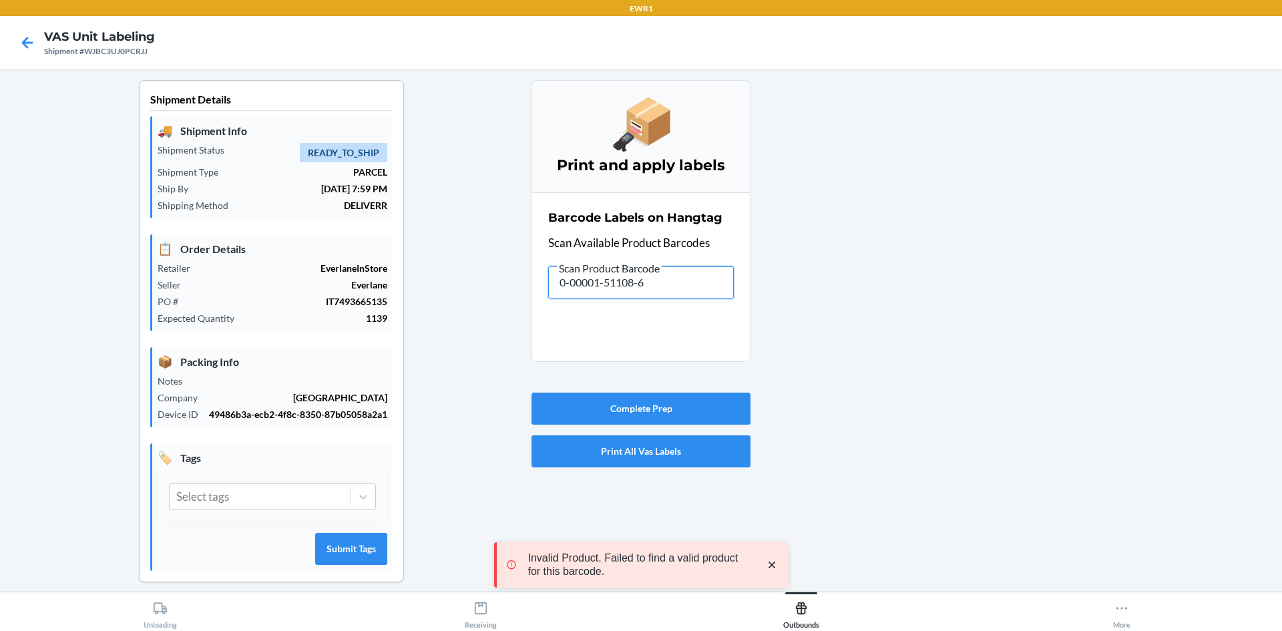
click at [489, 278] on div "Shipment Details 🚚 Shipment Info Shipment Status READY_TO_SHIP Shipment Type PA…" at bounding box center [641, 341] width 1260 height 523
drag, startPoint x: 702, startPoint y: 294, endPoint x: 534, endPoint y: 270, distance: 170.0
click at [531, 302] on section "Barcode Labels on Hangtag Scan Available Product Barcodes Scan Product Barcode …" at bounding box center [640, 277] width 219 height 170
drag, startPoint x: 666, startPoint y: 275, endPoint x: 505, endPoint y: 211, distance: 173.2
click at [433, 266] on div "Shipment Details 🚚 Shipment Info Shipment Status READY_TO_SHIP Shipment Type PA…" at bounding box center [641, 341] width 1260 height 523
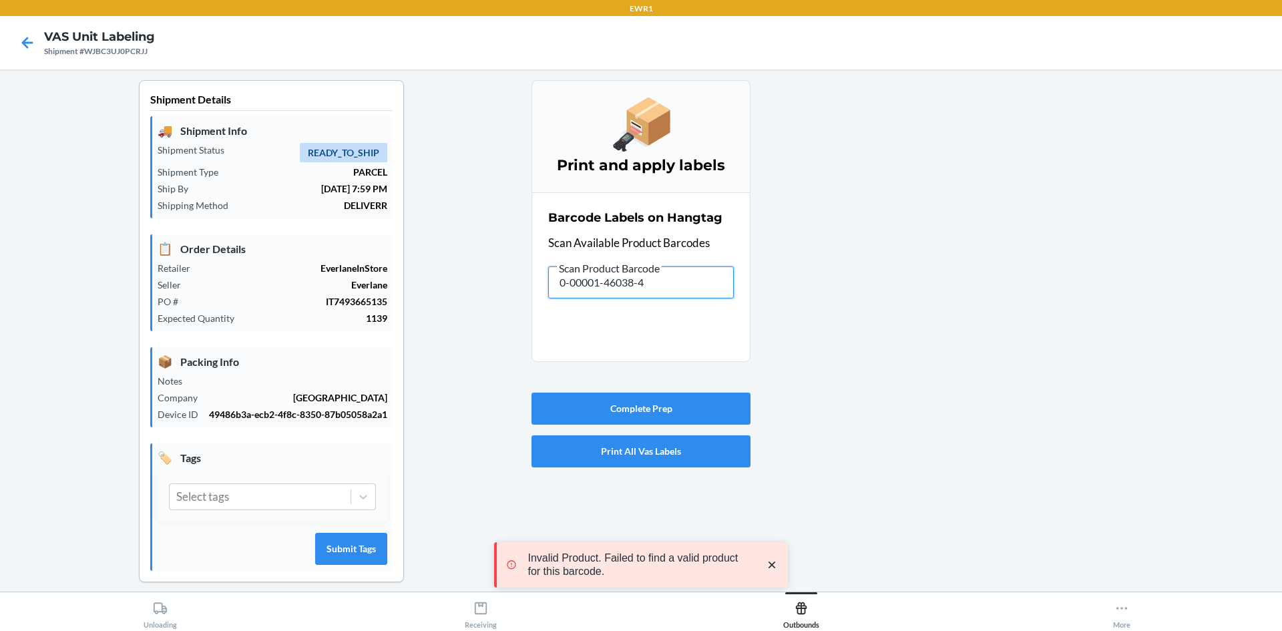
drag, startPoint x: 634, startPoint y: 275, endPoint x: 672, endPoint y: 282, distance: 38.6
click at [672, 282] on input "0-00001-46038-4" at bounding box center [641, 282] width 186 height 32
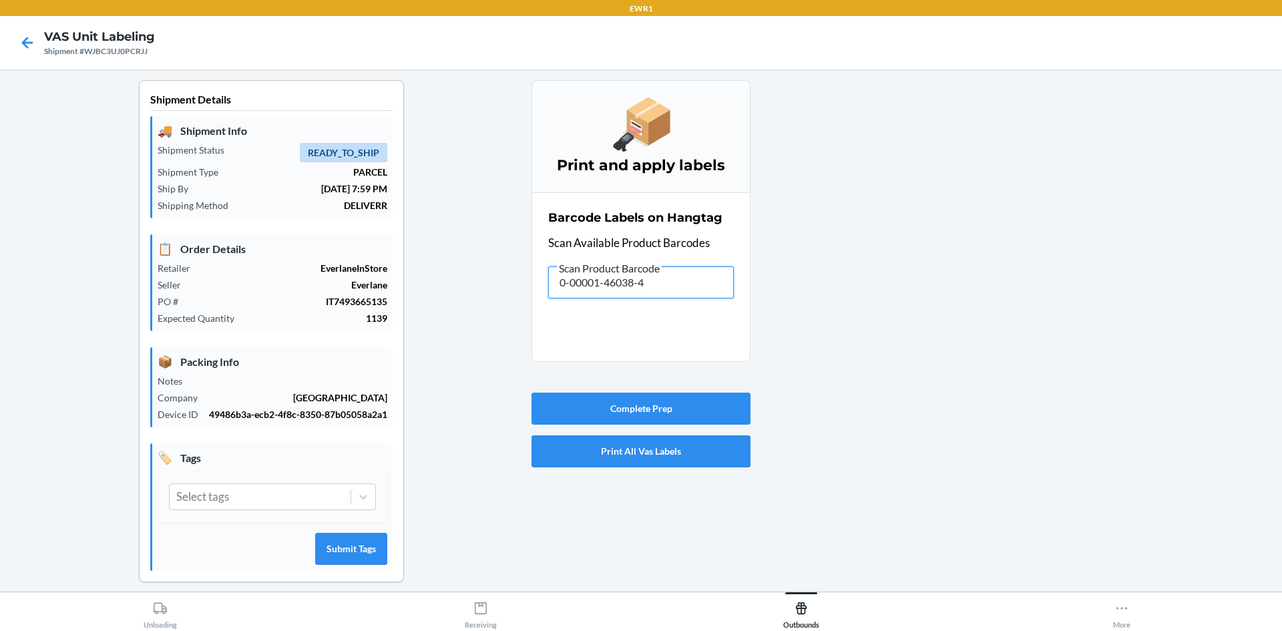
click at [696, 283] on input "0-00001-46038-4" at bounding box center [641, 282] width 186 height 32
drag, startPoint x: 676, startPoint y: 282, endPoint x: 526, endPoint y: 292, distance: 149.8
click at [525, 295] on div "Shipment Details 🚚 Shipment Info Shipment Status READY_TO_SHIP Shipment Type PA…" at bounding box center [641, 341] width 1260 height 523
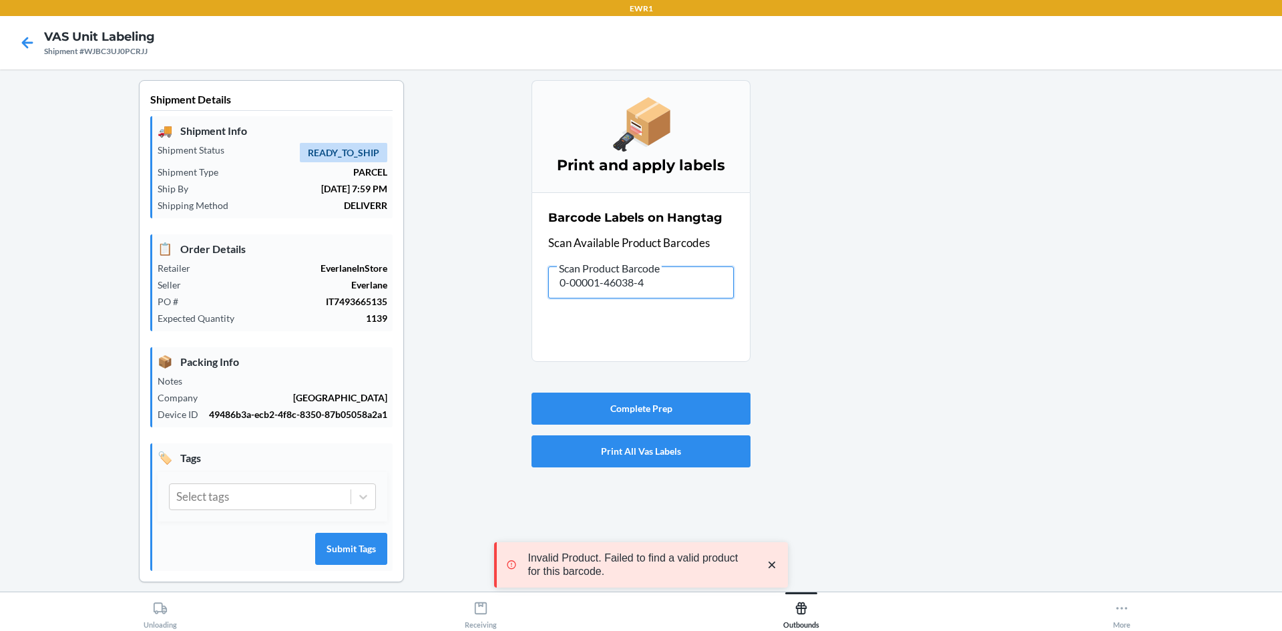
drag, startPoint x: 691, startPoint y: 280, endPoint x: 474, endPoint y: 289, distance: 217.1
click at [494, 296] on div "Shipment Details 🚚 Shipment Info Shipment Status READY_TO_SHIP Shipment Type PA…" at bounding box center [641, 341] width 1260 height 523
drag, startPoint x: 686, startPoint y: 284, endPoint x: 333, endPoint y: 288, distance: 352.5
click at [332, 300] on div "Shipment Details 🚚 Shipment Info Shipment Status READY_TO_SHIP Shipment Type PA…" at bounding box center [641, 341] width 1260 height 523
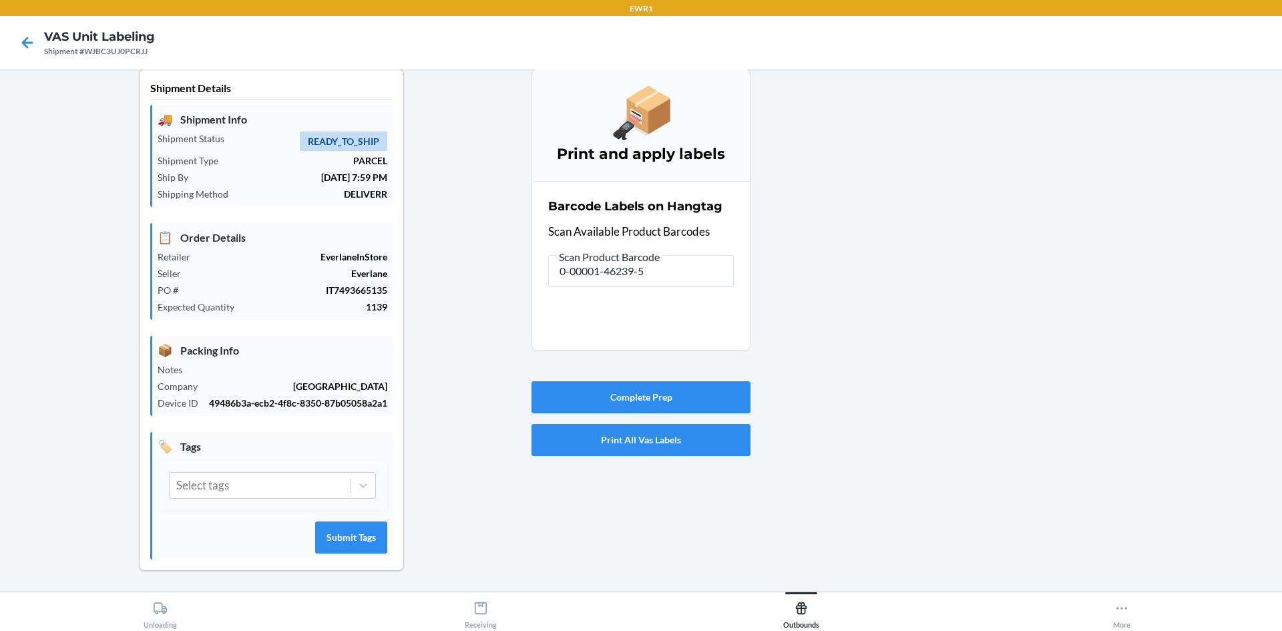
scroll to position [12, 0]
drag, startPoint x: 681, startPoint y: 268, endPoint x: 433, endPoint y: 302, distance: 249.9
click at [435, 304] on div "Shipment Details 🚚 Shipment Info Shipment Status READY_TO_SHIP Shipment Type PA…" at bounding box center [641, 329] width 1260 height 523
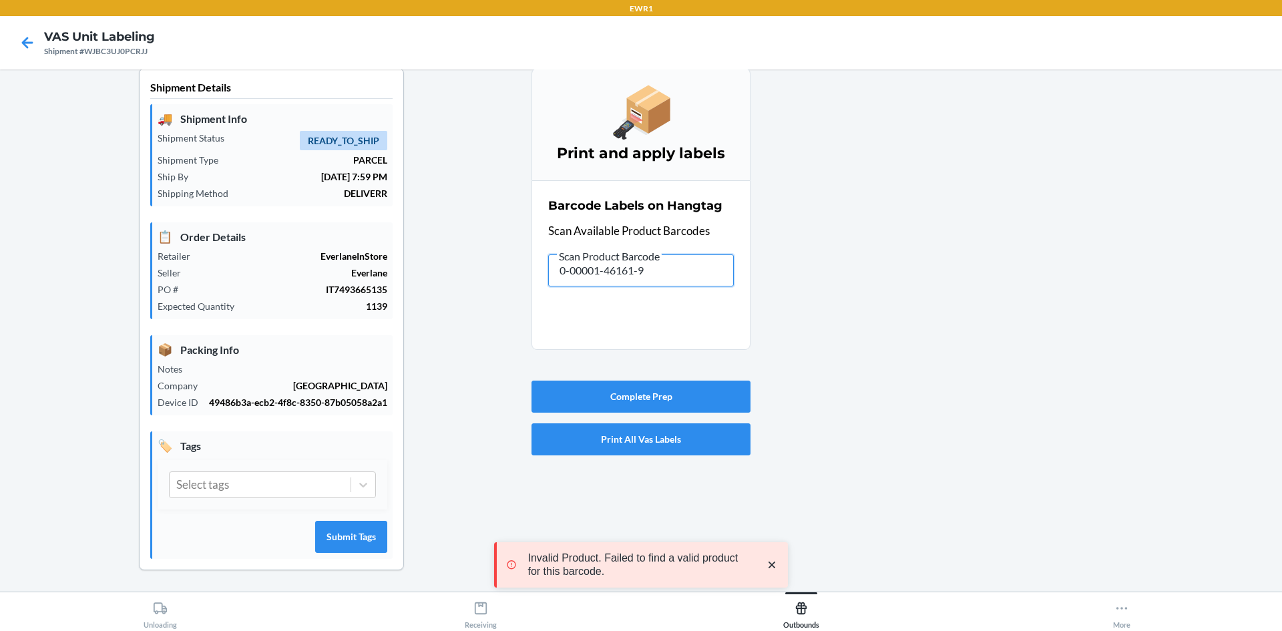
drag, startPoint x: 667, startPoint y: 268, endPoint x: 379, endPoint y: 252, distance: 288.2
click at [379, 253] on div "Shipment Details 🚚 Shipment Info Shipment Status READY_TO_SHIP Shipment Type PA…" at bounding box center [641, 329] width 1260 height 523
drag, startPoint x: 648, startPoint y: 267, endPoint x: 473, endPoint y: 270, distance: 175.6
click at [473, 270] on div "Shipment Details 🚚 Shipment Info Shipment Status READY_TO_SHIP Shipment Type PA…" at bounding box center [641, 329] width 1260 height 523
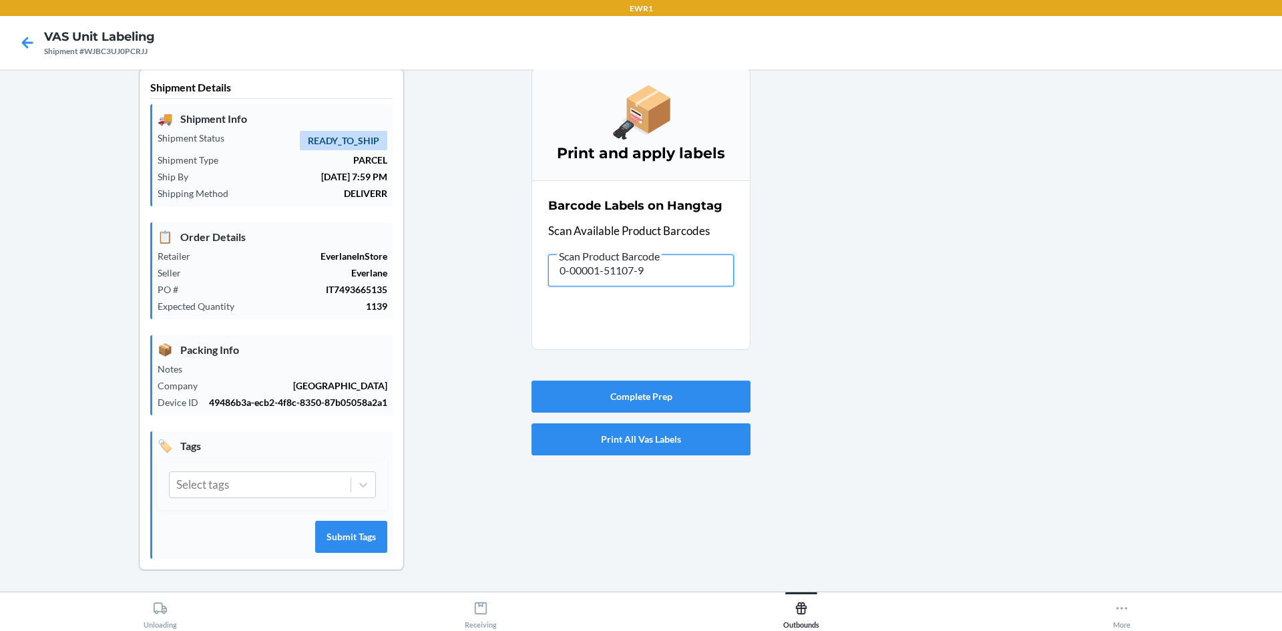
drag, startPoint x: 658, startPoint y: 282, endPoint x: 482, endPoint y: 271, distance: 176.6
click at [485, 284] on div "Shipment Details 🚚 Shipment Info Shipment Status READY_TO_SHIP Shipment Type PA…" at bounding box center [641, 329] width 1260 height 523
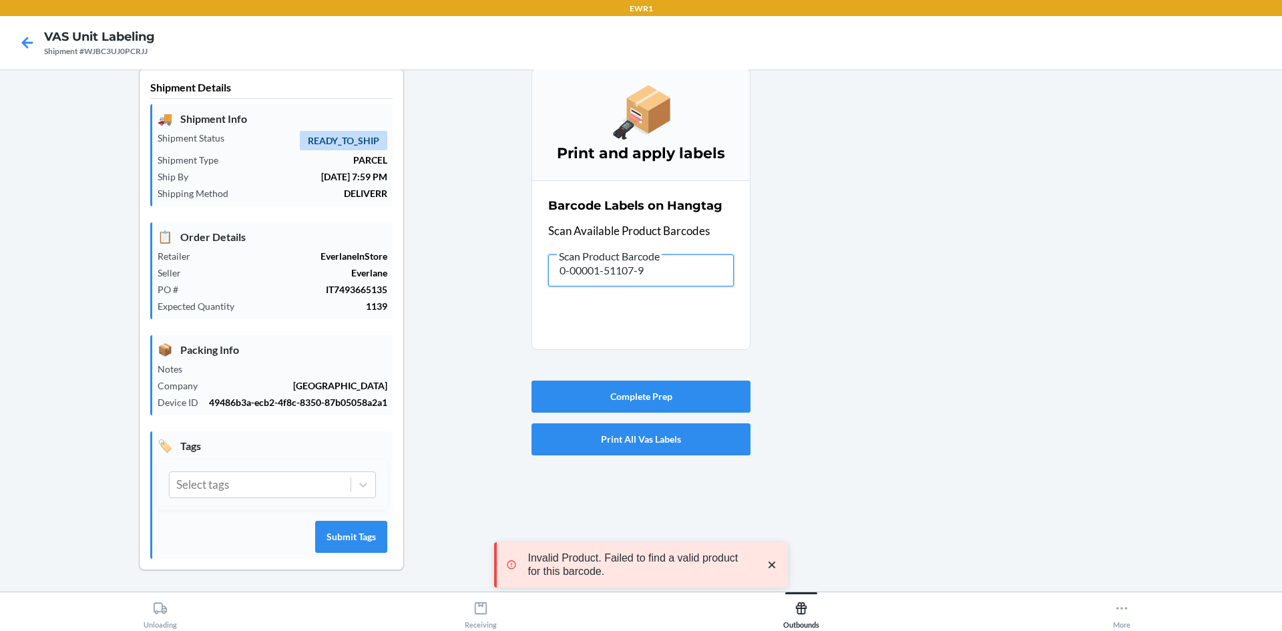
drag, startPoint x: 697, startPoint y: 267, endPoint x: 375, endPoint y: 314, distance: 325.8
click at [375, 314] on div "Shipment Details 🚚 Shipment Info Shipment Status READY_TO_SHIP Shipment Type PA…" at bounding box center [641, 329] width 1260 height 523
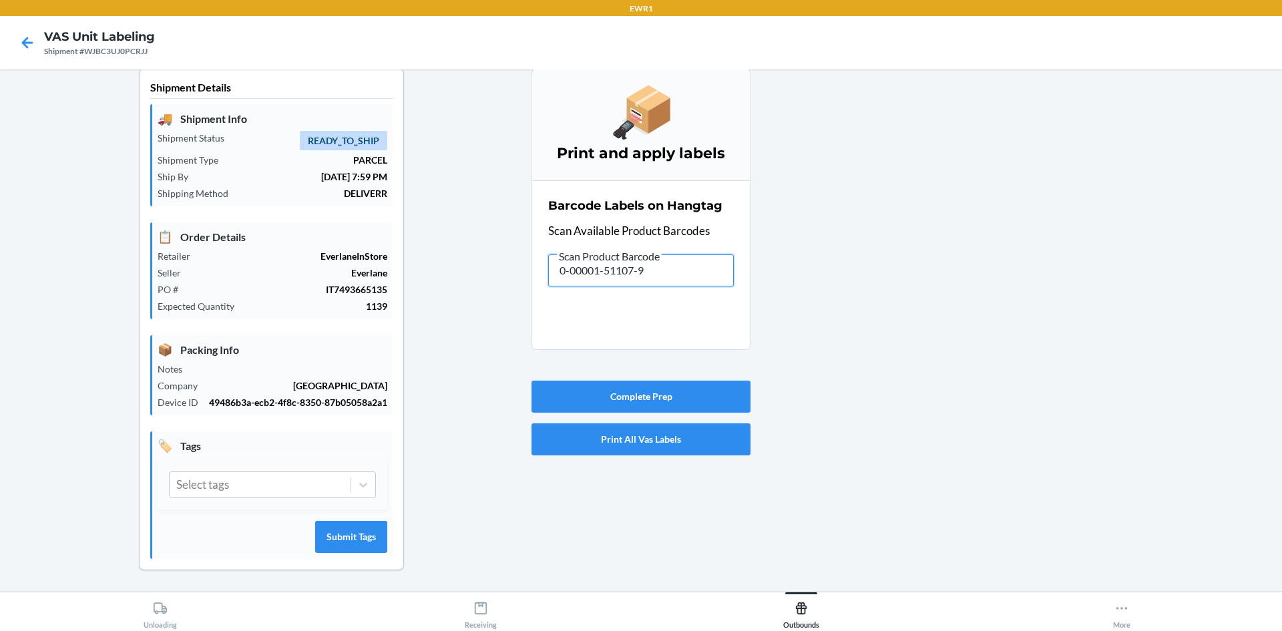
drag, startPoint x: 662, startPoint y: 262, endPoint x: 479, endPoint y: 195, distance: 194.7
click at [461, 253] on div "Shipment Details 🚚 Shipment Info Shipment Status READY_TO_SHIP Shipment Type PA…" at bounding box center [641, 329] width 1260 height 523
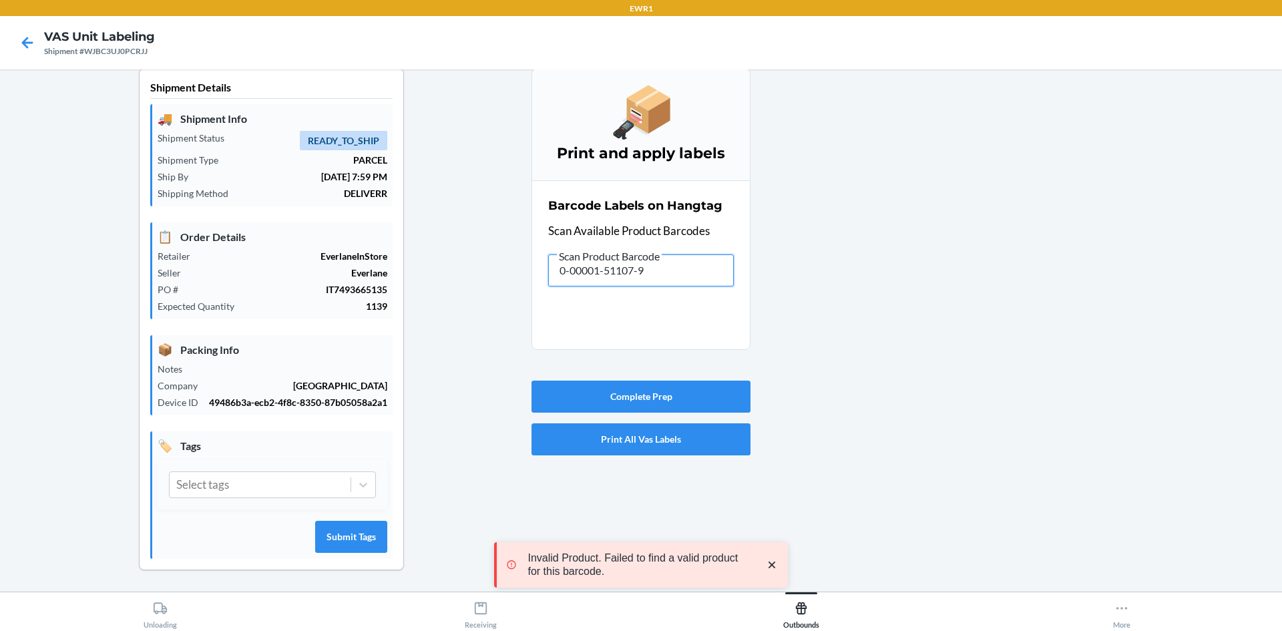
drag, startPoint x: 668, startPoint y: 274, endPoint x: 378, endPoint y: 234, distance: 292.4
click at [353, 285] on div "Shipment Details 🚚 Shipment Info Shipment Status READY_TO_SHIP Shipment Type PA…" at bounding box center [641, 329] width 1260 height 523
drag, startPoint x: 665, startPoint y: 272, endPoint x: 367, endPoint y: 289, distance: 298.9
click at [367, 289] on div "Shipment Details 🚚 Shipment Info Shipment Status READY_TO_SHIP Shipment Type PA…" at bounding box center [641, 329] width 1260 height 523
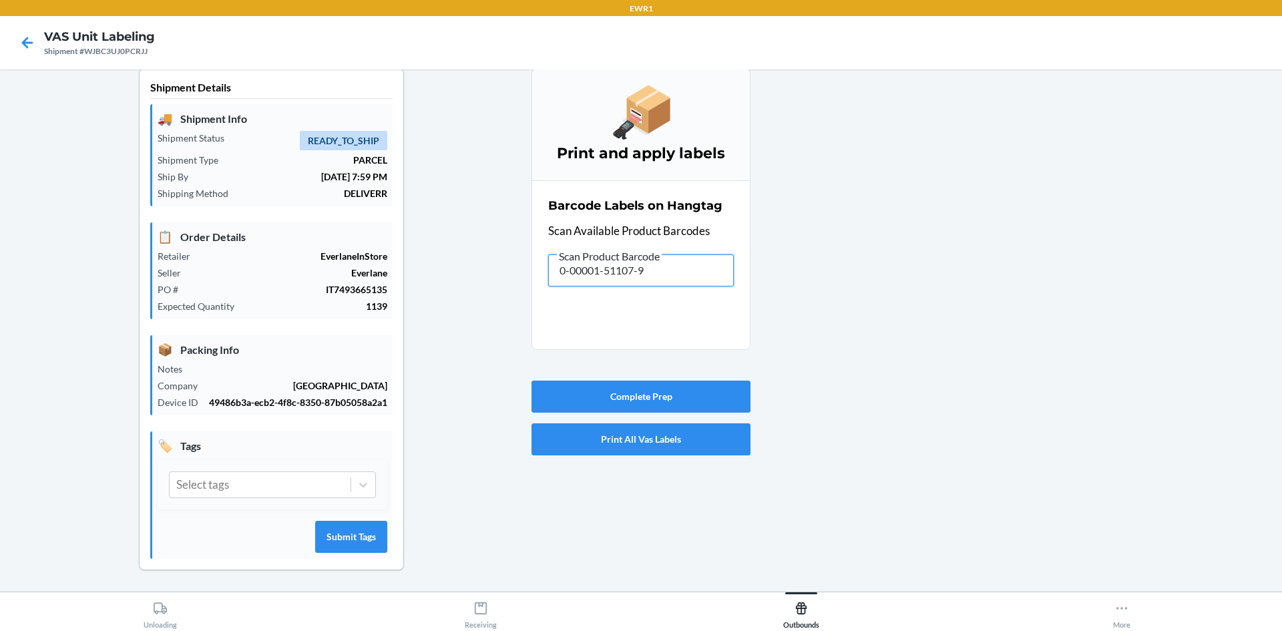
click at [658, 273] on input "0-00001-51107-9" at bounding box center [641, 270] width 186 height 32
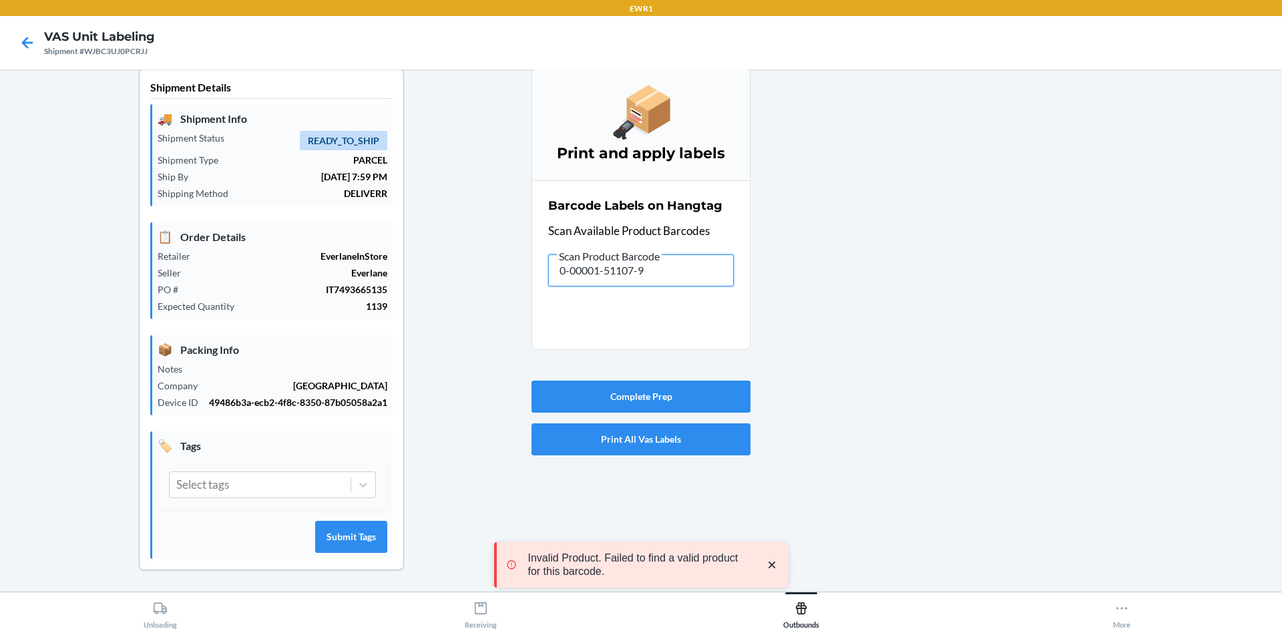
drag, startPoint x: 658, startPoint y: 273, endPoint x: 481, endPoint y: 294, distance: 178.1
click at [483, 296] on div "Shipment Details 🚚 Shipment Info Shipment Status READY_TO_SHIP Shipment Type PA…" at bounding box center [641, 329] width 1260 height 523
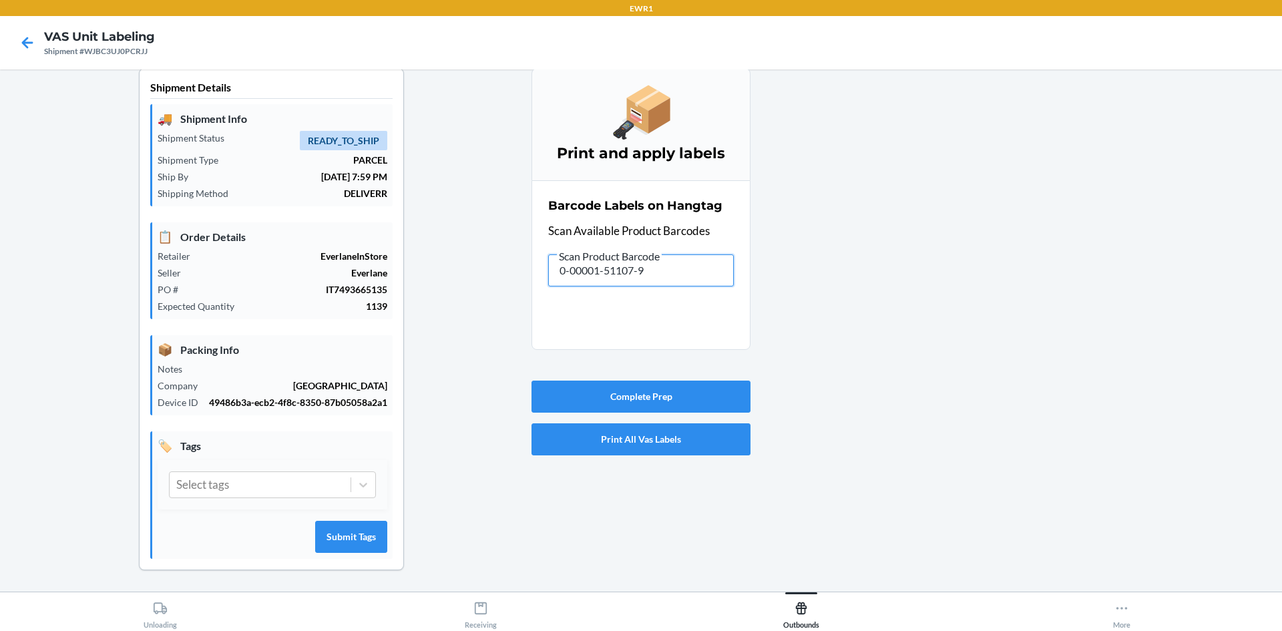
drag, startPoint x: 668, startPoint y: 276, endPoint x: 399, endPoint y: 274, distance: 268.4
click at [403, 278] on div "Shipment Details 🚚 Shipment Info Shipment Status READY_TO_SHIP Shipment Type PA…" at bounding box center [641, 329] width 1260 height 523
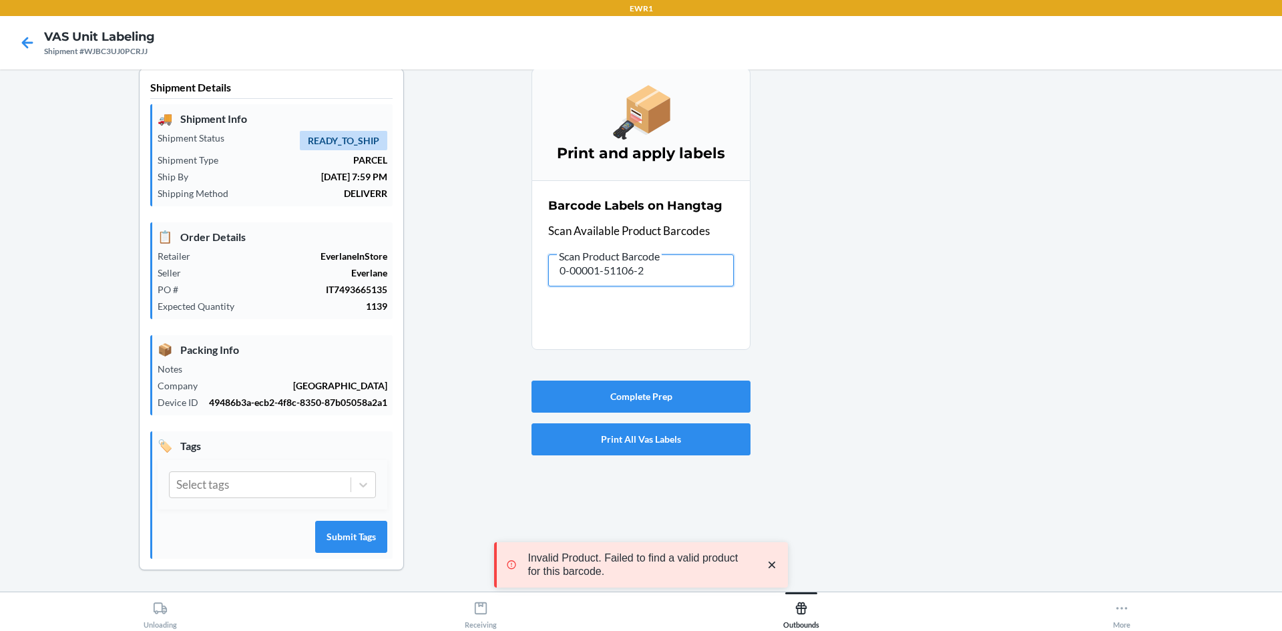
drag, startPoint x: 634, startPoint y: 272, endPoint x: 396, endPoint y: 263, distance: 238.5
click at [407, 279] on div "Shipment Details 🚚 Shipment Info Shipment Status READY_TO_SHIP Shipment Type PA…" at bounding box center [641, 329] width 1260 height 523
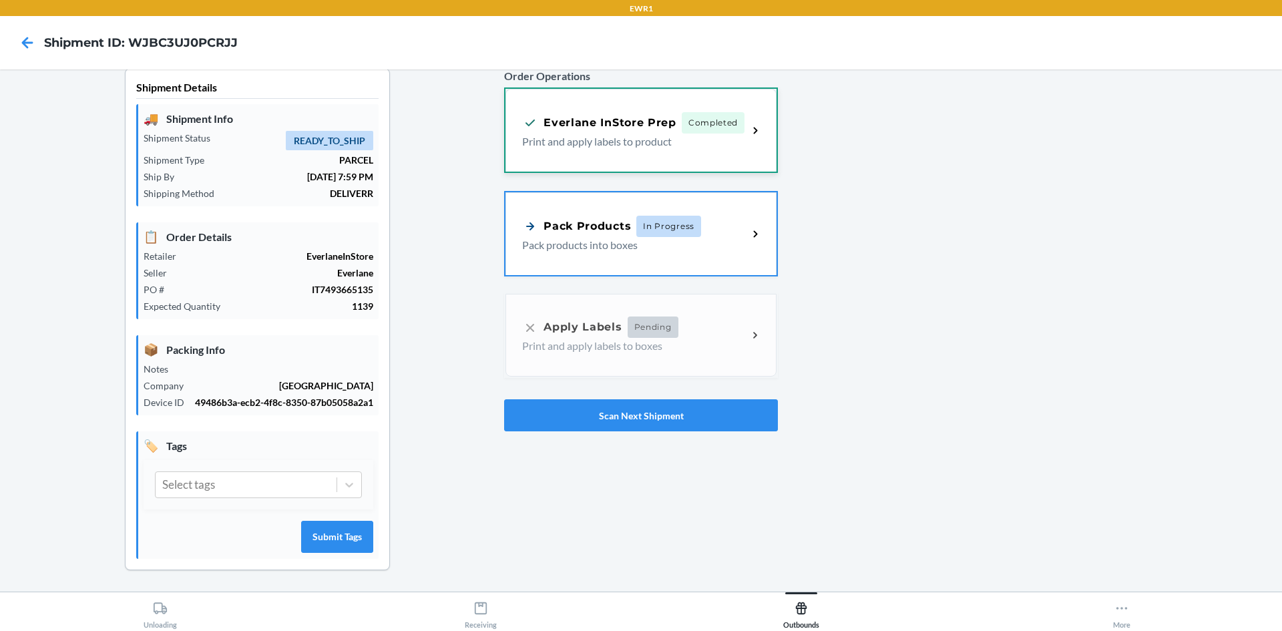
click at [567, 135] on p "Print and apply labels to product" at bounding box center [629, 142] width 215 height 16
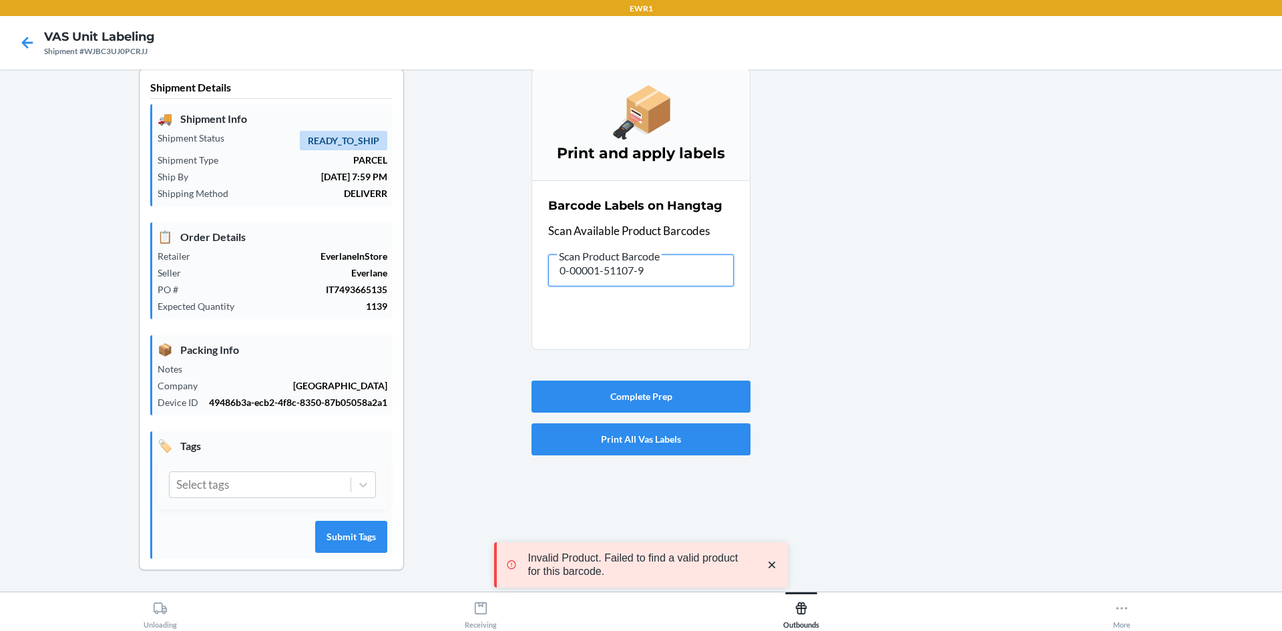
drag, startPoint x: 673, startPoint y: 264, endPoint x: 406, endPoint y: 229, distance: 269.4
click at [512, 298] on div "Shipment Details 🚚 Shipment Info Shipment Status READY_TO_SHIP Shipment Type PA…" at bounding box center [641, 329] width 1260 height 523
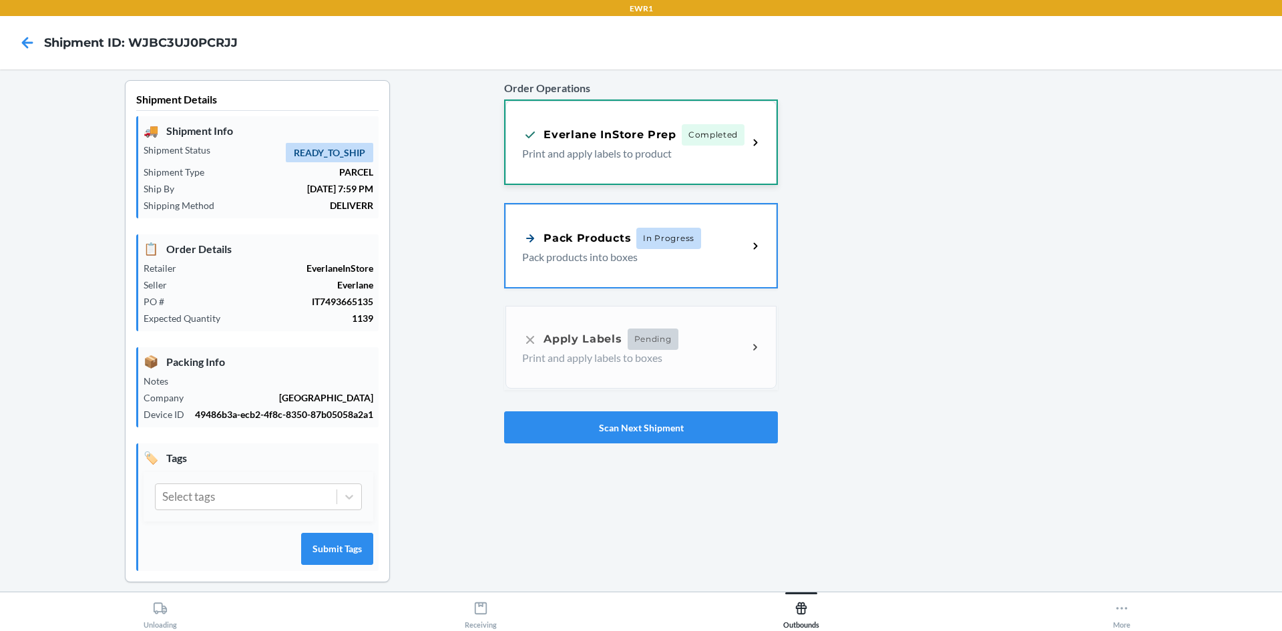
click at [674, 152] on p "Print and apply labels to product" at bounding box center [629, 154] width 215 height 16
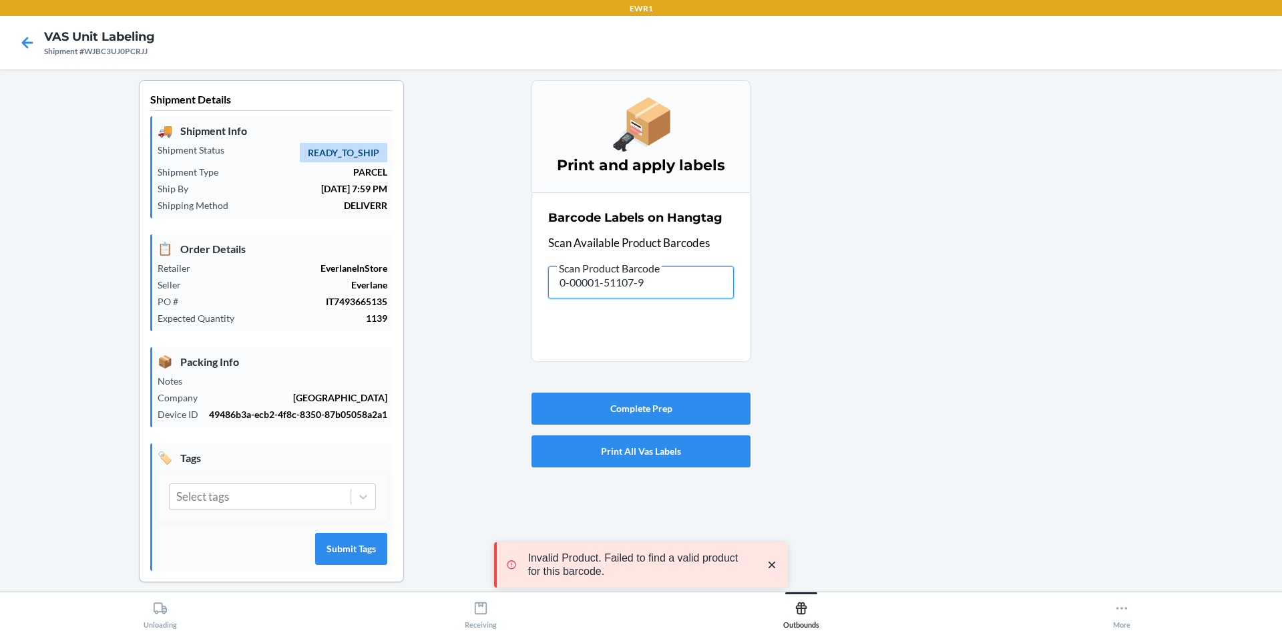
drag, startPoint x: 706, startPoint y: 291, endPoint x: 395, endPoint y: 306, distance: 312.1
click at [395, 306] on div "Shipment Details 🚚 Shipment Info Shipment Status READY_TO_SHIP Shipment Type PA…" at bounding box center [641, 341] width 1260 height 523
drag, startPoint x: 659, startPoint y: 288, endPoint x: 477, endPoint y: 305, distance: 183.1
click at [479, 305] on div "Shipment Details 🚚 Shipment Info Shipment Status READY_TO_SHIP Shipment Type PA…" at bounding box center [641, 341] width 1260 height 523
drag, startPoint x: 666, startPoint y: 279, endPoint x: 477, endPoint y: 298, distance: 189.9
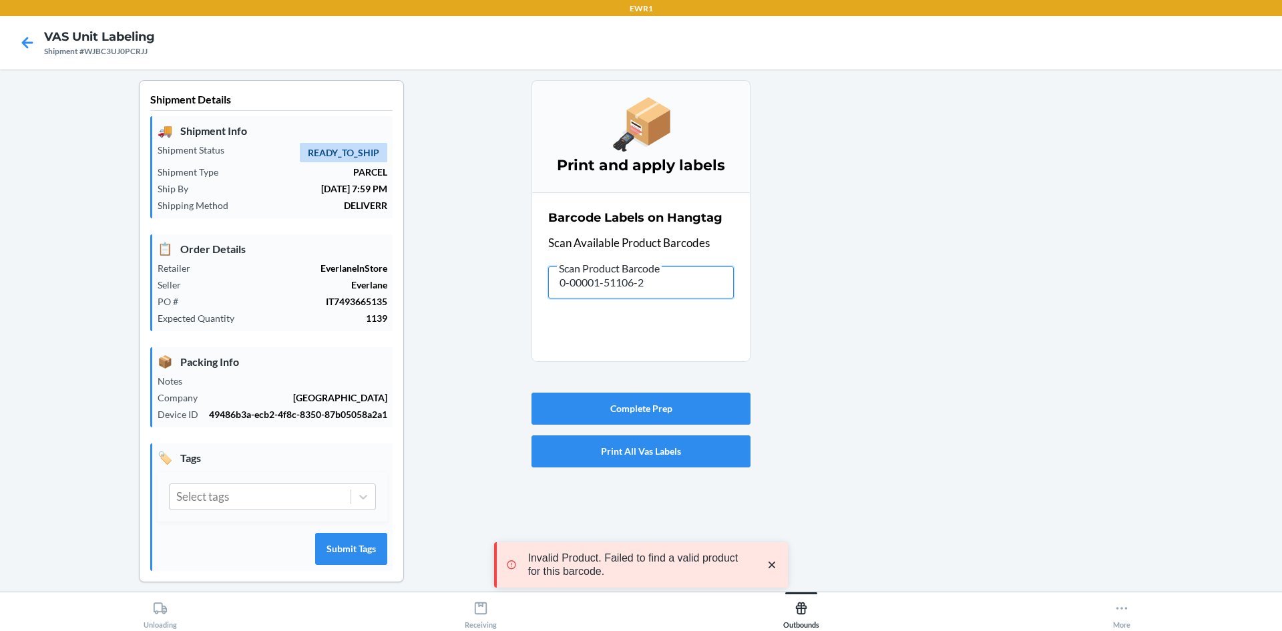
click at [478, 310] on div "Shipment Details 🚚 Shipment Info Shipment Status READY_TO_SHIP Shipment Type PA…" at bounding box center [641, 341] width 1260 height 523
drag, startPoint x: 629, startPoint y: 279, endPoint x: 409, endPoint y: 225, distance: 226.9
click at [426, 271] on div "Shipment Details 🚚 Shipment Info Shipment Status READY_TO_SHIP Shipment Type PA…" at bounding box center [641, 341] width 1260 height 523
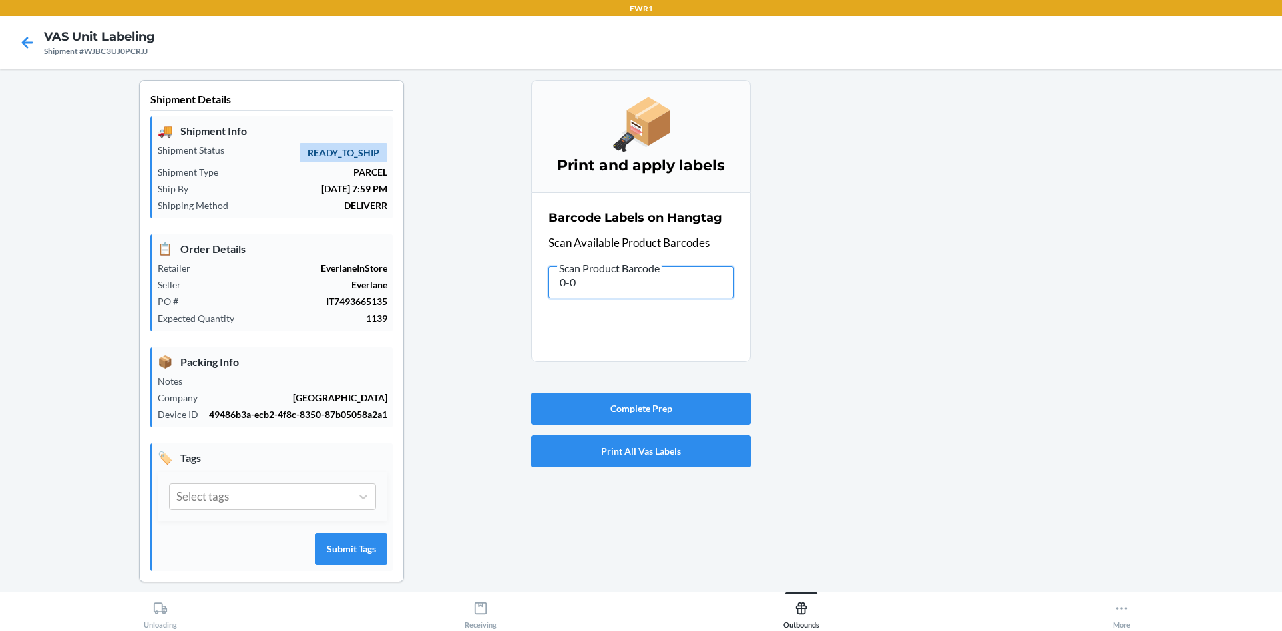
type input "0-00"
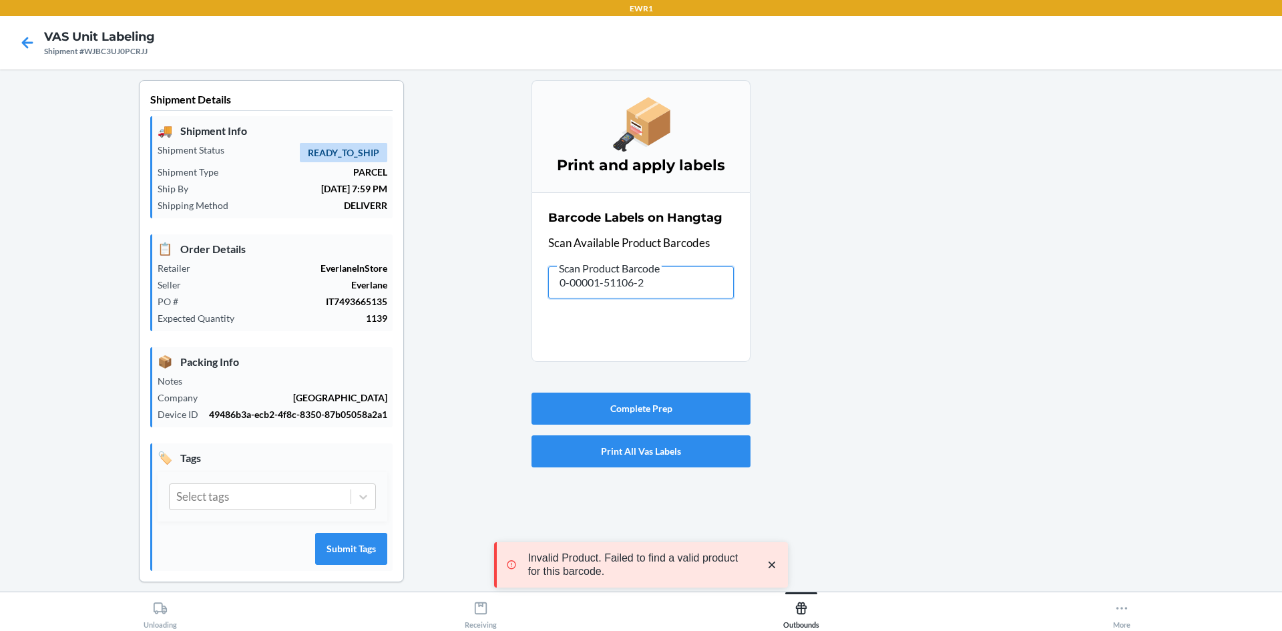
drag, startPoint x: 675, startPoint y: 283, endPoint x: 310, endPoint y: 288, distance: 365.2
click at [317, 298] on div "Shipment Details 🚚 Shipment Info Shipment Status READY_TO_SHIP Shipment Type PA…" at bounding box center [641, 341] width 1260 height 523
drag, startPoint x: 696, startPoint y: 279, endPoint x: 366, endPoint y: 300, distance: 331.1
click at [366, 300] on div "Shipment Details 🚚 Shipment Info Shipment Status READY_TO_SHIP Shipment Type PA…" at bounding box center [641, 341] width 1260 height 523
drag, startPoint x: 666, startPoint y: 279, endPoint x: 290, endPoint y: 302, distance: 375.9
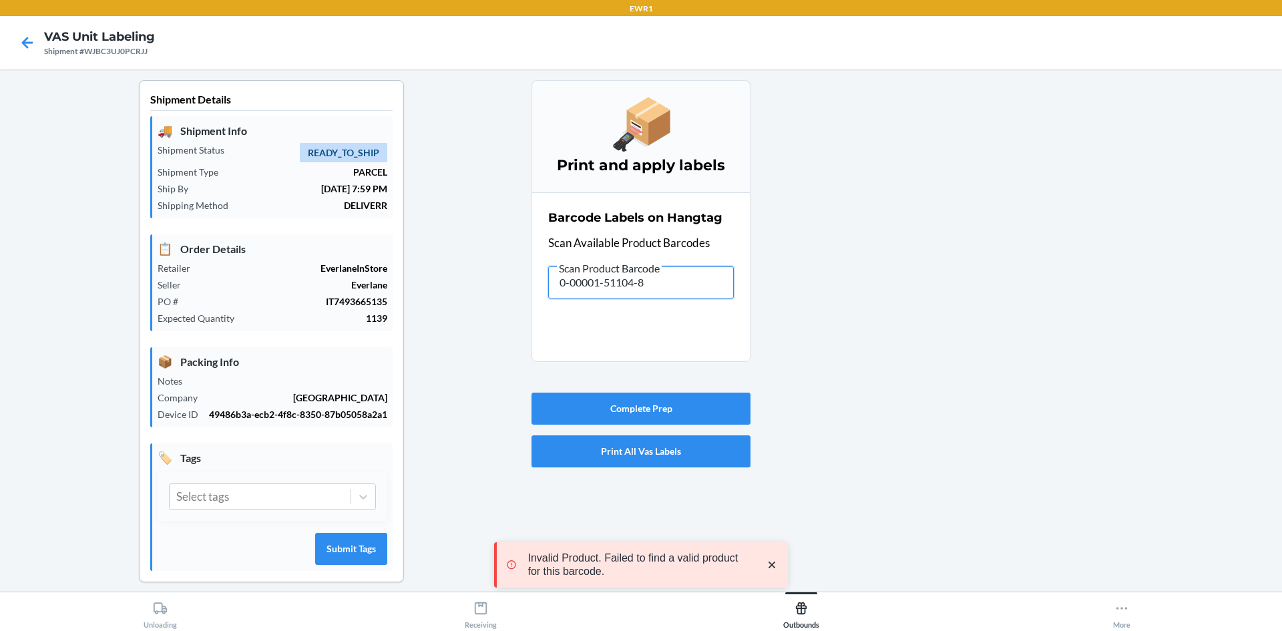
click at [294, 303] on div "Shipment Details 🚚 Shipment Info Shipment Status READY_TO_SHIP Shipment Type PA…" at bounding box center [641, 341] width 1260 height 523
drag, startPoint x: 669, startPoint y: 280, endPoint x: 302, endPoint y: 254, distance: 368.1
click at [305, 262] on div "Shipment Details 🚚 Shipment Info Shipment Status READY_TO_SHIP Shipment Type PA…" at bounding box center [641, 341] width 1260 height 523
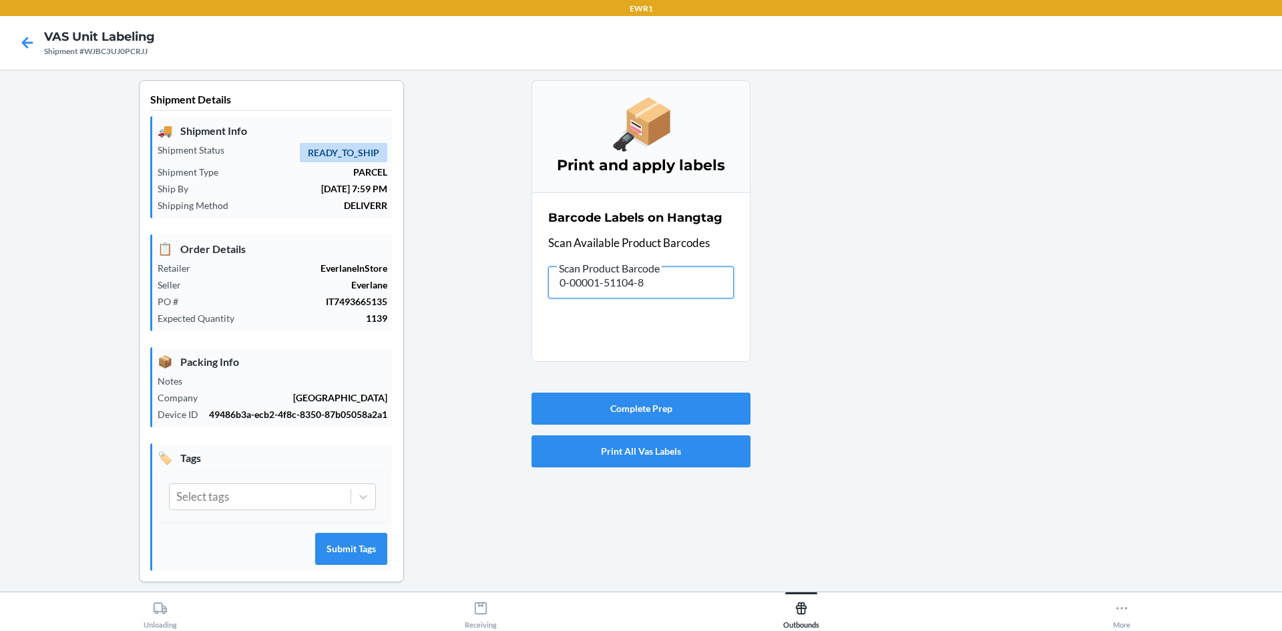
drag, startPoint x: 533, startPoint y: 284, endPoint x: 220, endPoint y: 258, distance: 314.8
click at [220, 278] on div "Shipment Details 🚚 Shipment Info Shipment Status READY_TO_SHIP Shipment Type PA…" at bounding box center [641, 341] width 1260 height 523
type input "0-0000"
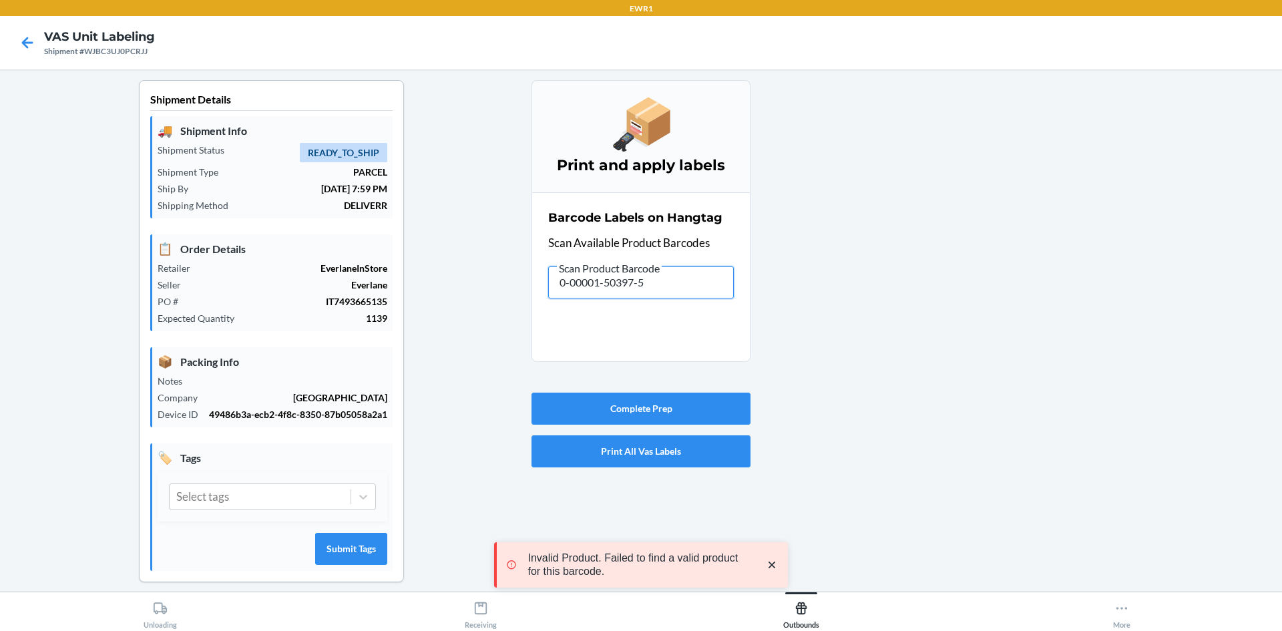
drag, startPoint x: 678, startPoint y: 276, endPoint x: 208, endPoint y: 324, distance: 473.1
click at [222, 337] on div "Shipment Details 🚚 Shipment Info Shipment Status READY_TO_SHIP Shipment Type PA…" at bounding box center [641, 341] width 1260 height 523
drag, startPoint x: 646, startPoint y: 287, endPoint x: 407, endPoint y: 184, distance: 260.4
click at [436, 295] on div "Shipment Details 🚚 Shipment Info Shipment Status READY_TO_SHIP Shipment Type PA…" at bounding box center [641, 341] width 1260 height 523
drag, startPoint x: 649, startPoint y: 290, endPoint x: 295, endPoint y: 323, distance: 355.4
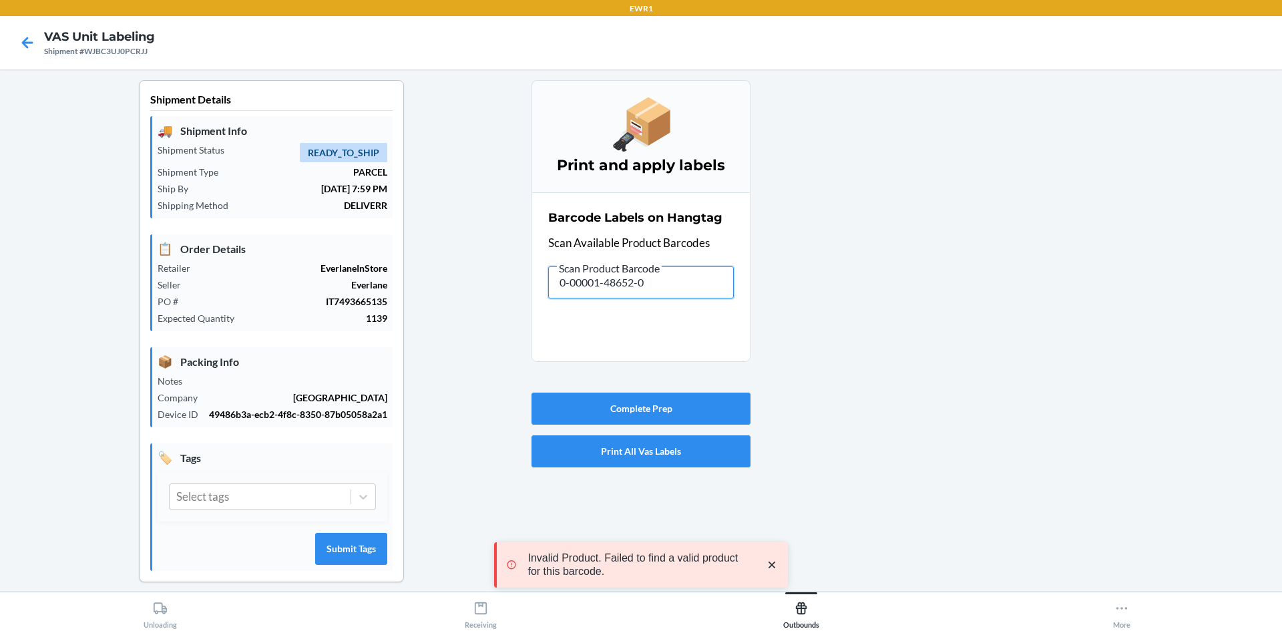
click at [295, 323] on div "Shipment Details 🚚 Shipment Info Shipment Status READY_TO_SHIP Shipment Type PA…" at bounding box center [641, 341] width 1260 height 523
drag, startPoint x: 666, startPoint y: 282, endPoint x: 438, endPoint y: 307, distance: 229.7
click at [438, 307] on div "Shipment Details 🚚 Shipment Info Shipment Status READY_TO_SHIP Shipment Type PA…" at bounding box center [641, 341] width 1260 height 523
drag, startPoint x: 697, startPoint y: 284, endPoint x: 286, endPoint y: 282, distance: 411.3
click at [283, 289] on div "Shipment Details 🚚 Shipment Info Shipment Status READY_TO_SHIP Shipment Type PA…" at bounding box center [641, 341] width 1260 height 523
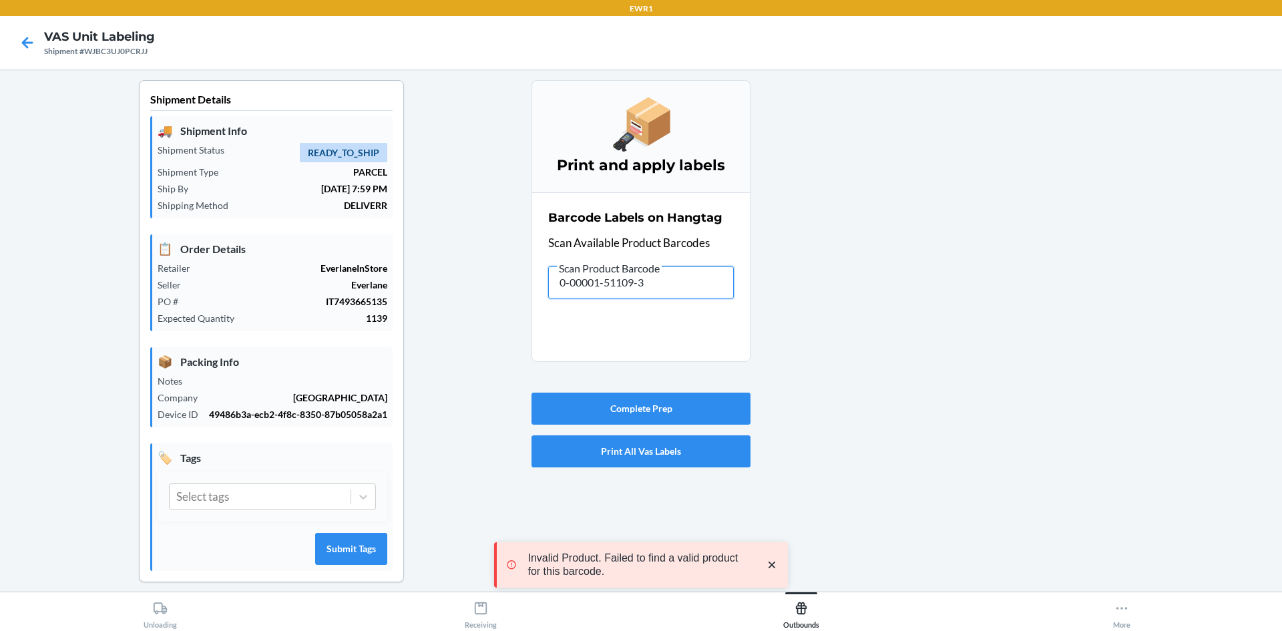
drag, startPoint x: 673, startPoint y: 284, endPoint x: 421, endPoint y: 274, distance: 251.9
click at [422, 280] on div "Shipment Details 🚚 Shipment Info Shipment Status READY_TO_SHIP Shipment Type PA…" at bounding box center [641, 341] width 1260 height 523
drag, startPoint x: 679, startPoint y: 288, endPoint x: 437, endPoint y: 288, distance: 242.3
click at [437, 288] on div "Shipment Details 🚚 Shipment Info Shipment Status READY_TO_SHIP Shipment Type PA…" at bounding box center [641, 341] width 1260 height 523
drag, startPoint x: 682, startPoint y: 280, endPoint x: 391, endPoint y: 281, distance: 291.8
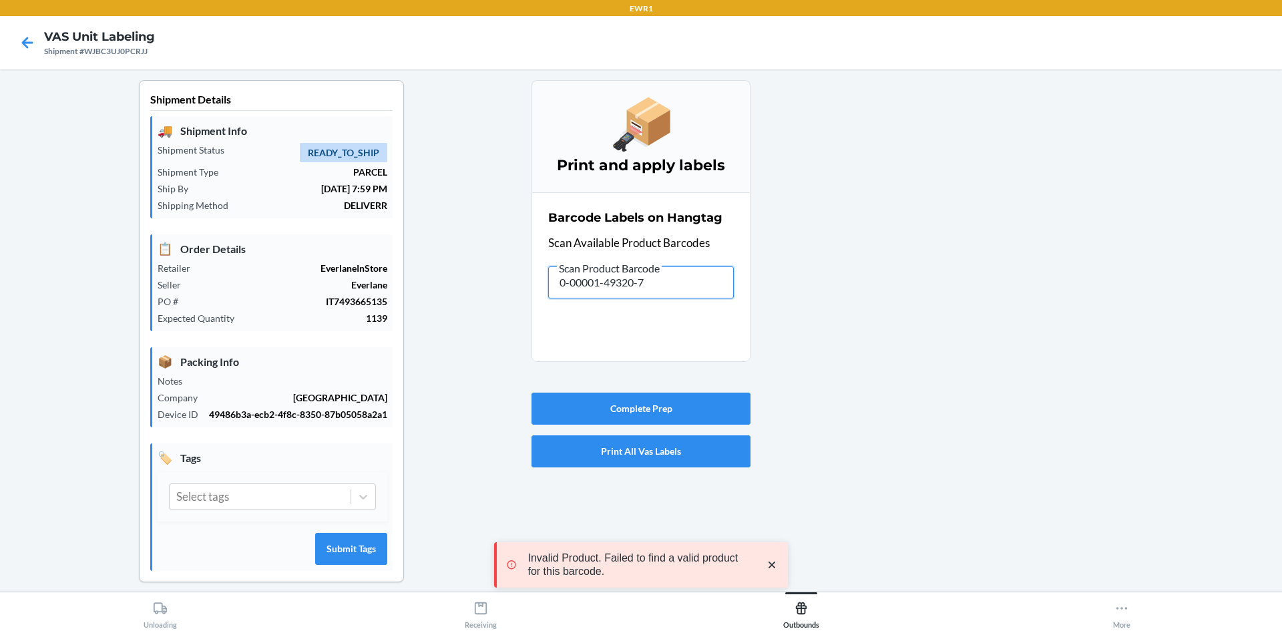
click at [395, 301] on div "Shipment Details 🚚 Shipment Info Shipment Status READY_TO_SHIP Shipment Type PA…" at bounding box center [641, 341] width 1260 height 523
drag, startPoint x: 666, startPoint y: 283, endPoint x: 381, endPoint y: 248, distance: 286.5
click at [381, 258] on div "Shipment Details 🚚 Shipment Info Shipment Status READY_TO_SHIP Shipment Type PA…" at bounding box center [641, 341] width 1260 height 523
drag, startPoint x: 663, startPoint y: 279, endPoint x: 367, endPoint y: 302, distance: 297.3
click at [393, 302] on div "Shipment Details 🚚 Shipment Info Shipment Status READY_TO_SHIP Shipment Type PA…" at bounding box center [641, 341] width 1260 height 523
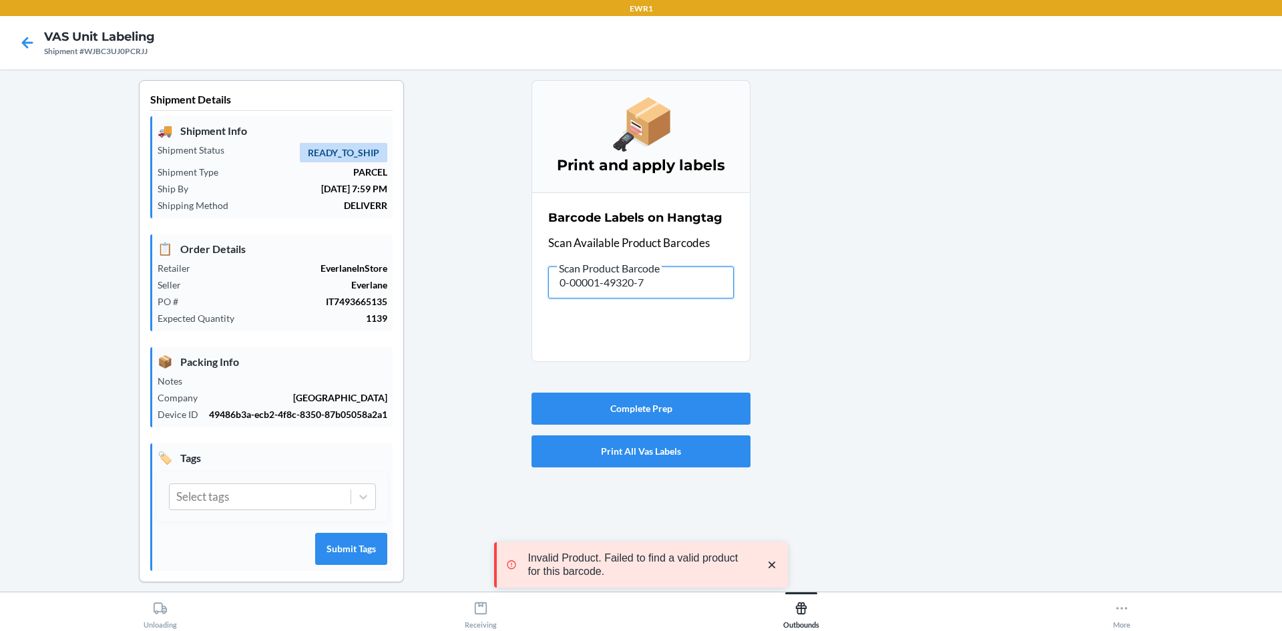
drag, startPoint x: 517, startPoint y: 256, endPoint x: 384, endPoint y: 230, distance: 136.2
click at [391, 247] on div "Shipment Details 🚚 Shipment Info Shipment Status READY_TO_SHIP Shipment Type PA…" at bounding box center [641, 341] width 1260 height 523
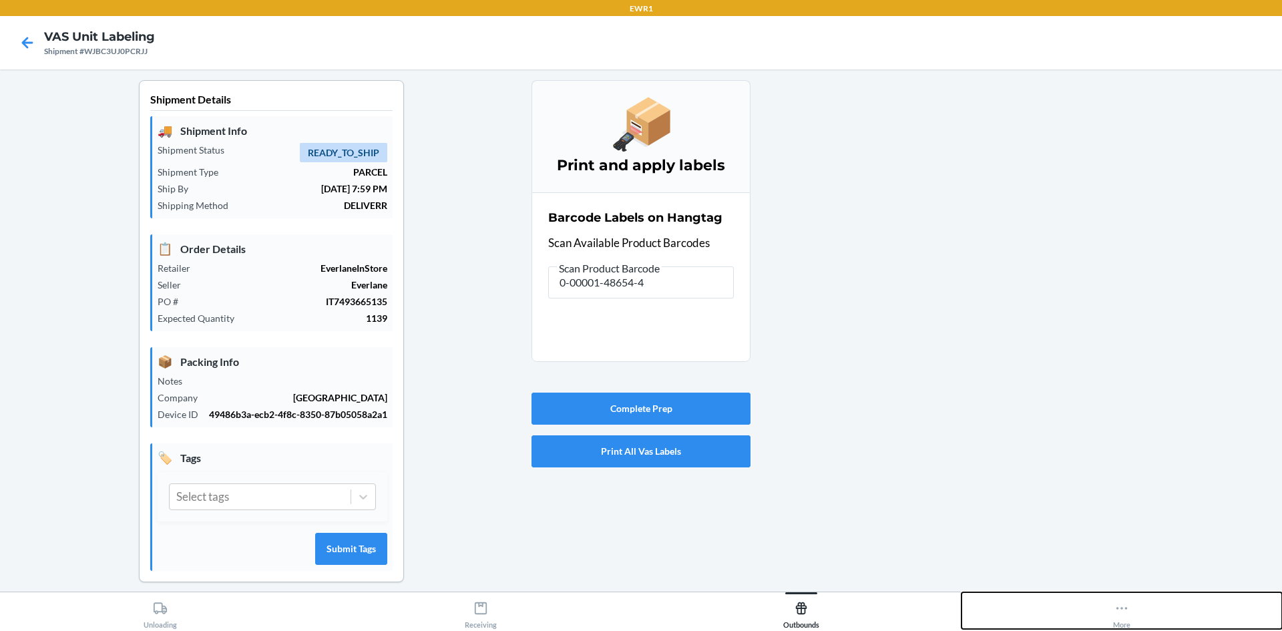
click at [1130, 619] on div "More" at bounding box center [1121, 612] width 17 height 33
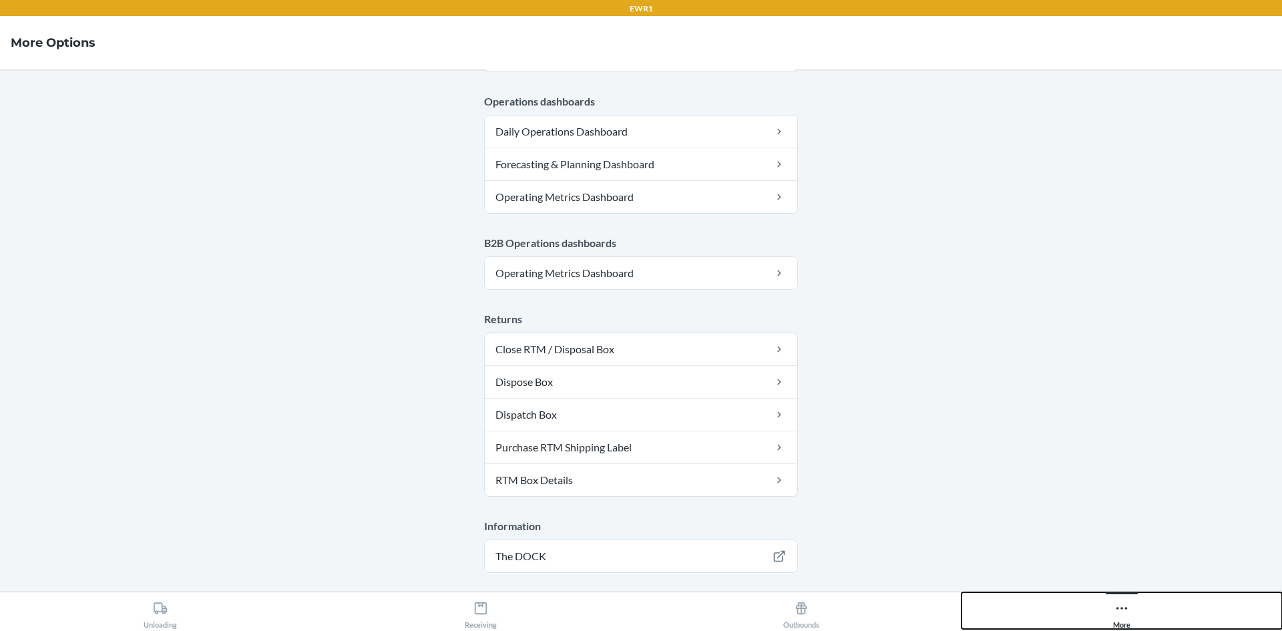
scroll to position [652, 0]
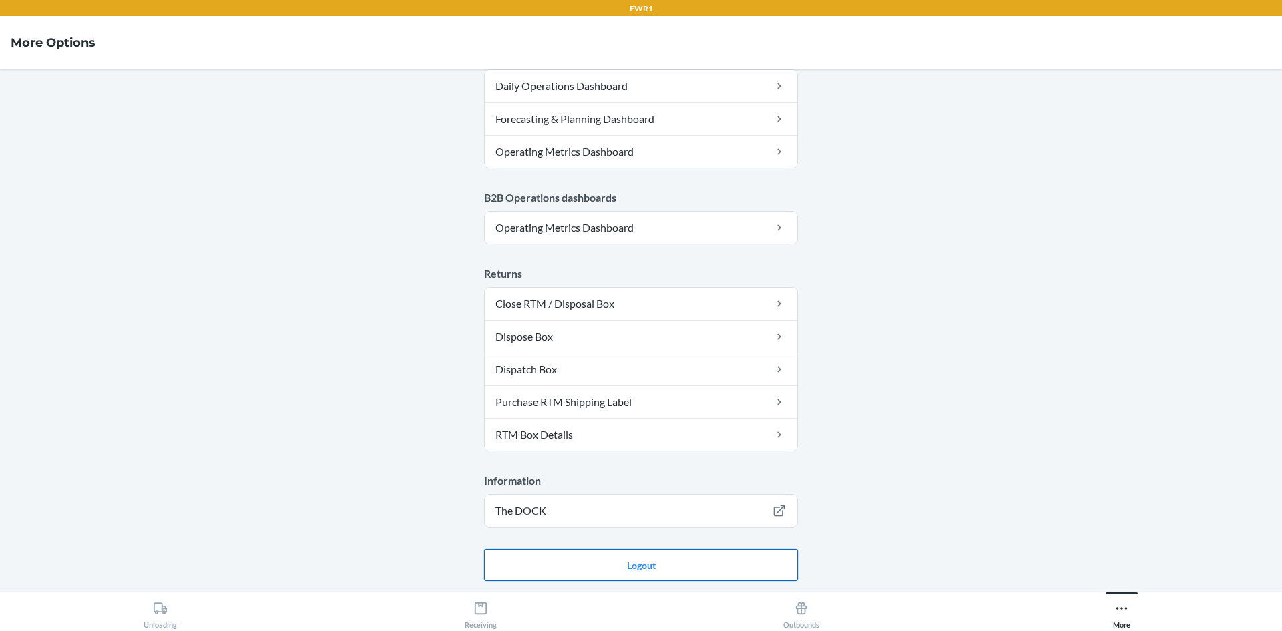
click at [684, 571] on button "Logout" at bounding box center [641, 565] width 314 height 32
